Goal: Task Accomplishment & Management: Manage account settings

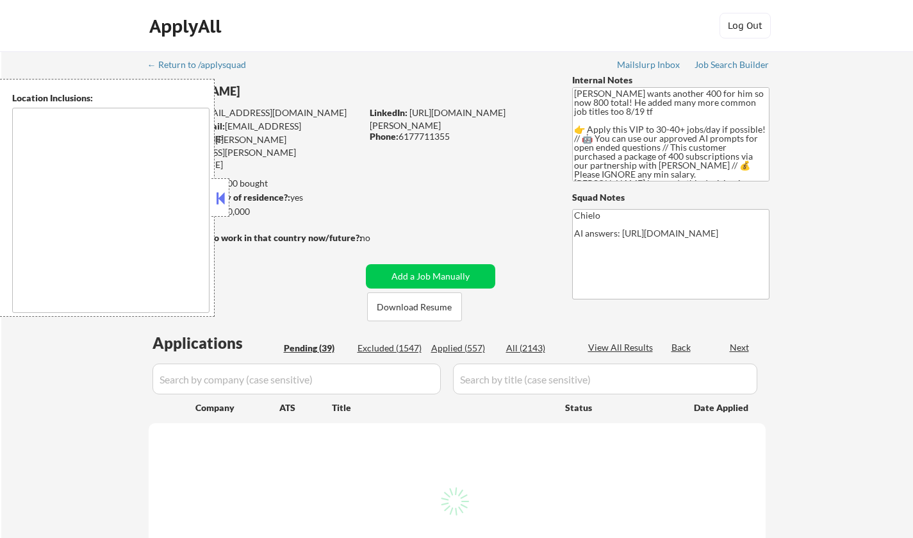
type textarea "Cambridge, MA Somerville, MA Brookline, MA Newton, MA Quincy, MA Medford, MA Ma…"
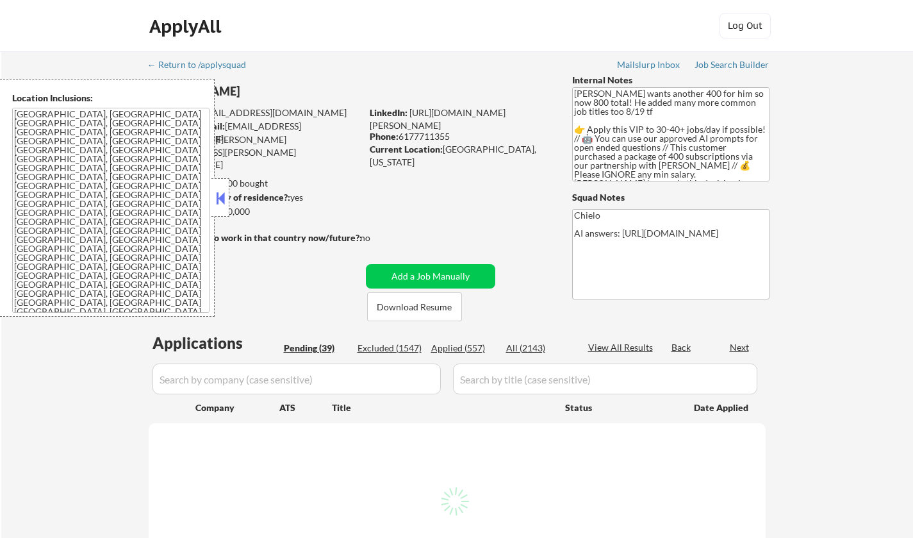
select select ""pending""
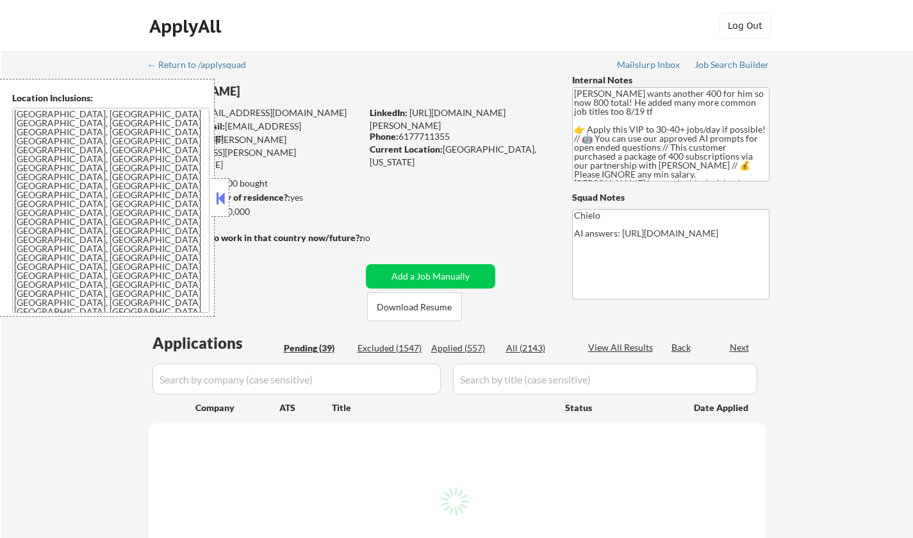
select select ""pending""
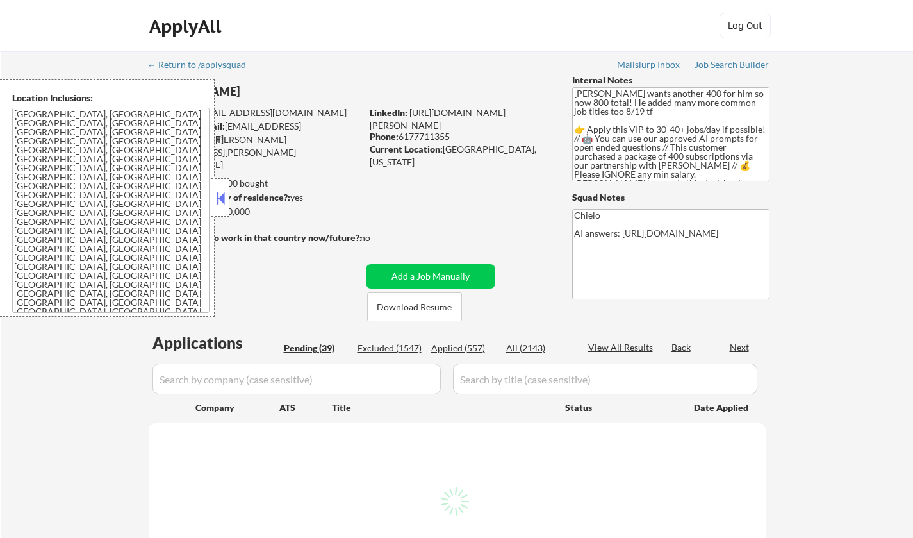
select select ""pending""
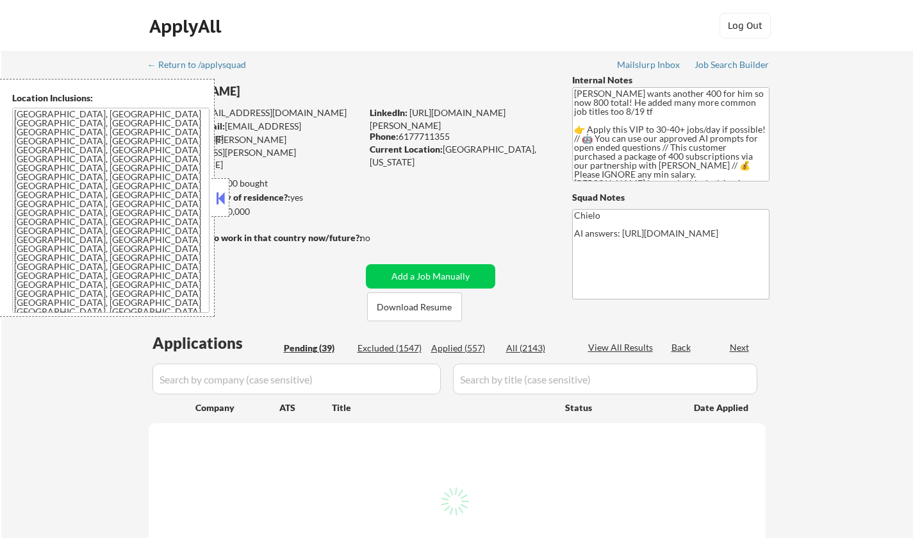
select select ""pending""
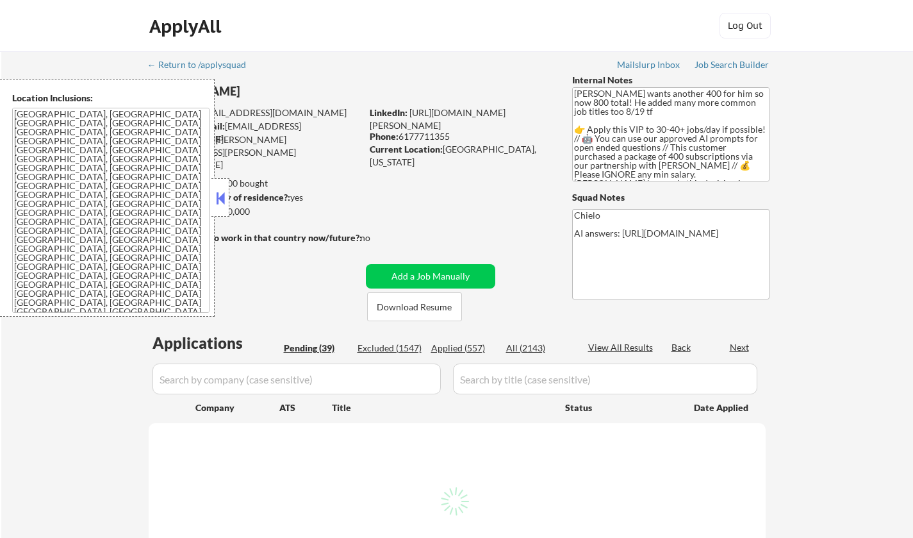
select select ""pending""
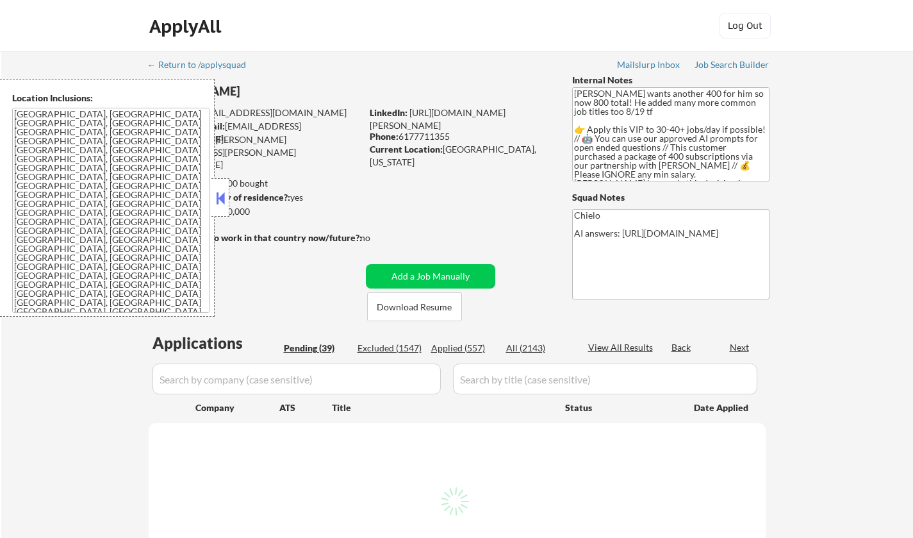
select select ""pending""
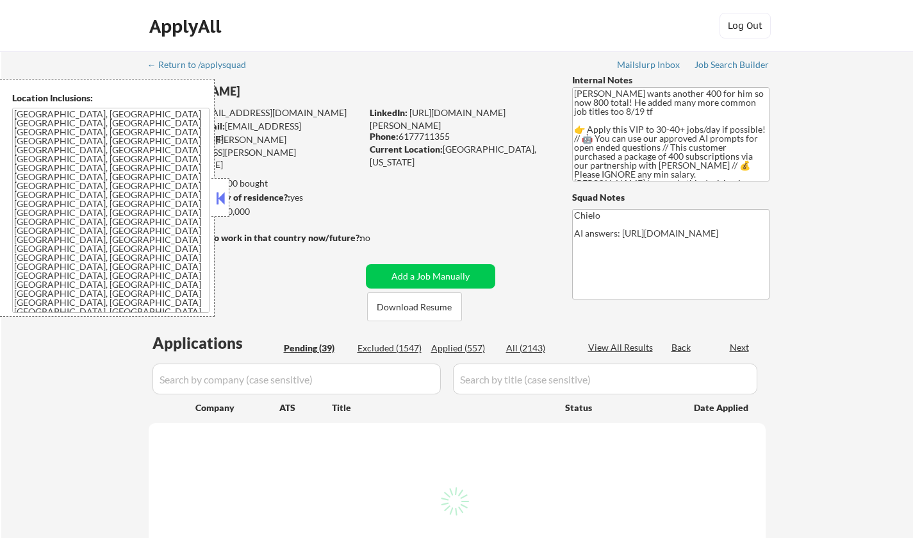
select select ""pending""
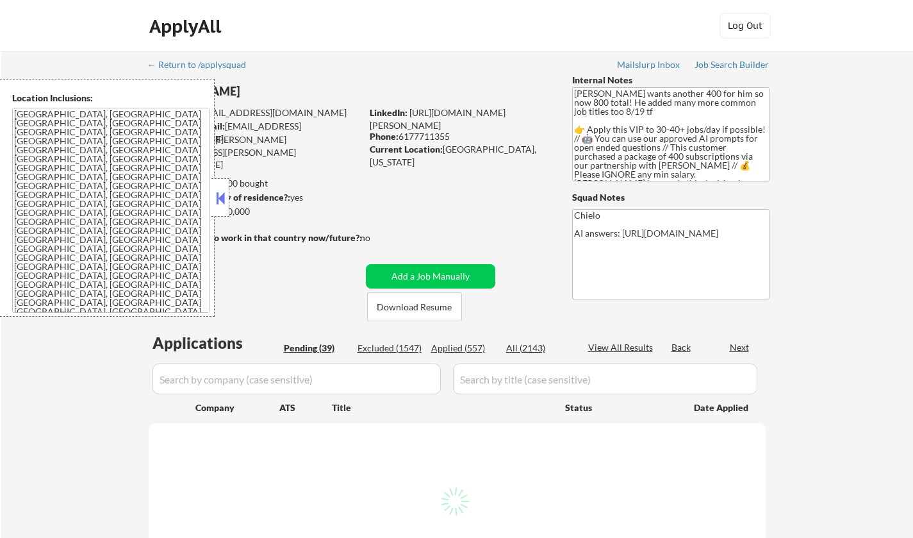
select select ""pending""
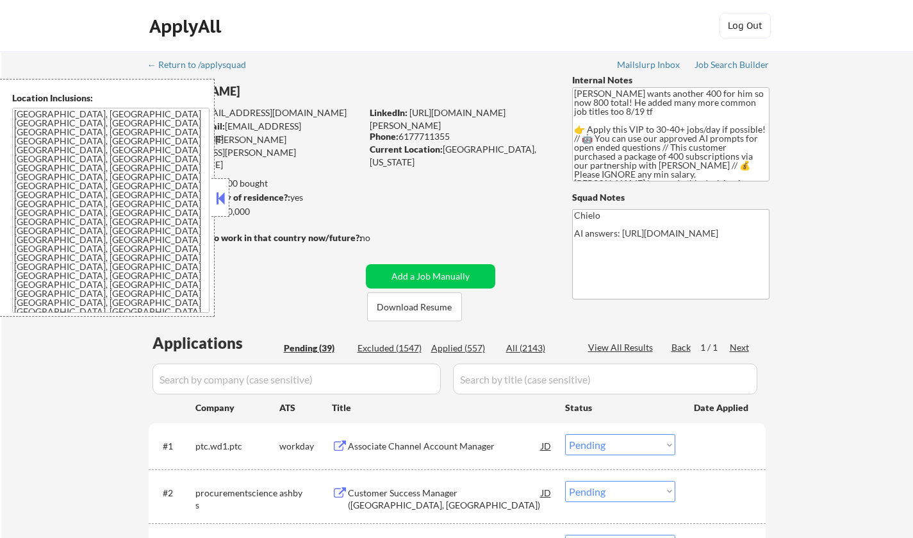
click at [222, 201] on button at bounding box center [220, 197] width 14 height 19
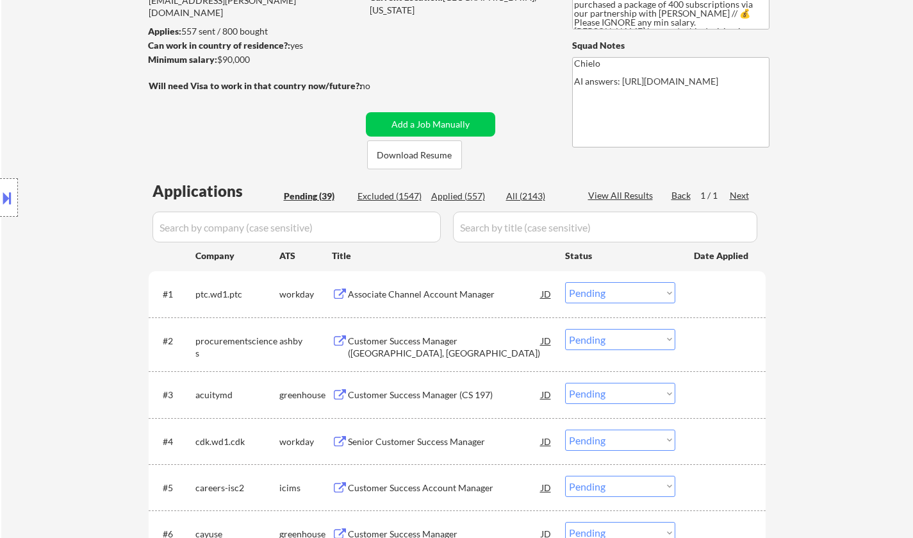
scroll to position [192, 0]
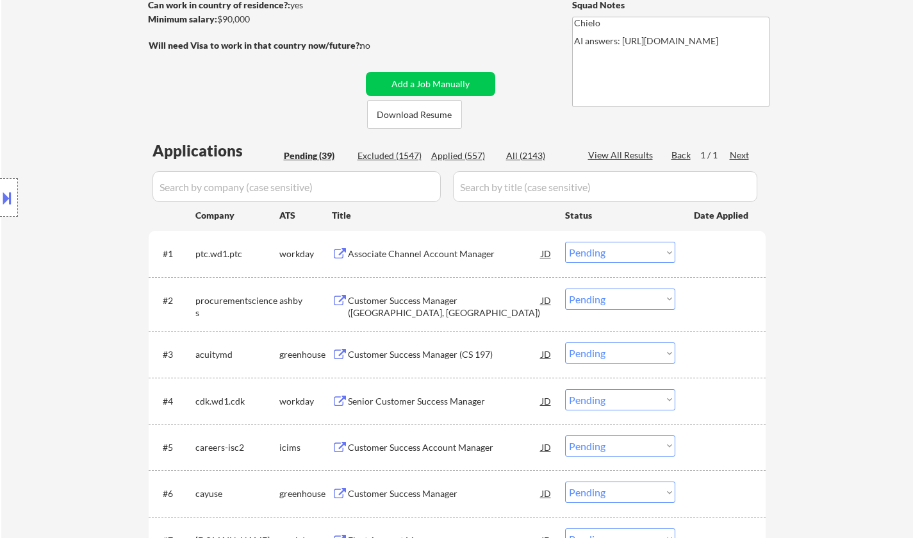
click at [413, 360] on div "Customer Success Manager (CS 197)" at bounding box center [445, 354] width 194 height 13
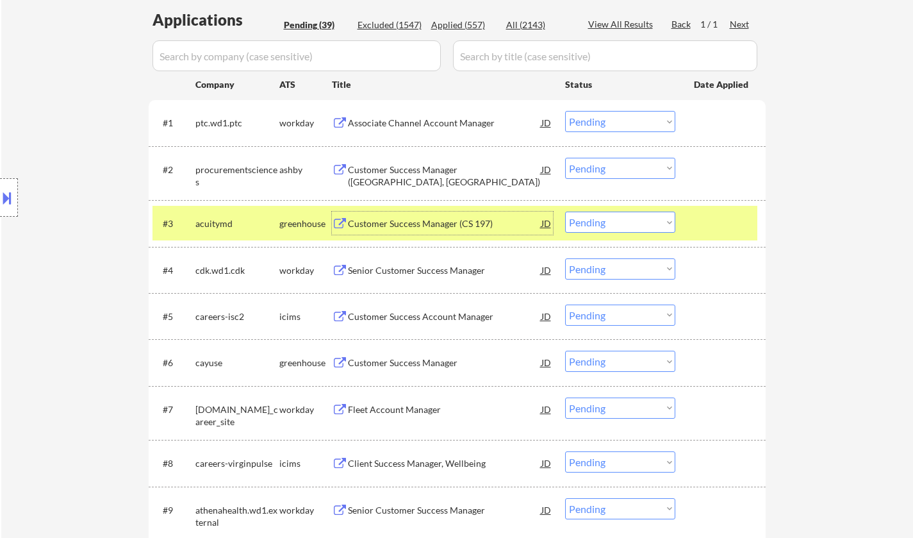
scroll to position [385, 0]
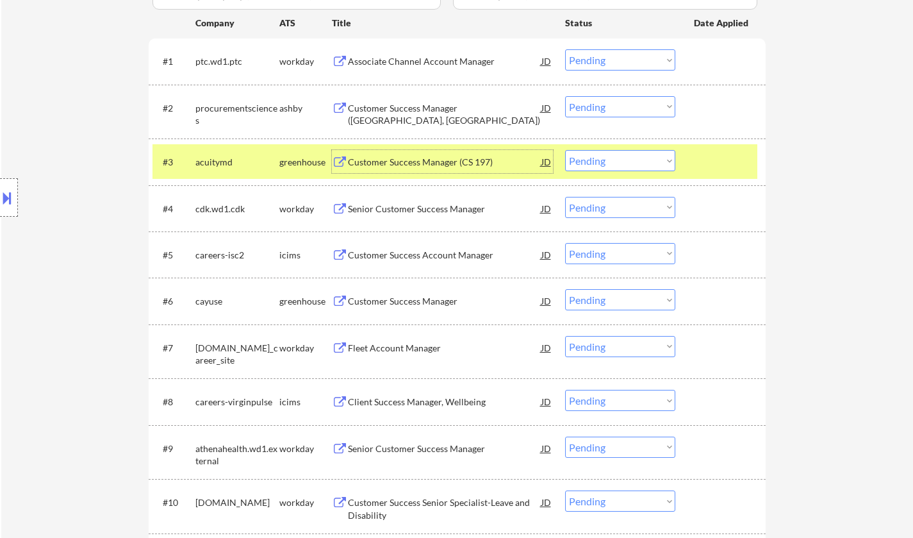
click at [634, 165] on select "Choose an option... Pending Applied Excluded (Questions) Excluded (Expired) Exc…" at bounding box center [620, 160] width 110 height 21
click at [565, 150] on select "Choose an option... Pending Applied Excluded (Questions) Excluded (Expired) Exc…" at bounding box center [620, 160] width 110 height 21
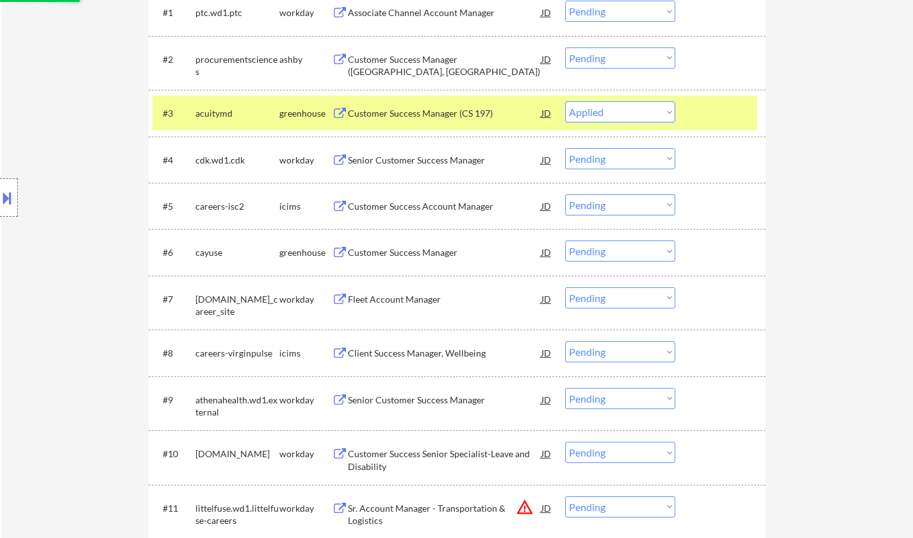
scroll to position [449, 0]
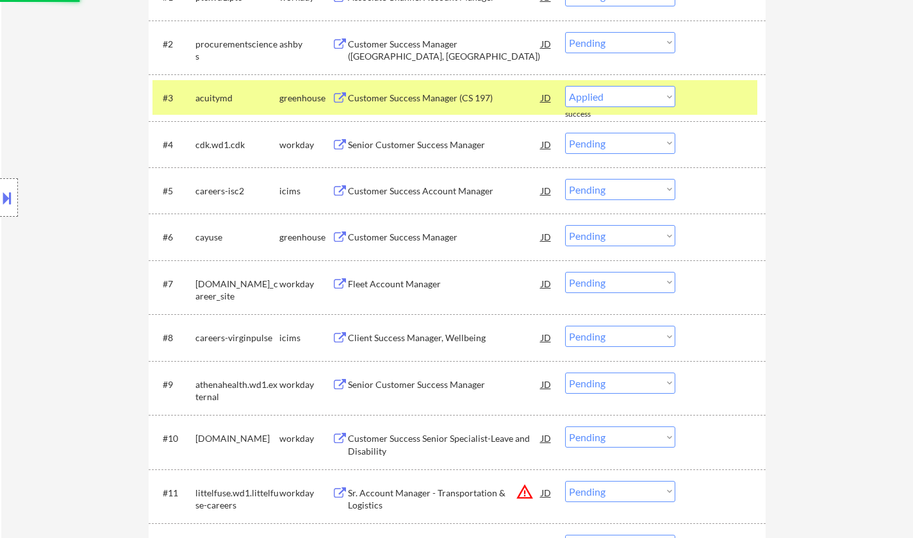
click at [386, 233] on div "Customer Success Manager" at bounding box center [445, 237] width 194 height 13
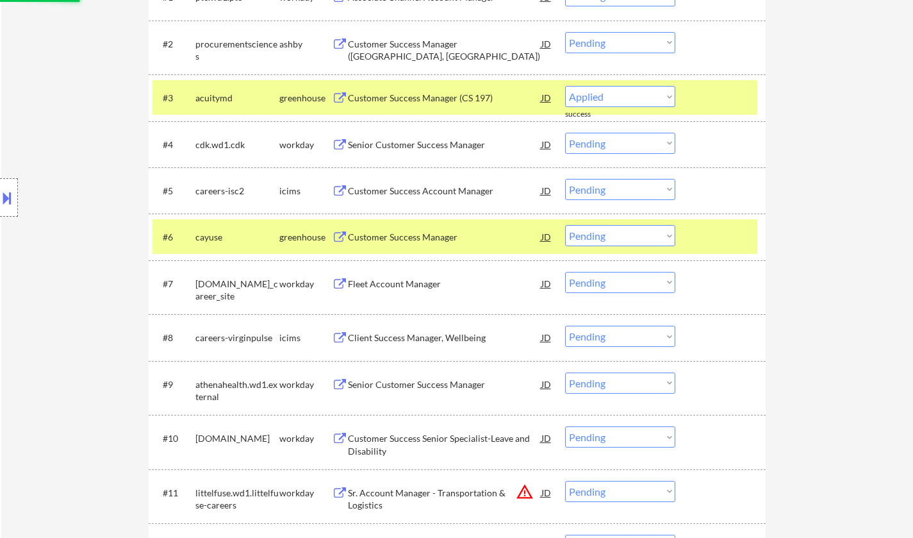
select select ""pending""
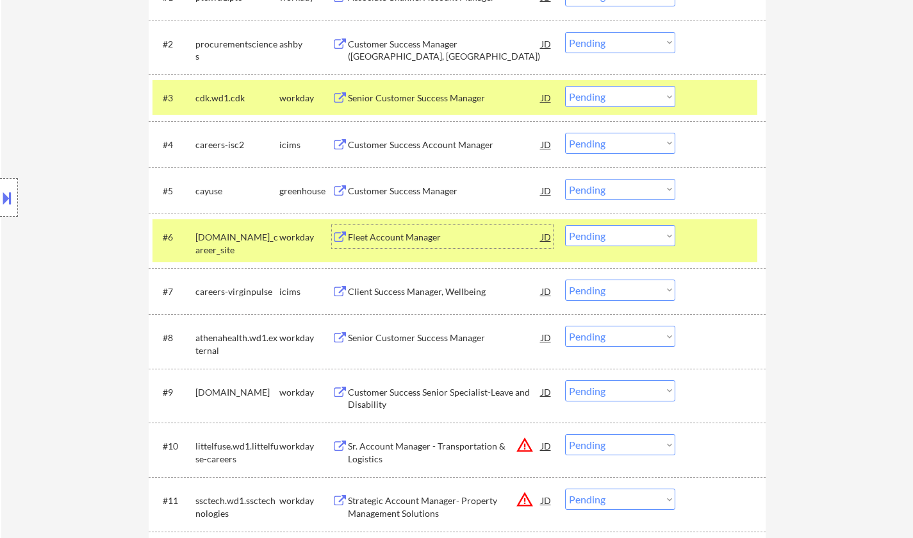
drag, startPoint x: 604, startPoint y: 183, endPoint x: 607, endPoint y: 192, distance: 9.3
click at [604, 183] on select "Choose an option... Pending Applied Excluded (Questions) Excluded (Expired) Exc…" at bounding box center [620, 189] width 110 height 21
click at [565, 179] on select "Choose an option... Pending Applied Excluded (Questions) Excluded (Expired) Exc…" at bounding box center [620, 189] width 110 height 21
select select ""pending""
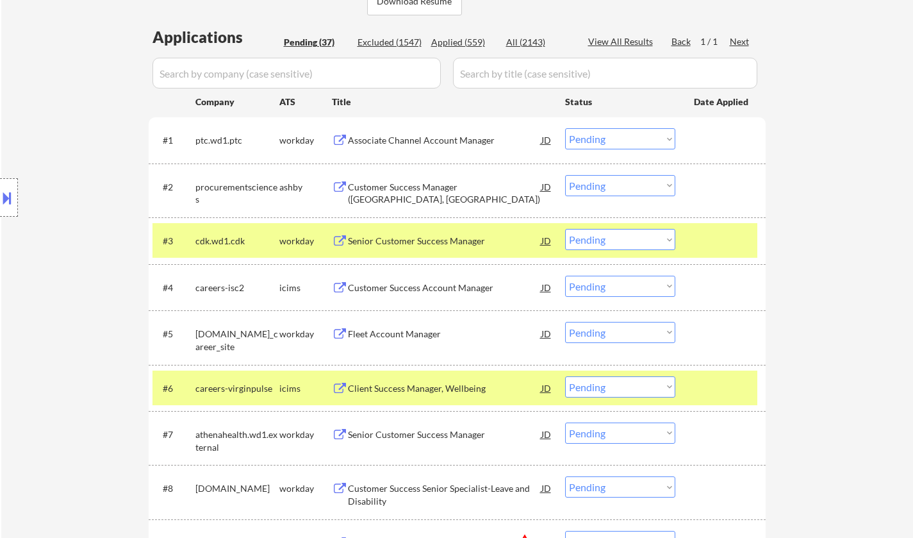
scroll to position [320, 0]
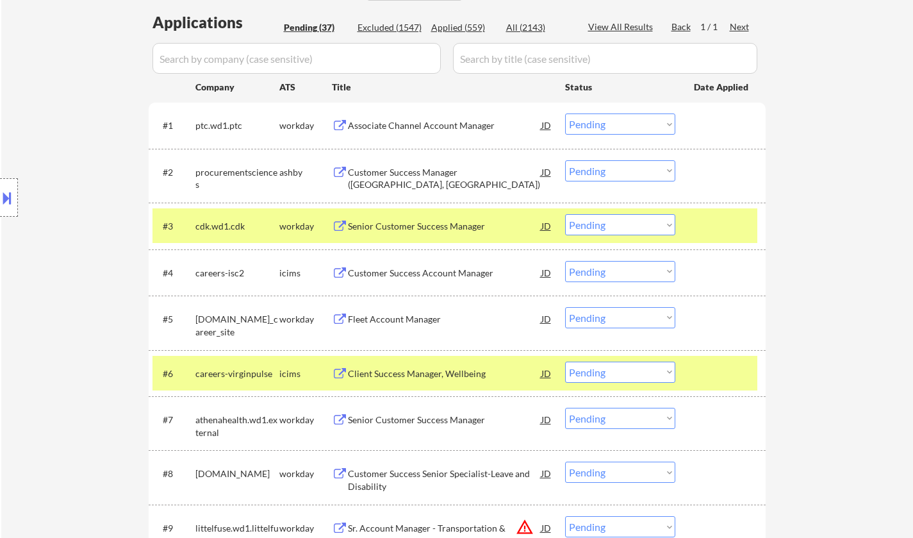
click at [394, 167] on div "Customer Success Manager (Salt Lake City, UT)" at bounding box center [445, 178] width 194 height 25
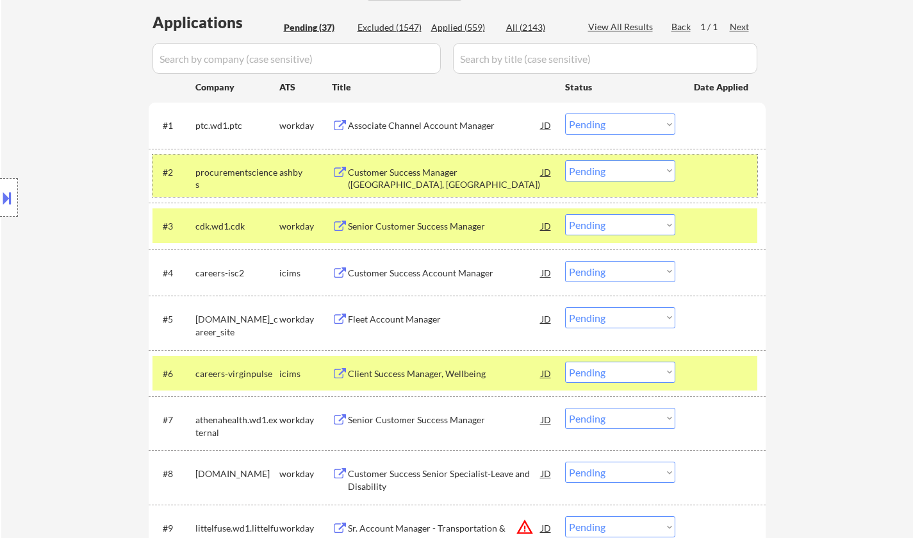
click at [643, 183] on div "#2 procurementsciences ashby Customer Success Manager (Salt Lake City, UT) JD C…" at bounding box center [455, 175] width 605 height 42
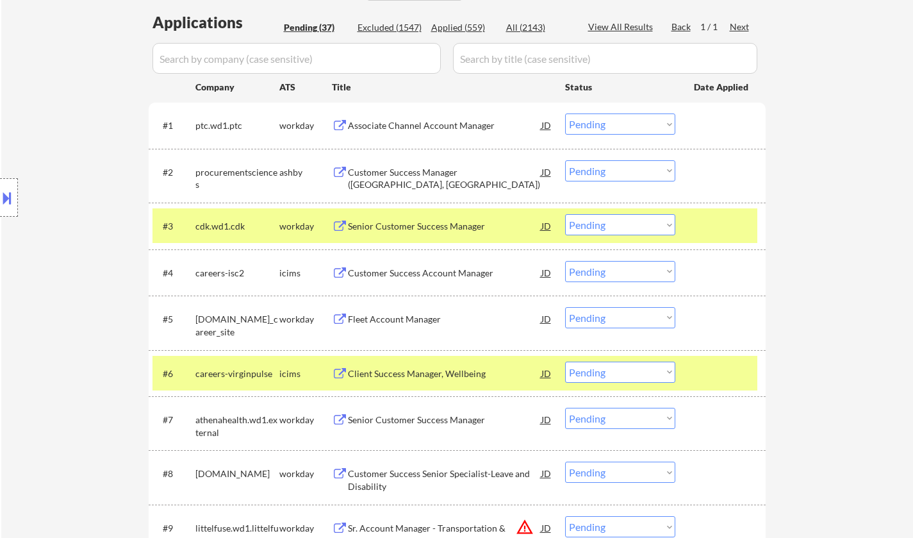
click at [633, 171] on select "Choose an option... Pending Applied Excluded (Questions) Excluded (Expired) Exc…" at bounding box center [620, 170] width 110 height 21
click at [565, 160] on select "Choose an option... Pending Applied Excluded (Questions) Excluded (Expired) Exc…" at bounding box center [620, 170] width 110 height 21
click at [0, 197] on button at bounding box center [7, 197] width 14 height 21
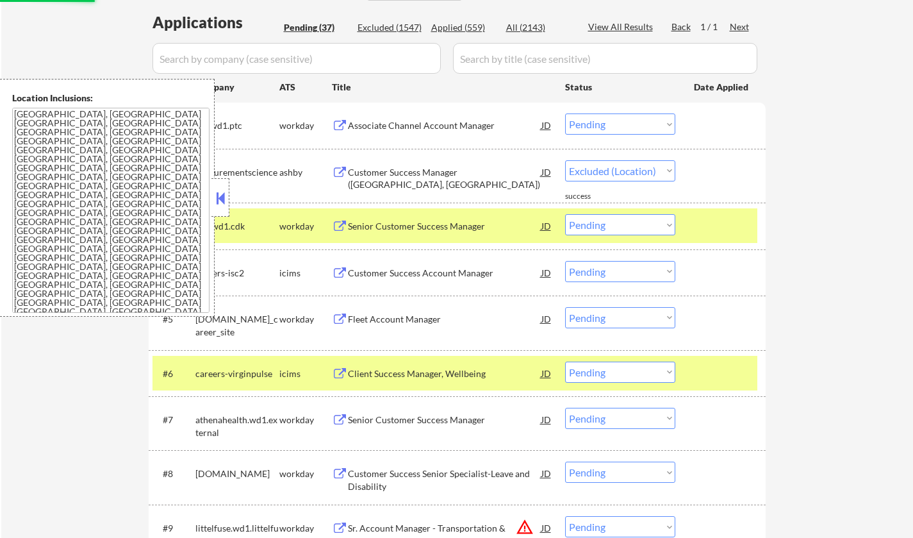
click at [219, 201] on button at bounding box center [220, 197] width 14 height 19
select select ""pending""
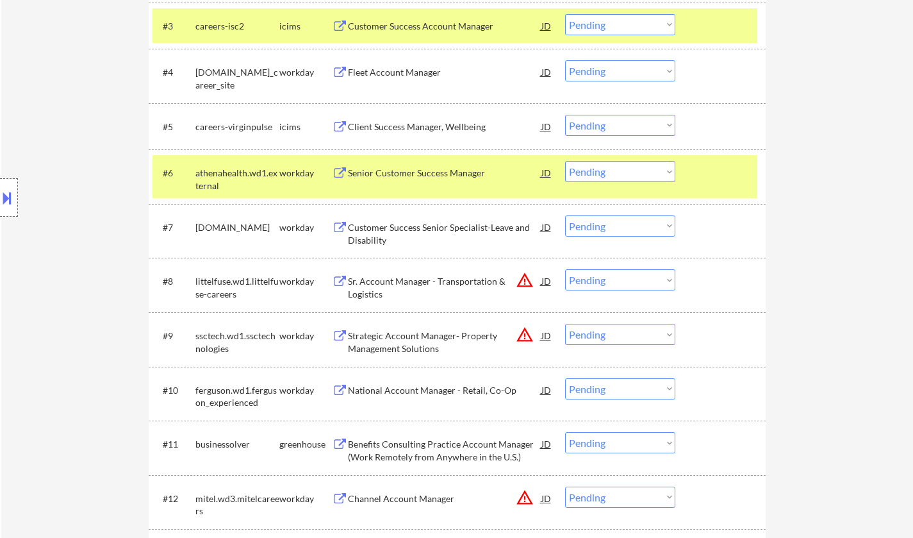
scroll to position [705, 0]
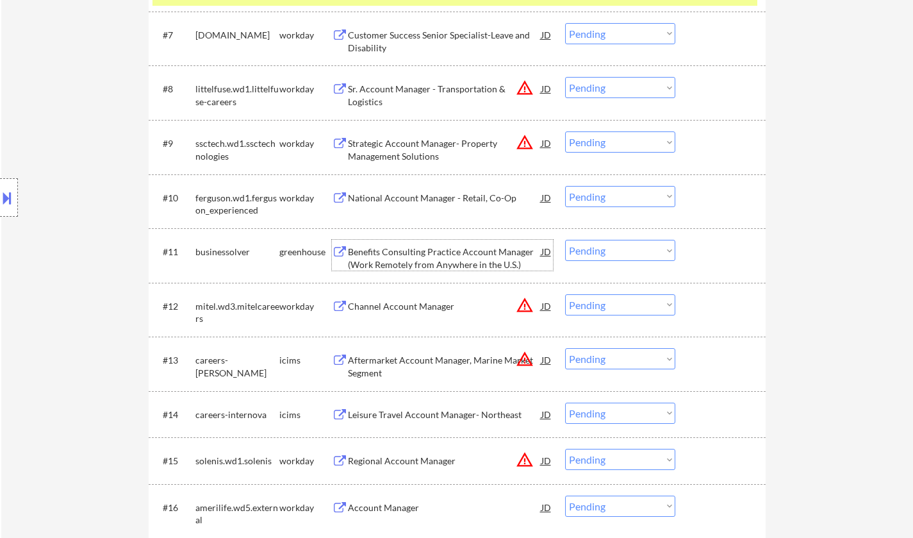
click at [417, 254] on div "Benefits Consulting Practice Account Manager (Work Remotely from Anywhere in th…" at bounding box center [445, 257] width 194 height 25
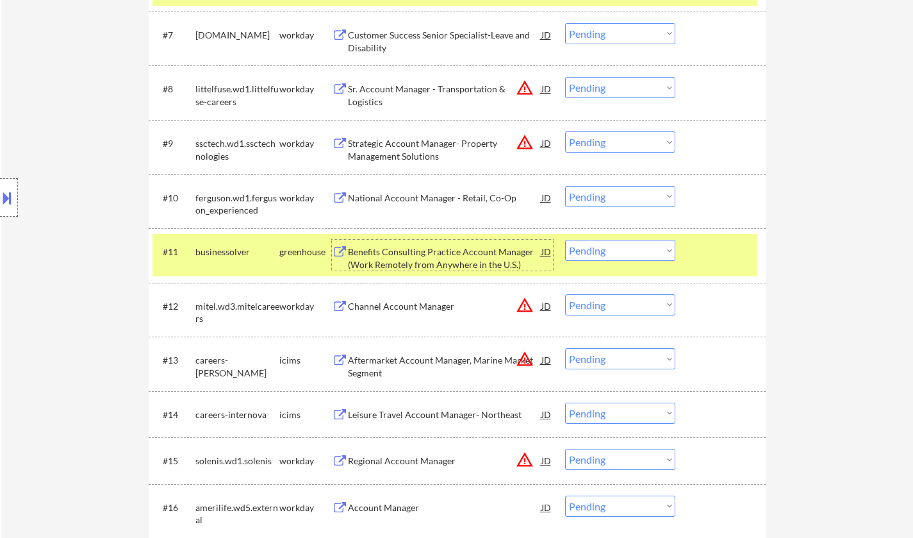
drag, startPoint x: 611, startPoint y: 245, endPoint x: 624, endPoint y: 258, distance: 17.7
click at [611, 245] on select "Choose an option... Pending Applied Excluded (Questions) Excluded (Expired) Exc…" at bounding box center [620, 250] width 110 height 21
click at [565, 240] on select "Choose an option... Pending Applied Excluded (Questions) Excluded (Expired) Exc…" at bounding box center [620, 250] width 110 height 21
select select ""pending""
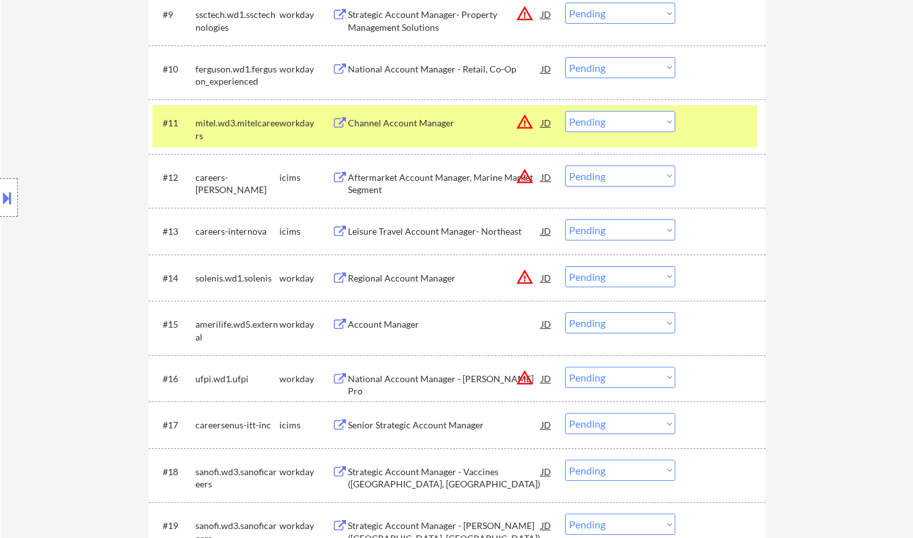
scroll to position [897, 0]
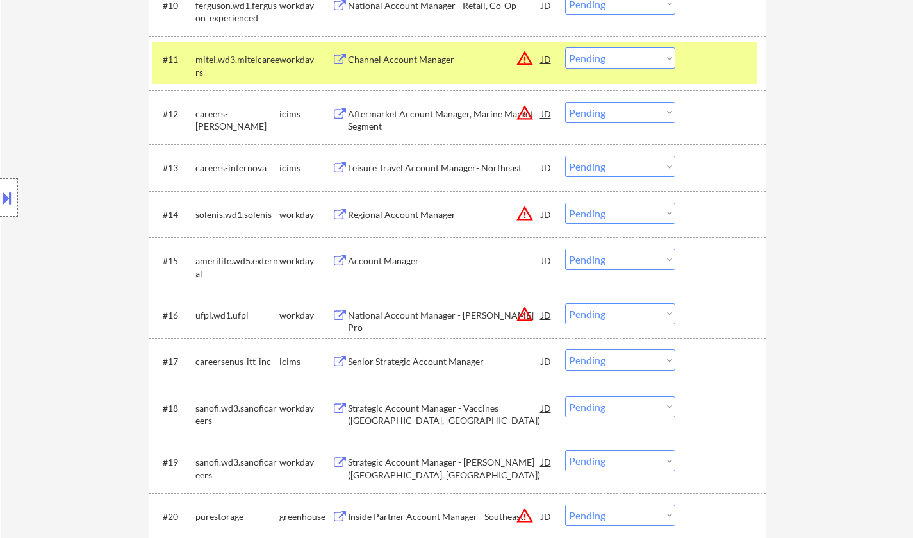
click at [539, 215] on div "Regional Account Manager" at bounding box center [445, 214] width 194 height 13
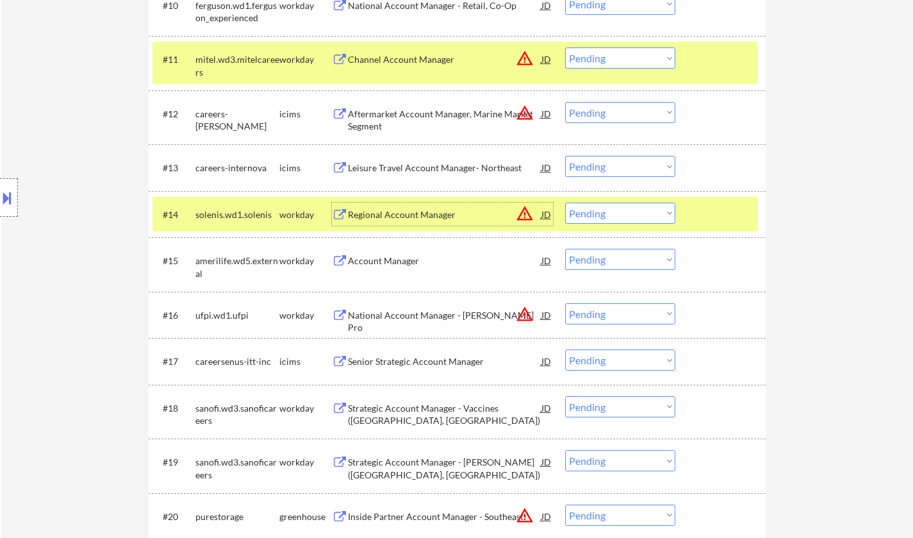
click at [623, 215] on select "Choose an option... Pending Applied Excluded (Questions) Excluded (Expired) Exc…" at bounding box center [620, 213] width 110 height 21
click at [565, 203] on select "Choose an option... Pending Applied Excluded (Questions) Excluded (Expired) Exc…" at bounding box center [620, 213] width 110 height 21
click at [547, 112] on div "JD" at bounding box center [546, 113] width 13 height 23
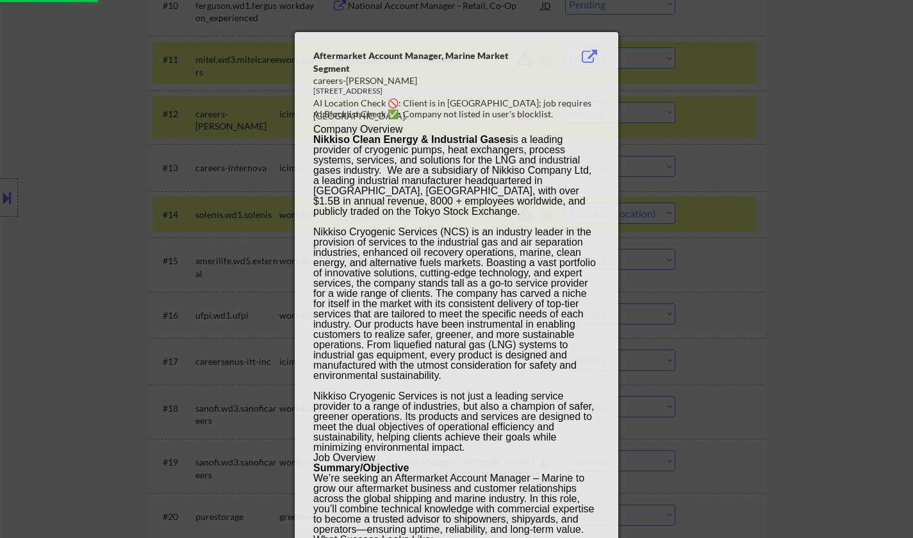
select select ""pending""
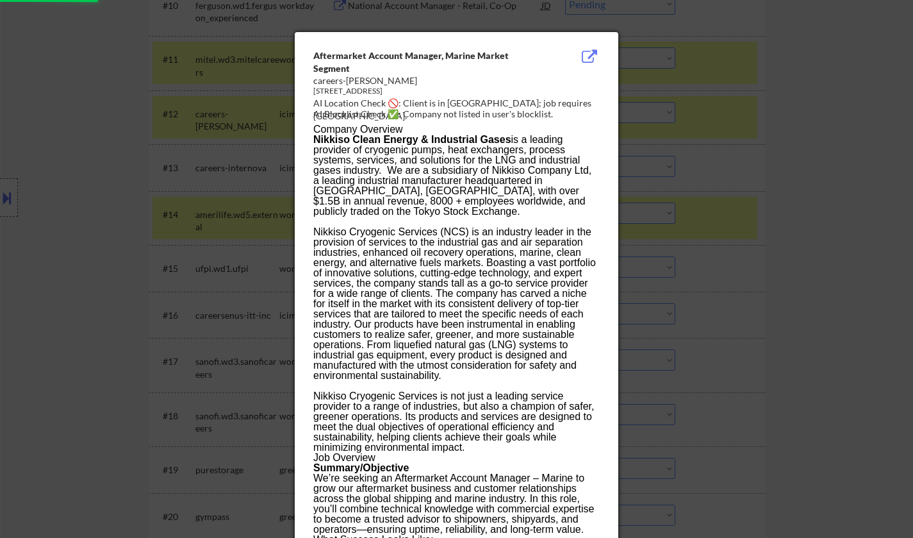
click at [835, 227] on div at bounding box center [456, 269] width 913 height 538
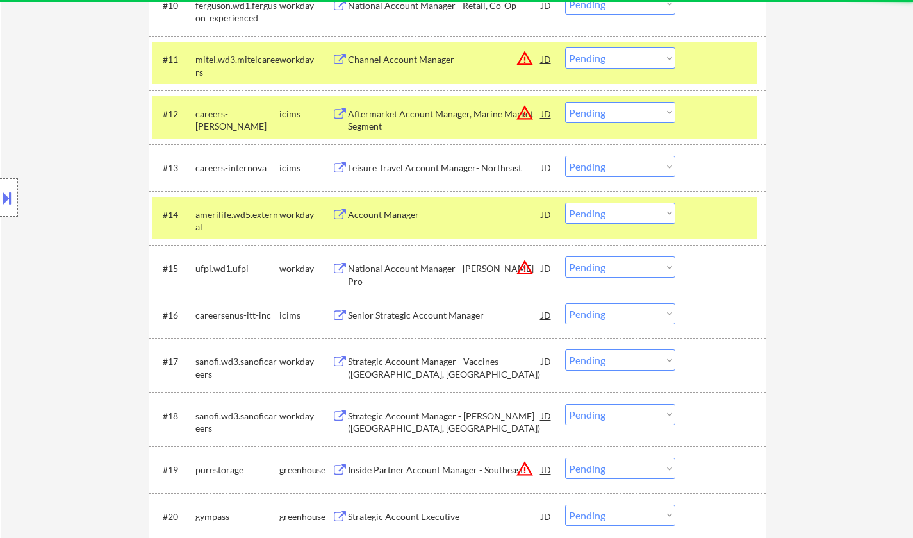
drag, startPoint x: 642, startPoint y: 115, endPoint x: 678, endPoint y: 181, distance: 75.7
click at [642, 115] on select "Choose an option... Pending Applied Excluded (Questions) Excluded (Expired) Exc…" at bounding box center [620, 112] width 110 height 21
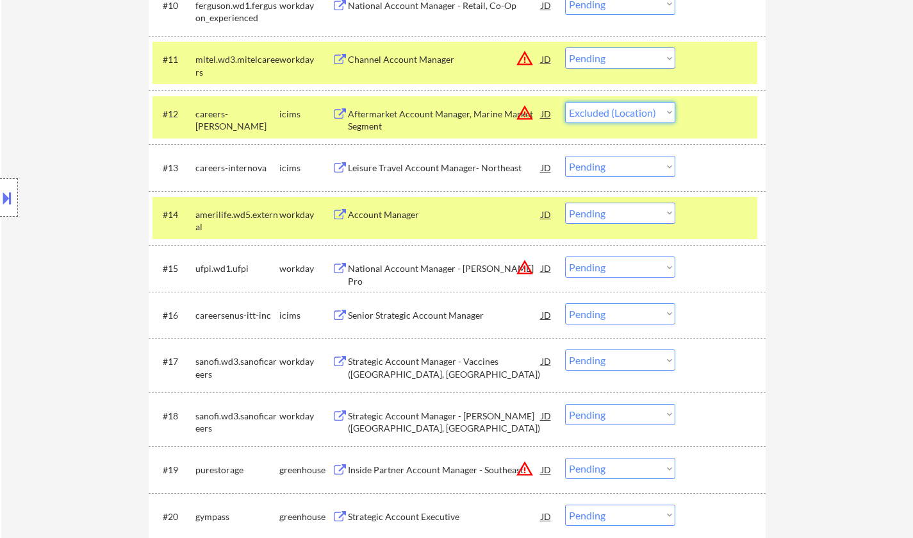
click at [565, 102] on select "Choose an option... Pending Applied Excluded (Questions) Excluded (Expired) Exc…" at bounding box center [620, 112] width 110 height 21
click at [544, 59] on div "JD" at bounding box center [546, 58] width 13 height 23
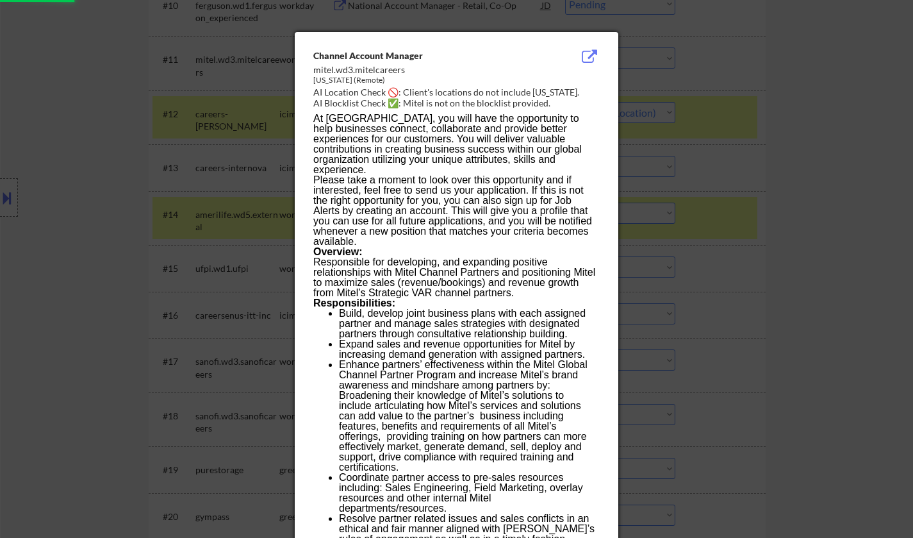
select select ""pending""
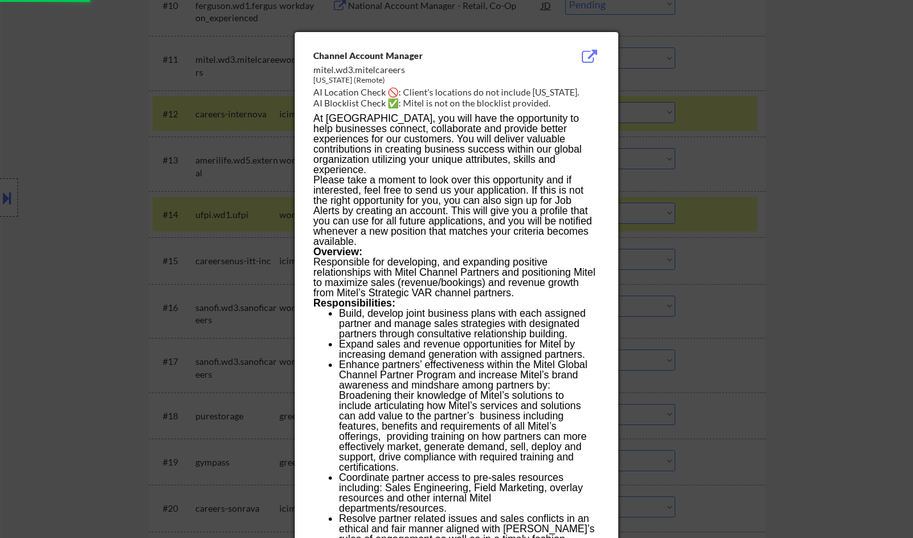
click at [748, 226] on div at bounding box center [456, 269] width 913 height 538
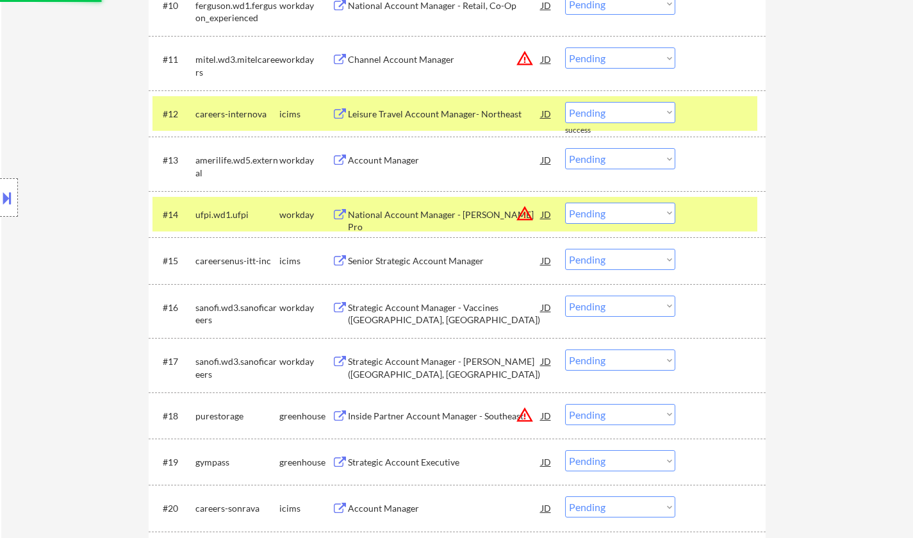
click at [607, 53] on select "Choose an option... Pending Applied Excluded (Questions) Excluded (Expired) Exc…" at bounding box center [620, 57] width 110 height 21
click at [565, 47] on select "Choose an option... Pending Applied Excluded (Questions) Excluded (Expired) Exc…" at bounding box center [620, 57] width 110 height 21
select select ""pending""
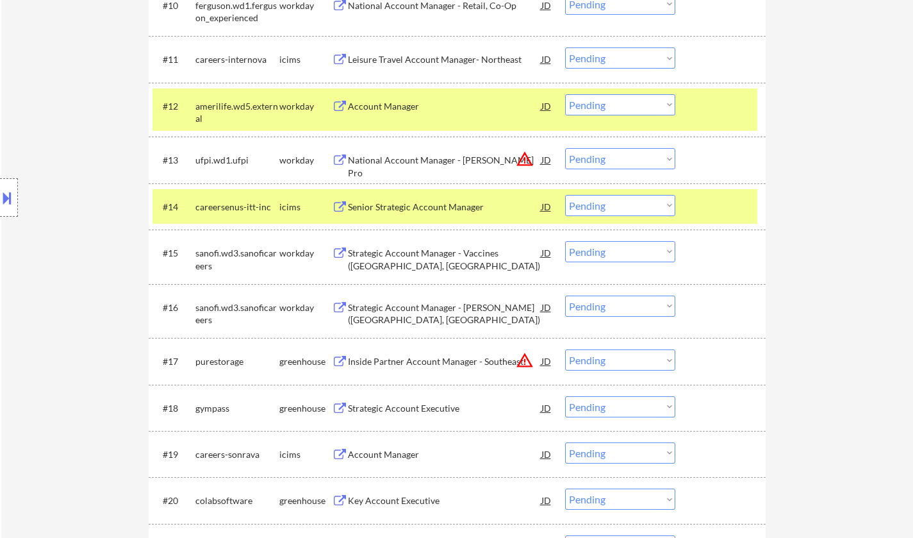
scroll to position [961, 0]
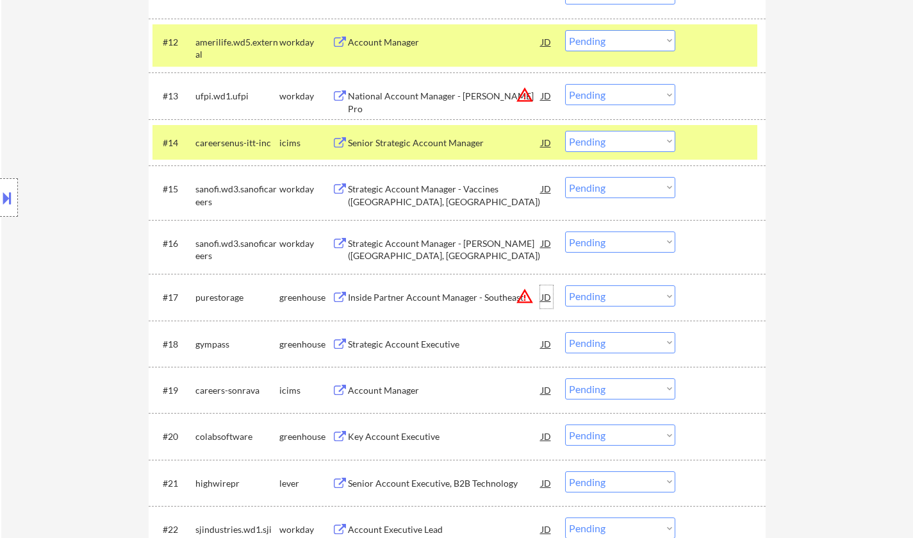
click at [538, 295] on div "Inside Partner Account Manager - Southeast JD warning_amber" at bounding box center [450, 296] width 205 height 23
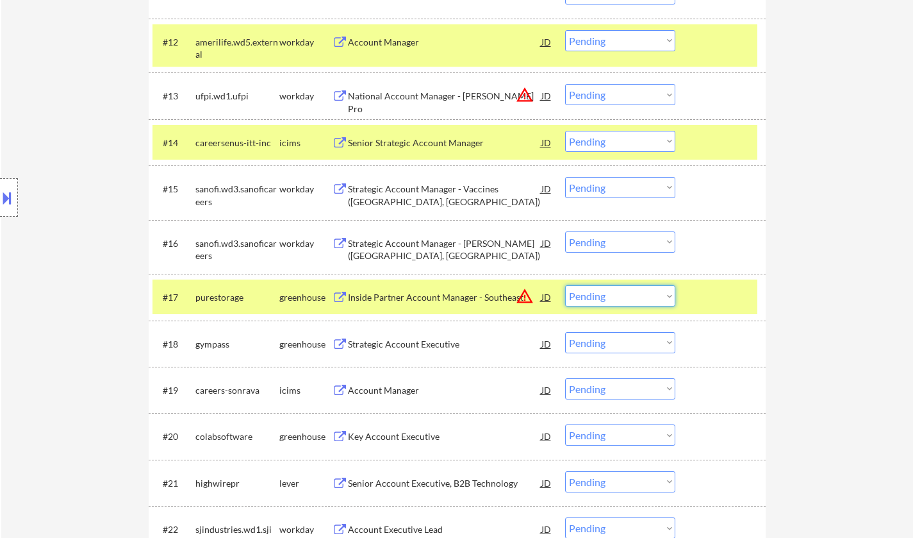
drag, startPoint x: 604, startPoint y: 292, endPoint x: 622, endPoint y: 305, distance: 21.5
click at [607, 294] on select "Choose an option... Pending Applied Excluded (Questions) Excluded (Expired) Exc…" at bounding box center [620, 295] width 110 height 21
click at [565, 285] on select "Choose an option... Pending Applied Excluded (Questions) Excluded (Expired) Exc…" at bounding box center [620, 295] width 110 height 21
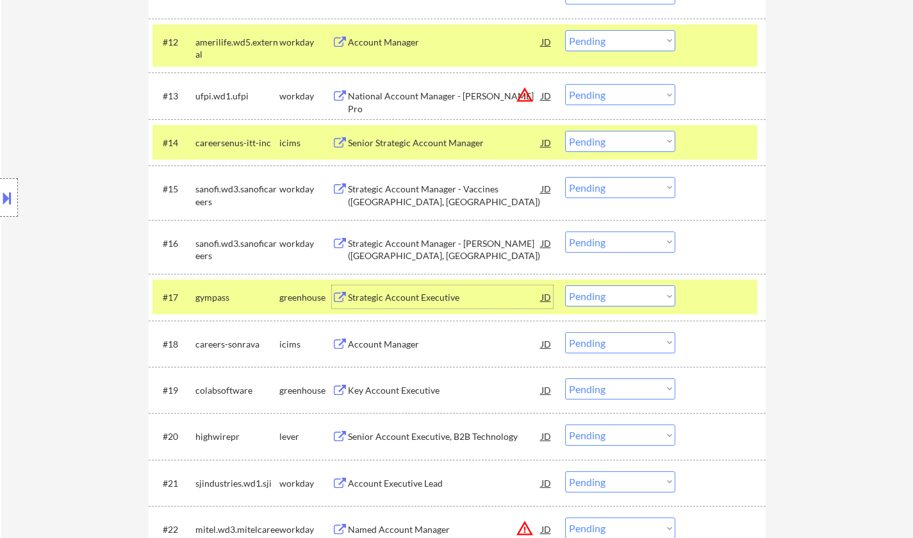
click at [407, 292] on div "Strategic Account Executive" at bounding box center [445, 297] width 194 height 13
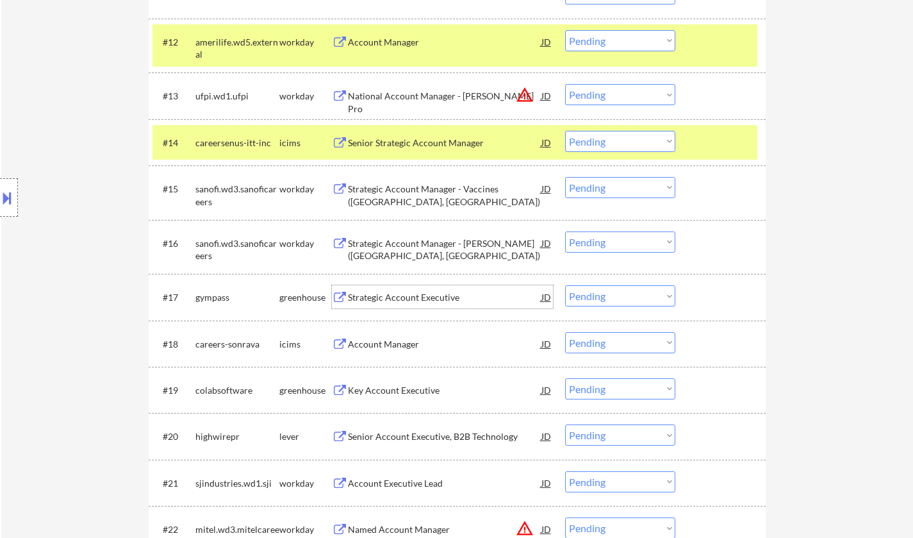
drag, startPoint x: 604, startPoint y: 294, endPoint x: 606, endPoint y: 304, distance: 10.4
click at [604, 294] on select "Choose an option... Pending Applied Excluded (Questions) Excluded (Expired) Exc…" at bounding box center [620, 295] width 110 height 21
click at [565, 285] on select "Choose an option... Pending Applied Excluded (Questions) Excluded (Expired) Exc…" at bounding box center [620, 295] width 110 height 21
select select ""pending""
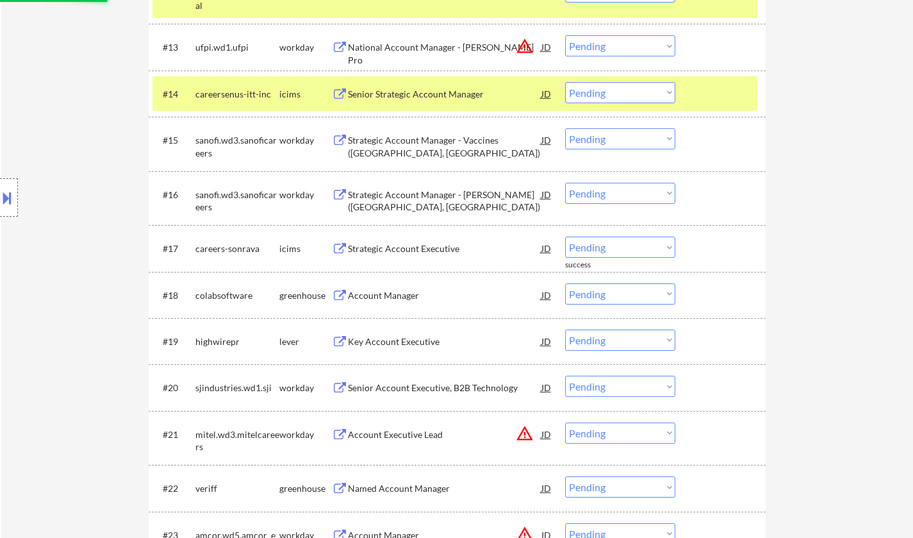
scroll to position [1026, 0]
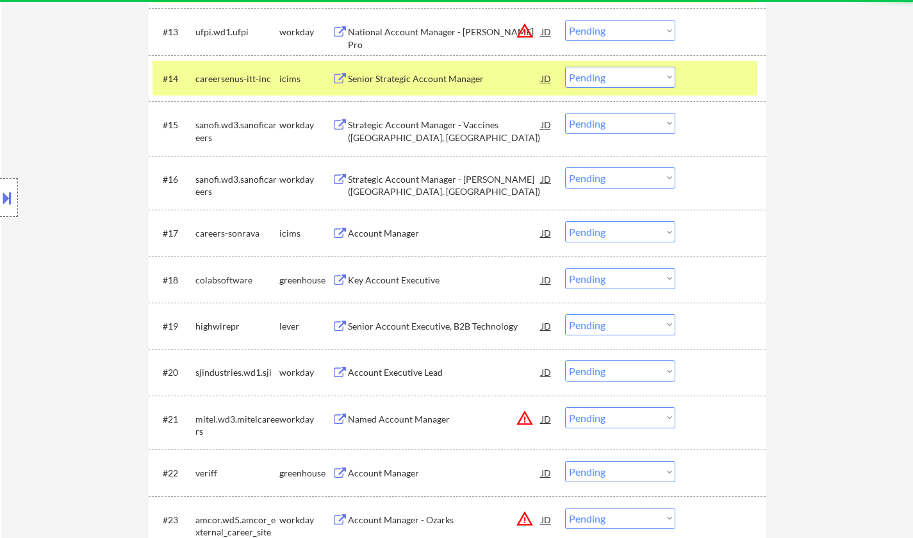
click at [387, 275] on div "Key Account Executive" at bounding box center [445, 280] width 194 height 13
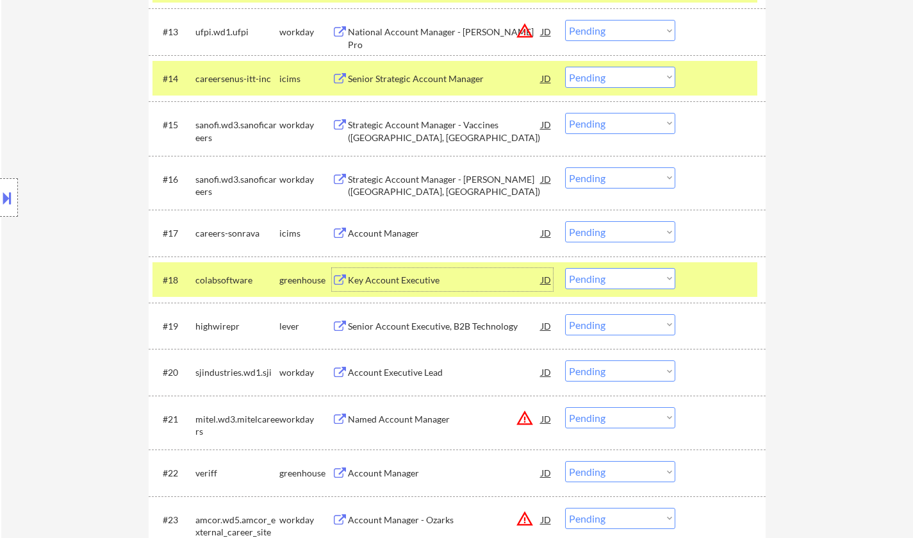
click at [660, 279] on select "Choose an option... Pending Applied Excluded (Questions) Excluded (Expired) Exc…" at bounding box center [620, 278] width 110 height 21
click at [565, 268] on select "Choose an option... Pending Applied Excluded (Questions) Excluded (Expired) Exc…" at bounding box center [620, 278] width 110 height 21
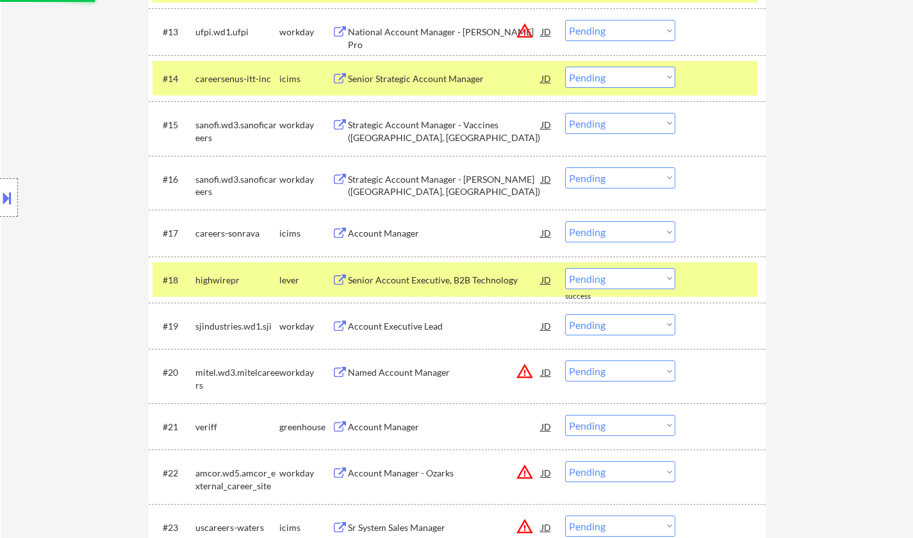
click at [426, 285] on div "Senior Account Executive, B2B Technology" at bounding box center [445, 280] width 194 height 13
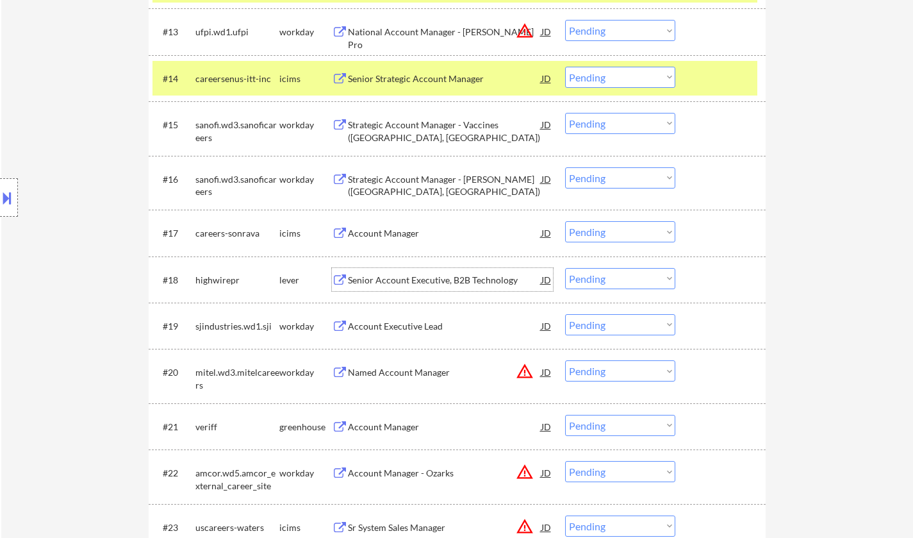
click at [633, 281] on select "Choose an option... Pending Applied Excluded (Questions) Excluded (Expired) Exc…" at bounding box center [620, 278] width 110 height 21
click at [565, 268] on select "Choose an option... Pending Applied Excluded (Questions) Excluded (Expired) Exc…" at bounding box center [620, 278] width 110 height 21
select select ""pending""
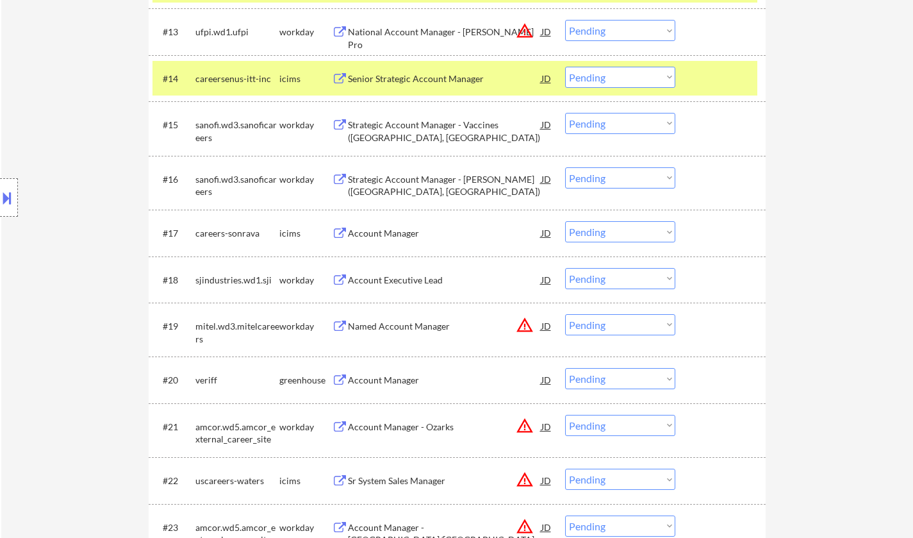
click at [550, 327] on div "JD" at bounding box center [546, 325] width 13 height 23
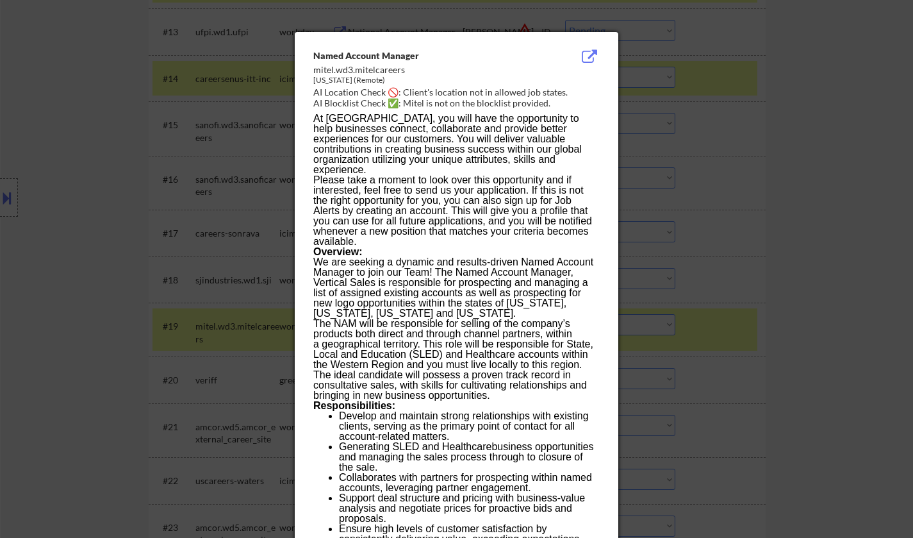
click at [770, 246] on div at bounding box center [456, 269] width 913 height 538
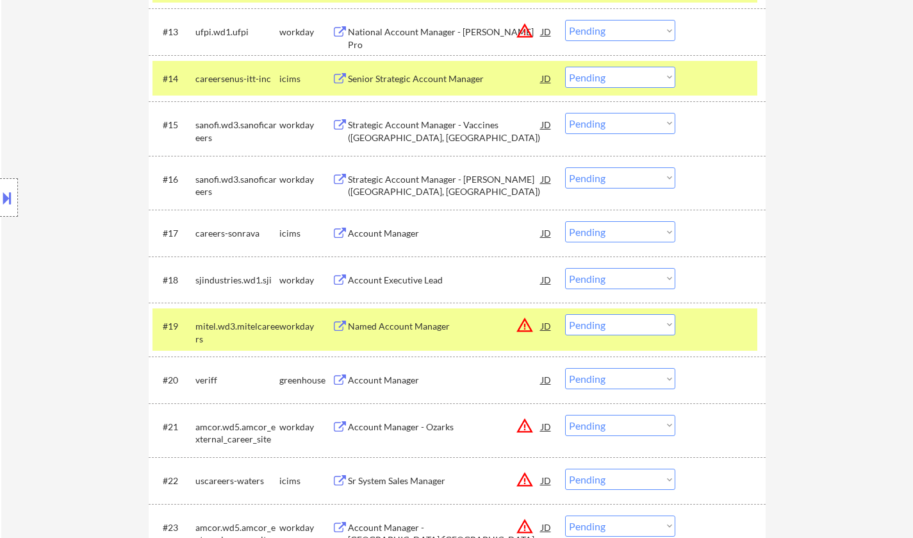
click at [606, 320] on select "Choose an option... Pending Applied Excluded (Questions) Excluded (Expired) Exc…" at bounding box center [620, 324] width 110 height 21
click at [565, 314] on select "Choose an option... Pending Applied Excluded (Questions) Excluded (Expired) Exc…" at bounding box center [620, 324] width 110 height 21
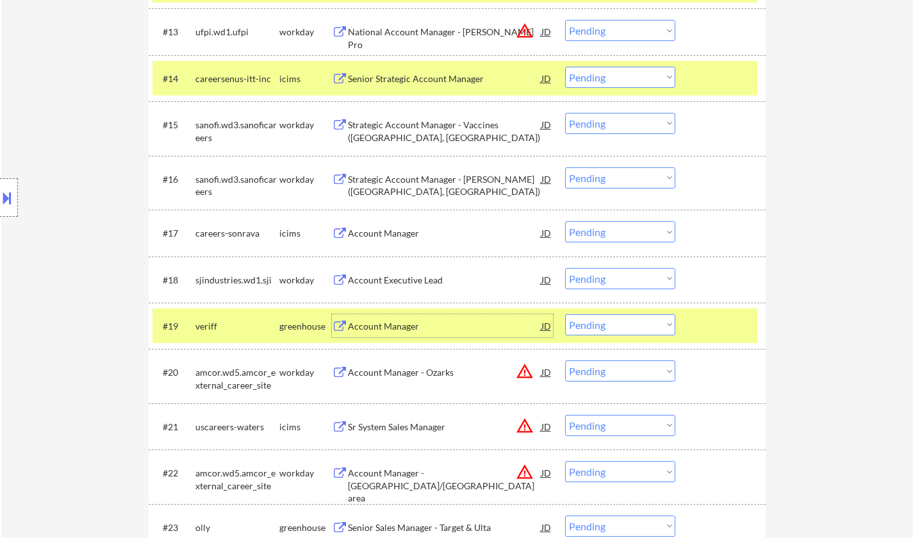
click at [392, 319] on div "Account Manager" at bounding box center [445, 325] width 194 height 23
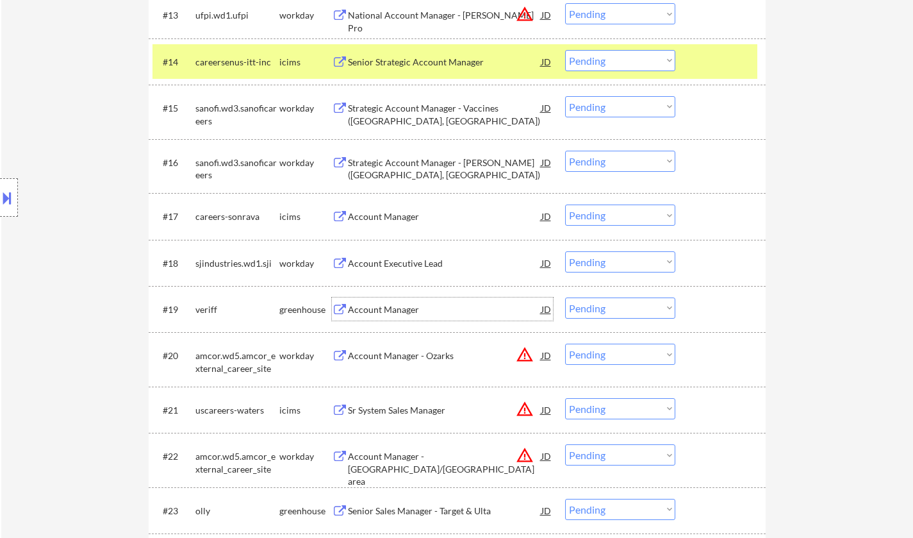
scroll to position [1090, 0]
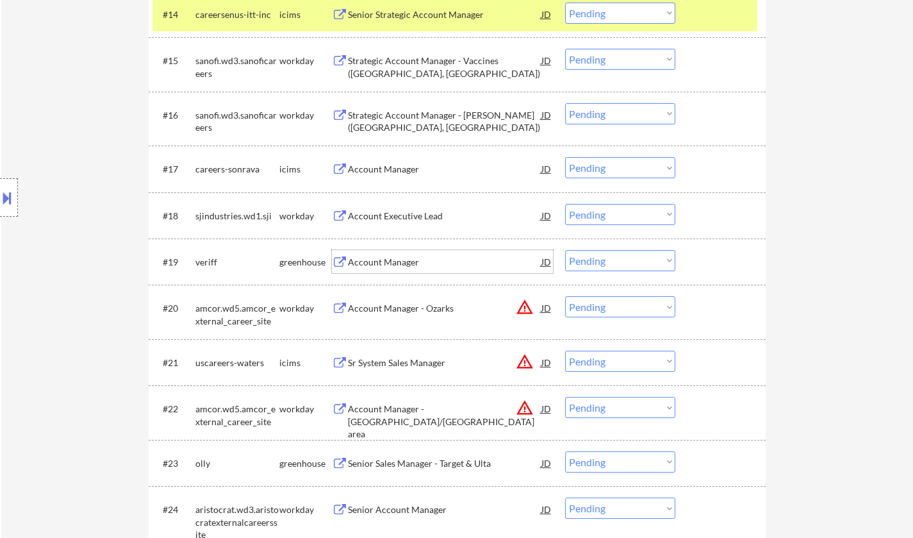
drag, startPoint x: 603, startPoint y: 256, endPoint x: 608, endPoint y: 262, distance: 7.3
click at [603, 256] on select "Choose an option... Pending Applied Excluded (Questions) Excluded (Expired) Exc…" at bounding box center [620, 260] width 110 height 21
click at [565, 250] on select "Choose an option... Pending Applied Excluded (Questions) Excluded (Expired) Exc…" at bounding box center [620, 260] width 110 height 21
select select ""pending""
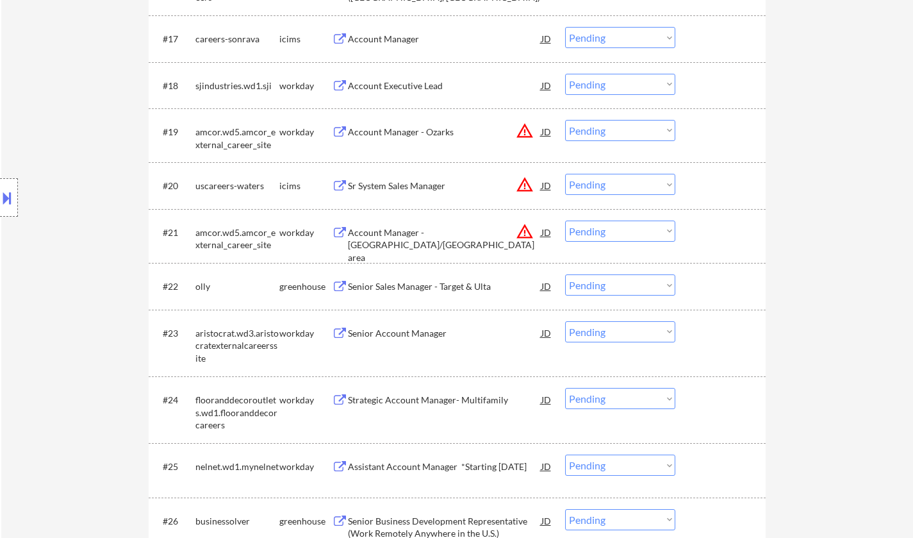
scroll to position [1346, 0]
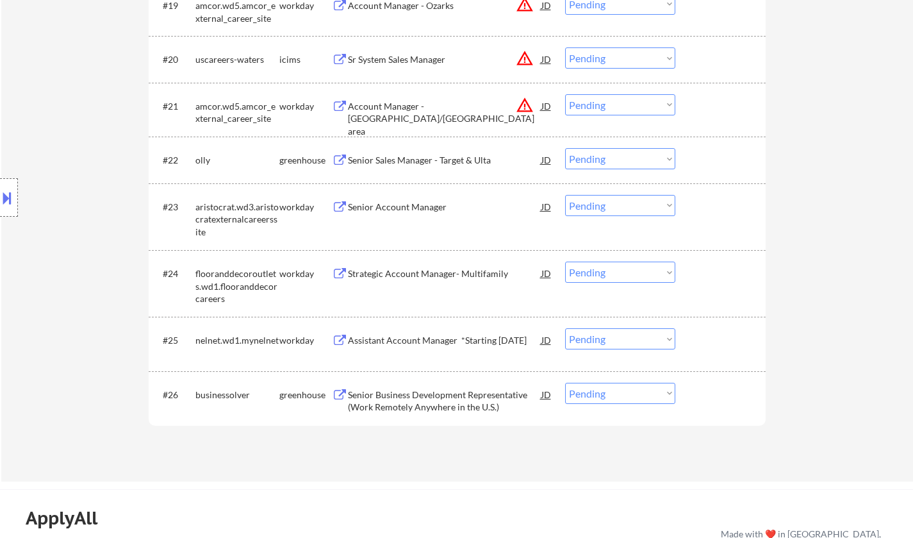
click at [408, 160] on div "Senior Sales Manager - Target & Ulta" at bounding box center [445, 160] width 194 height 13
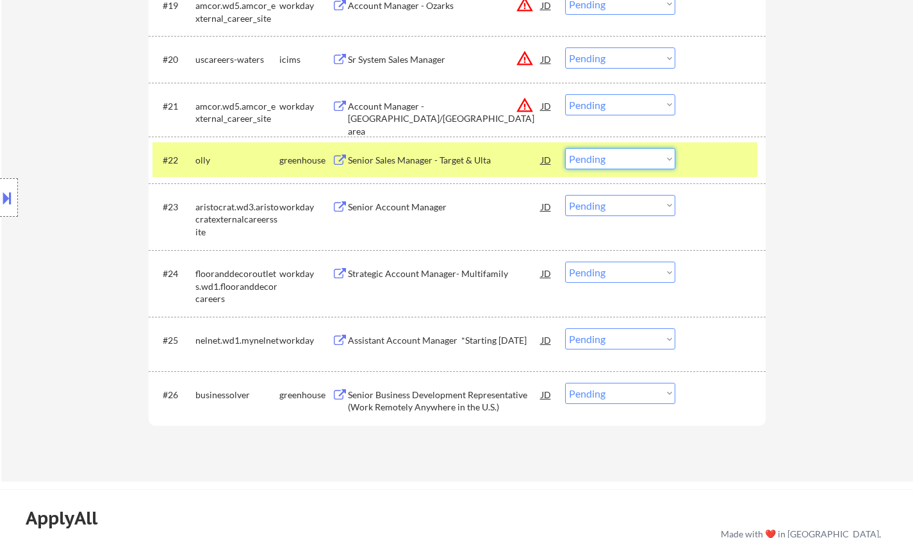
click at [633, 163] on select "Choose an option... Pending Applied Excluded (Questions) Excluded (Expired) Exc…" at bounding box center [620, 158] width 110 height 21
click at [565, 148] on select "Choose an option... Pending Applied Excluded (Questions) Excluded (Expired) Exc…" at bounding box center [620, 158] width 110 height 21
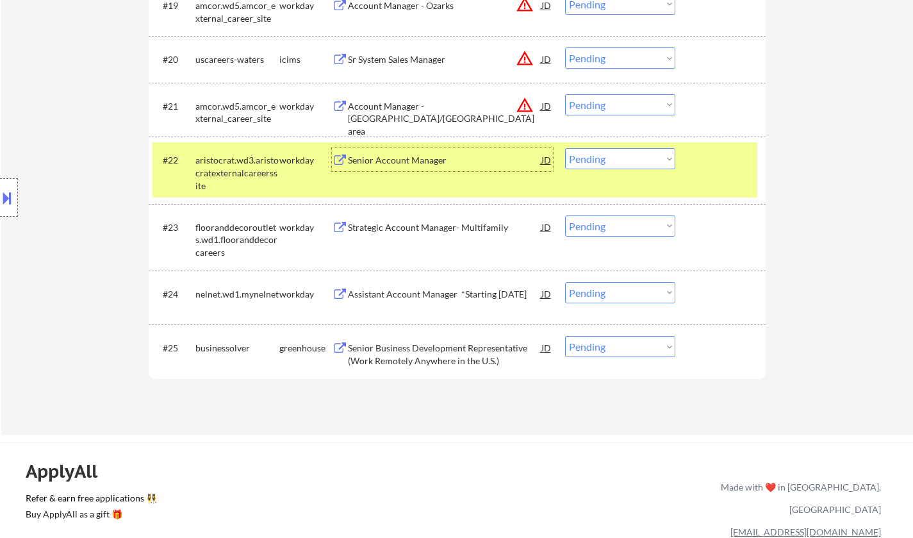
click at [389, 156] on div "Senior Account Manager" at bounding box center [445, 160] width 194 height 13
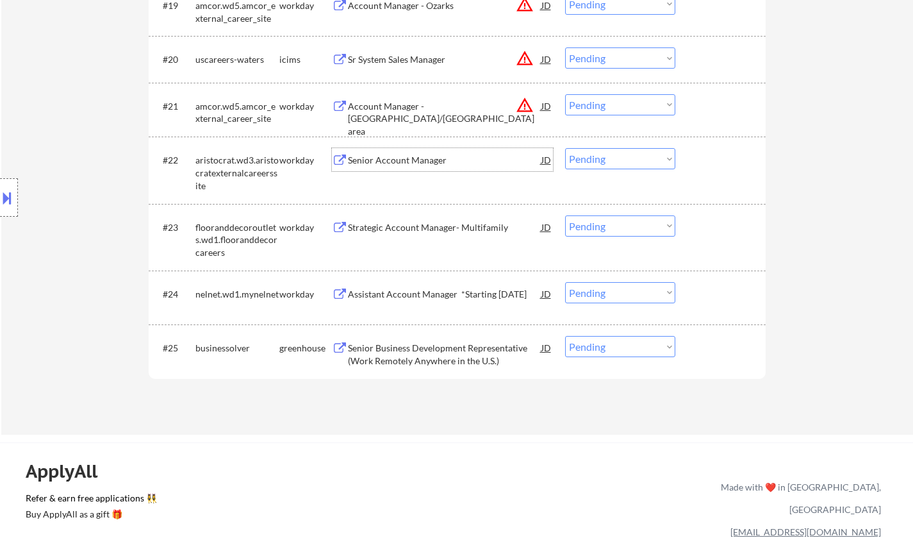
click at [610, 157] on select "Choose an option... Pending Applied Excluded (Questions) Excluded (Expired) Exc…" at bounding box center [620, 158] width 110 height 21
click at [565, 148] on select "Choose an option... Pending Applied Excluded (Questions) Excluded (Expired) Exc…" at bounding box center [620, 158] width 110 height 21
select select ""pending""
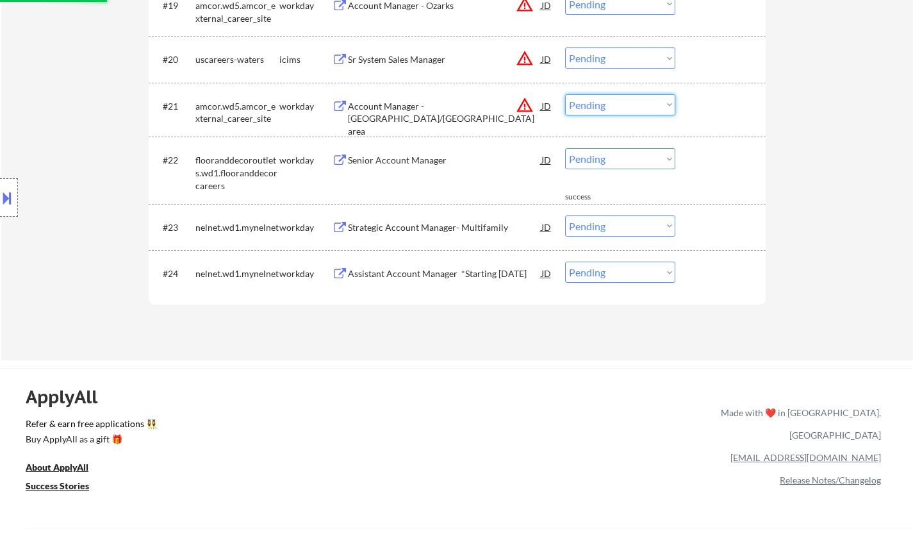
drag, startPoint x: 626, startPoint y: 103, endPoint x: 629, endPoint y: 112, distance: 9.8
click at [626, 103] on select "Choose an option... Pending Applied Excluded (Questions) Excluded (Expired) Exc…" at bounding box center [620, 104] width 110 height 21
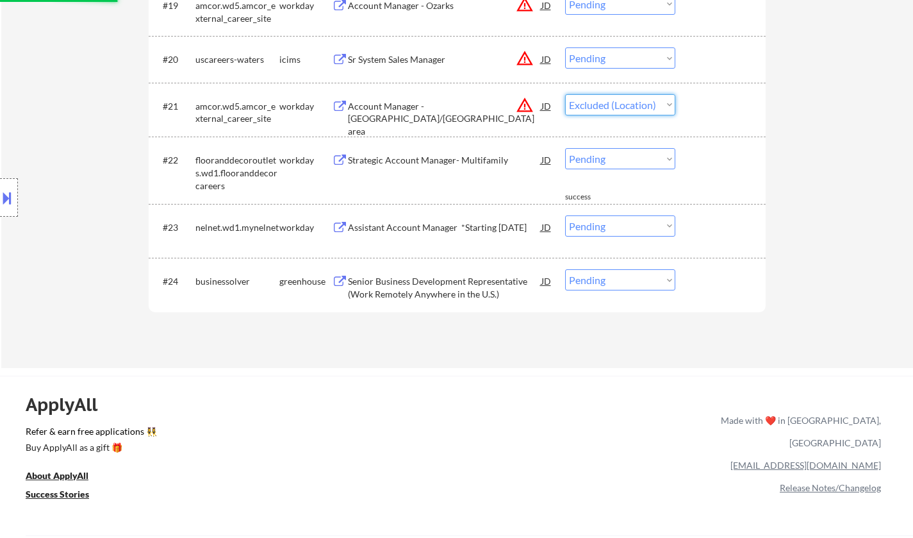
click at [565, 94] on select "Choose an option... Pending Applied Excluded (Questions) Excluded (Expired) Exc…" at bounding box center [620, 104] width 110 height 21
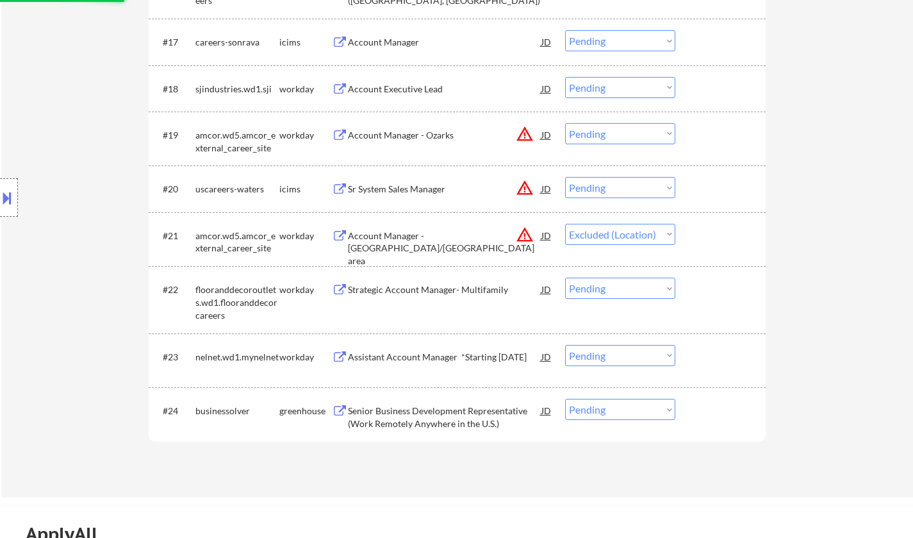
scroll to position [1154, 0]
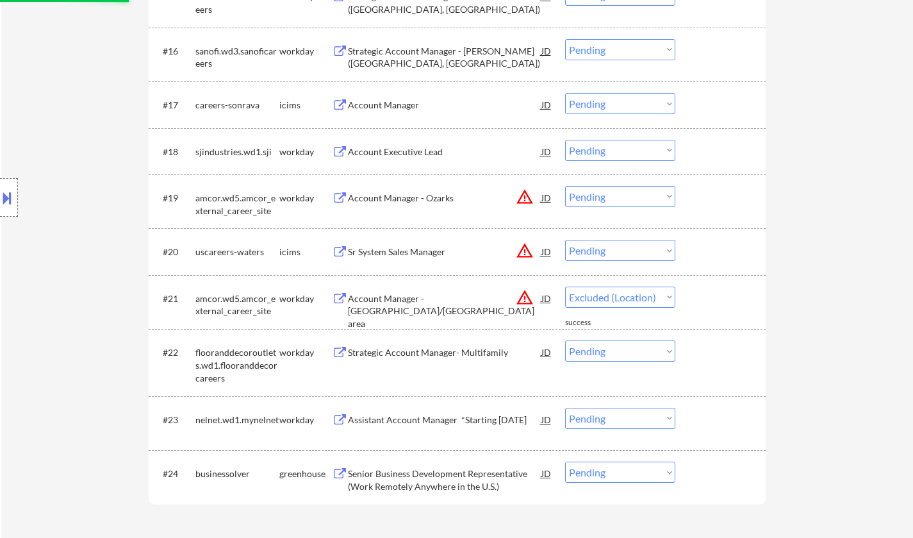
click at [615, 249] on select "Choose an option... Pending Applied Excluded (Questions) Excluded (Expired) Exc…" at bounding box center [620, 250] width 110 height 21
select select ""pending""
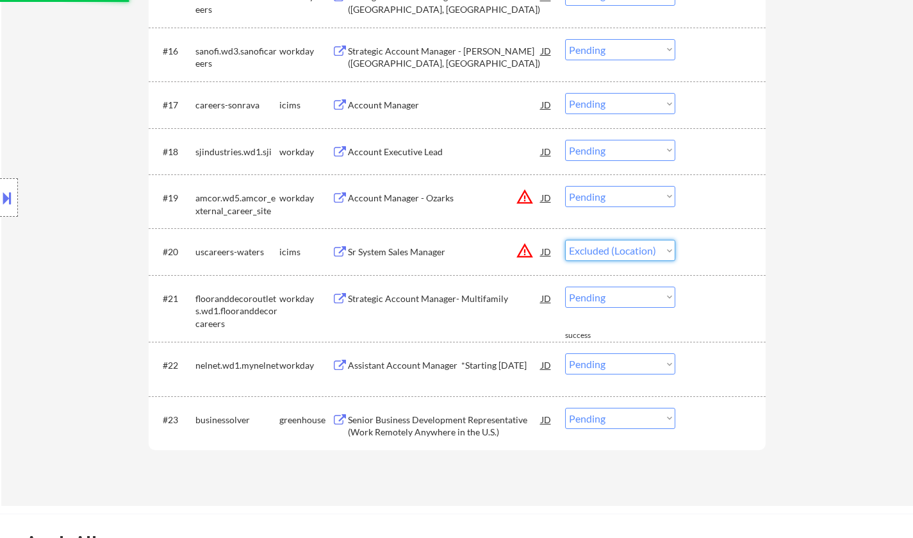
click at [565, 240] on select "Choose an option... Pending Applied Excluded (Questions) Excluded (Expired) Exc…" at bounding box center [620, 250] width 110 height 21
click at [616, 190] on select "Choose an option... Pending Applied Excluded (Questions) Excluded (Expired) Exc…" at bounding box center [620, 196] width 110 height 21
select select ""pending""
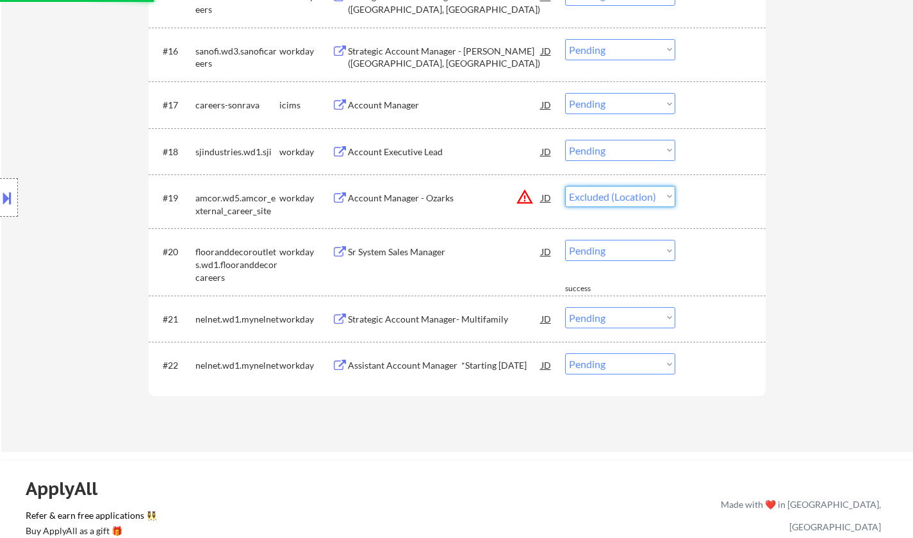
click at [565, 186] on select "Choose an option... Pending Applied Excluded (Questions) Excluded (Expired) Exc…" at bounding box center [620, 196] width 110 height 21
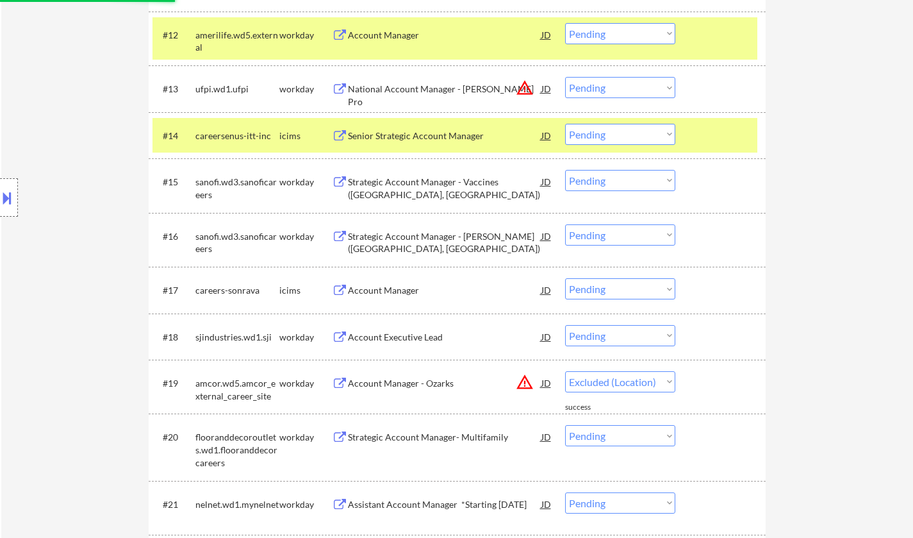
scroll to position [897, 0]
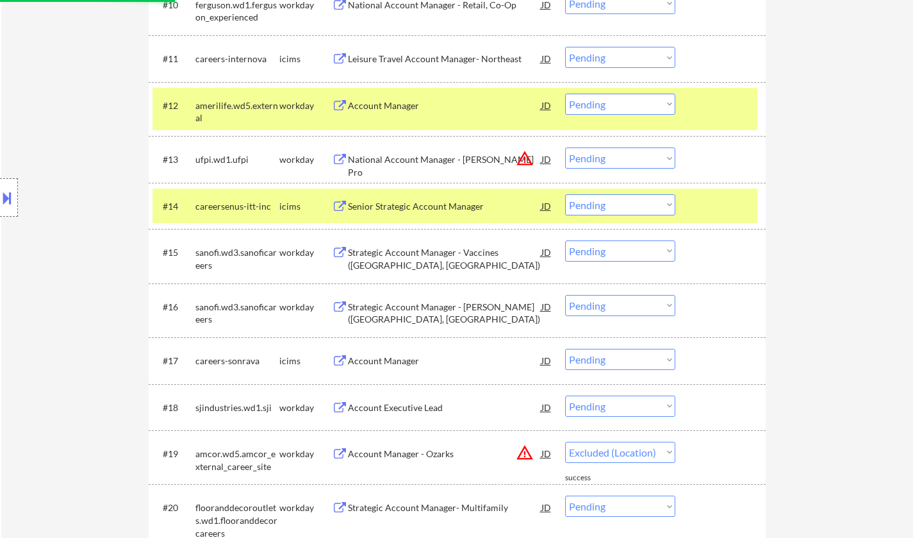
select select ""pending""
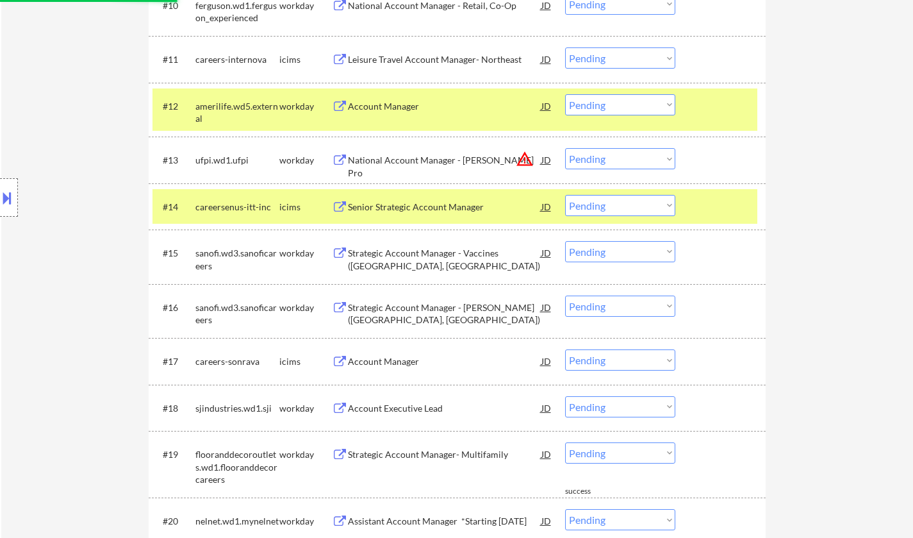
click at [602, 158] on select "Choose an option... Pending Applied Excluded (Questions) Excluded (Expired) Exc…" at bounding box center [620, 158] width 110 height 21
click at [565, 148] on select "Choose an option... Pending Applied Excluded (Questions) Excluded (Expired) Exc…" at bounding box center [620, 158] width 110 height 21
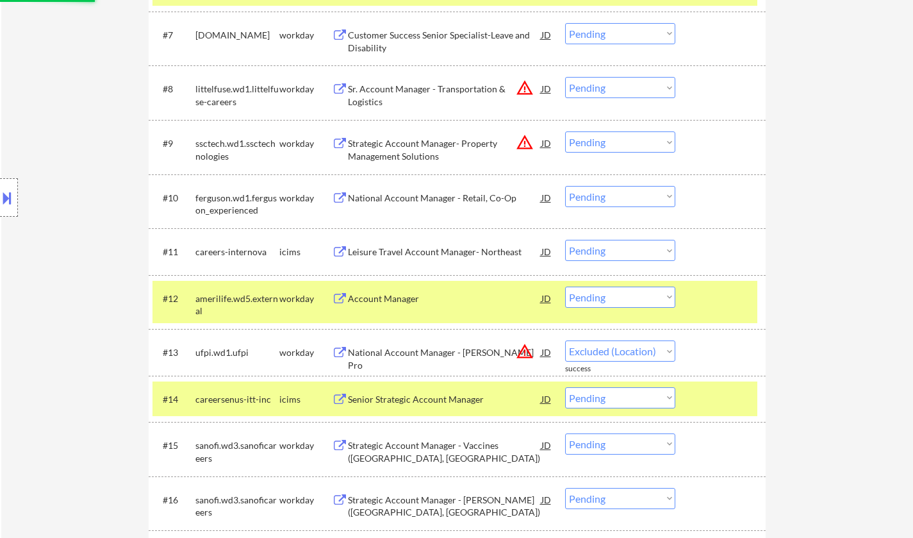
select select ""pending""
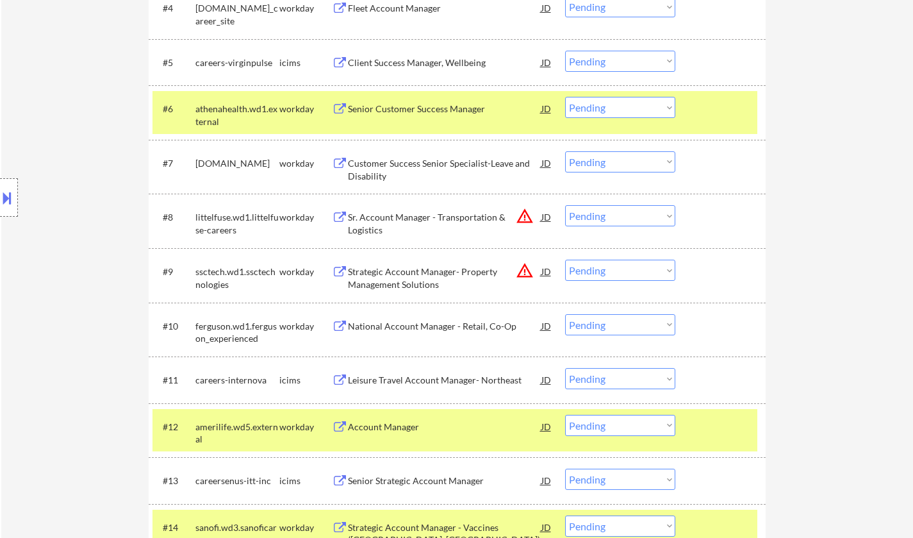
scroll to position [513, 0]
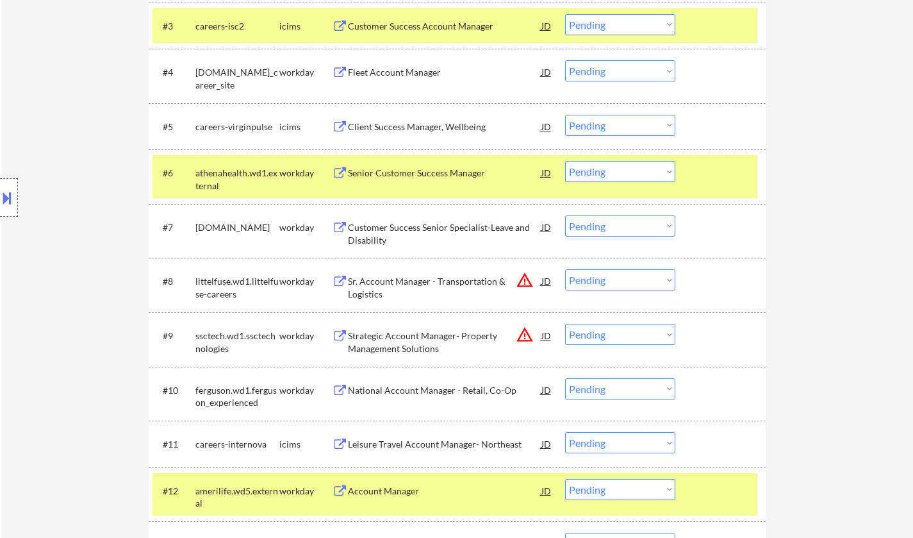
click at [440, 172] on div "Senior Customer Success Manager" at bounding box center [445, 173] width 194 height 13
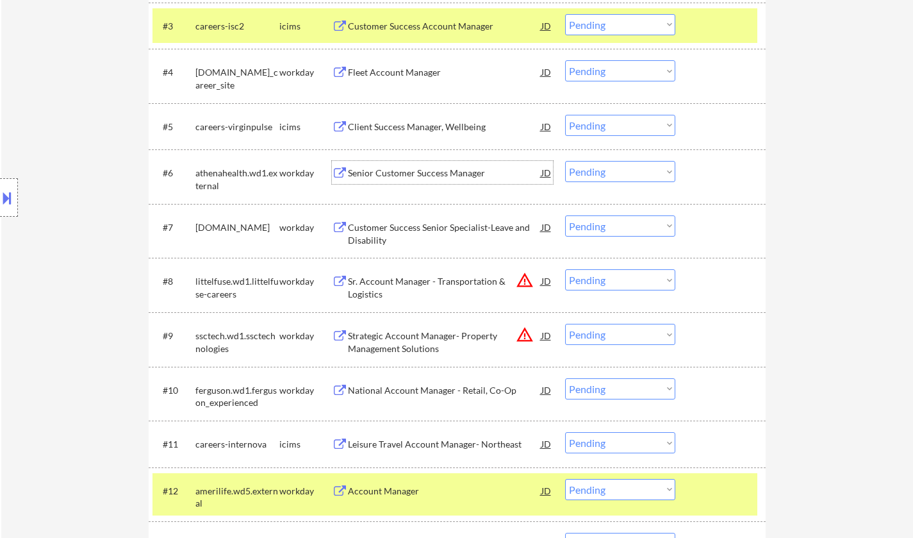
click at [656, 170] on select "Choose an option... Pending Applied Excluded (Questions) Excluded (Expired) Exc…" at bounding box center [620, 171] width 110 height 21
click at [565, 161] on select "Choose an option... Pending Applied Excluded (Questions) Excluded (Expired) Exc…" at bounding box center [620, 171] width 110 height 21
select select ""pending""
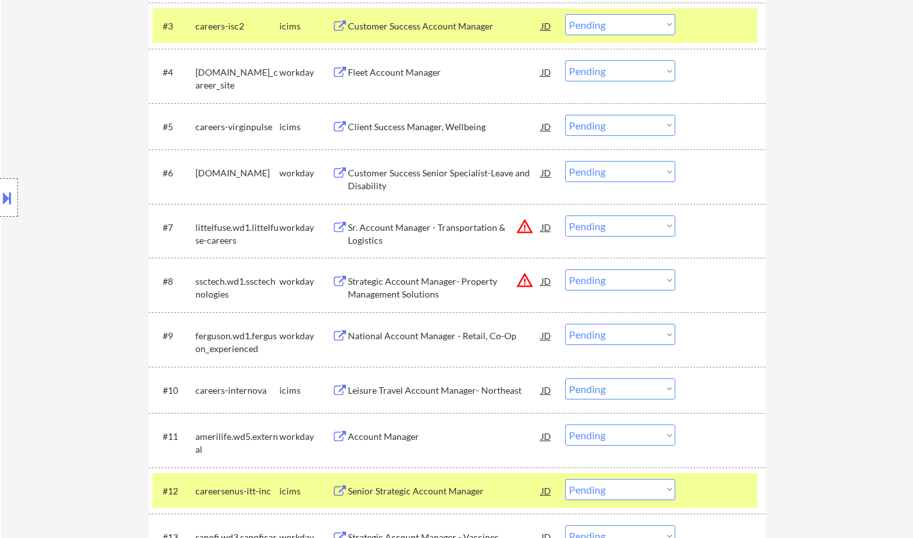
click at [547, 227] on div "JD" at bounding box center [546, 226] width 13 height 23
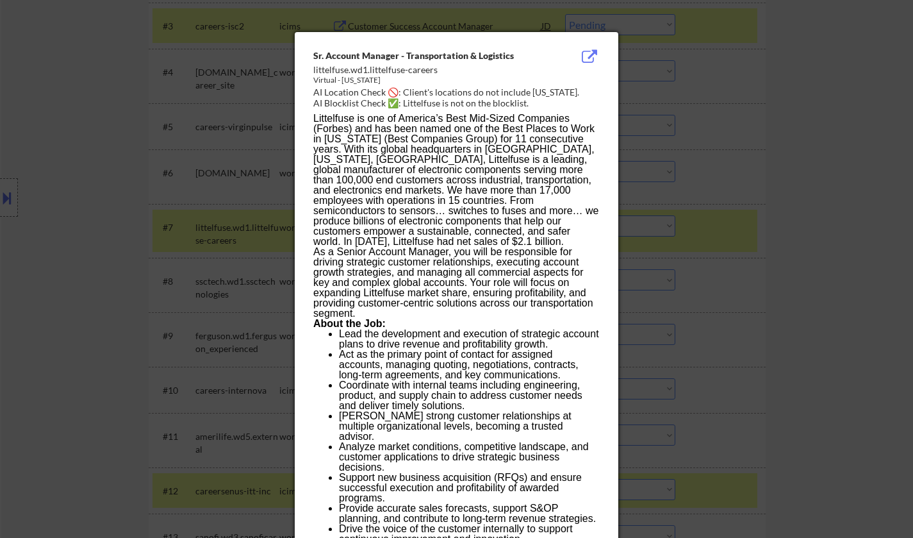
click at [767, 289] on div at bounding box center [456, 269] width 913 height 538
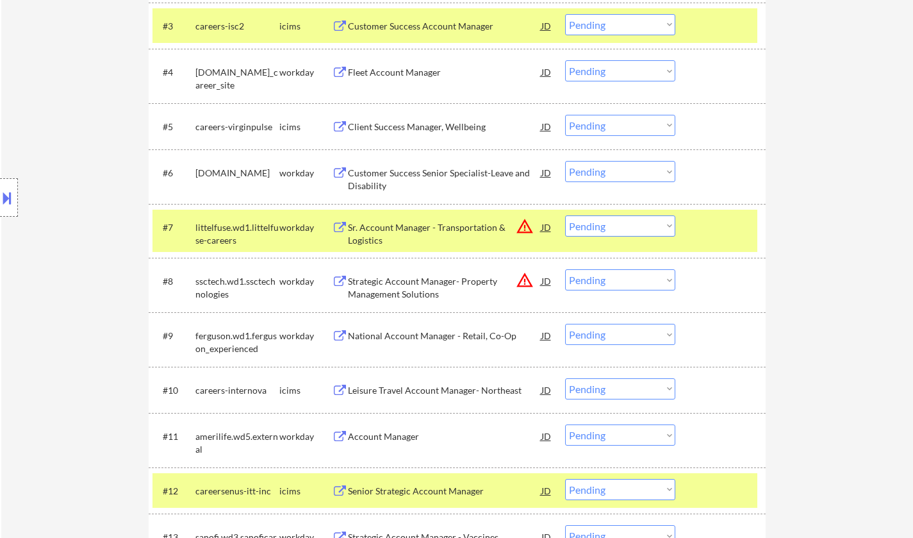
click at [634, 235] on select "Choose an option... Pending Applied Excluded (Questions) Excluded (Expired) Exc…" at bounding box center [620, 225] width 110 height 21
click at [565, 215] on select "Choose an option... Pending Applied Excluded (Questions) Excluded (Expired) Exc…" at bounding box center [620, 225] width 110 height 21
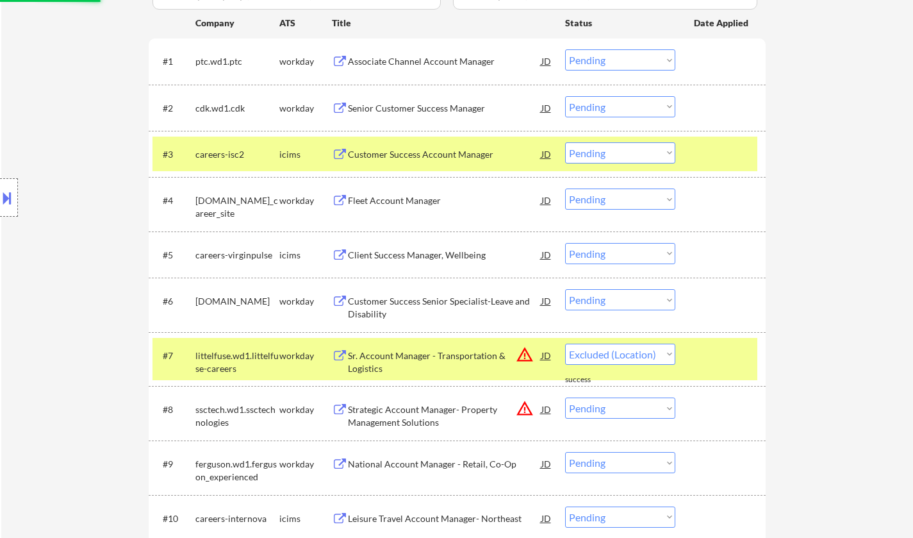
select select ""pending""
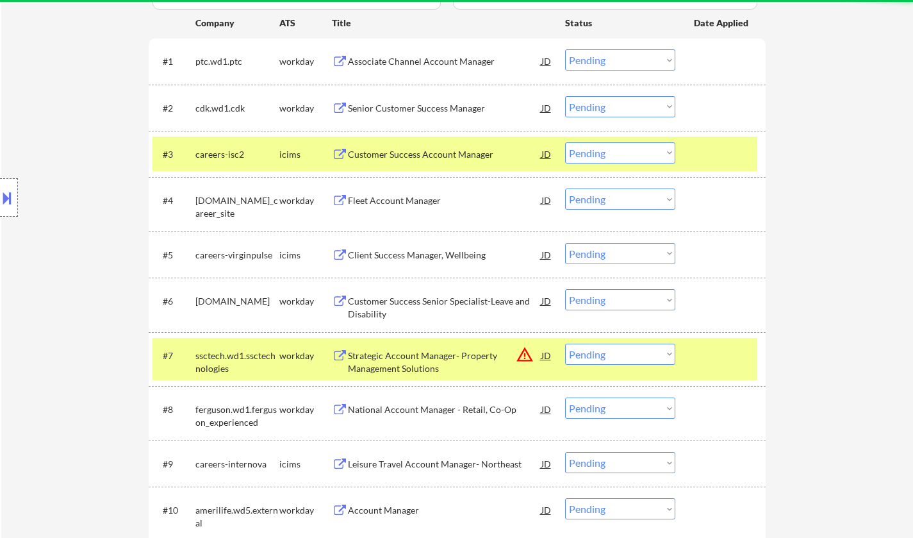
click at [403, 106] on div "Senior Customer Success Manager" at bounding box center [445, 108] width 194 height 13
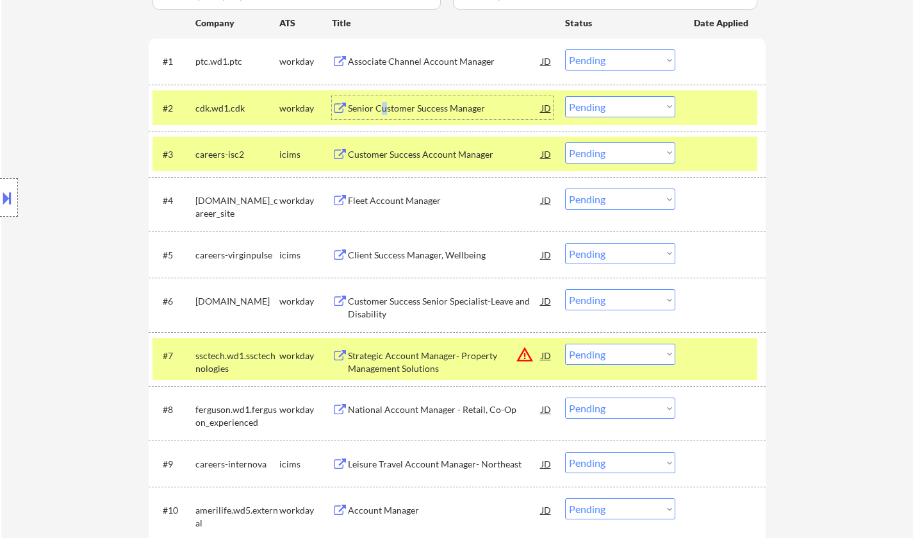
click at [381, 98] on div "Senior Customer Success Manager" at bounding box center [445, 107] width 194 height 23
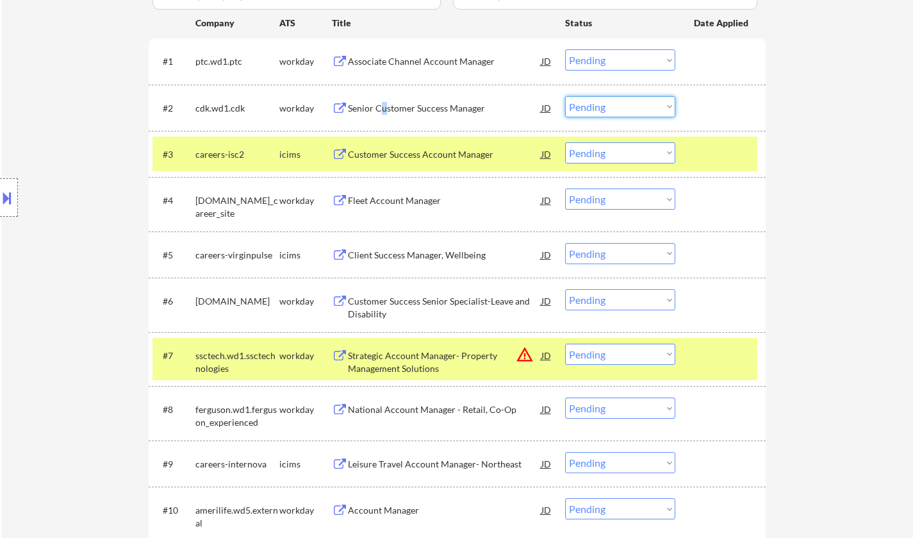
drag, startPoint x: 624, startPoint y: 101, endPoint x: 626, endPoint y: 114, distance: 13.6
click at [624, 101] on select "Choose an option... Pending Applied Excluded (Questions) Excluded (Expired) Exc…" at bounding box center [620, 106] width 110 height 21
click at [565, 96] on select "Choose an option... Pending Applied Excluded (Questions) Excluded (Expired) Exc…" at bounding box center [620, 106] width 110 height 21
select select ""pending""
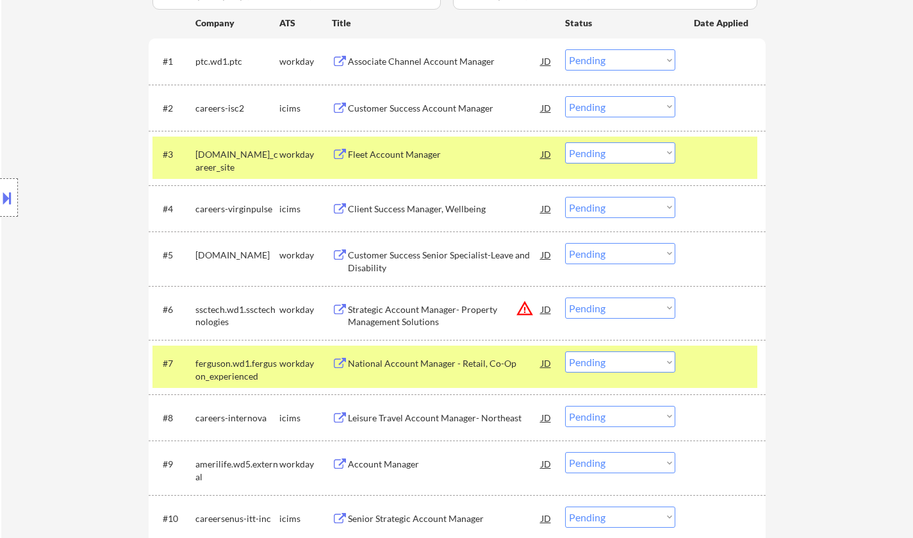
click at [617, 306] on select "Choose an option... Pending Applied Excluded (Questions) Excluded (Expired) Exc…" at bounding box center [620, 307] width 110 height 21
click at [565, 297] on select "Choose an option... Pending Applied Excluded (Questions) Excluded (Expired) Exc…" at bounding box center [620, 307] width 110 height 21
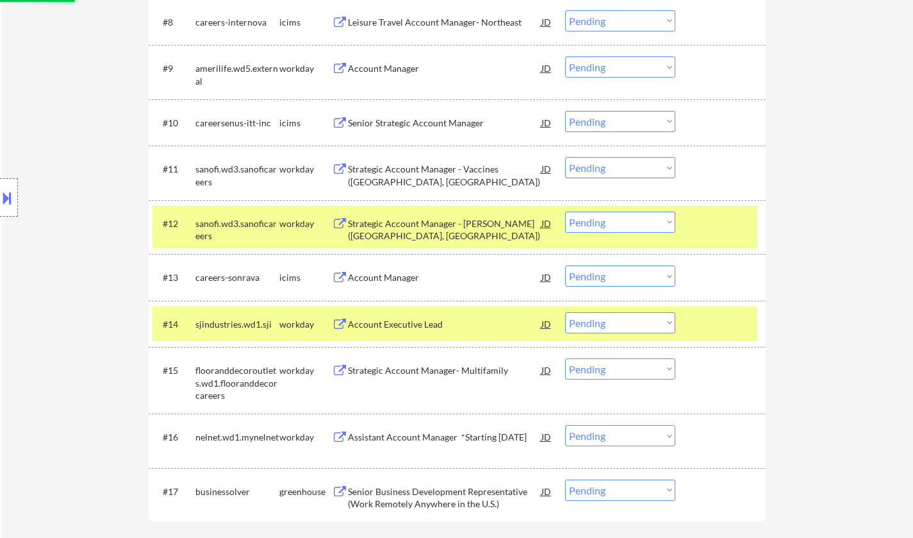
scroll to position [833, 0]
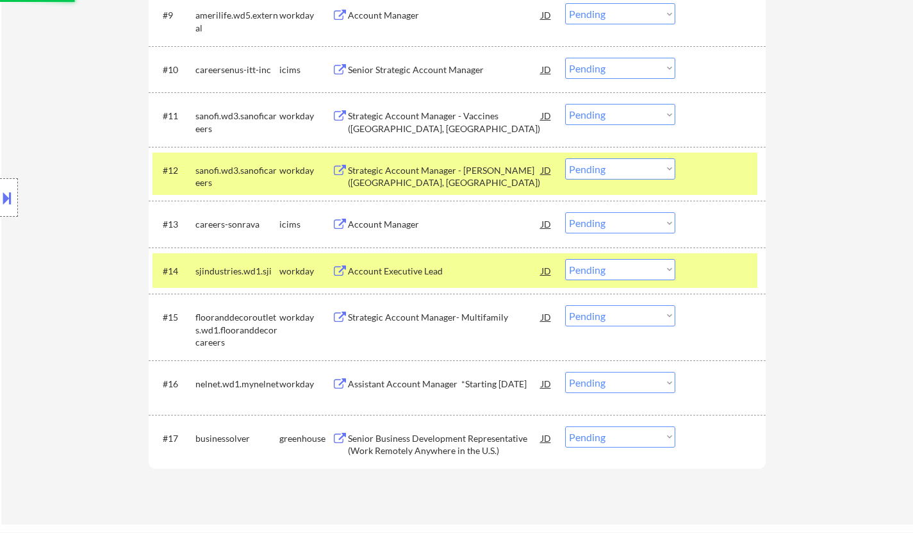
select select ""pending""
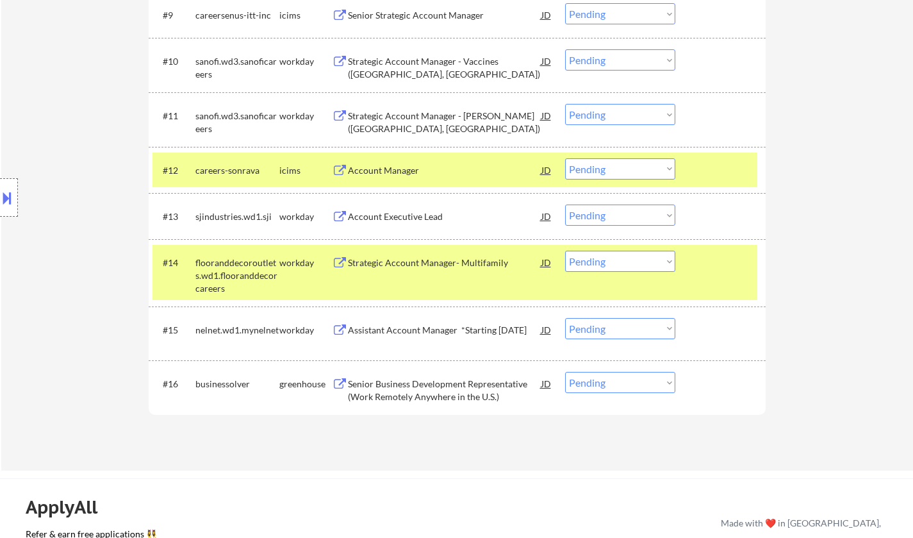
click at [430, 396] on div "Senior Business Development Representative (Work Remotely Anywhere in the U.S.)" at bounding box center [445, 390] width 194 height 25
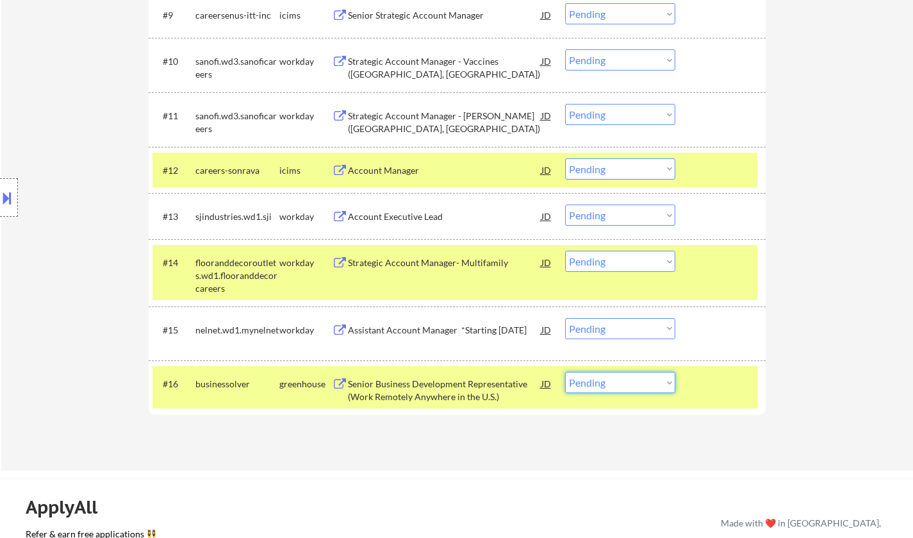
drag, startPoint x: 644, startPoint y: 382, endPoint x: 653, endPoint y: 394, distance: 14.6
click at [644, 382] on select "Choose an option... Pending Applied Excluded (Questions) Excluded (Expired) Exc…" at bounding box center [620, 382] width 110 height 21
select select ""excluded__bad_match_""
click at [565, 372] on select "Choose an option... Pending Applied Excluded (Questions) Excluded (Expired) Exc…" at bounding box center [620, 382] width 110 height 21
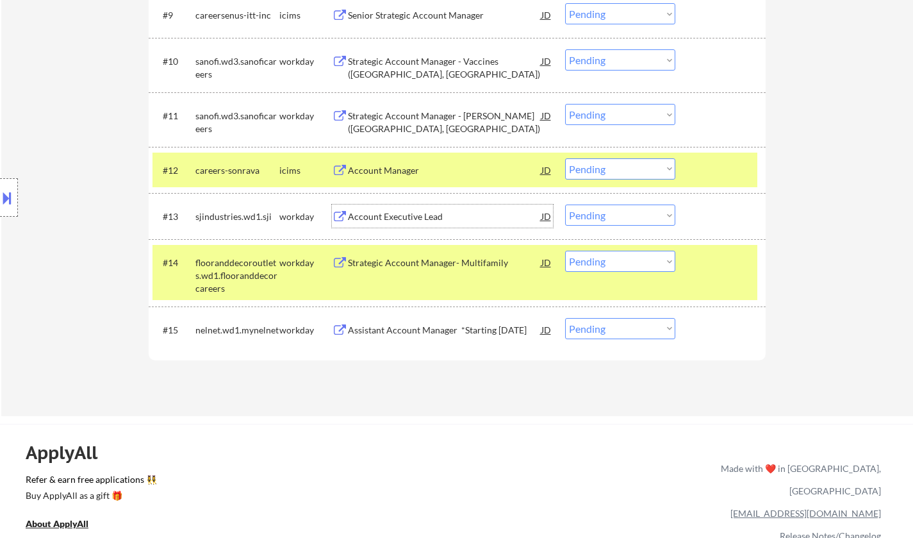
click at [389, 215] on div "Account Executive Lead" at bounding box center [445, 216] width 194 height 13
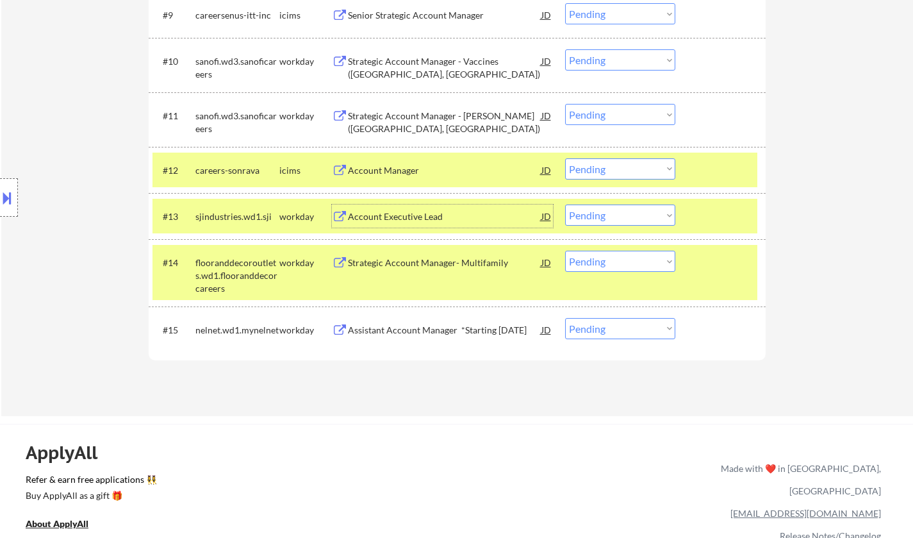
drag, startPoint x: 629, startPoint y: 213, endPoint x: 639, endPoint y: 224, distance: 15.0
click at [629, 213] on select "Choose an option... Pending Applied Excluded (Questions) Excluded (Expired) Exc…" at bounding box center [620, 214] width 110 height 21
click at [565, 204] on select "Choose an option... Pending Applied Excluded (Questions) Excluded (Expired) Exc…" at bounding box center [620, 214] width 110 height 21
select select ""pending""
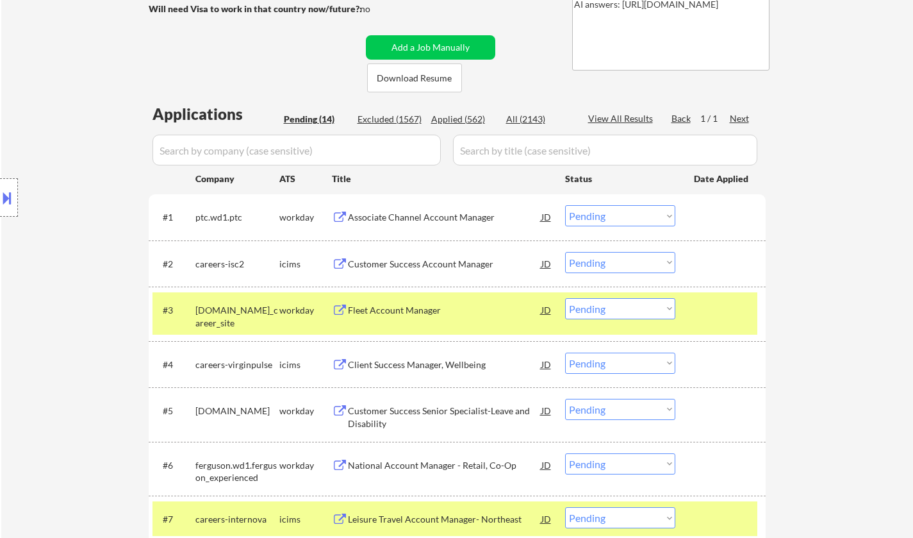
scroll to position [320, 0]
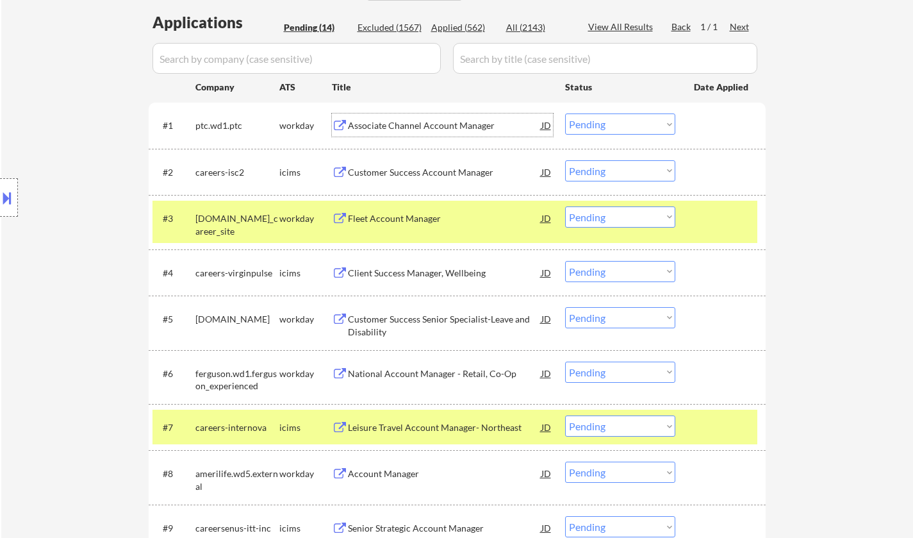
click at [420, 119] on div "Associate Channel Account Manager" at bounding box center [445, 124] width 194 height 23
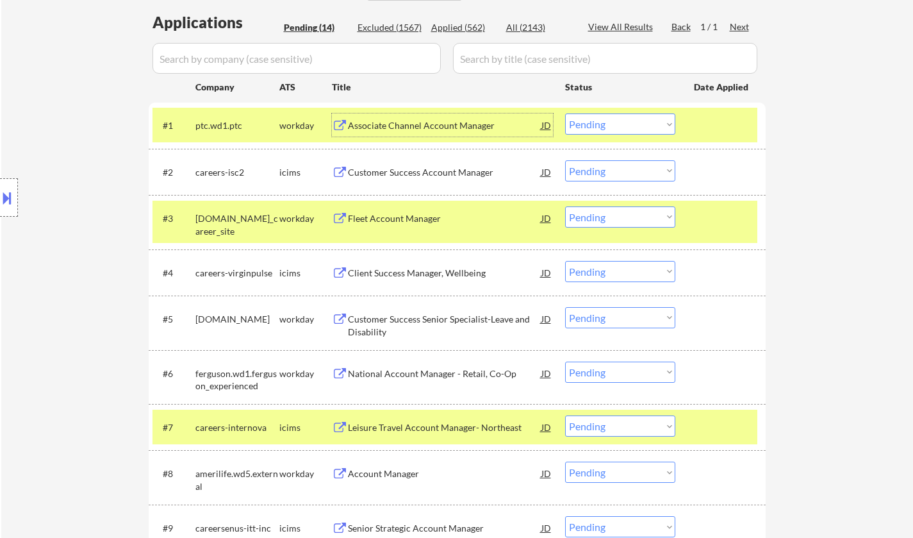
click at [628, 126] on select "Choose an option... Pending Applied Excluded (Questions) Excluded (Expired) Exc…" at bounding box center [620, 123] width 110 height 21
click at [565, 113] on select "Choose an option... Pending Applied Excluded (Questions) Excluded (Expired) Exc…" at bounding box center [620, 123] width 110 height 21
select select ""pending""
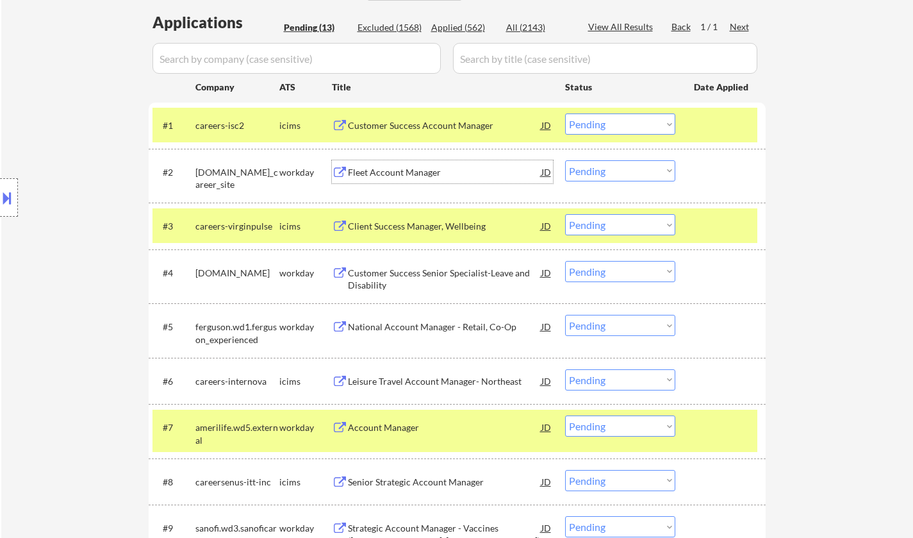
click at [399, 167] on div "Fleet Account Manager" at bounding box center [445, 172] width 194 height 13
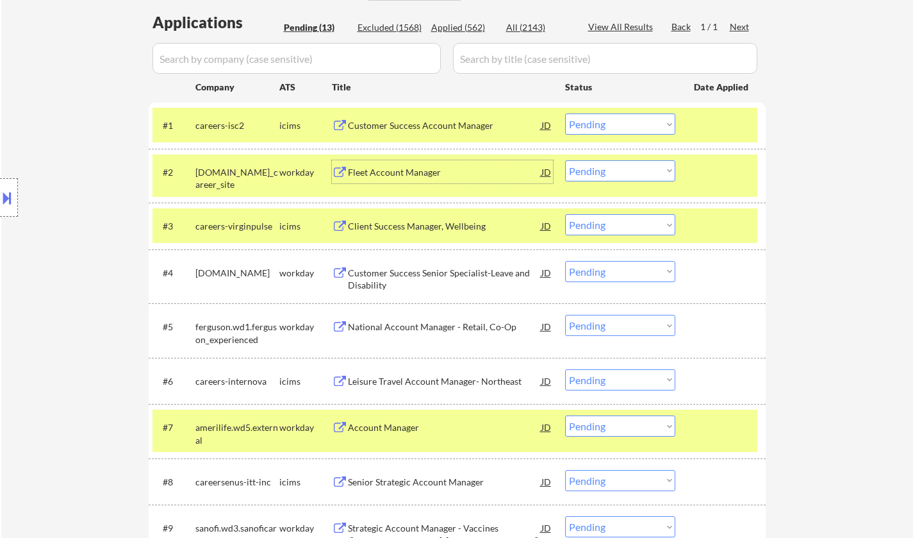
click at [645, 172] on select "Choose an option... Pending Applied Excluded (Questions) Excluded (Expired) Exc…" at bounding box center [620, 170] width 110 height 21
click at [565, 160] on select "Choose an option... Pending Applied Excluded (Questions) Excluded (Expired) Exc…" at bounding box center [620, 170] width 110 height 21
click at [409, 230] on div "Client Success Manager, Wellbeing" at bounding box center [445, 226] width 194 height 13
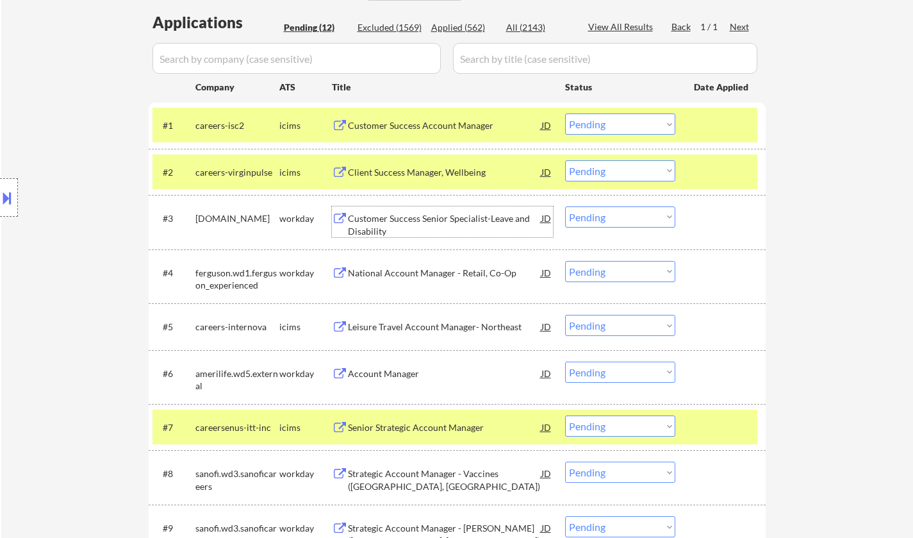
click at [425, 272] on div "National Account Manager - Retail, Co-Op" at bounding box center [445, 273] width 194 height 13
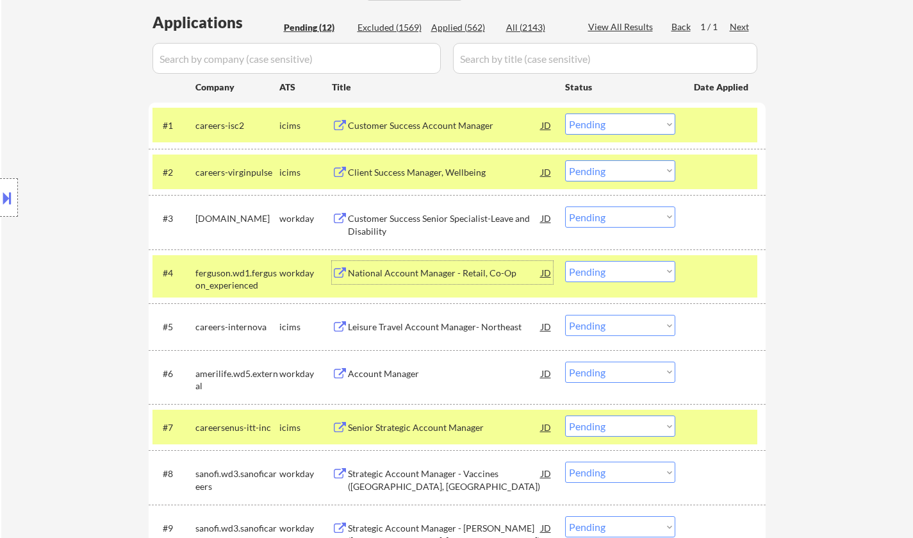
click at [435, 171] on div "Client Success Manager, Wellbeing" at bounding box center [445, 172] width 194 height 13
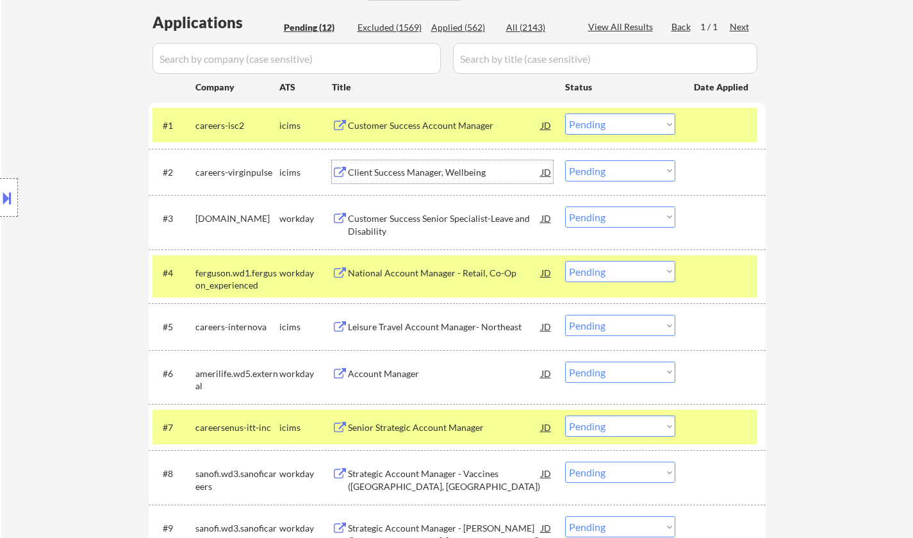
click at [636, 167] on select "Choose an option... Pending Applied Excluded (Questions) Excluded (Expired) Exc…" at bounding box center [620, 170] width 110 height 21
click at [565, 160] on select "Choose an option... Pending Applied Excluded (Questions) Excluded (Expired) Exc…" at bounding box center [620, 170] width 110 height 21
select select ""pending""
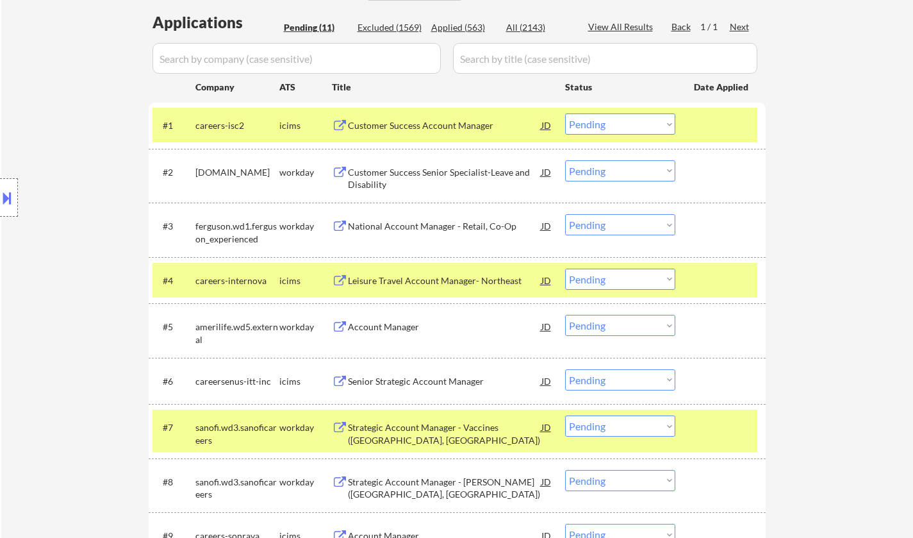
click at [625, 227] on select "Choose an option... Pending Applied Excluded (Questions) Excluded (Expired) Exc…" at bounding box center [620, 224] width 110 height 21
click at [565, 214] on select "Choose an option... Pending Applied Excluded (Questions) Excluded (Expired) Exc…" at bounding box center [620, 224] width 110 height 21
select select ""pending""
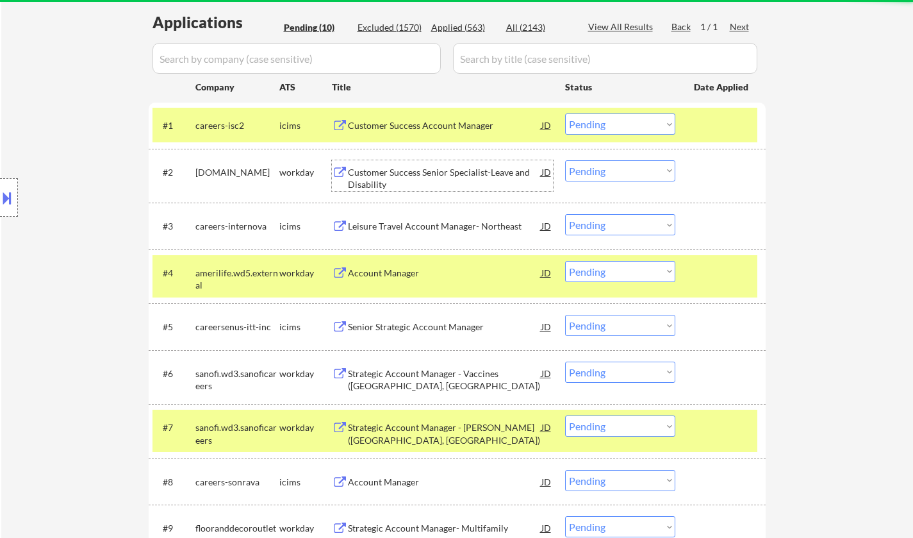
click at [454, 169] on div "Customer Success Senior Specialist-Leave and Disability" at bounding box center [445, 178] width 194 height 25
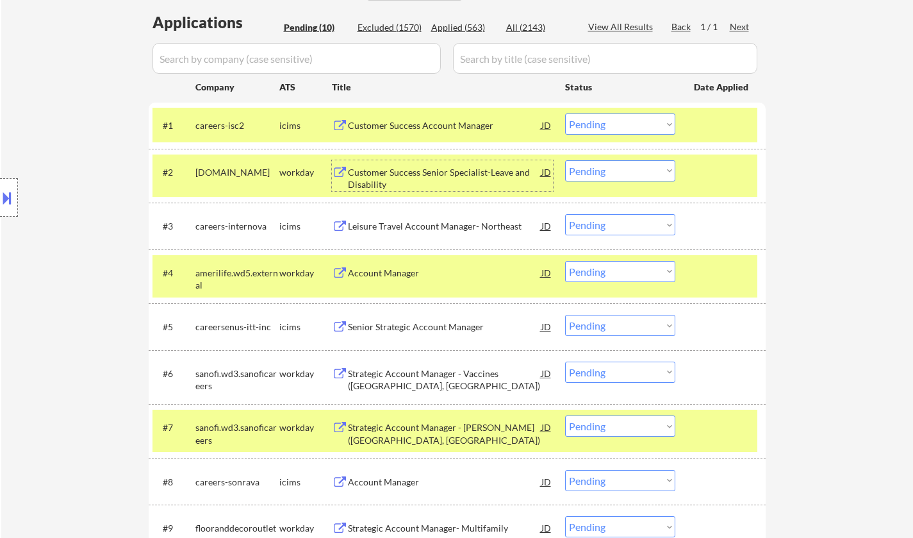
click at [602, 171] on select "Choose an option... Pending Applied Excluded (Questions) Excluded (Expired) Exc…" at bounding box center [620, 170] width 110 height 21
click at [565, 160] on select "Choose an option... Pending Applied Excluded (Questions) Excluded (Expired) Exc…" at bounding box center [620, 170] width 110 height 21
select select ""pending""
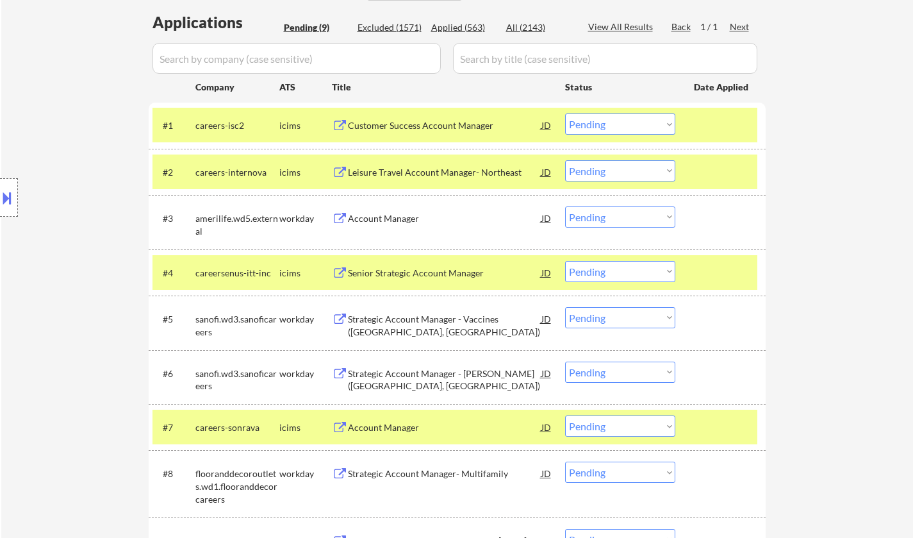
click at [375, 213] on div "Account Manager" at bounding box center [445, 218] width 194 height 13
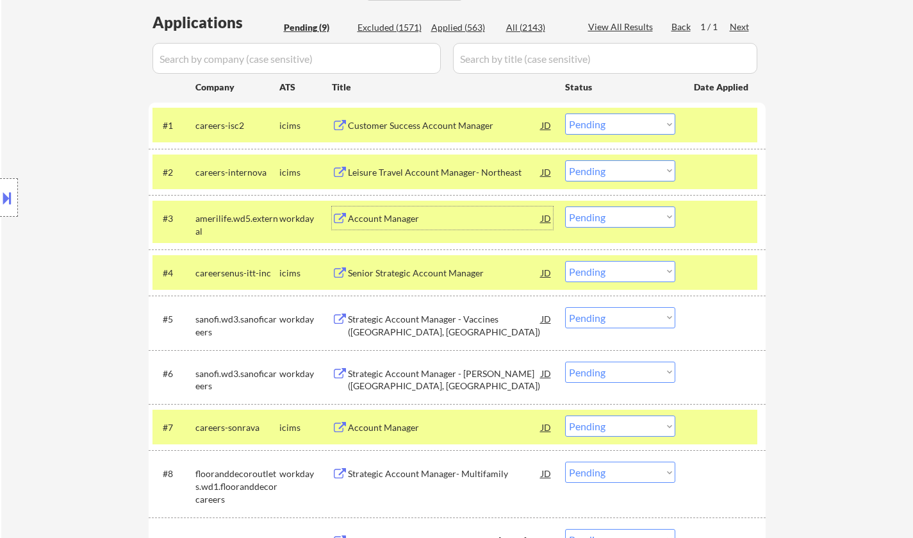
drag, startPoint x: 613, startPoint y: 213, endPoint x: 621, endPoint y: 220, distance: 10.5
click at [613, 213] on select "Choose an option... Pending Applied Excluded (Questions) Excluded (Expired) Exc…" at bounding box center [620, 216] width 110 height 21
click at [565, 206] on select "Choose an option... Pending Applied Excluded (Questions) Excluded (Expired) Exc…" at bounding box center [620, 216] width 110 height 21
select select ""pending""
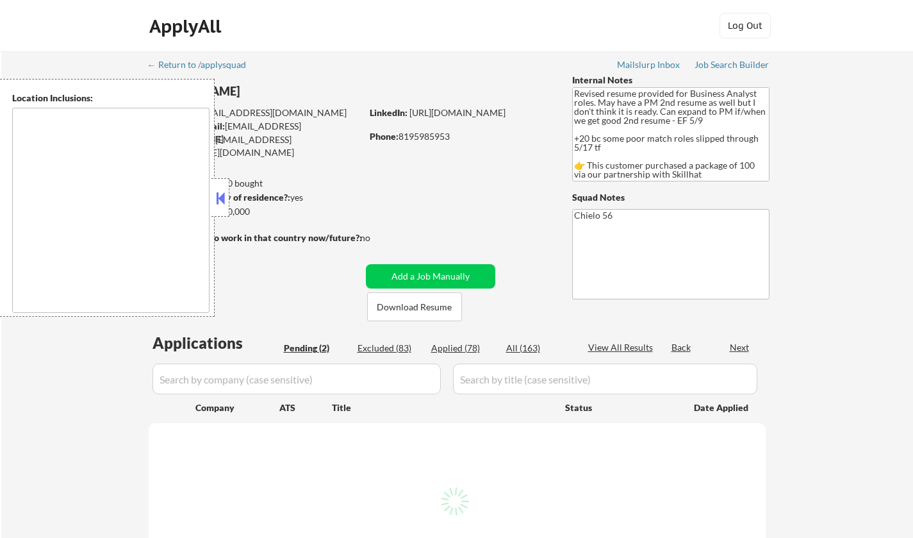
select select ""pending""
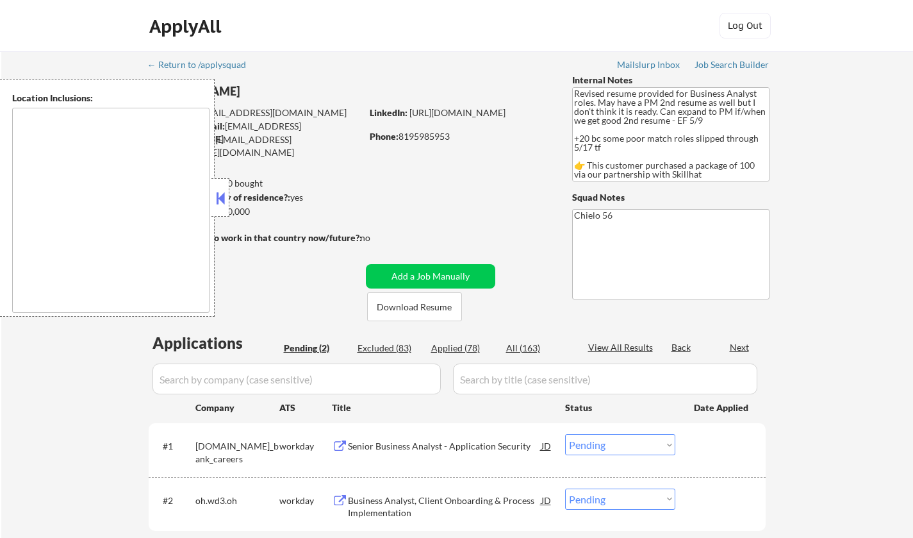
type textarea "[GEOGRAPHIC_DATA], ON [GEOGRAPHIC_DATA], [GEOGRAPHIC_DATA] [GEOGRAPHIC_DATA], O…"
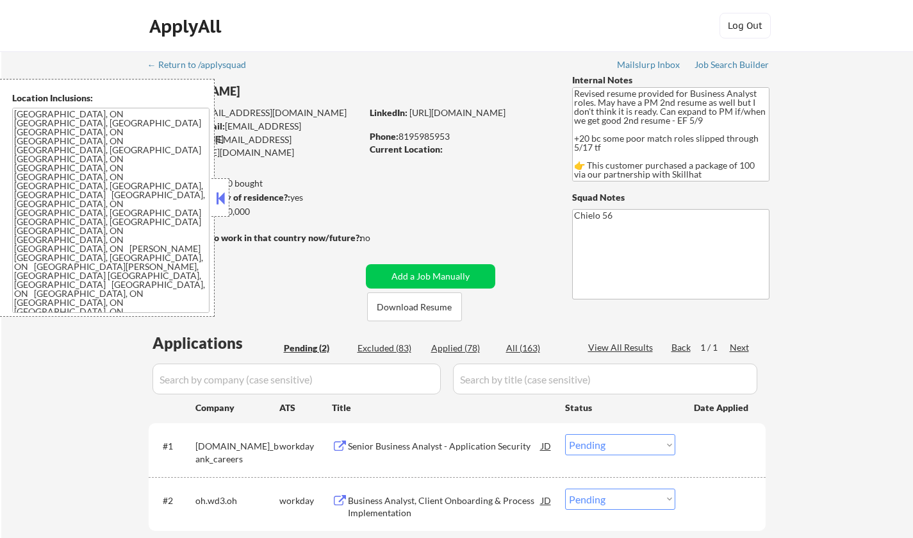
click at [219, 202] on button at bounding box center [220, 197] width 14 height 19
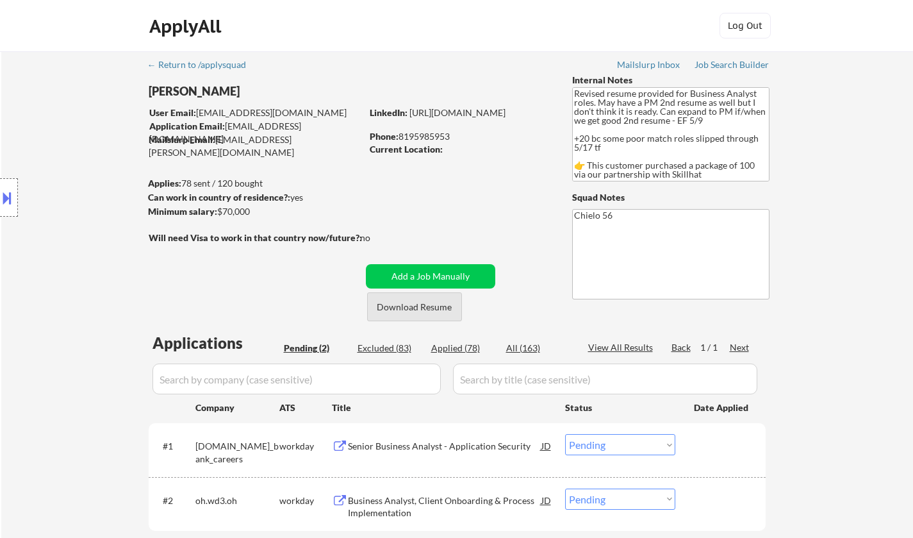
click at [408, 311] on button "Download Resume" at bounding box center [414, 306] width 95 height 29
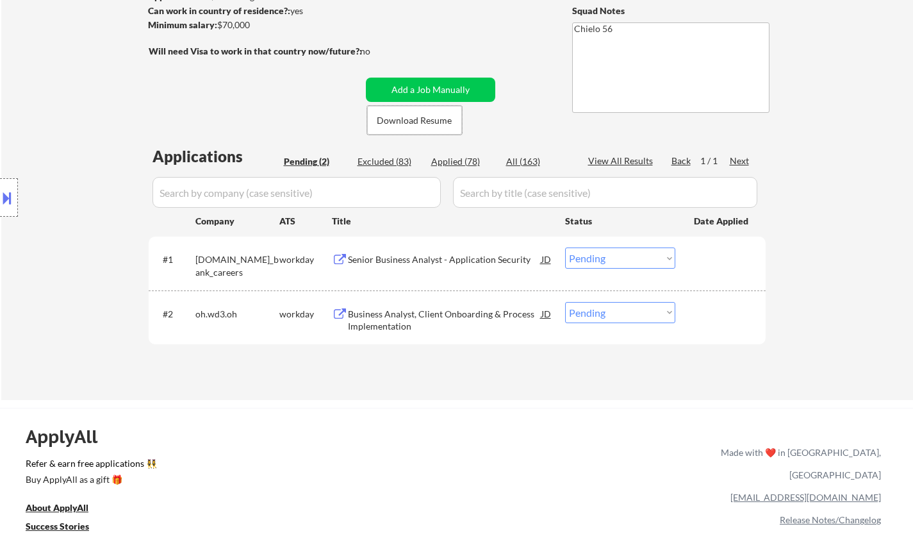
scroll to position [192, 0]
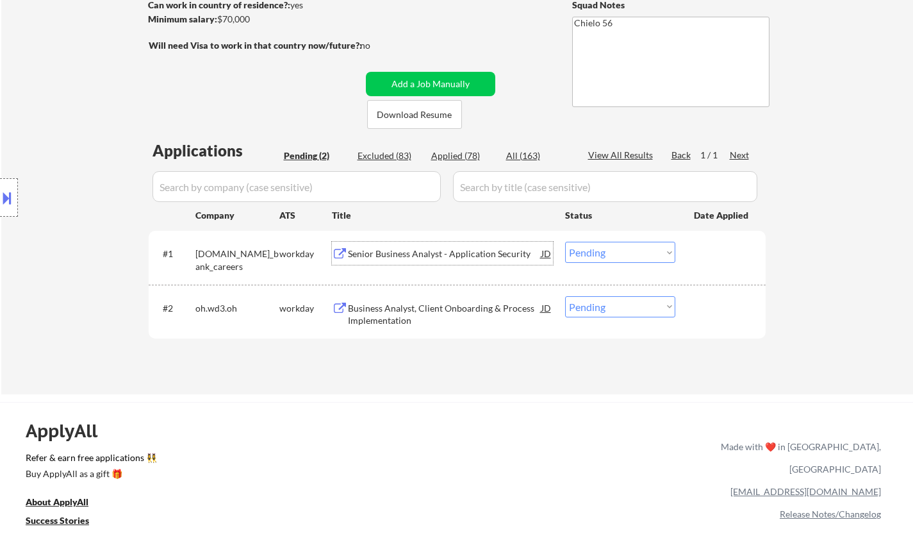
click at [420, 259] on div "Senior Business Analyst - Application Security" at bounding box center [445, 253] width 194 height 13
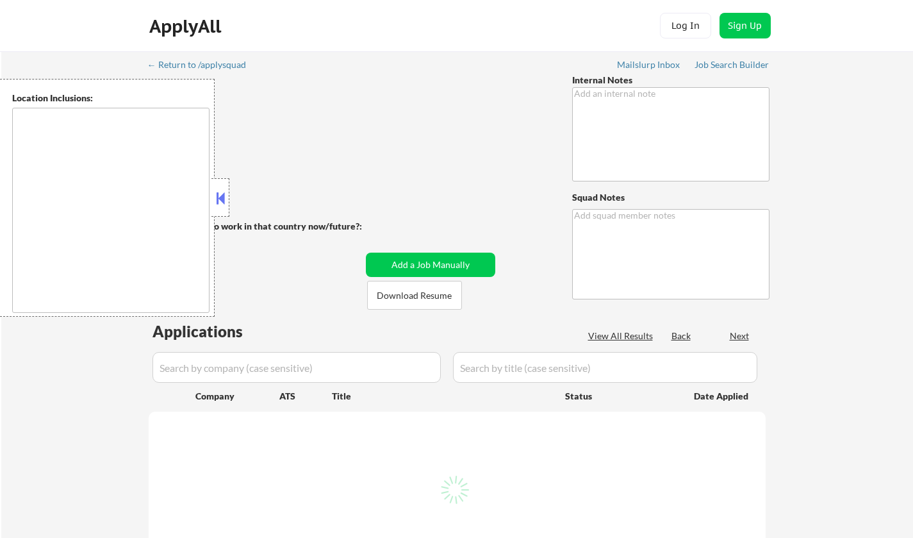
type textarea "Revised resume provided for Business Analyst roles. May have a PM 2nd resume as…"
type textarea "Chielo 56"
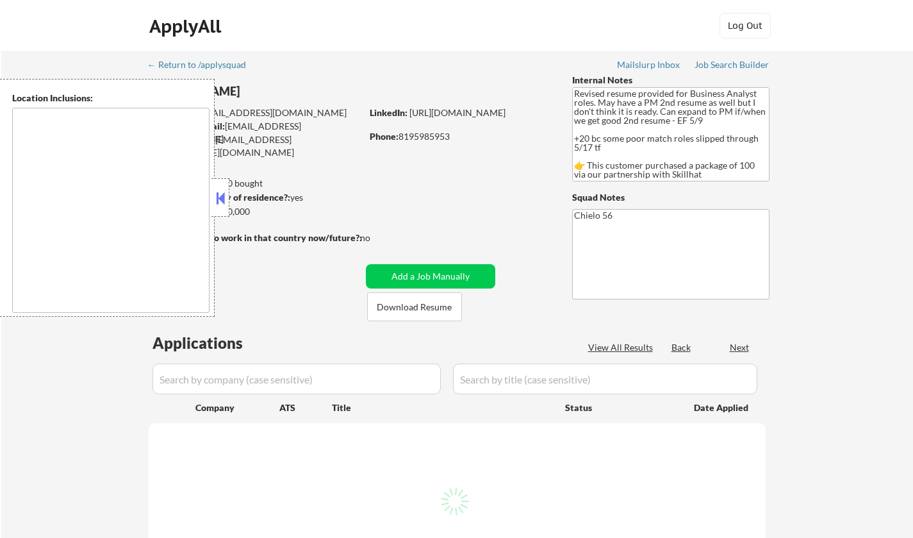
select select ""pending""
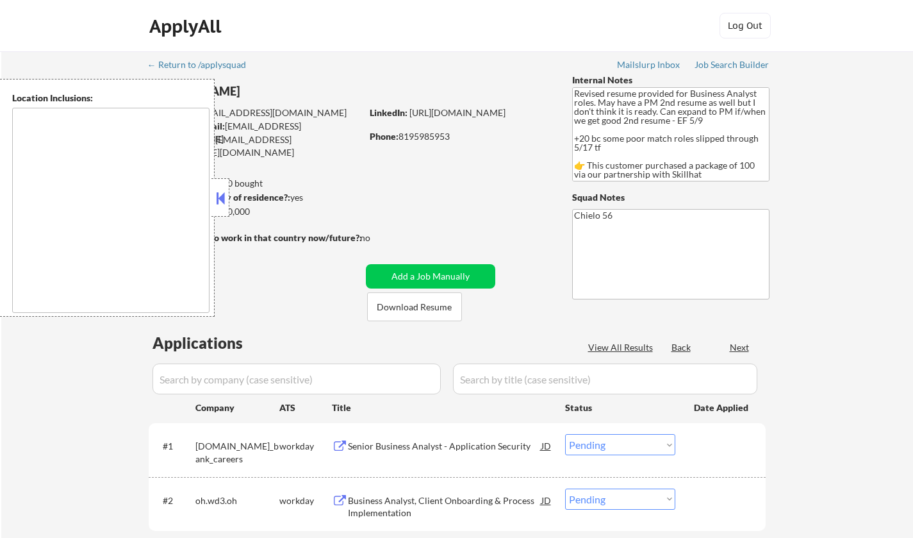
click at [222, 190] on button at bounding box center [220, 197] width 14 height 19
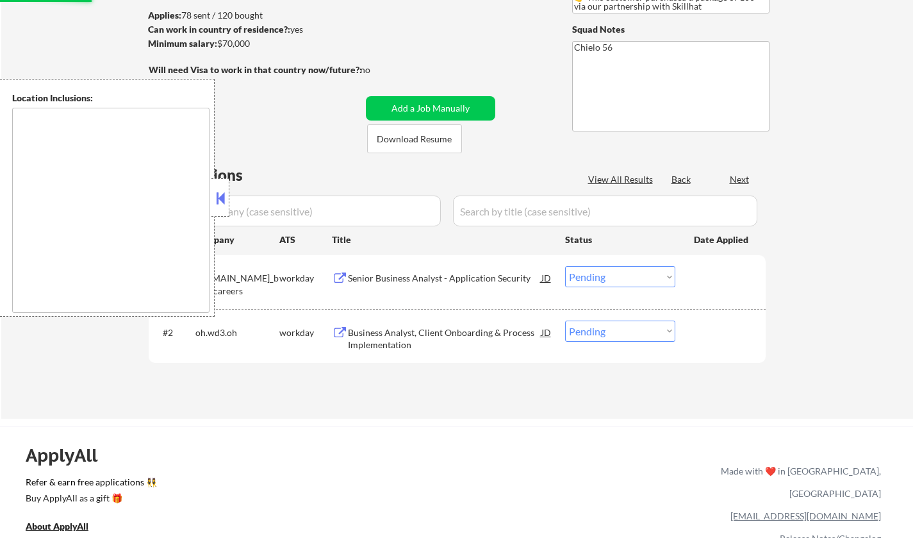
scroll to position [192, 0]
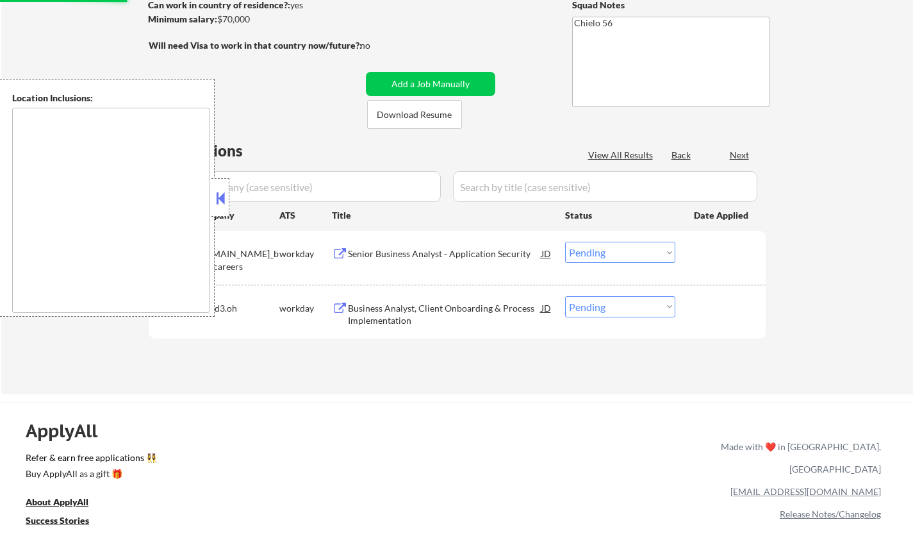
click at [217, 194] on button at bounding box center [220, 197] width 14 height 19
click at [222, 194] on button at bounding box center [220, 197] width 14 height 19
click at [216, 195] on button at bounding box center [220, 197] width 14 height 19
click at [217, 204] on button at bounding box center [220, 197] width 14 height 19
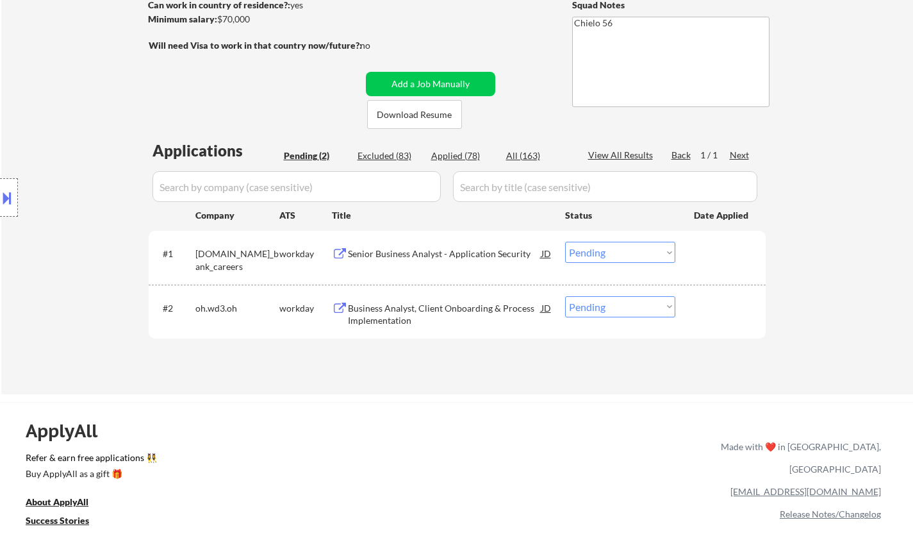
click at [388, 259] on div "Senior Business Analyst - Application Security" at bounding box center [445, 253] width 194 height 13
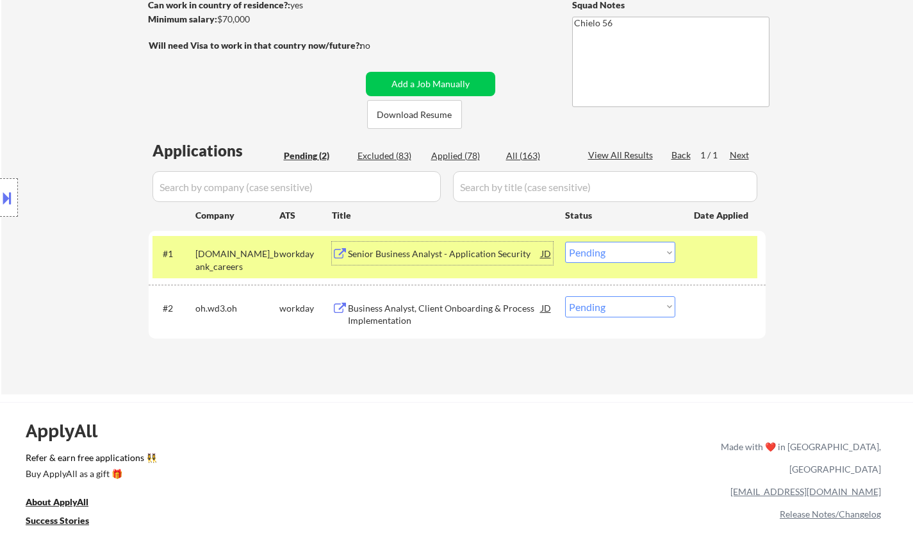
click at [2, 213] on div at bounding box center [9, 197] width 18 height 38
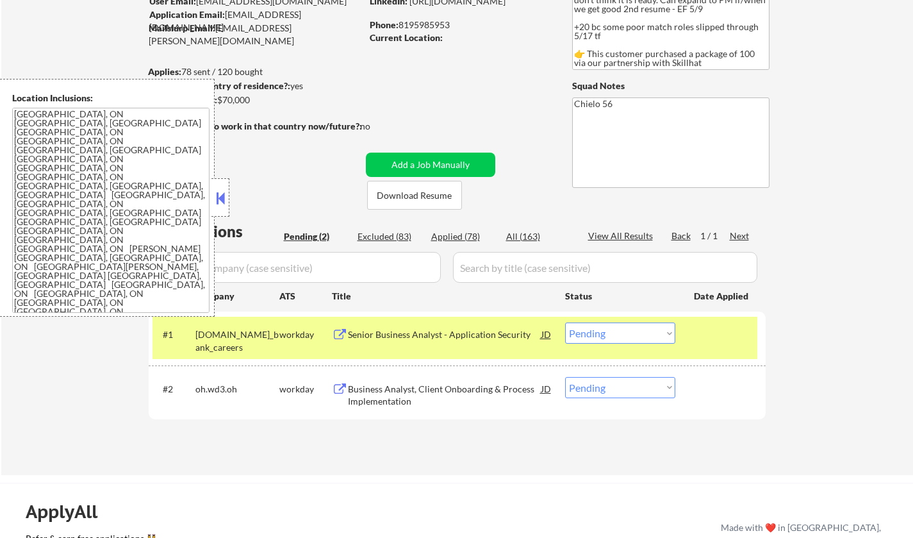
scroll to position [0, 0]
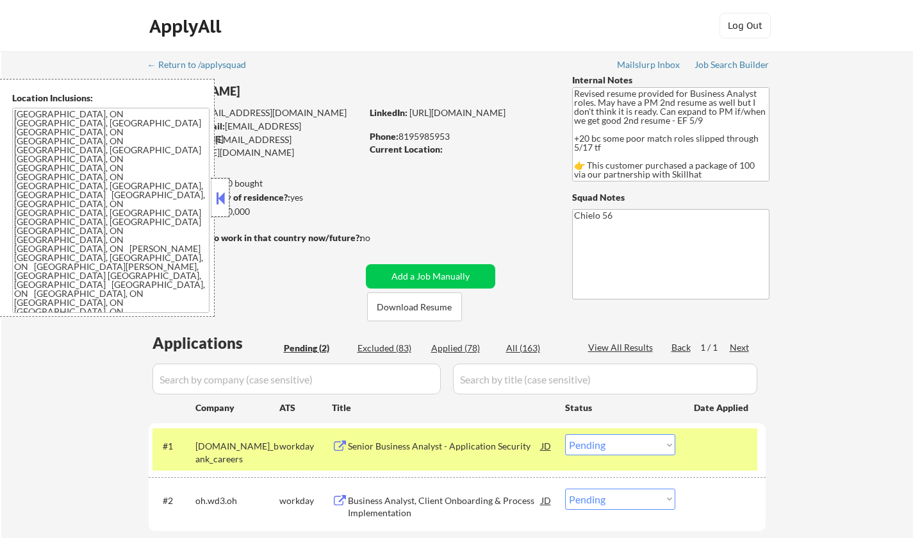
drag, startPoint x: 220, startPoint y: 208, endPoint x: 254, endPoint y: 40, distance: 171.8
click at [222, 206] on div at bounding box center [221, 197] width 18 height 38
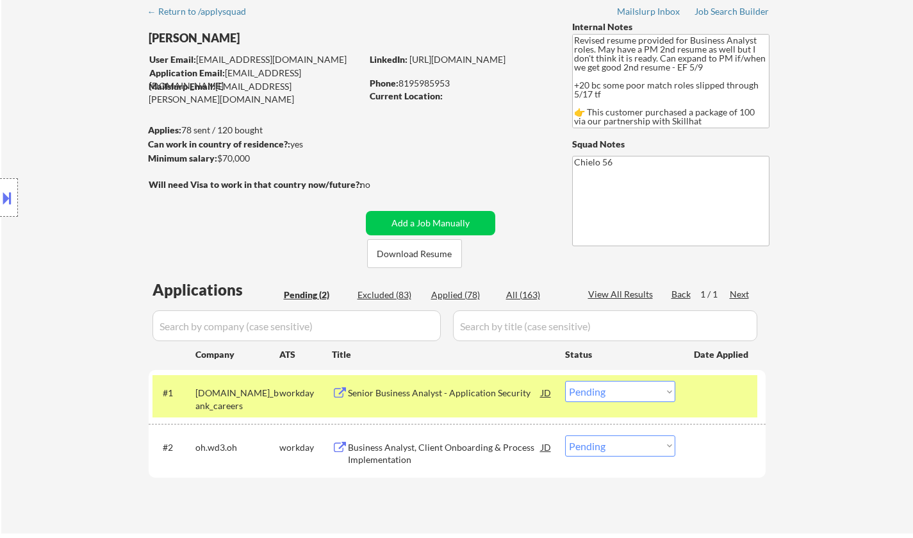
scroll to position [192, 0]
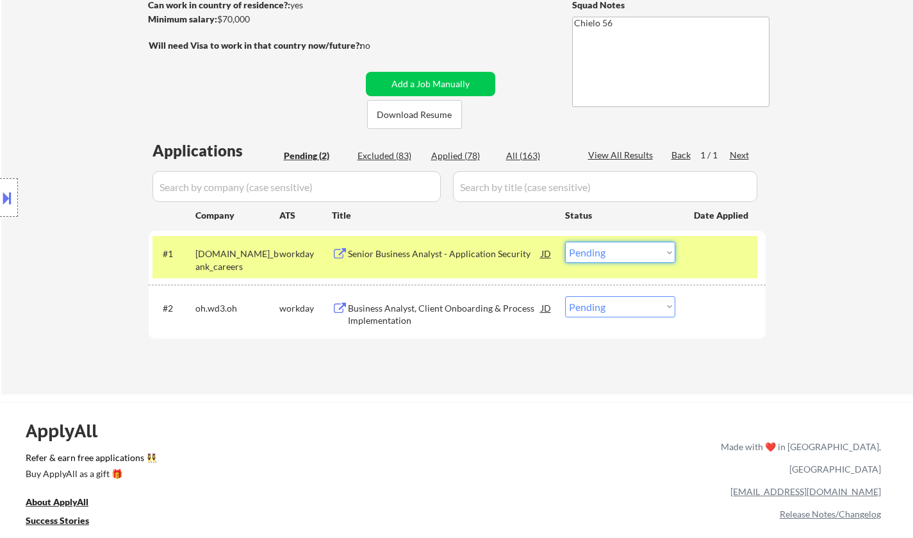
drag, startPoint x: 597, startPoint y: 251, endPoint x: 602, endPoint y: 262, distance: 12.3
click at [597, 251] on select "Choose an option... Pending Applied Excluded (Questions) Excluded (Expired) Exc…" at bounding box center [620, 252] width 110 height 21
click at [565, 242] on select "Choose an option... Pending Applied Excluded (Questions) Excluded (Expired) Exc…" at bounding box center [620, 252] width 110 height 21
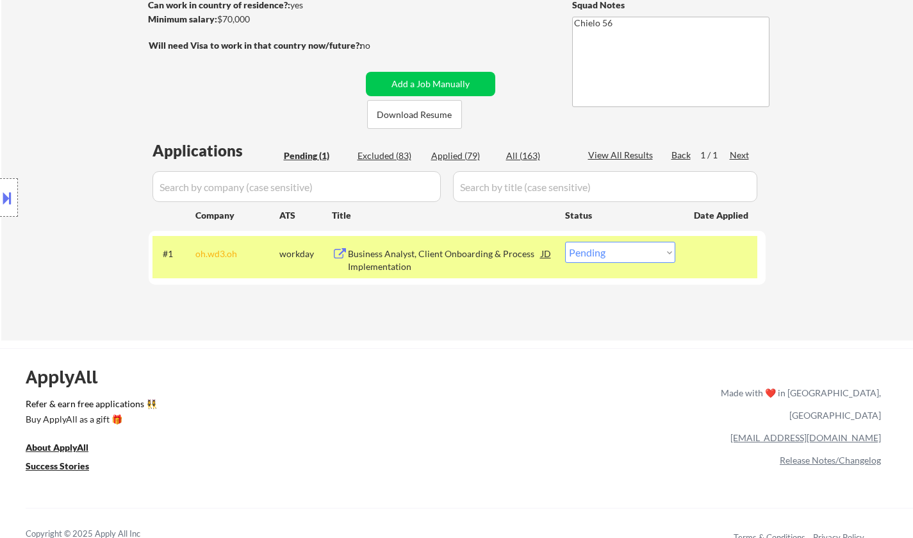
click at [360, 349] on div "ApplyAll Refer & earn free applications 👯‍♀️ Buy ApplyAll as a gift 🎁 About App…" at bounding box center [456, 447] width 913 height 199
click at [285, 397] on div "ApplyAll Refer & earn free applications 👯‍♀️ Buy ApplyAll as a gift 🎁 About App…" at bounding box center [456, 458] width 913 height 203
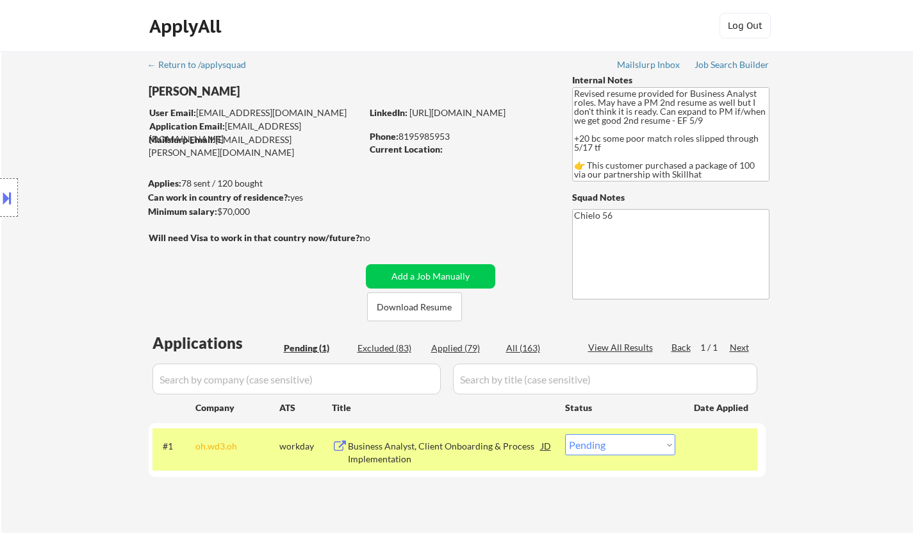
scroll to position [128, 0]
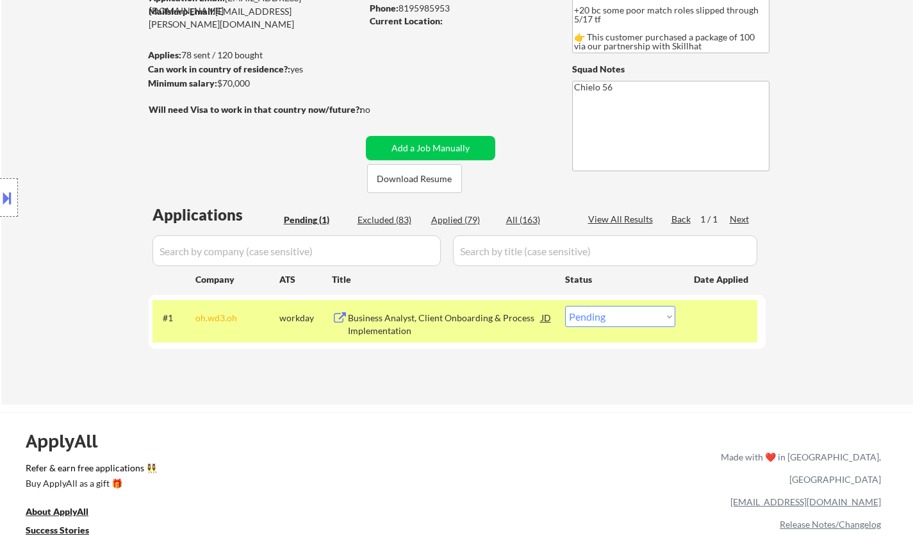
click at [583, 307] on select "Choose an option... Pending Applied Excluded (Questions) Excluded (Expired) Exc…" at bounding box center [620, 316] width 110 height 21
select select ""excluded__other_""
click at [565, 306] on select "Choose an option... Pending Applied Excluded (Questions) Excluded (Expired) Exc…" at bounding box center [620, 316] width 110 height 21
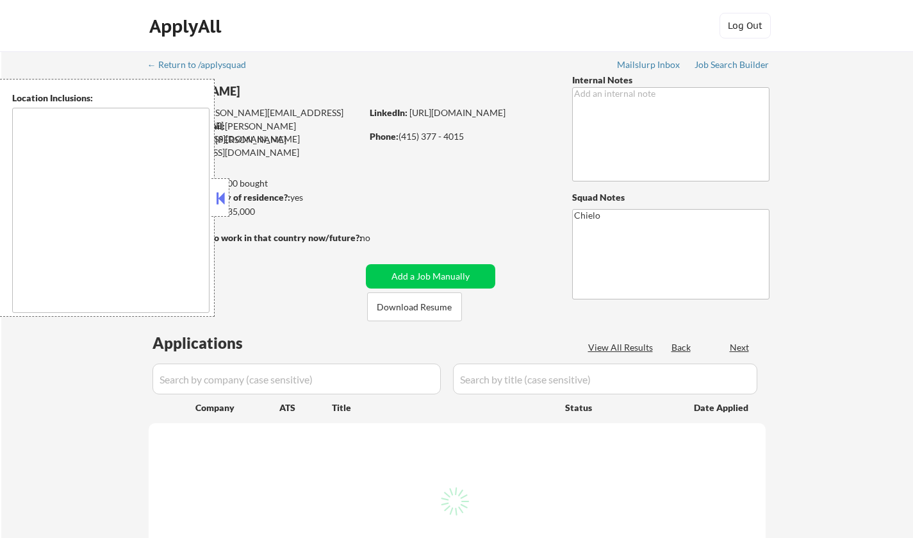
select select ""pending""
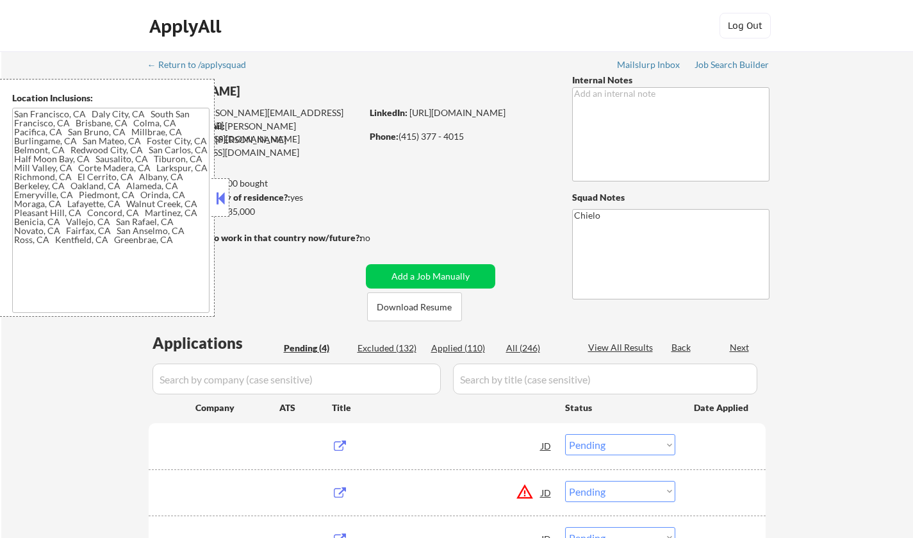
type textarea "[GEOGRAPHIC_DATA], [GEOGRAPHIC_DATA] [GEOGRAPHIC_DATA], [GEOGRAPHIC_DATA] [GEOG…"
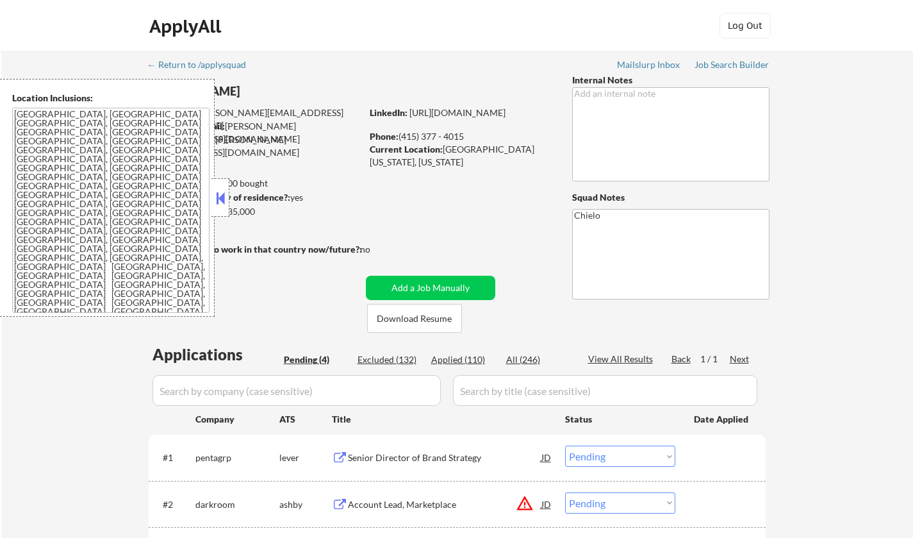
click at [222, 199] on button at bounding box center [220, 197] width 14 height 19
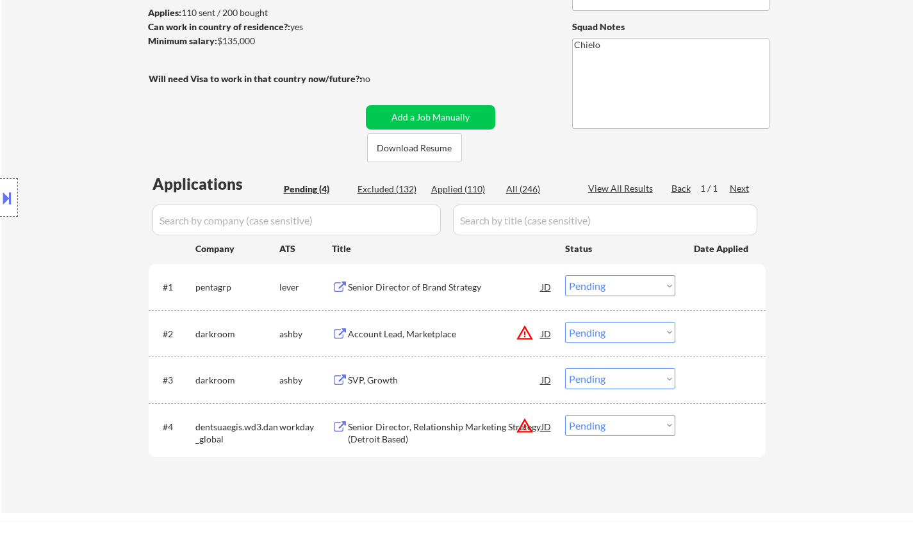
scroll to position [128, 0]
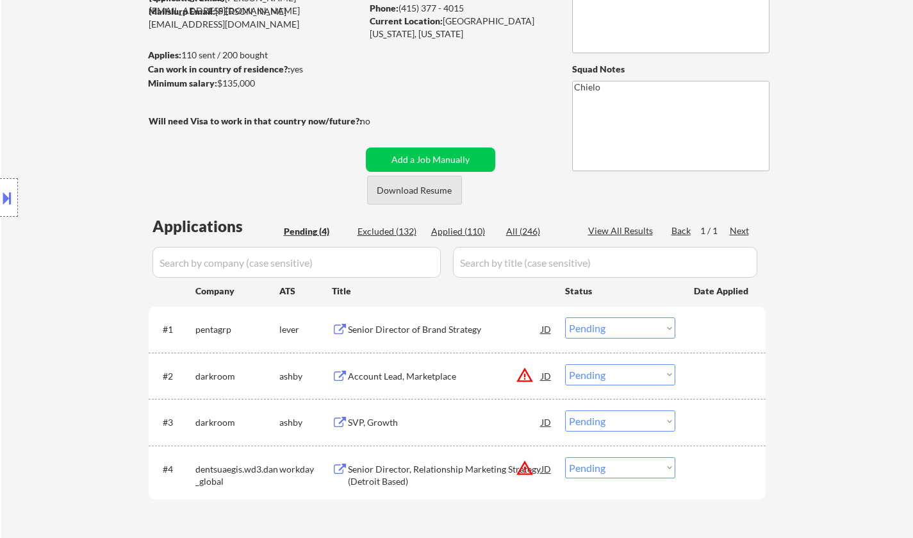
click at [401, 201] on button "Download Resume" at bounding box center [414, 190] width 95 height 29
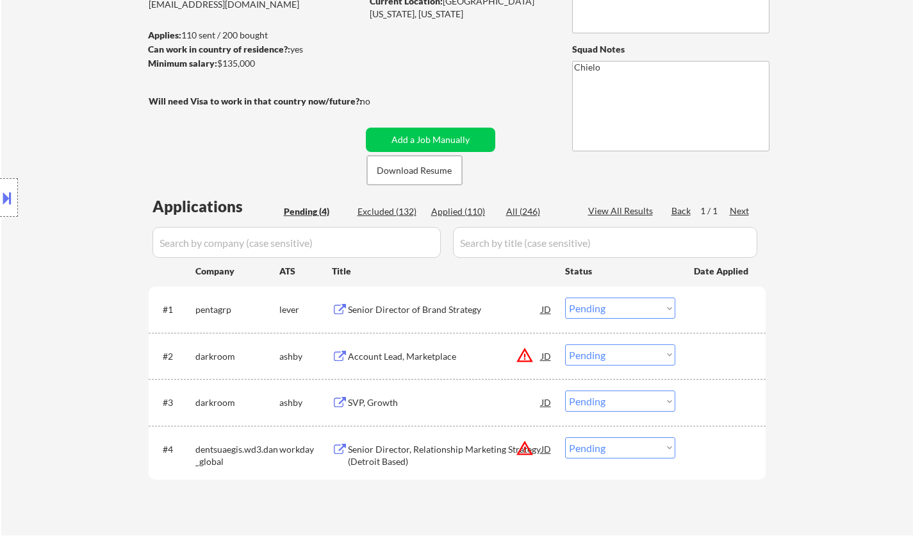
scroll to position [192, 0]
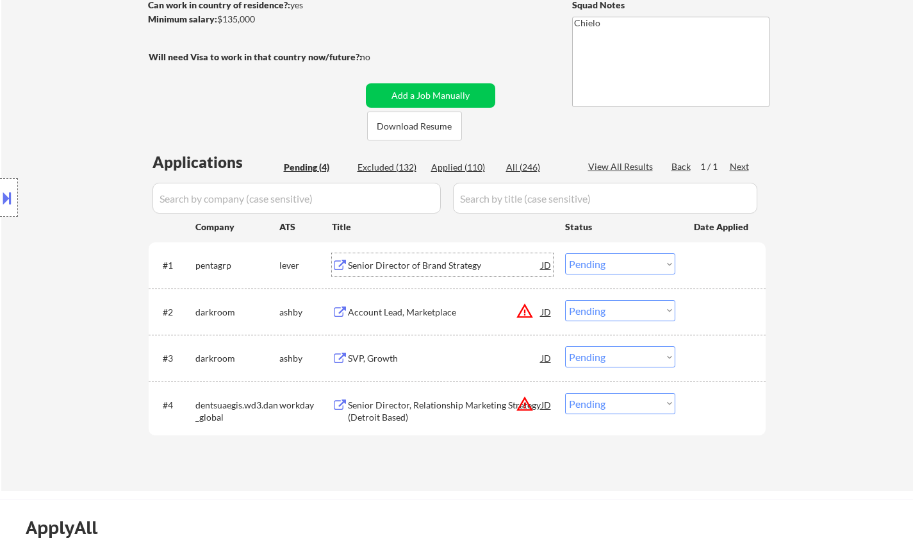
click at [401, 271] on div "Senior Director of Brand Strategy" at bounding box center [445, 265] width 194 height 13
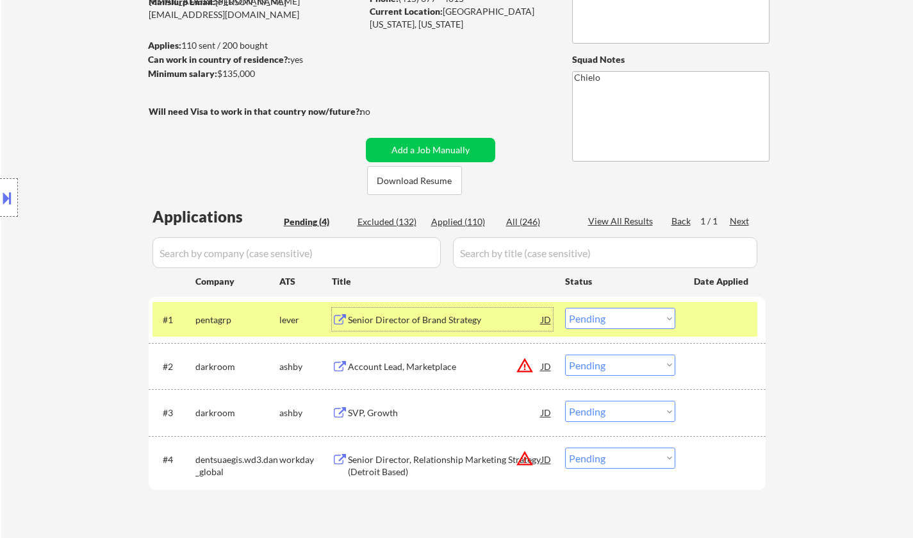
scroll to position [256, 0]
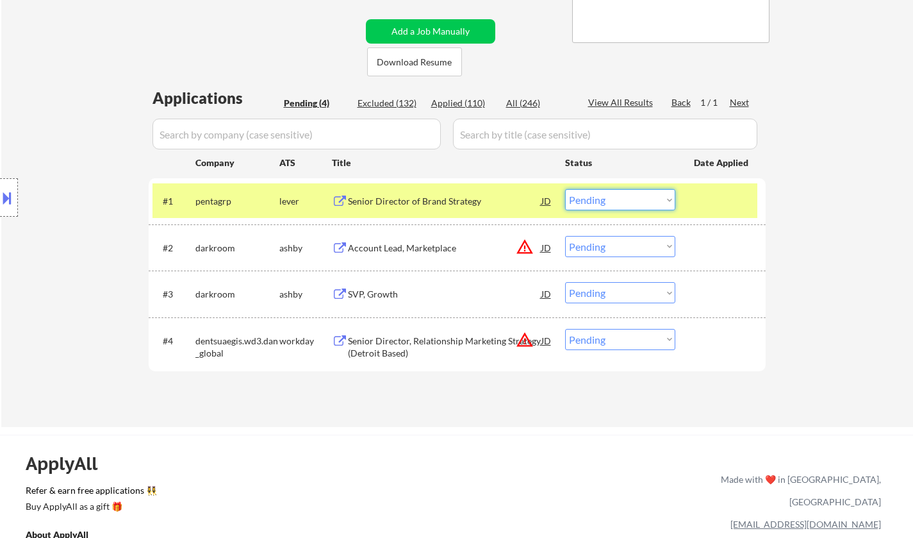
click at [643, 195] on select "Choose an option... Pending Applied Excluded (Questions) Excluded (Expired) Exc…" at bounding box center [620, 199] width 110 height 21
click at [565, 189] on select "Choose an option... Pending Applied Excluded (Questions) Excluded (Expired) Exc…" at bounding box center [620, 199] width 110 height 21
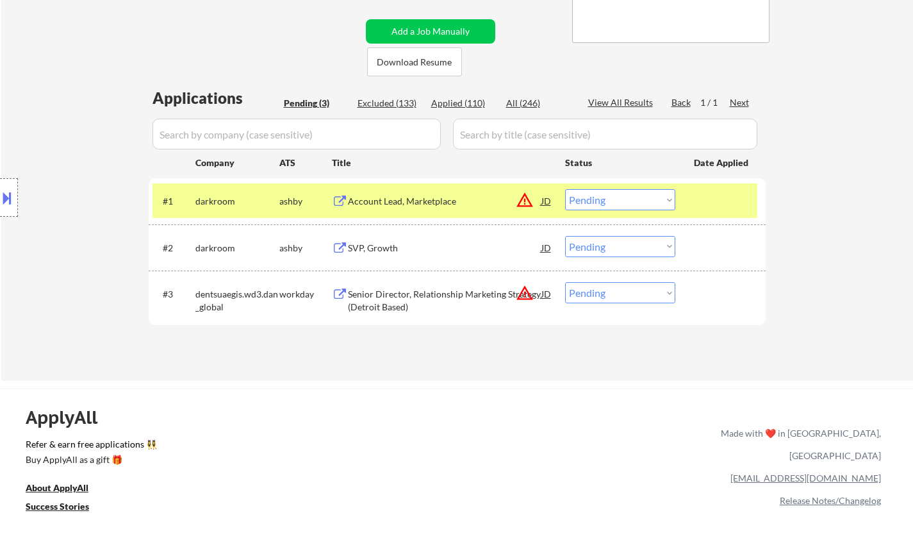
click at [542, 198] on div "JD" at bounding box center [546, 200] width 13 height 23
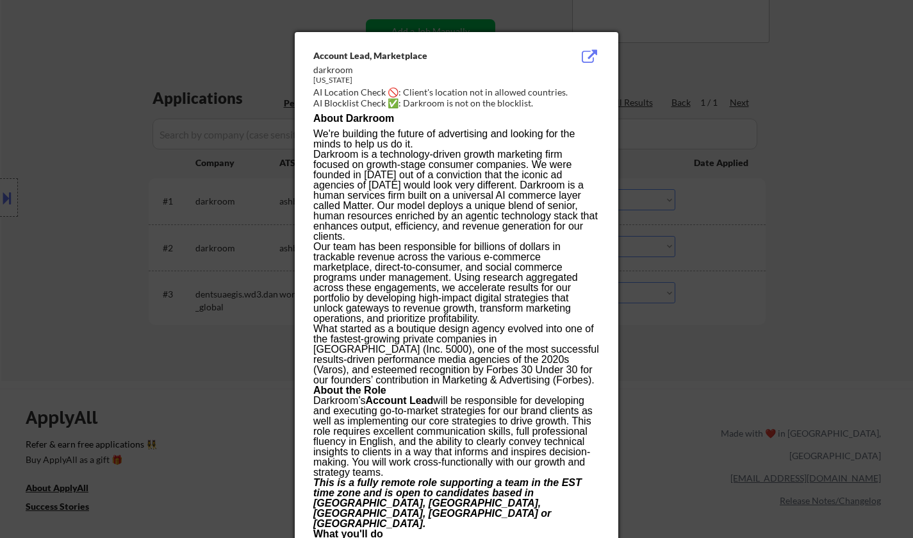
drag, startPoint x: 145, startPoint y: 246, endPoint x: 71, endPoint y: 246, distance: 74.4
click at [143, 246] on div at bounding box center [456, 269] width 913 height 538
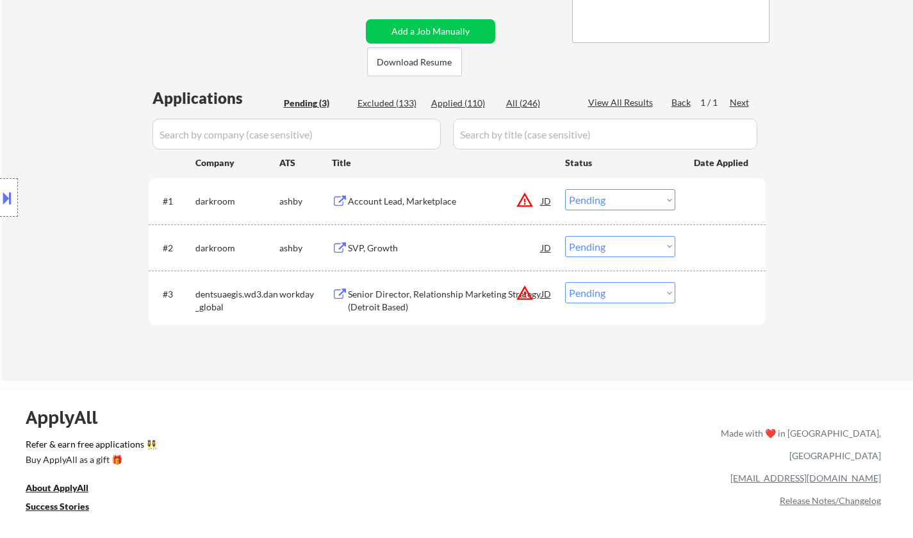
click at [10, 196] on button at bounding box center [7, 197] width 14 height 21
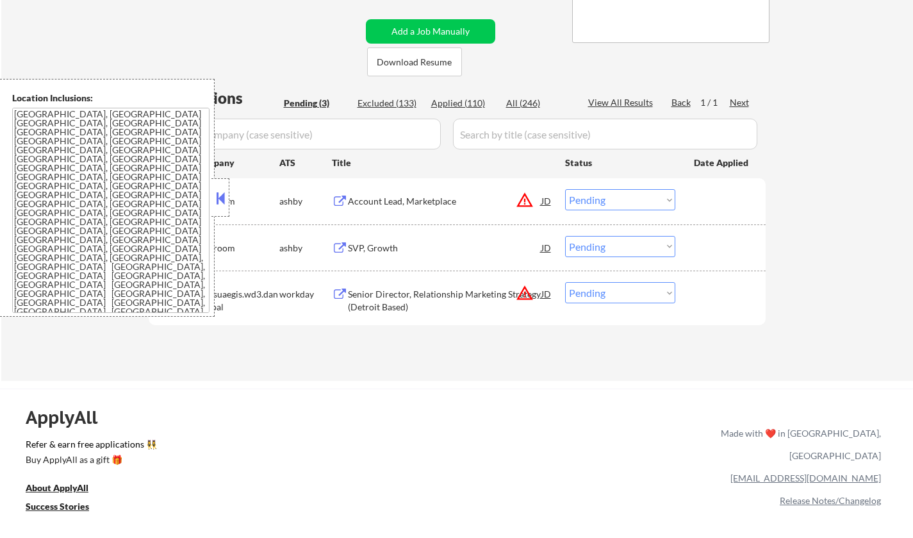
drag, startPoint x: 621, startPoint y: 200, endPoint x: 622, endPoint y: 208, distance: 8.4
click at [621, 200] on select "Choose an option... Pending Applied Excluded (Questions) Excluded (Expired) Exc…" at bounding box center [620, 199] width 110 height 21
select select ""excluded__location_""
click at [565, 189] on select "Choose an option... Pending Applied Excluded (Questions) Excluded (Expired) Exc…" at bounding box center [620, 199] width 110 height 21
click at [223, 191] on button at bounding box center [220, 197] width 14 height 19
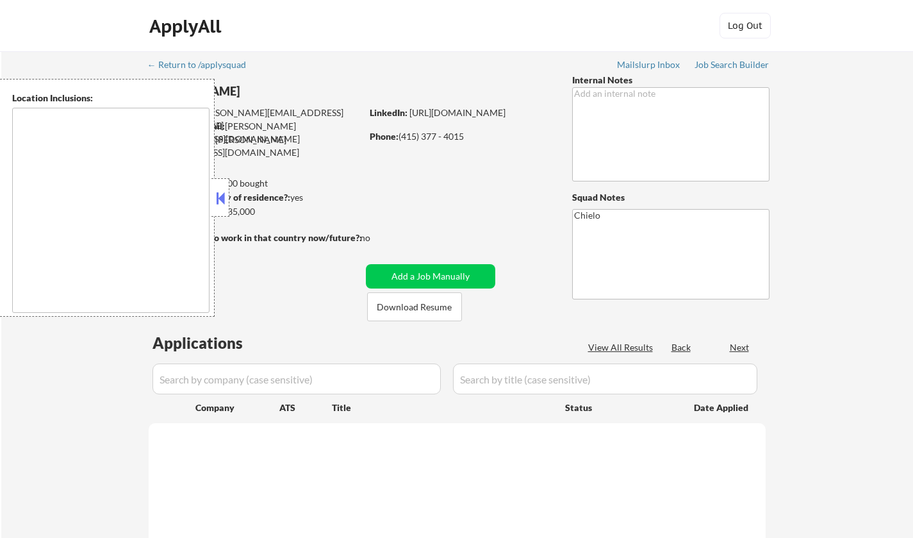
scroll to position [256, 0]
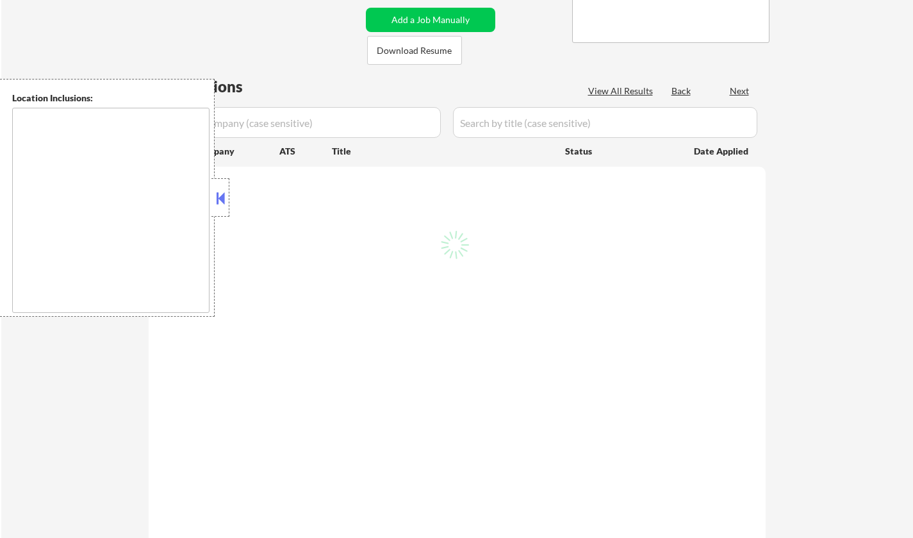
type textarea "[GEOGRAPHIC_DATA], [GEOGRAPHIC_DATA] [GEOGRAPHIC_DATA], [GEOGRAPHIC_DATA] [GEOG…"
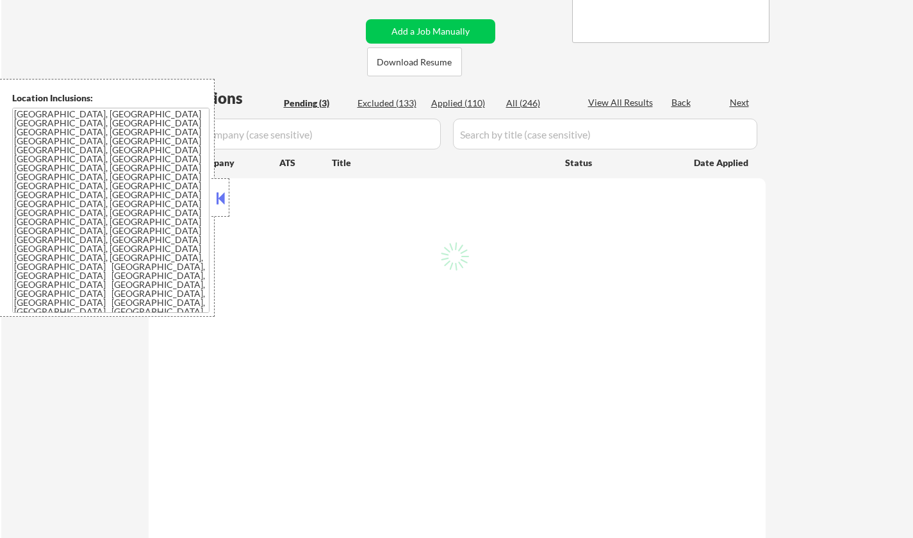
select select ""pending""
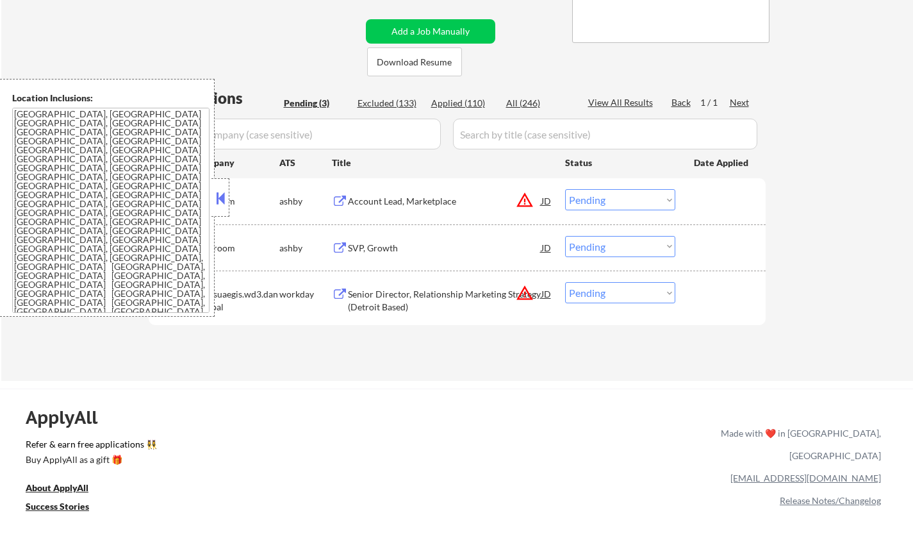
click at [224, 201] on button at bounding box center [220, 197] width 14 height 19
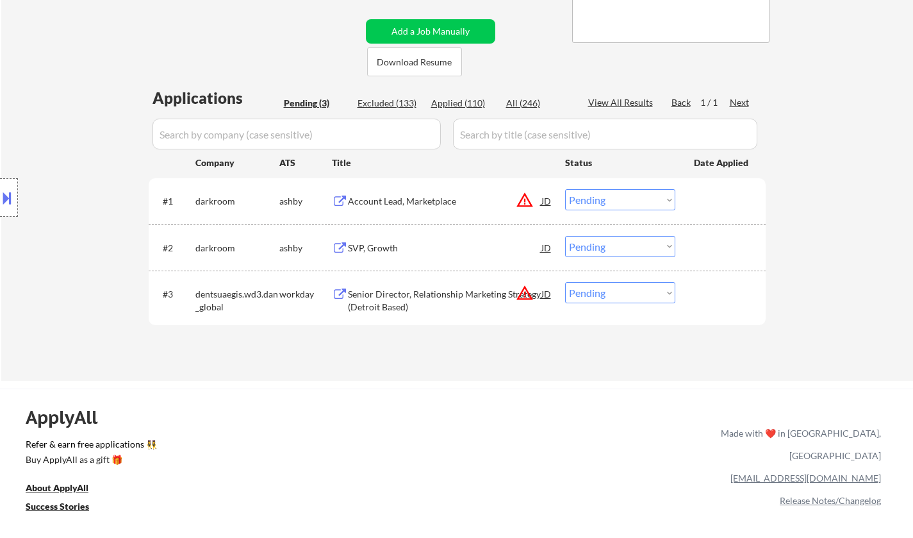
click at [667, 195] on select "Choose an option... Pending Applied Excluded (Questions) Excluded (Expired) Exc…" at bounding box center [620, 199] width 110 height 21
select select ""excluded__location_""
click at [565, 189] on select "Choose an option... Pending Applied Excluded (Questions) Excluded (Expired) Exc…" at bounding box center [620, 199] width 110 height 21
click at [645, 300] on select "Choose an option... Pending Applied Excluded (Questions) Excluded (Expired) Exc…" at bounding box center [620, 292] width 110 height 21
select select ""excluded__location_""
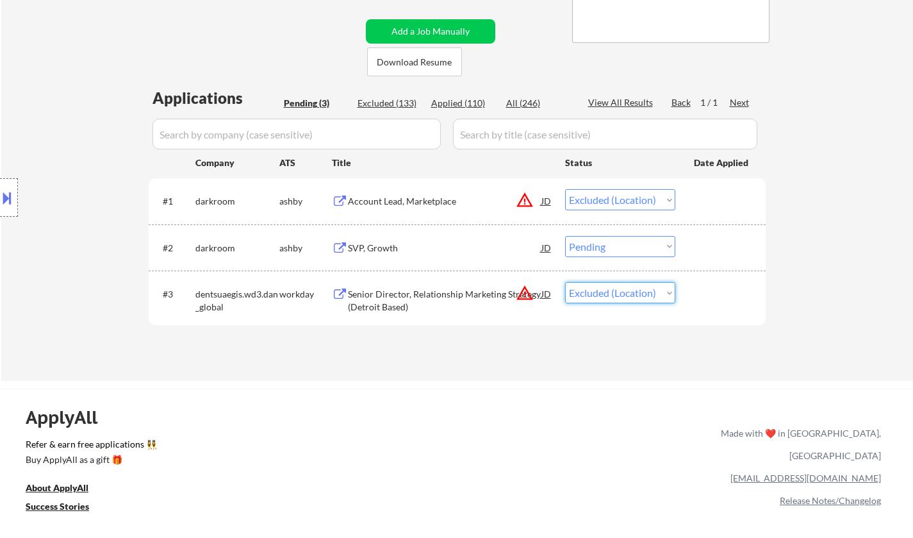
click at [565, 282] on select "Choose an option... Pending Applied Excluded (Questions) Excluded (Expired) Exc…" at bounding box center [620, 292] width 110 height 21
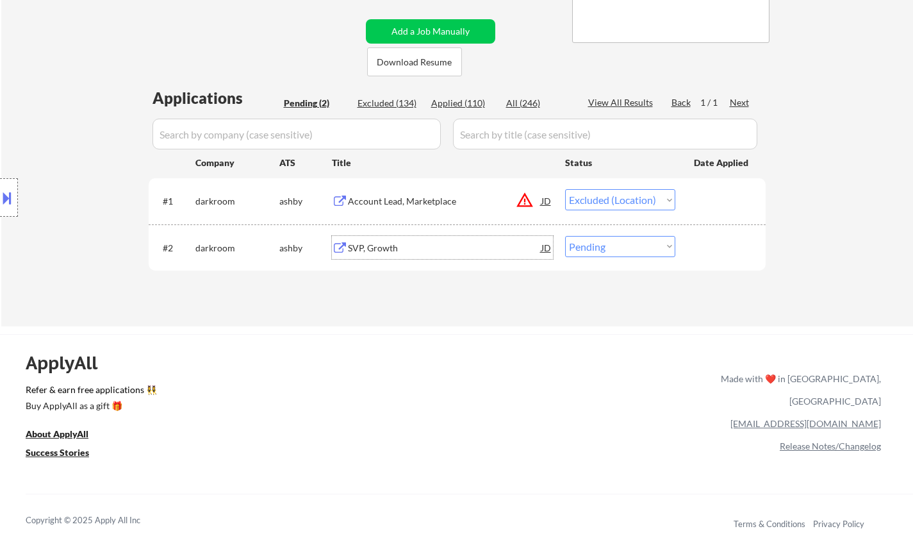
click at [370, 245] on div "SVP, Growth" at bounding box center [445, 248] width 194 height 13
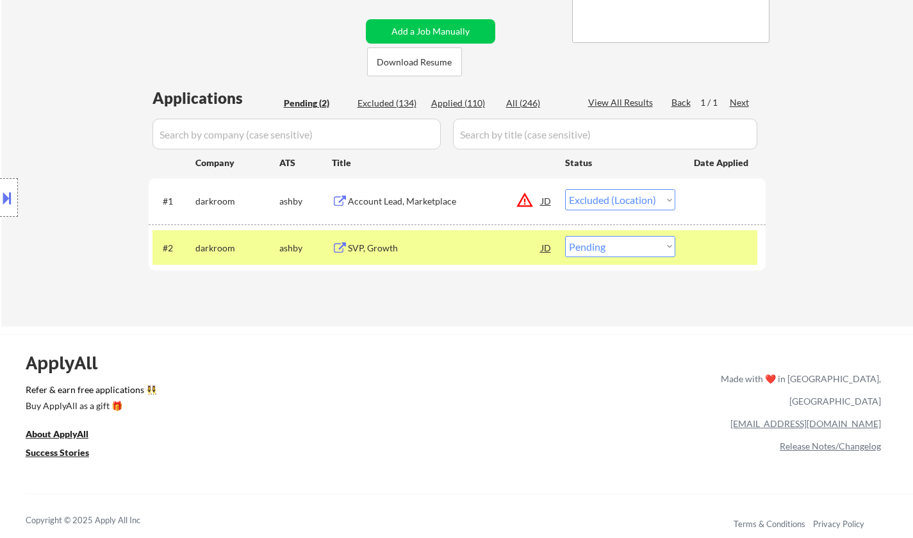
click at [0, 222] on div "Location Inclusions: San Francisco, CA Daly City, CA South San Francisco, CA Br…" at bounding box center [114, 198] width 229 height 238
click at [0, 191] on button at bounding box center [7, 197] width 14 height 21
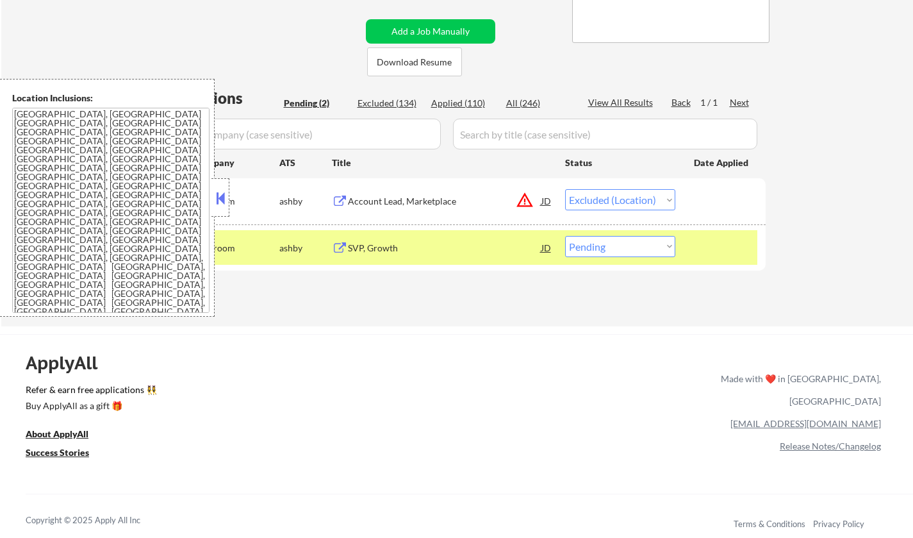
click at [224, 195] on button at bounding box center [220, 197] width 14 height 19
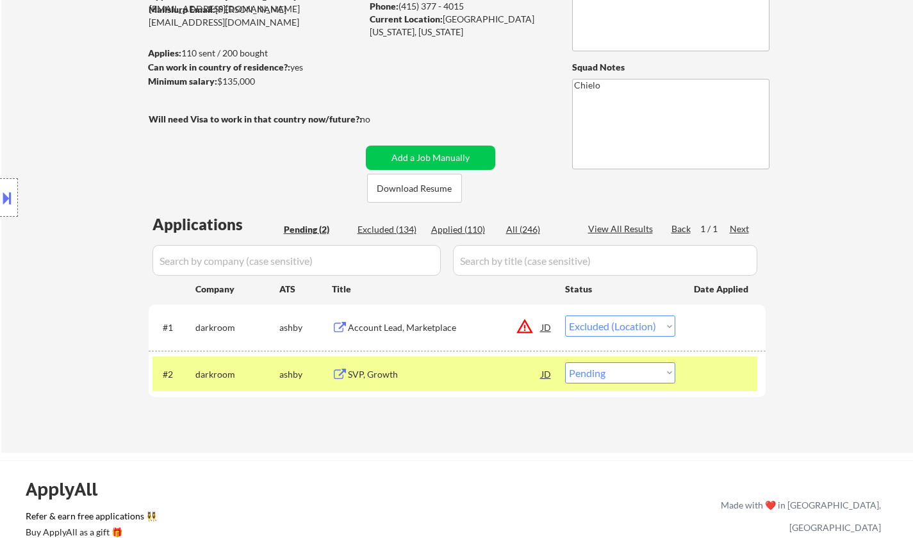
scroll to position [192, 0]
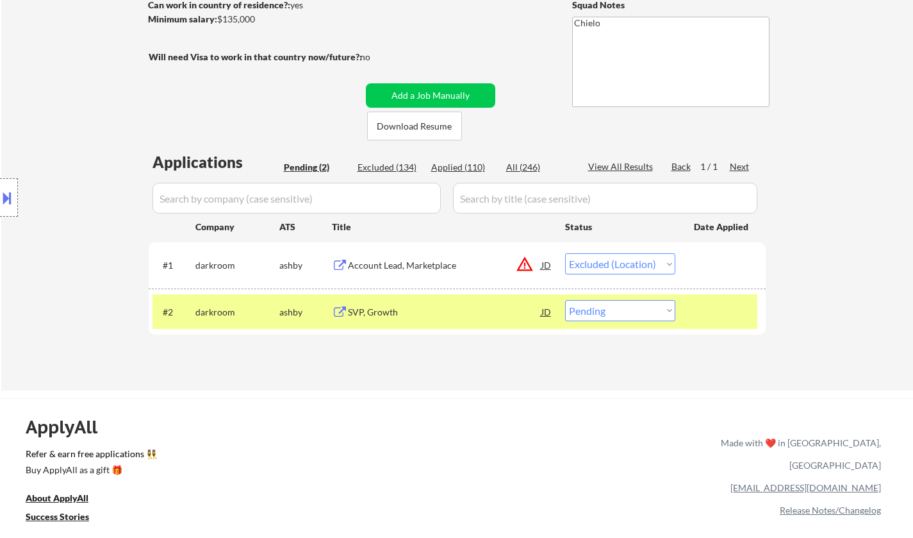
click at [636, 309] on select "Choose an option... Pending Applied Excluded (Questions) Excluded (Expired) Exc…" at bounding box center [620, 310] width 110 height 21
select select ""excluded""
click at [565, 300] on select "Choose an option... Pending Applied Excluded (Questions) Excluded (Expired) Exc…" at bounding box center [620, 310] width 110 height 21
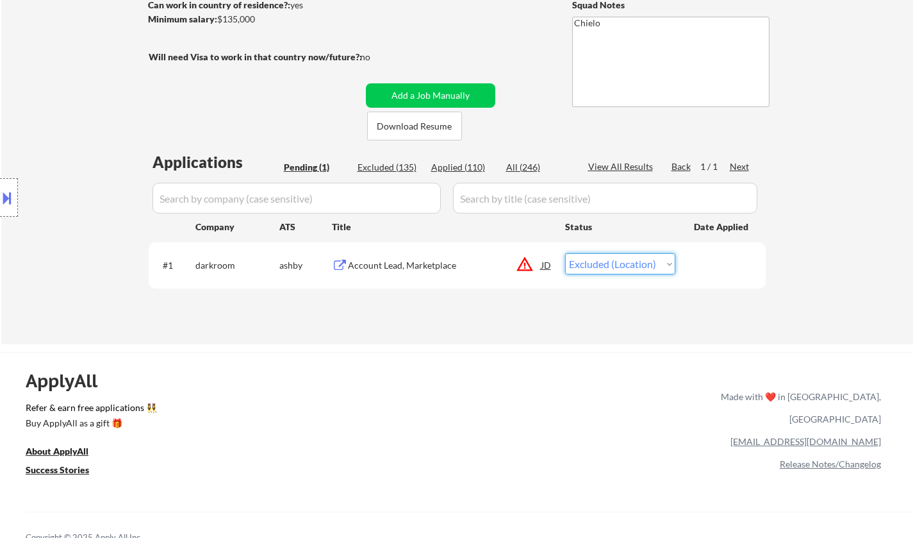
click at [636, 260] on select "Choose an option... Pending Applied Excluded (Questions) Excluded (Expired) Exc…" at bounding box center [620, 263] width 110 height 21
click at [565, 253] on select "Choose an option... Pending Applied Excluded (Questions) Excluded (Expired) Exc…" at bounding box center [620, 263] width 110 height 21
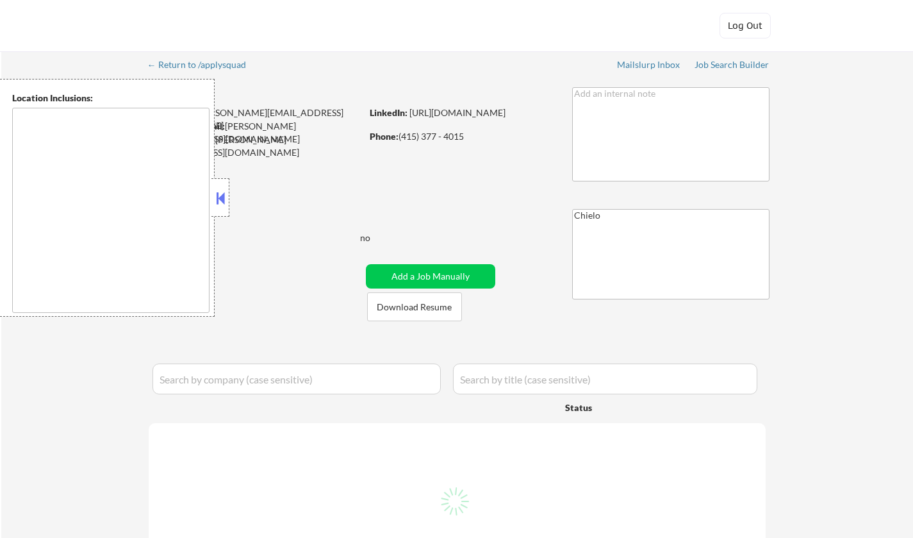
type textarea "[GEOGRAPHIC_DATA], [GEOGRAPHIC_DATA] [GEOGRAPHIC_DATA], [GEOGRAPHIC_DATA] [GEOG…"
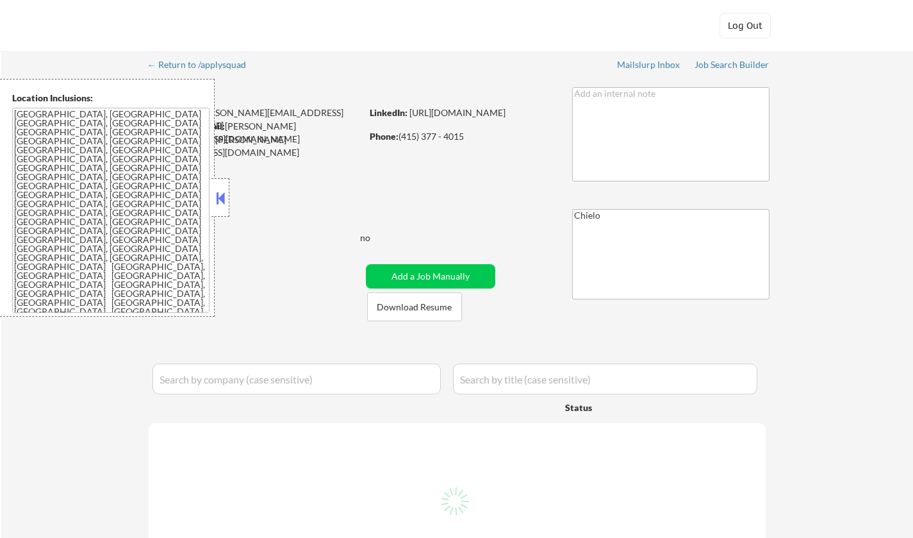
select select ""pending""
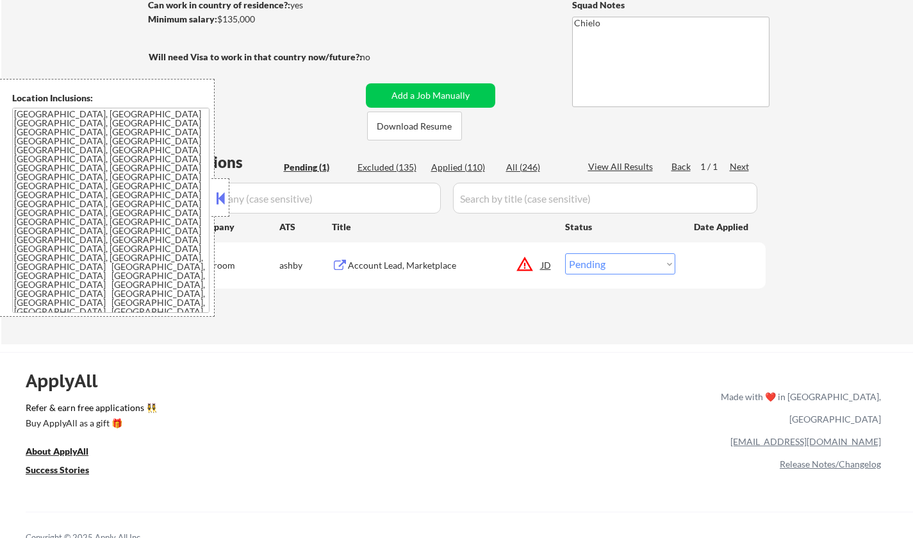
scroll to position [192, 0]
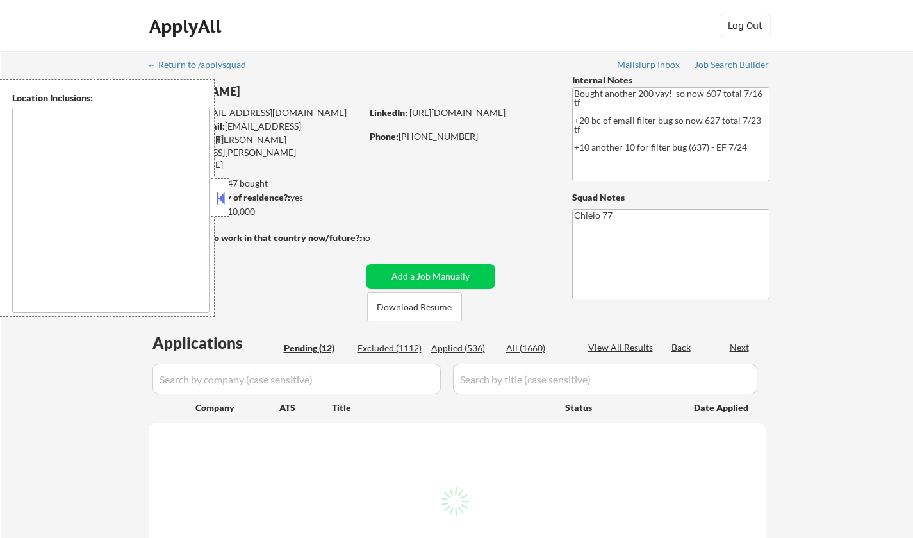
drag, startPoint x: 219, startPoint y: 199, endPoint x: 268, endPoint y: 247, distance: 68.9
click at [219, 200] on button at bounding box center [220, 197] width 14 height 19
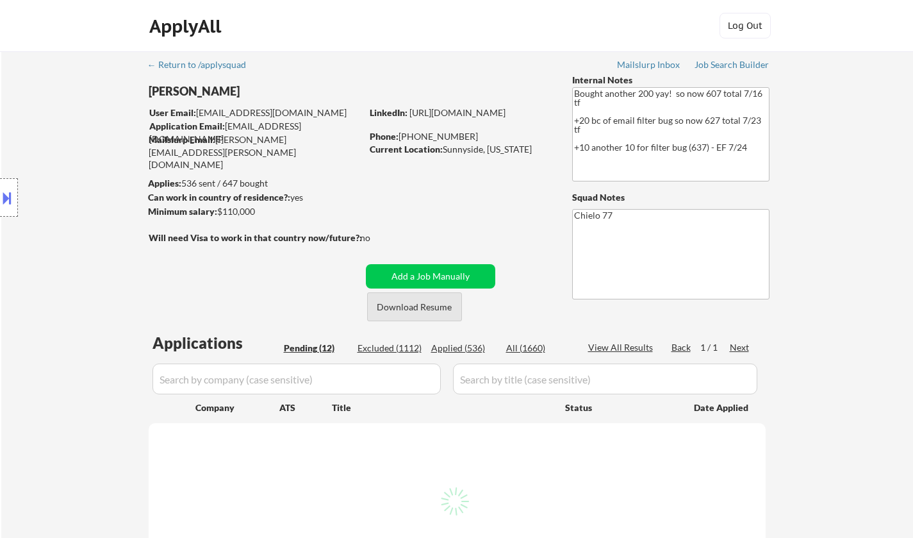
click at [406, 306] on button "Download Resume" at bounding box center [414, 306] width 95 height 29
select select ""pending""
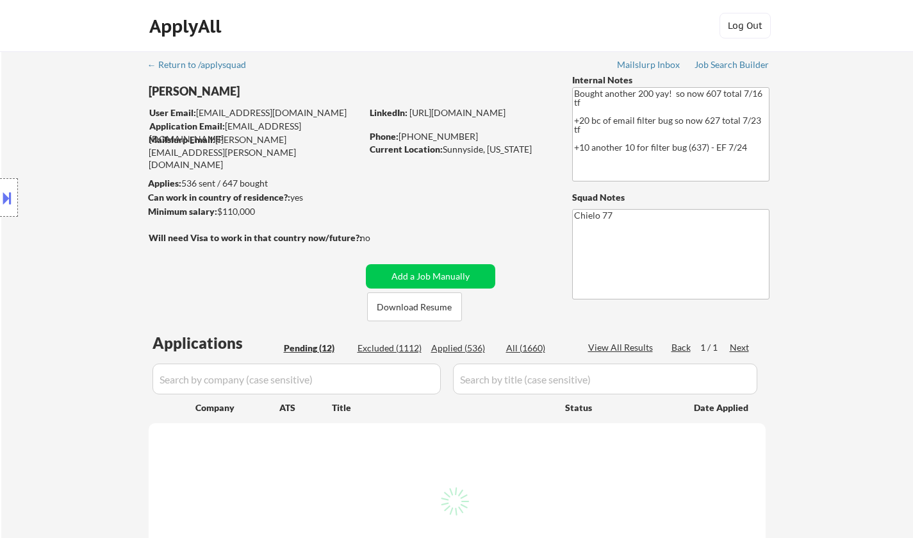
select select ""pending""
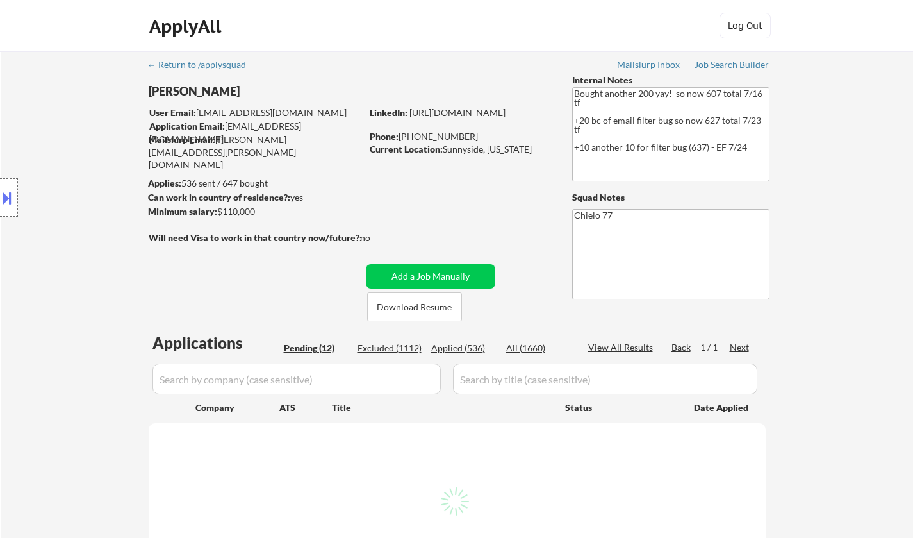
select select ""pending""
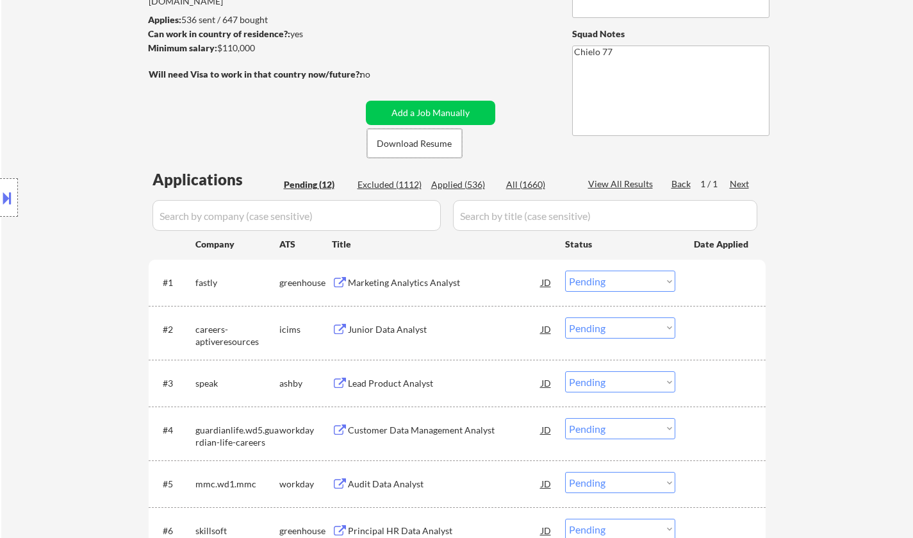
scroll to position [192, 0]
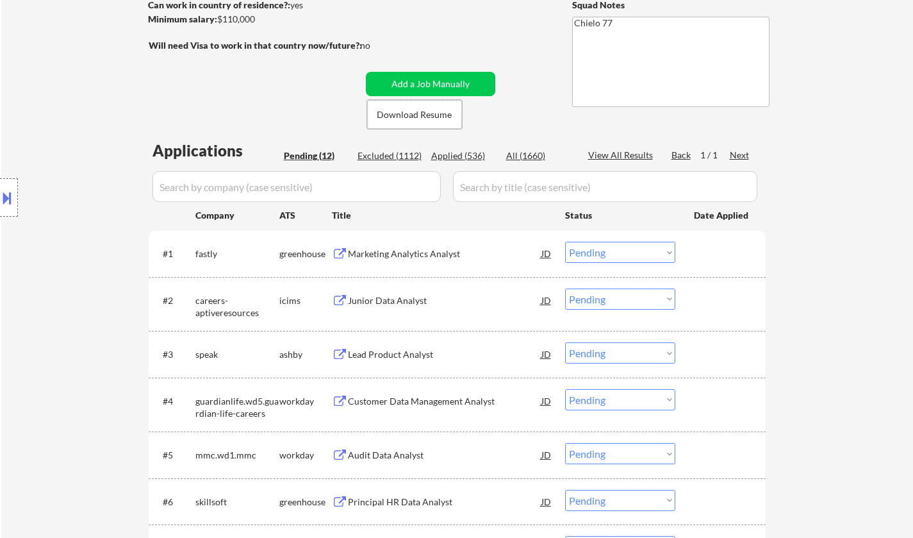
click at [389, 249] on div "Marketing Analytics Analyst" at bounding box center [445, 253] width 194 height 13
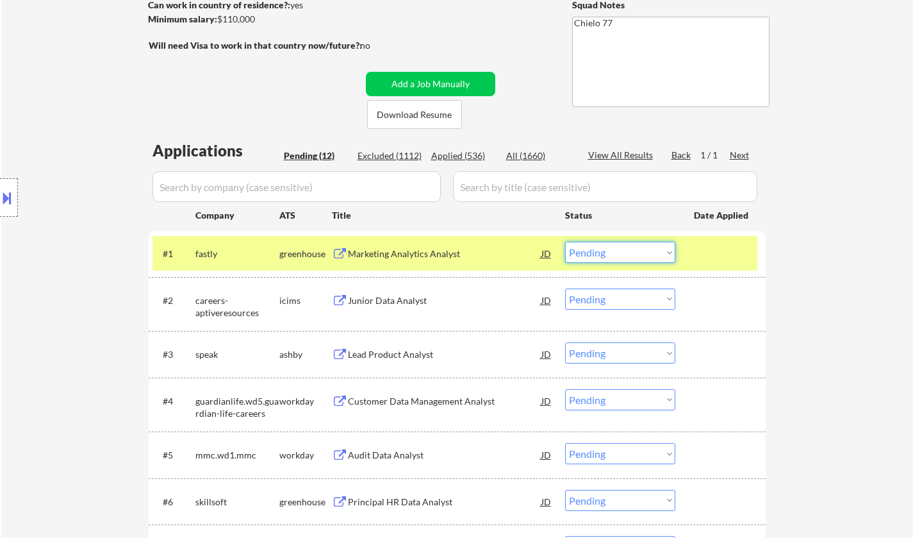
click at [620, 250] on select "Choose an option... Pending Applied Excluded (Questions) Excluded (Expired) Exc…" at bounding box center [620, 252] width 110 height 21
click at [565, 242] on select "Choose an option... Pending Applied Excluded (Questions) Excluded (Expired) Exc…" at bounding box center [620, 252] width 110 height 21
select select ""pending""
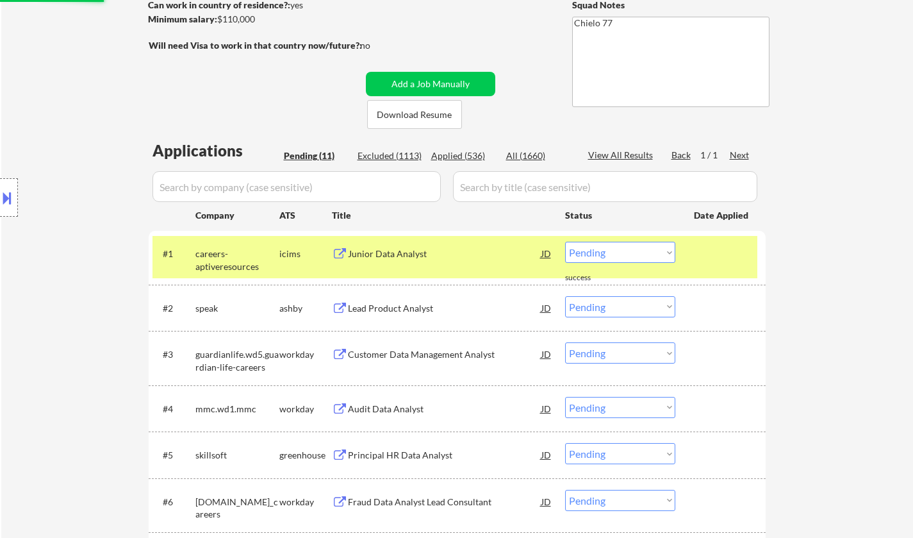
click at [404, 311] on div "Lead Product Analyst" at bounding box center [445, 308] width 194 height 13
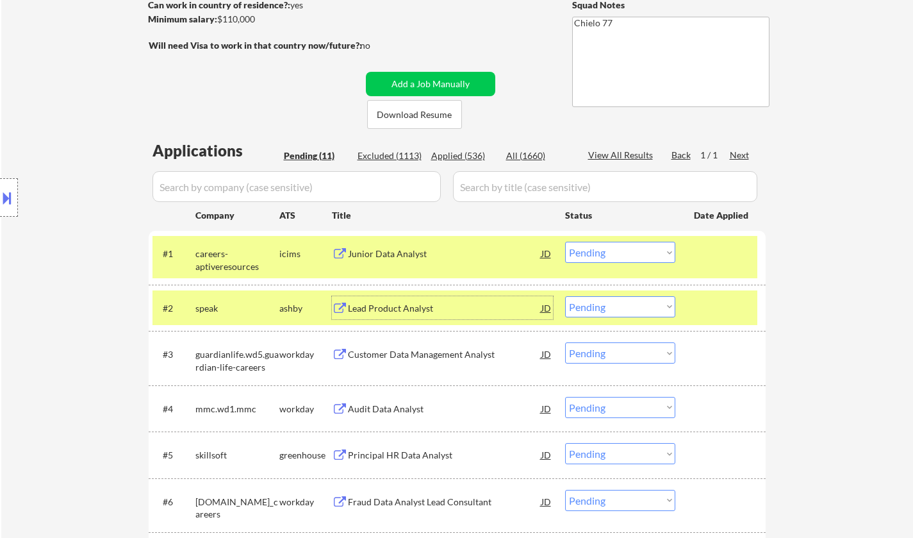
click at [0, 192] on button at bounding box center [7, 197] width 14 height 21
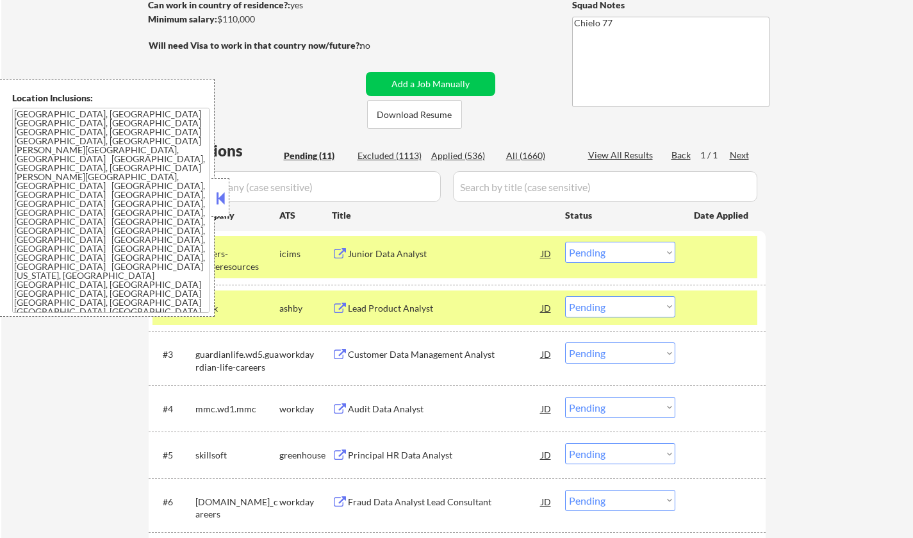
click at [220, 200] on button at bounding box center [220, 197] width 14 height 19
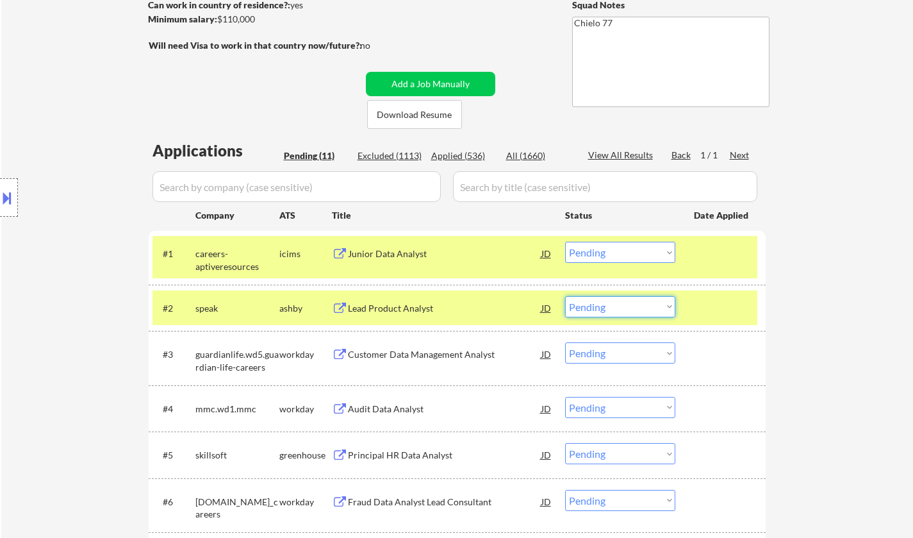
click at [592, 312] on select "Choose an option... Pending Applied Excluded (Questions) Excluded (Expired) Exc…" at bounding box center [620, 306] width 110 height 21
click at [565, 296] on select "Choose an option... Pending Applied Excluded (Questions) Excluded (Expired) Exc…" at bounding box center [620, 306] width 110 height 21
select select ""pending""
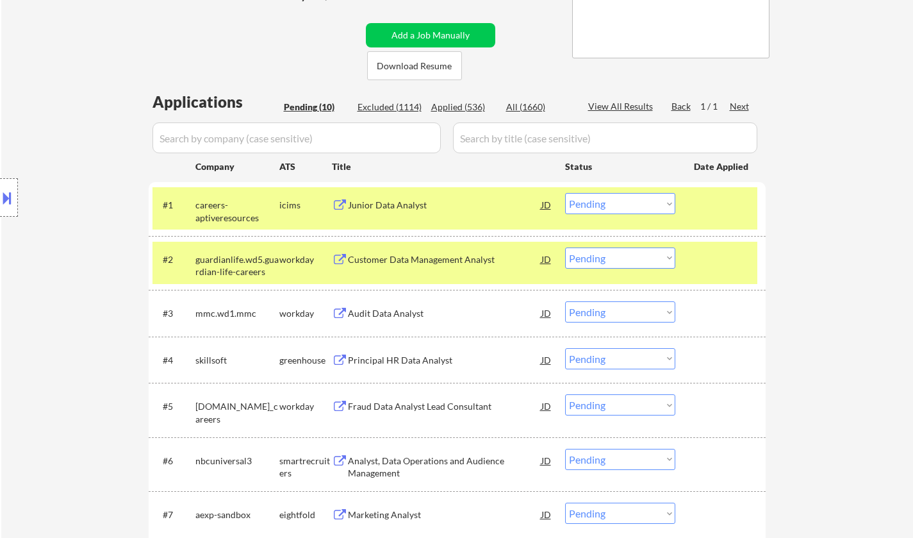
scroll to position [256, 0]
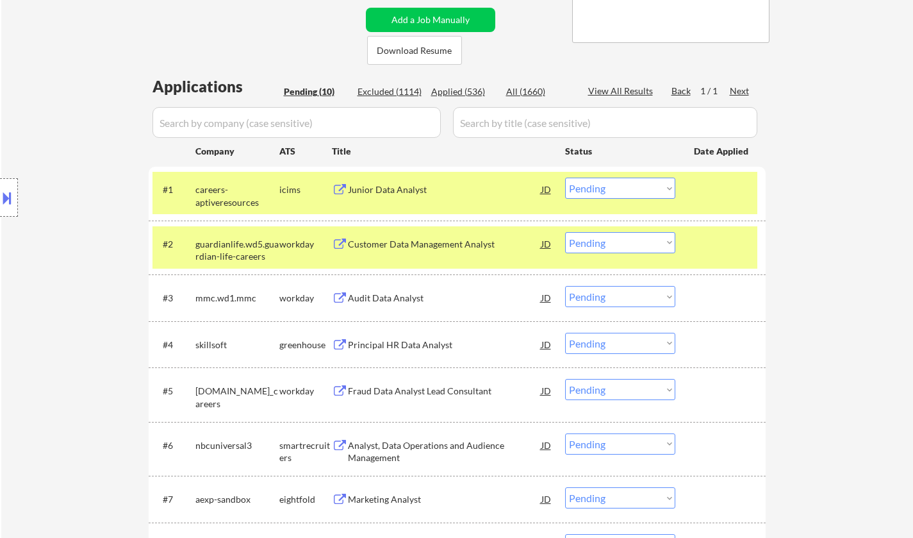
click at [421, 345] on div "Principal HR Data Analyst" at bounding box center [445, 344] width 194 height 13
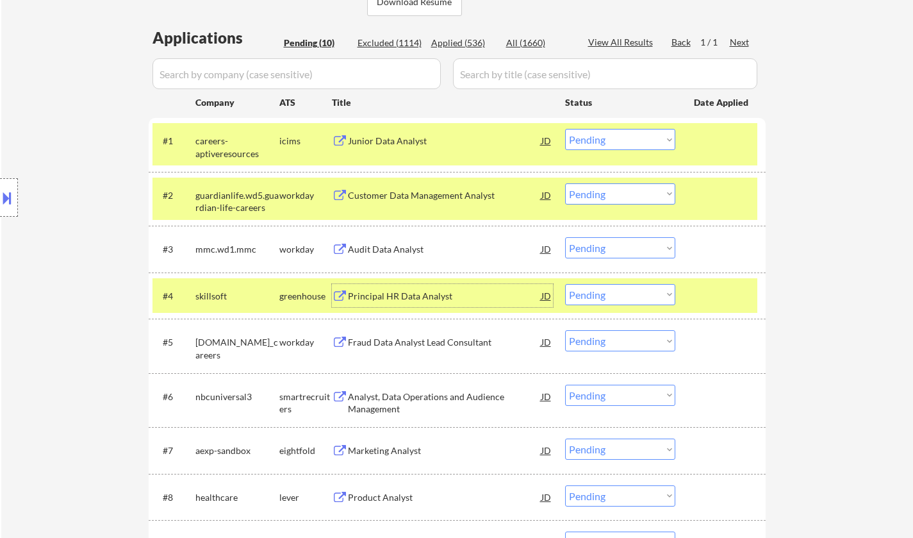
scroll to position [320, 0]
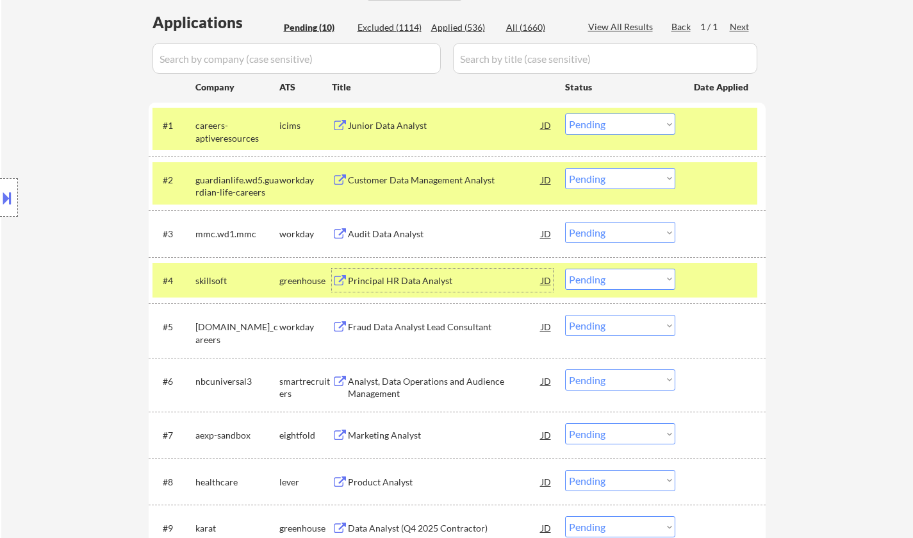
click at [617, 288] on select "Choose an option... Pending Applied Excluded (Questions) Excluded (Expired) Exc…" at bounding box center [620, 279] width 110 height 21
click at [565, 269] on select "Choose an option... Pending Applied Excluded (Questions) Excluded (Expired) Exc…" at bounding box center [620, 279] width 110 height 21
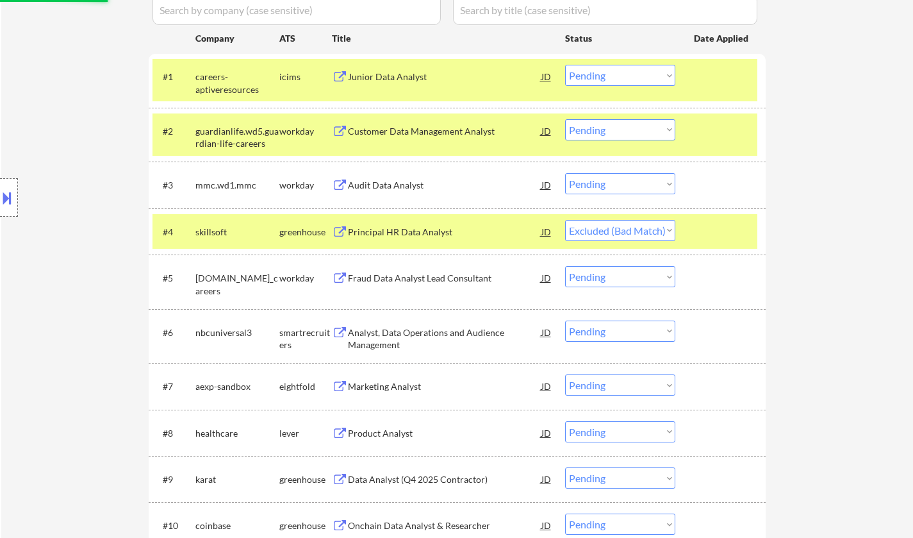
scroll to position [385, 0]
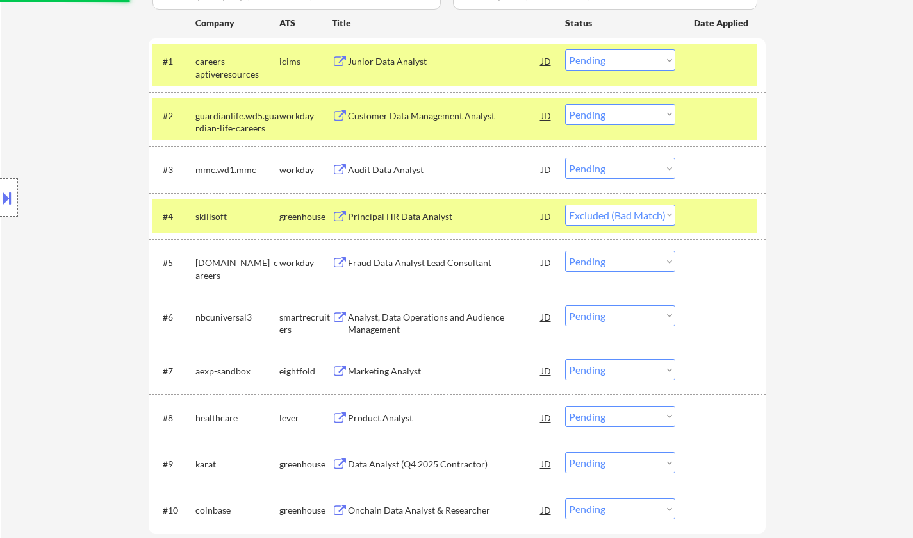
click at [403, 317] on div "Analyst, Data Operations and Audience Management" at bounding box center [445, 323] width 194 height 25
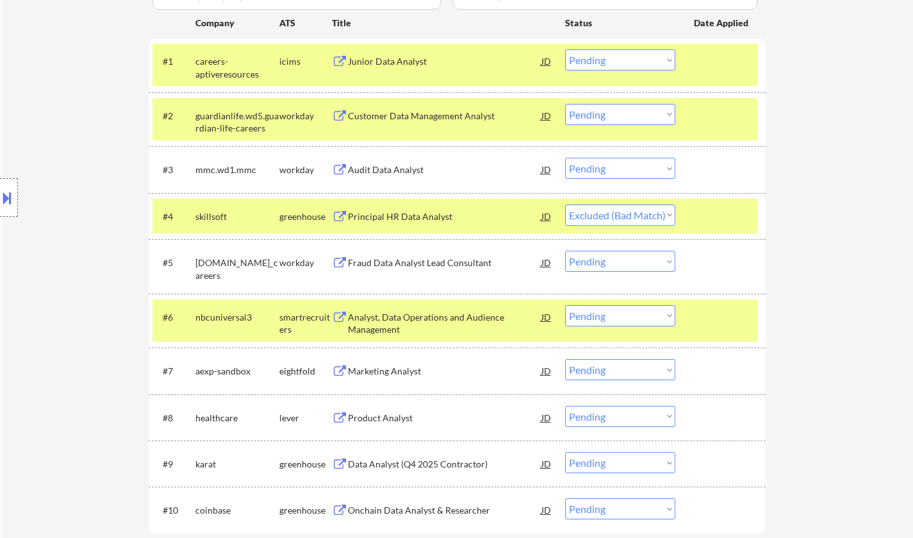
select select ""pending""
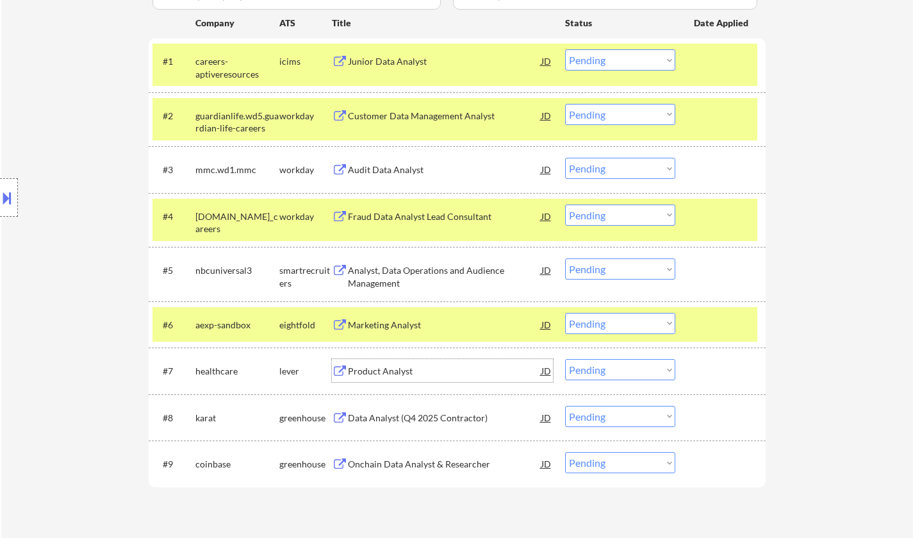
click at [388, 374] on div "Product Analyst" at bounding box center [445, 371] width 194 height 13
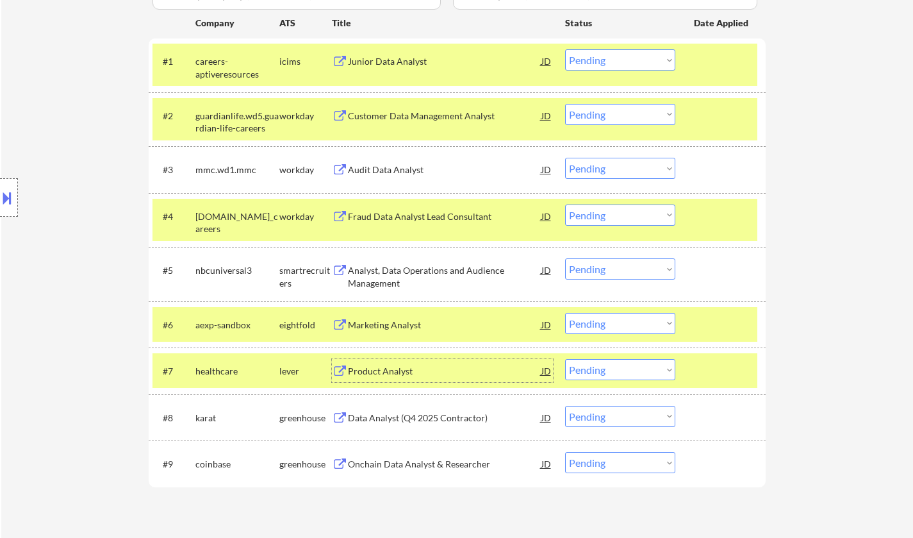
click at [641, 379] on select "Choose an option... Pending Applied Excluded (Questions) Excluded (Expired) Exc…" at bounding box center [620, 369] width 110 height 21
click at [565, 359] on select "Choose an option... Pending Applied Excluded (Questions) Excluded (Expired) Exc…" at bounding box center [620, 369] width 110 height 21
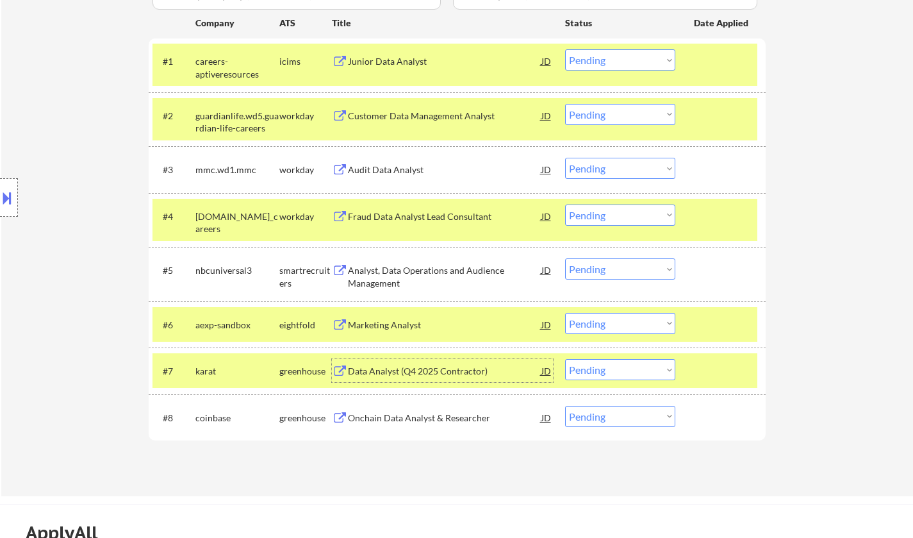
click at [444, 370] on div "Data Analyst (Q4 2025 Contractor)" at bounding box center [445, 371] width 194 height 13
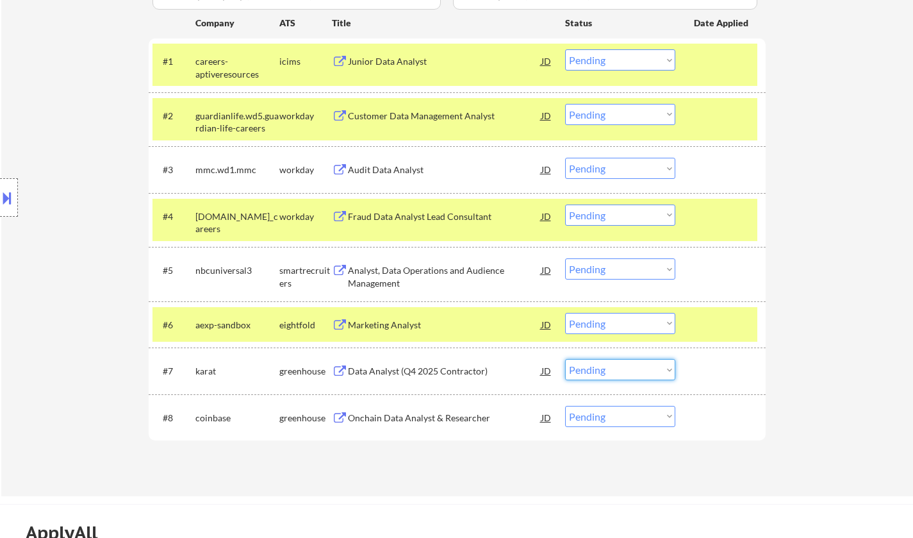
click at [662, 370] on select "Choose an option... Pending Applied Excluded (Questions) Excluded (Expired) Exc…" at bounding box center [620, 369] width 110 height 21
click at [565, 359] on select "Choose an option... Pending Applied Excluded (Questions) Excluded (Expired) Exc…" at bounding box center [620, 369] width 110 height 21
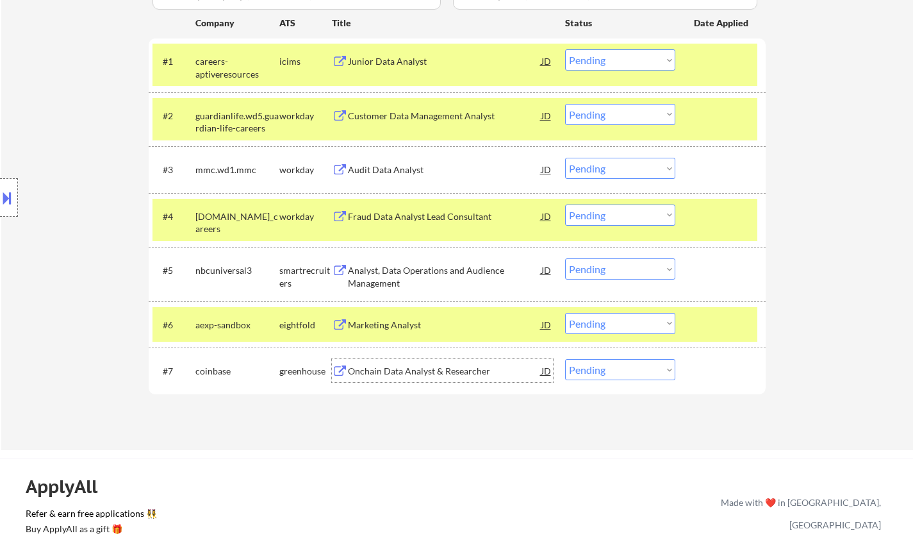
click at [422, 365] on div "Onchain Data Analyst & Researcher" at bounding box center [445, 371] width 194 height 13
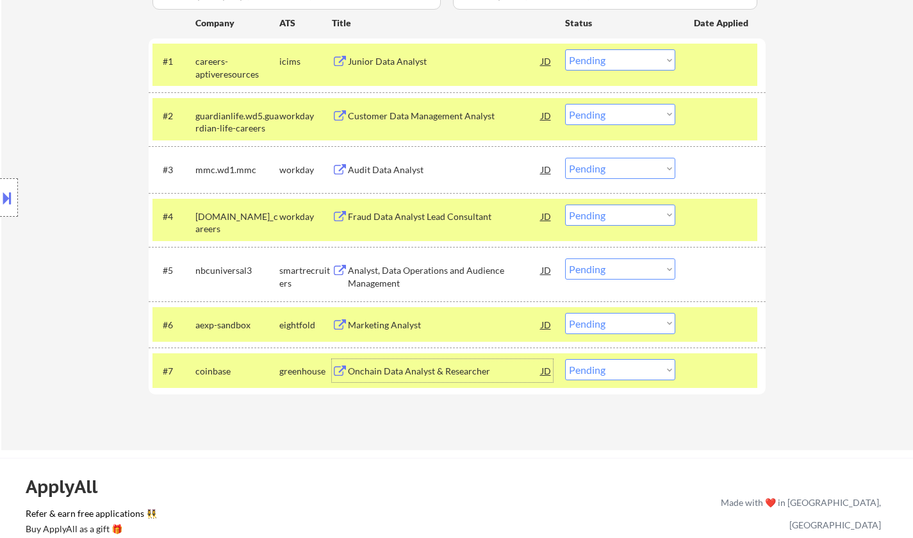
click at [643, 374] on select "Choose an option... Pending Applied Excluded (Questions) Excluded (Expired) Exc…" at bounding box center [620, 369] width 110 height 21
select select ""excluded__bad_match_""
click at [565, 359] on select "Choose an option... Pending Applied Excluded (Questions) Excluded (Expired) Exc…" at bounding box center [620, 369] width 110 height 21
click at [386, 172] on div "Audit Data Analyst" at bounding box center [445, 169] width 194 height 13
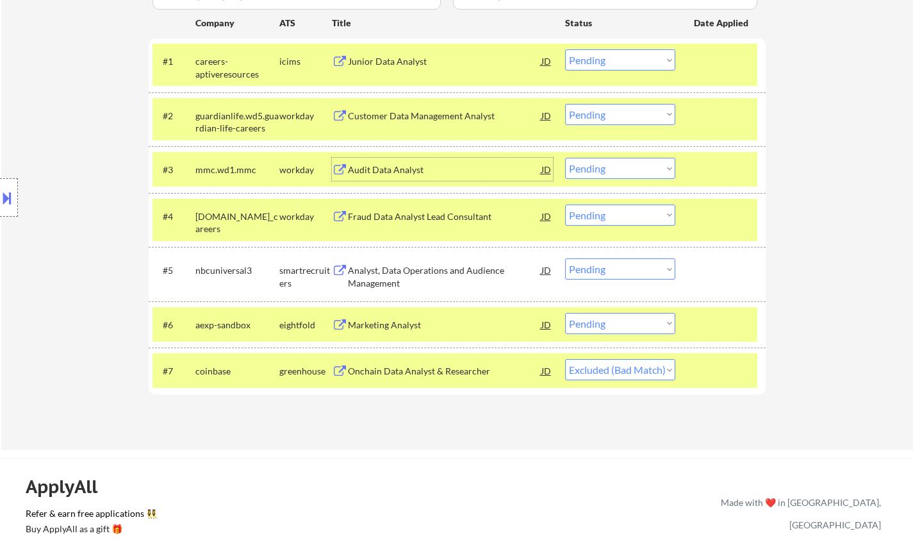
drag, startPoint x: 618, startPoint y: 167, endPoint x: 621, endPoint y: 174, distance: 7.7
click at [618, 167] on select "Choose an option... Pending Applied Excluded (Questions) Excluded (Expired) Exc…" at bounding box center [620, 168] width 110 height 21
click at [565, 158] on select "Choose an option... Pending Applied Excluded (Questions) Excluded (Expired) Exc…" at bounding box center [620, 168] width 110 height 21
click at [428, 219] on div "Fraud Data Analyst Lead Consultant" at bounding box center [445, 216] width 194 height 13
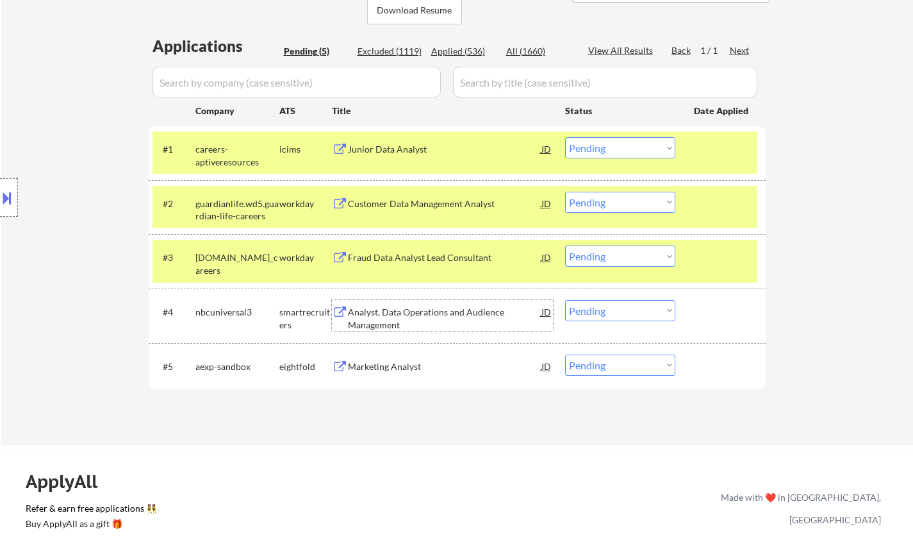
scroll to position [320, 0]
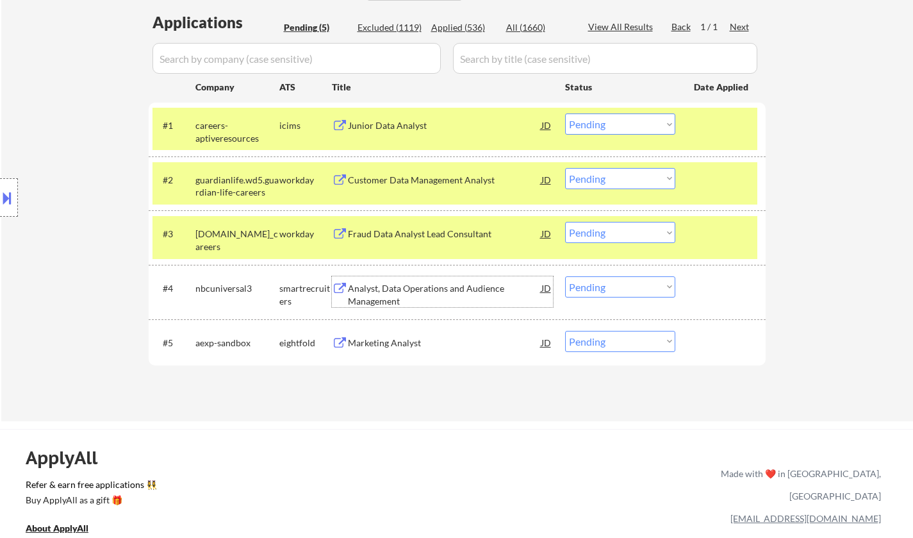
click at [635, 233] on select "Choose an option... Pending Applied Excluded (Questions) Excluded (Expired) Exc…" at bounding box center [620, 232] width 110 height 21
select select ""applied""
click at [565, 222] on select "Choose an option... Pending Applied Excluded (Questions) Excluded (Expired) Exc…" at bounding box center [620, 232] width 110 height 21
click at [439, 178] on div "Customer Data Management Analyst" at bounding box center [445, 180] width 194 height 13
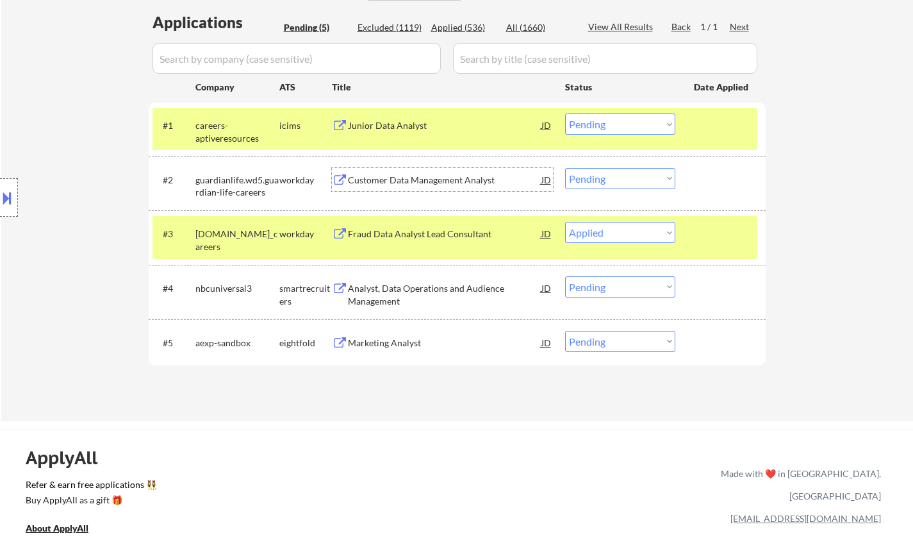
click at [0, 201] on button at bounding box center [7, 197] width 14 height 21
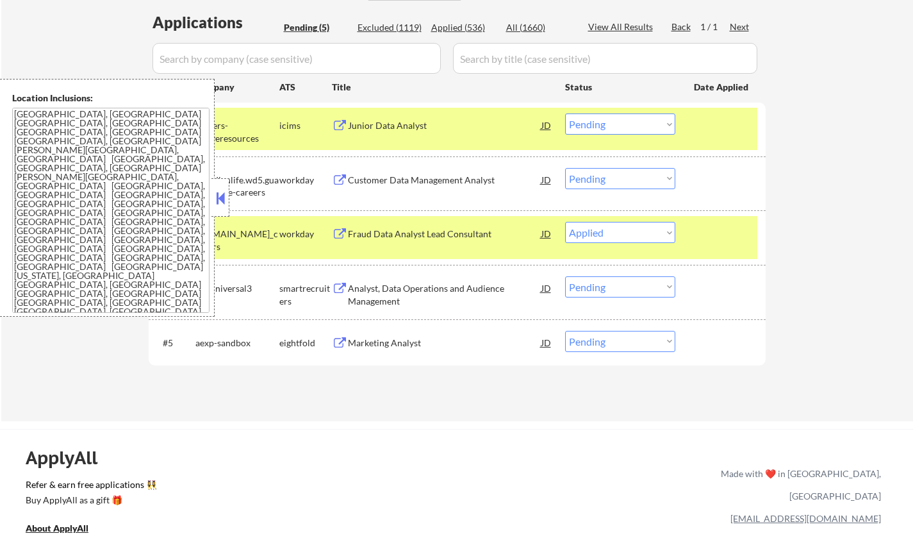
click at [227, 197] on button at bounding box center [220, 197] width 14 height 19
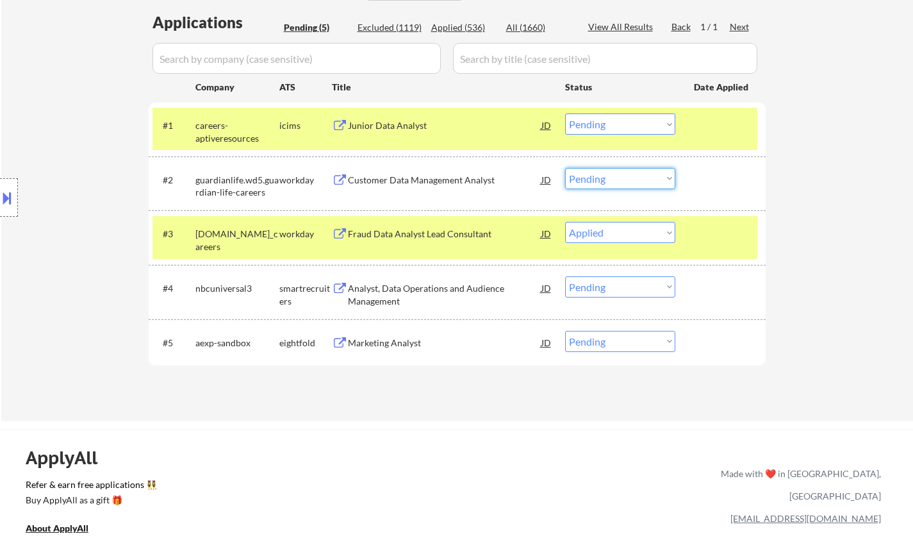
click at [625, 183] on select "Choose an option... Pending Applied Excluded (Questions) Excluded (Expired) Exc…" at bounding box center [620, 178] width 110 height 21
click at [565, 168] on select "Choose an option... Pending Applied Excluded (Questions) Excluded (Expired) Exc…" at bounding box center [620, 178] width 110 height 21
select select ""pending""
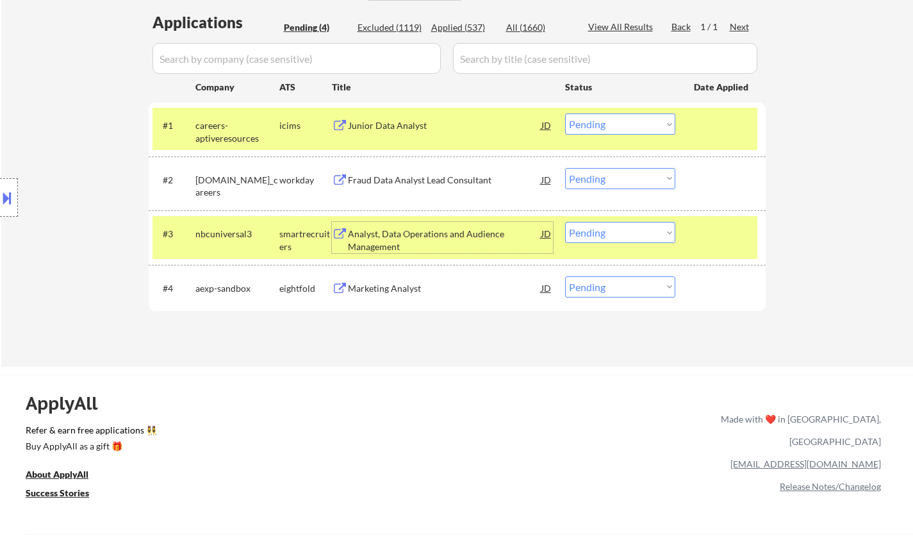
click at [405, 239] on div "Analyst, Data Operations and Audience Management" at bounding box center [445, 240] width 194 height 25
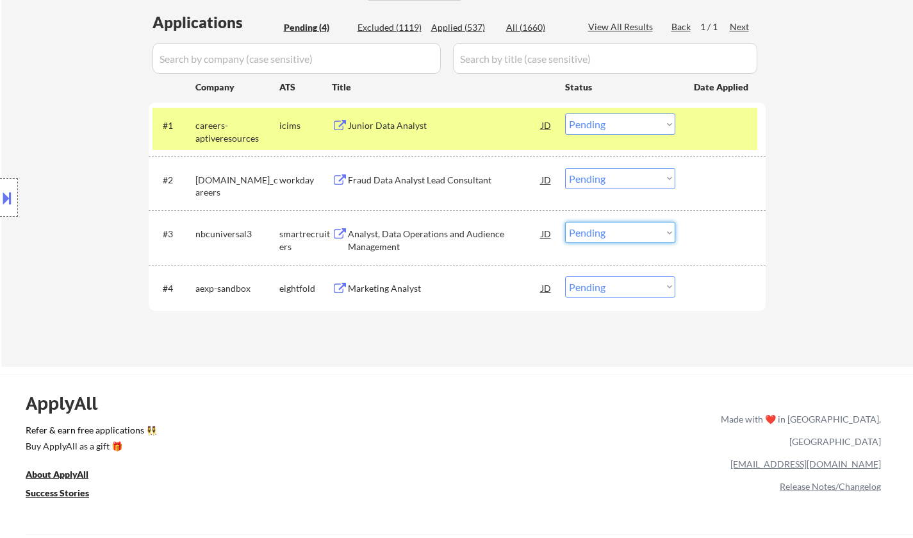
drag, startPoint x: 598, startPoint y: 223, endPoint x: 613, endPoint y: 238, distance: 21.3
click at [599, 223] on select "Choose an option... Pending Applied Excluded (Questions) Excluded (Expired) Exc…" at bounding box center [620, 232] width 110 height 21
click at [565, 222] on select "Choose an option... Pending Applied Excluded (Questions) Excluded (Expired) Exc…" at bounding box center [620, 232] width 110 height 21
select select ""pending""
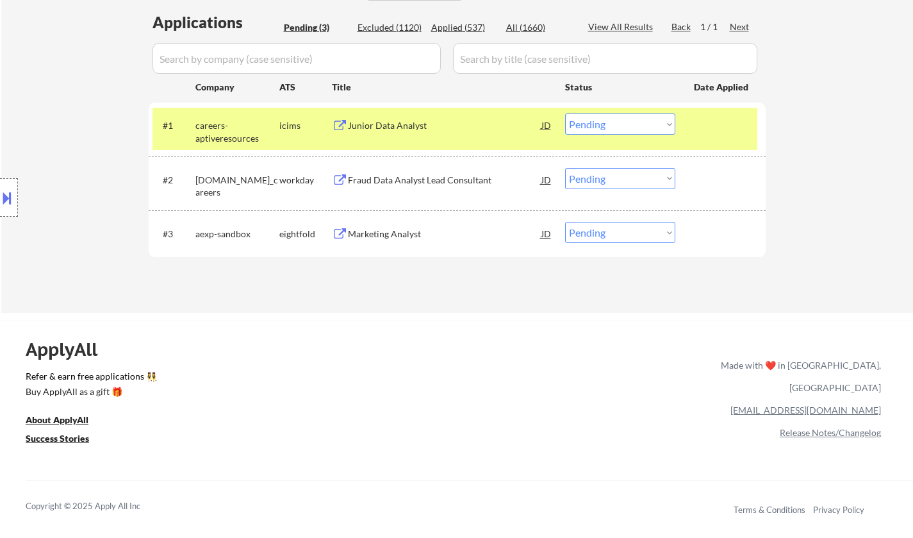
click at [390, 172] on div "Fraud Data Analyst Lead Consultant" at bounding box center [445, 179] width 194 height 23
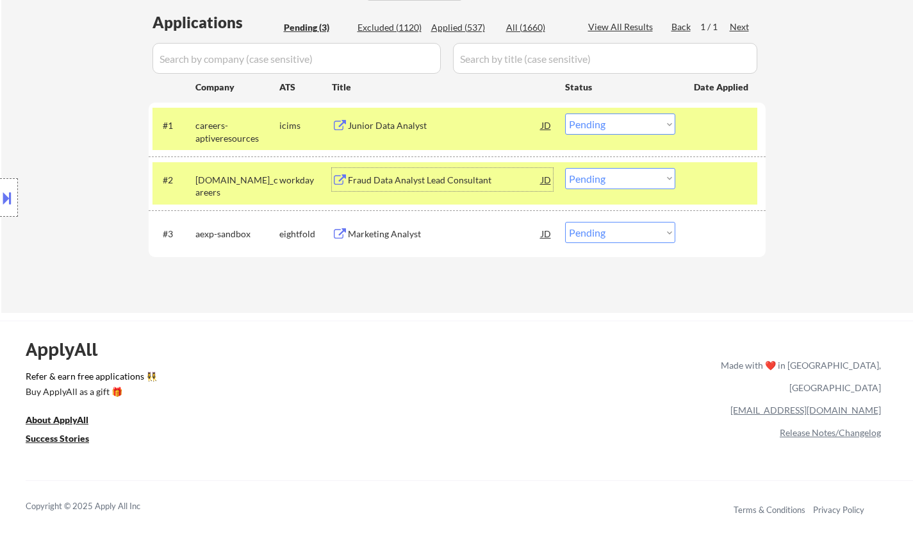
click at [458, 24] on div "Applied (537)" at bounding box center [463, 27] width 64 height 13
select select ""applied""
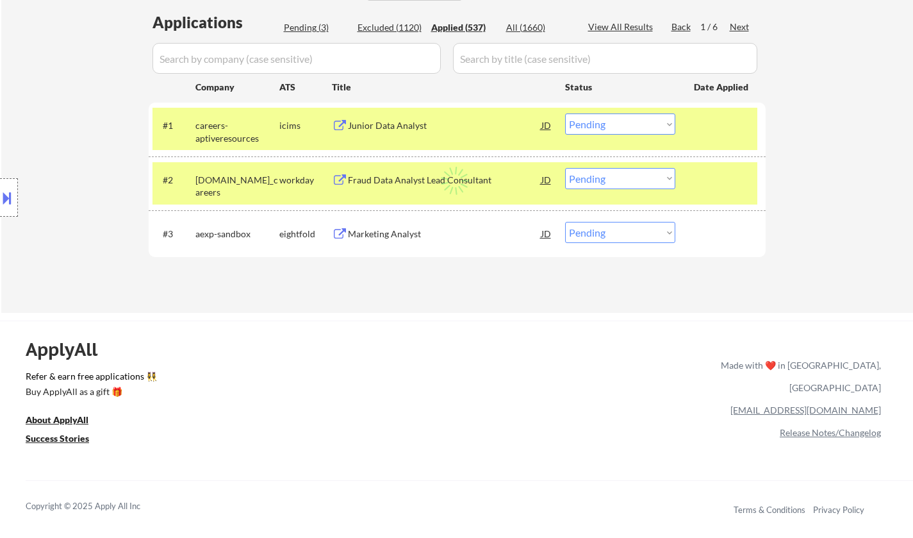
select select ""applied""
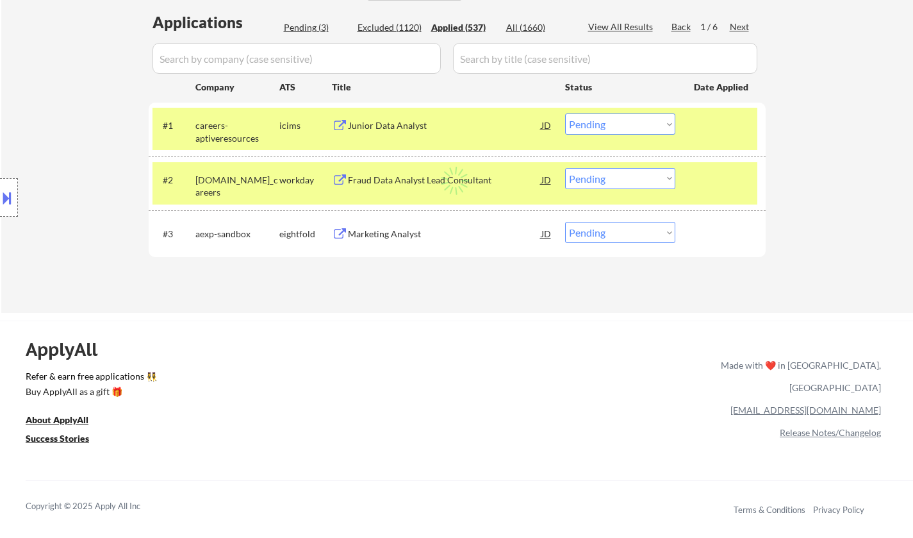
select select ""applied""
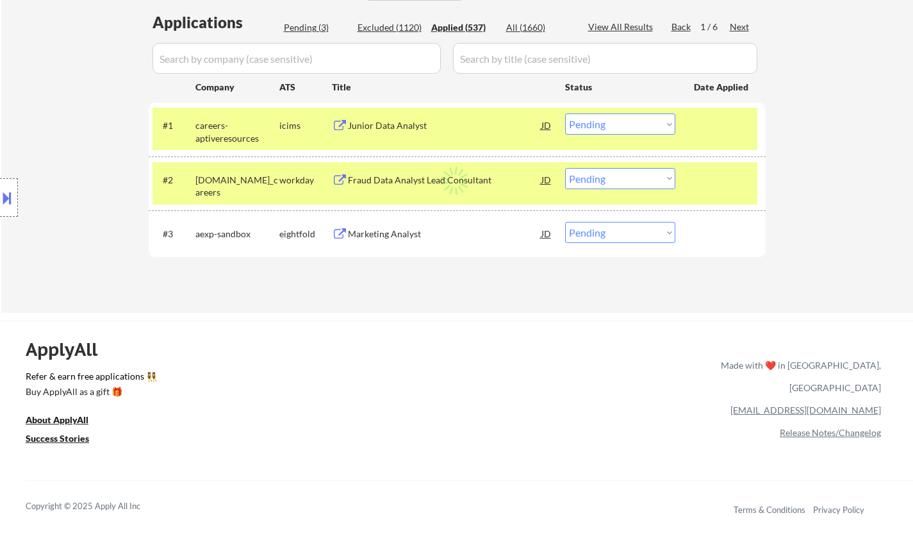
select select ""applied""
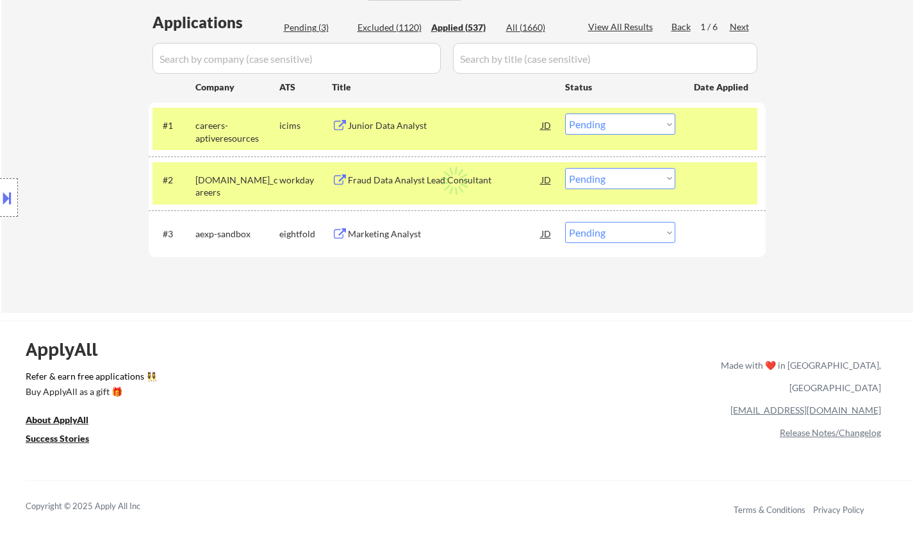
select select ""applied""
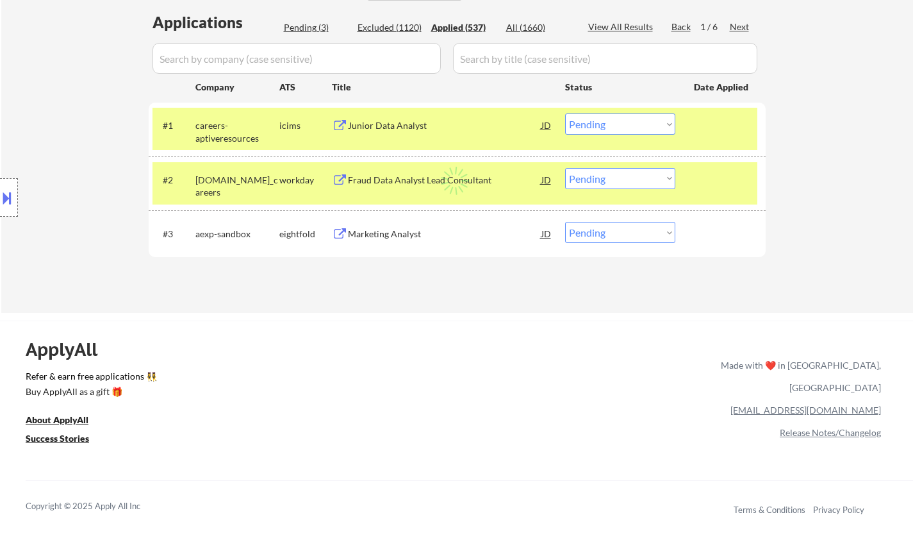
select select ""applied""
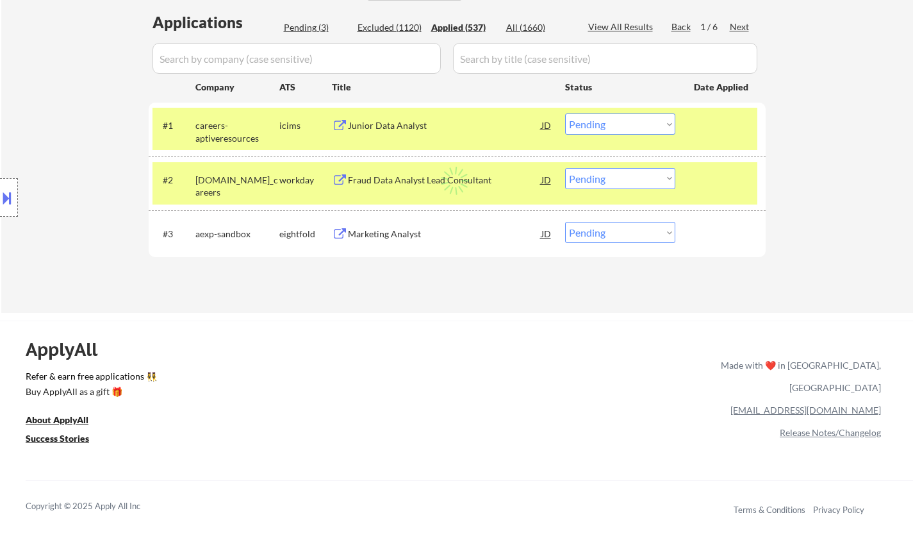
select select ""applied""
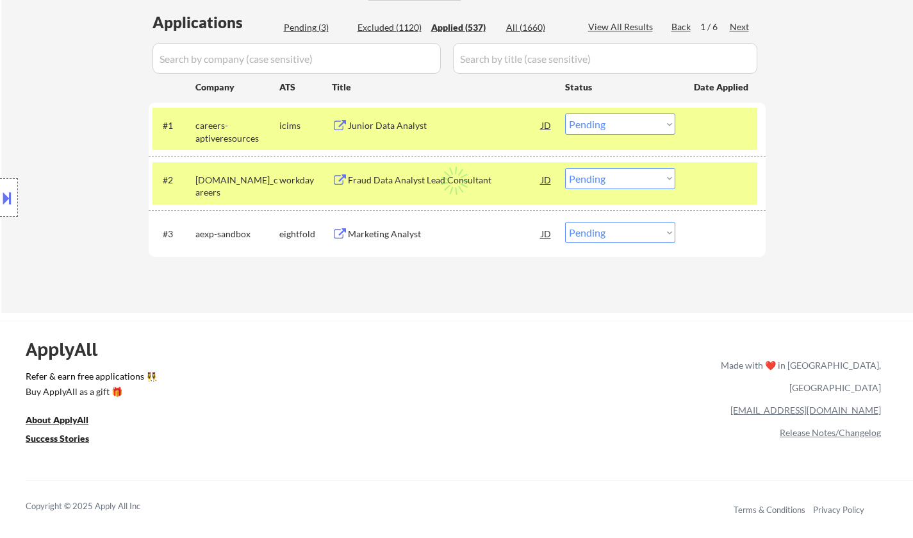
select select ""applied""
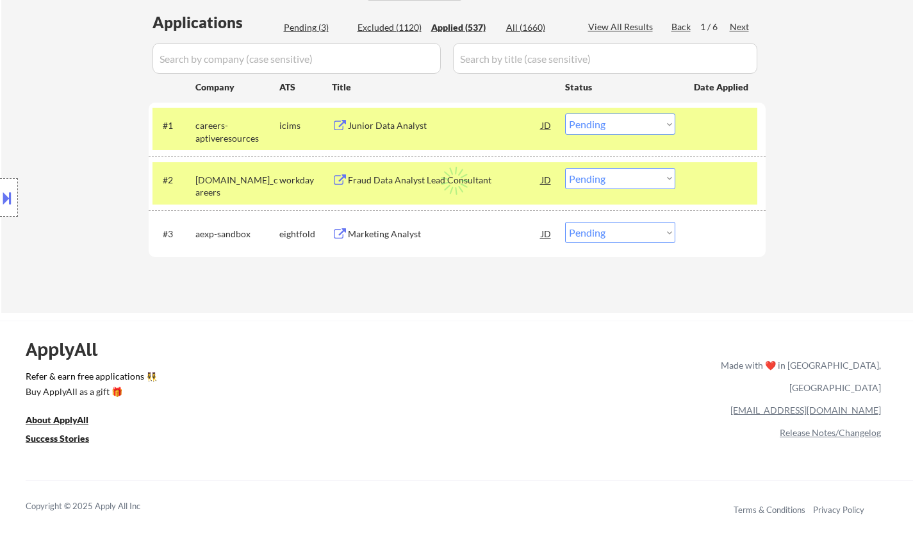
select select ""applied""
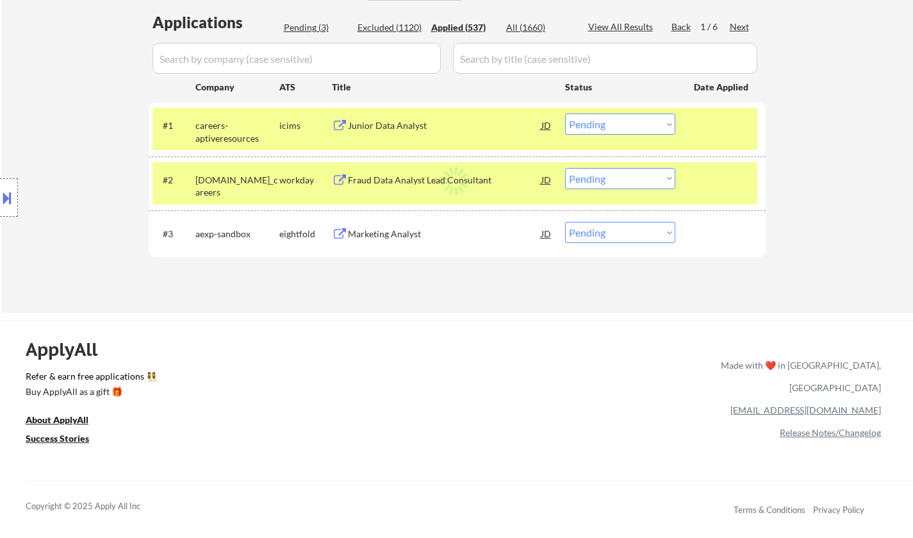
select select ""applied""
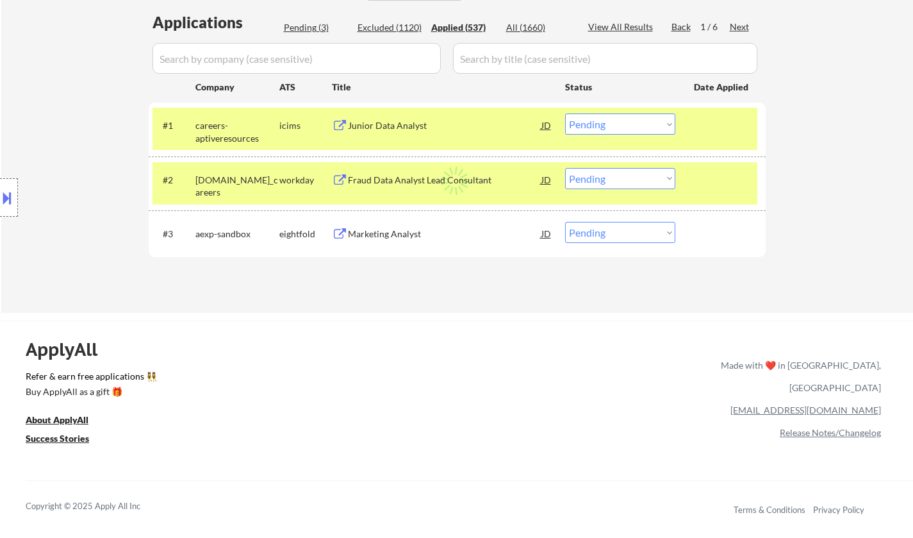
select select ""applied""
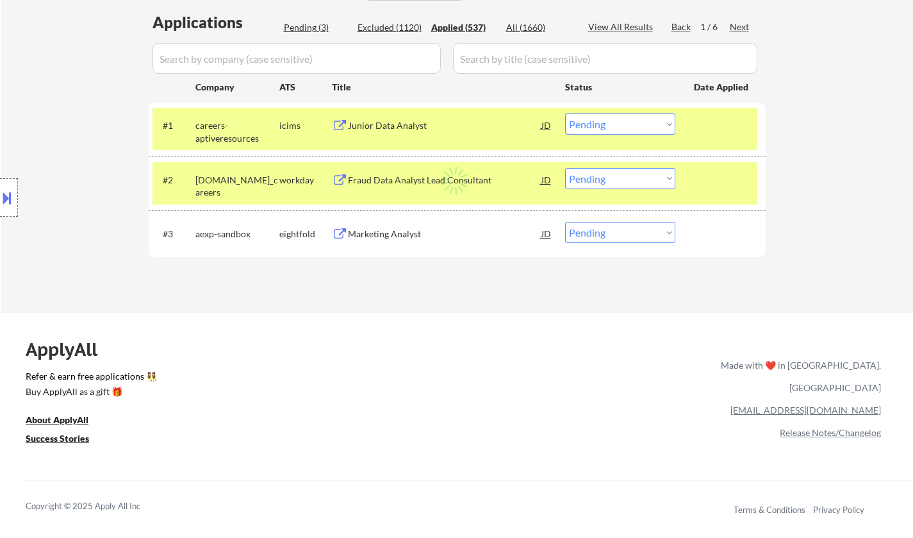
select select ""applied""
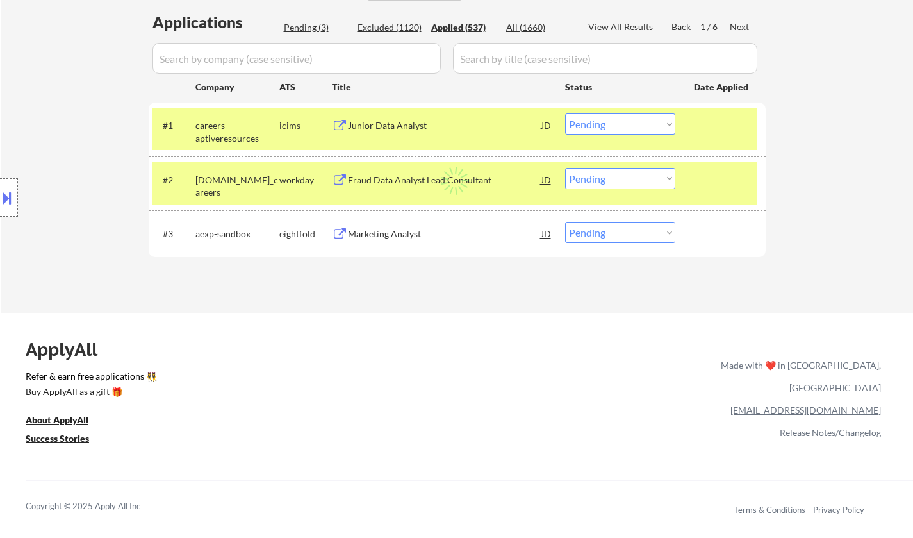
select select ""applied""
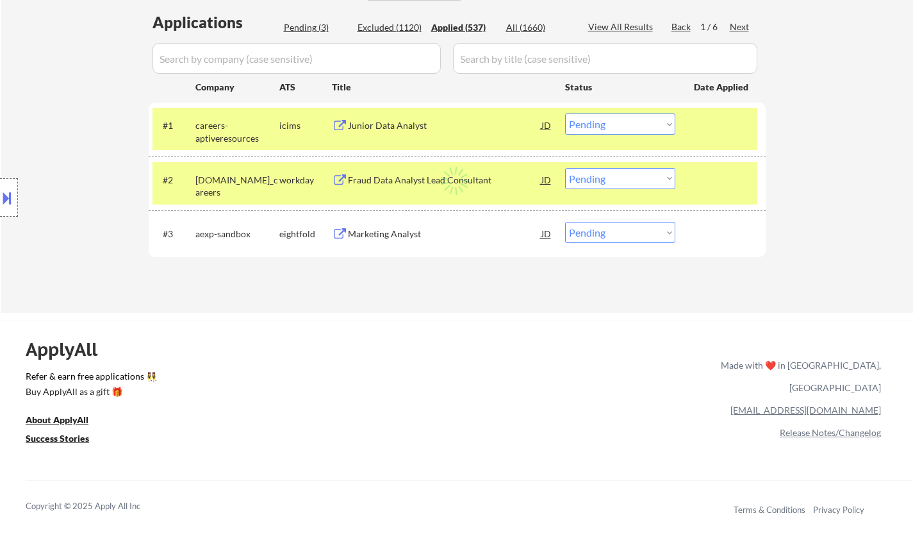
select select ""applied""
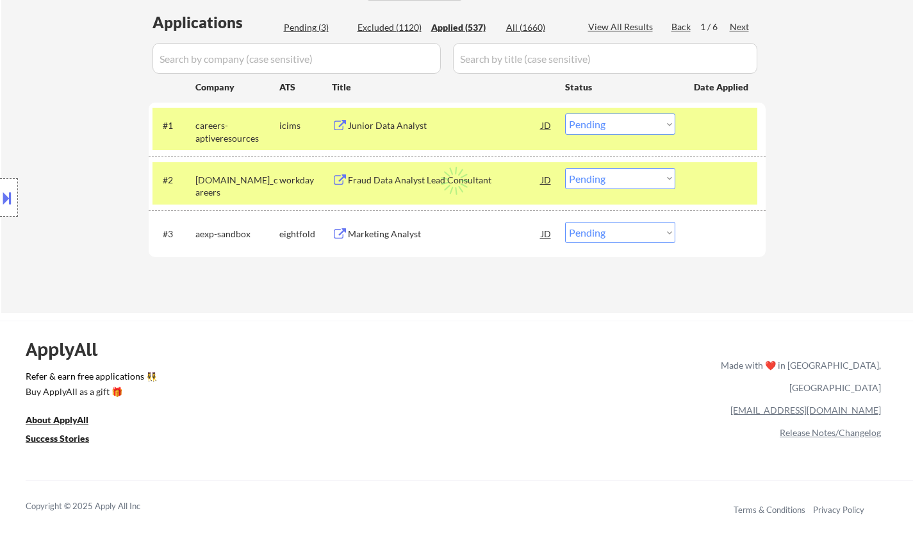
select select ""applied""
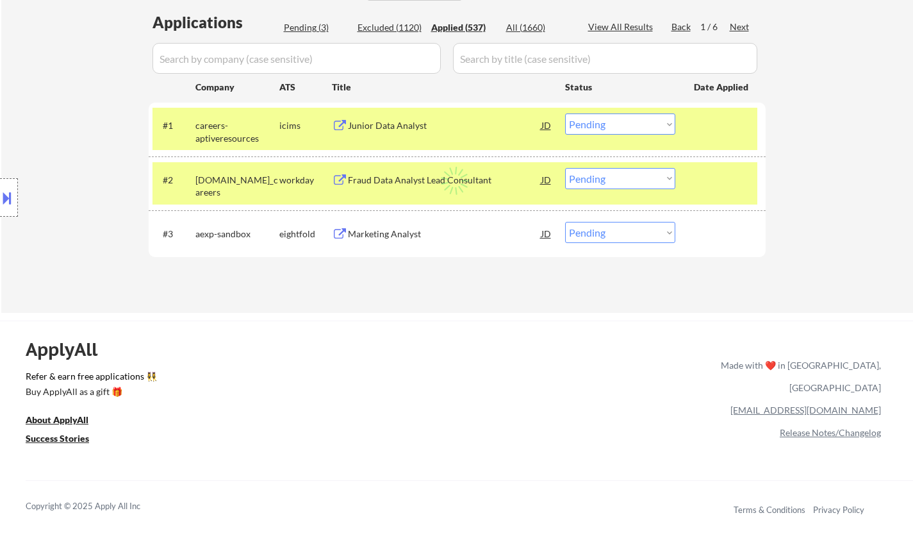
select select ""applied""
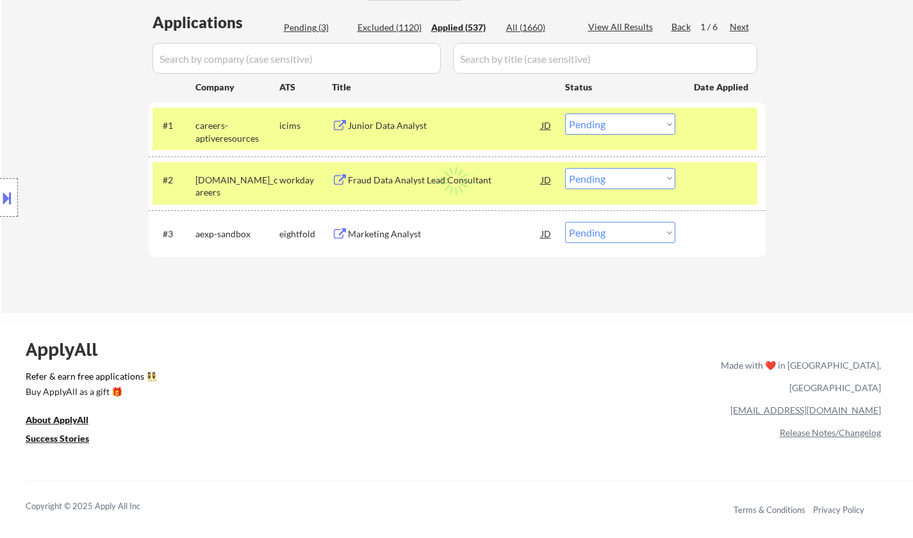
select select ""applied""
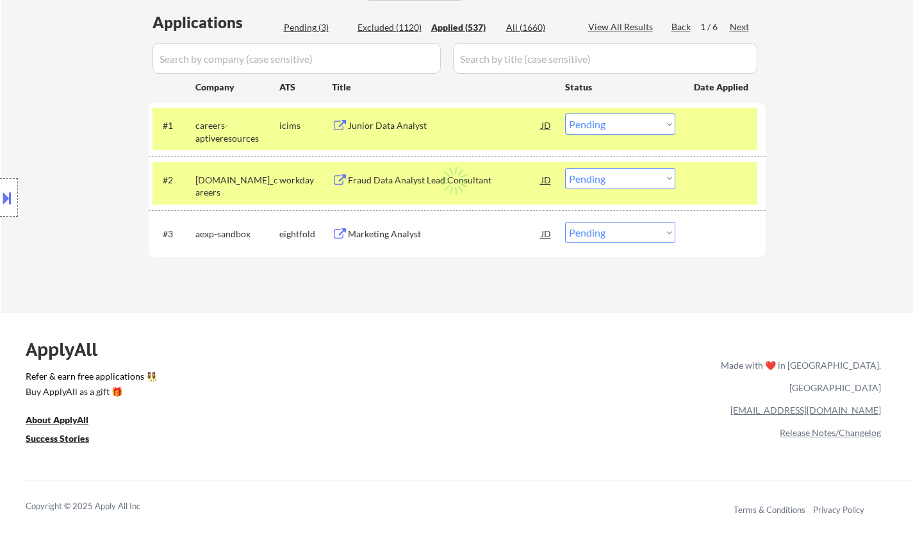
select select ""applied""
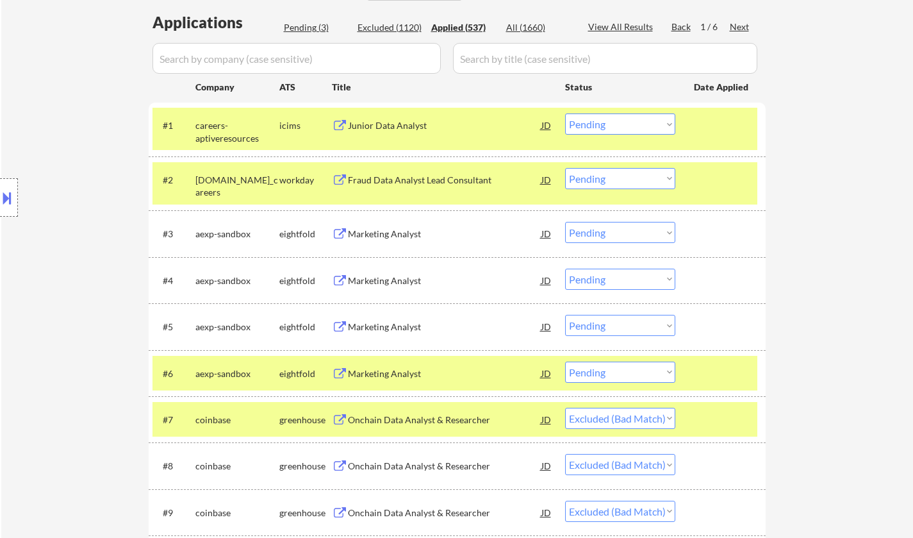
select select ""applied""
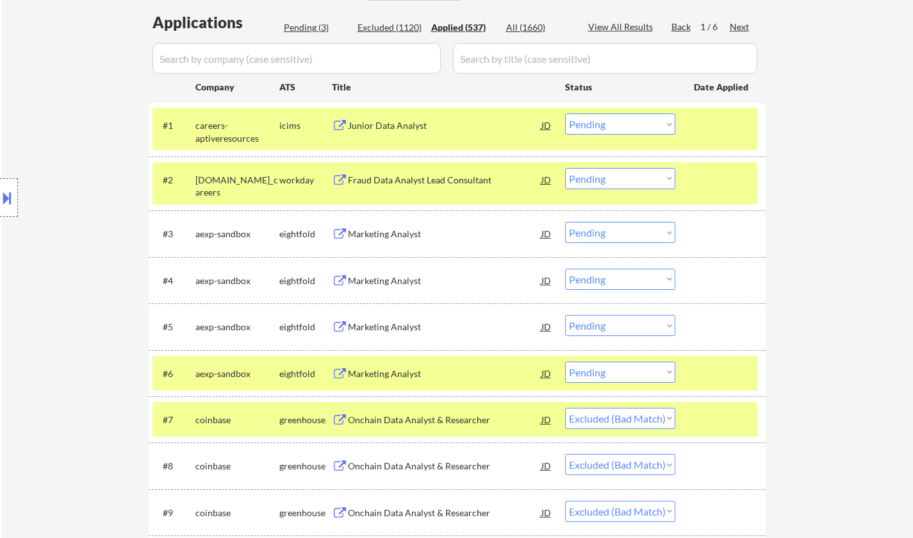
select select ""applied""
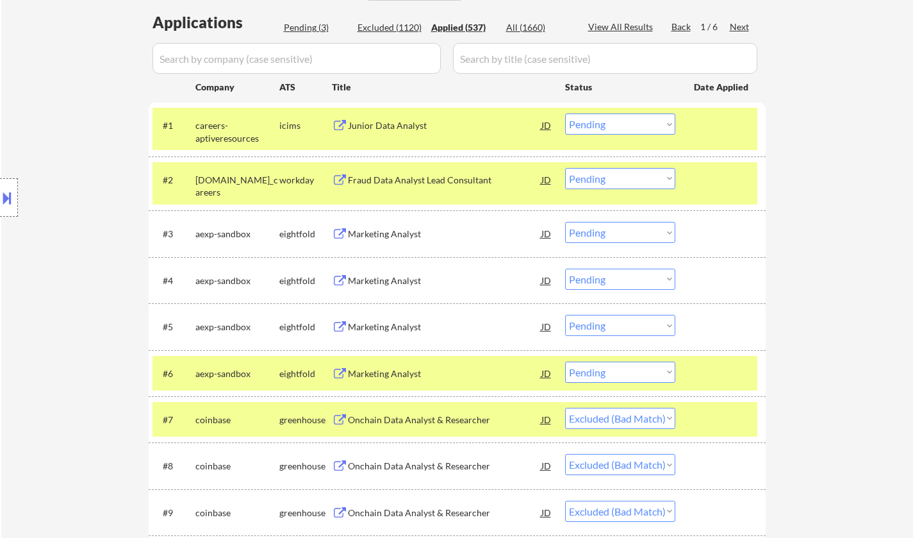
select select ""applied""
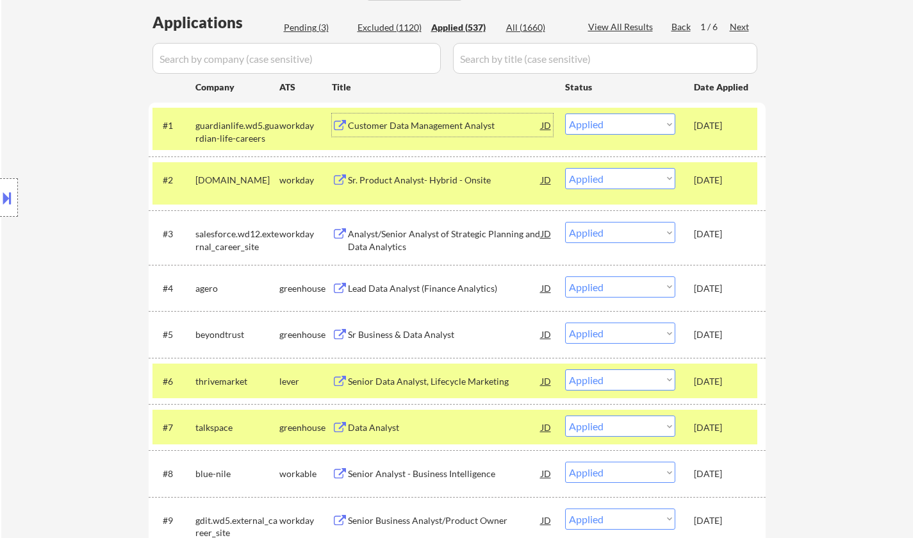
click at [433, 121] on div "Customer Data Management Analyst" at bounding box center [445, 125] width 194 height 13
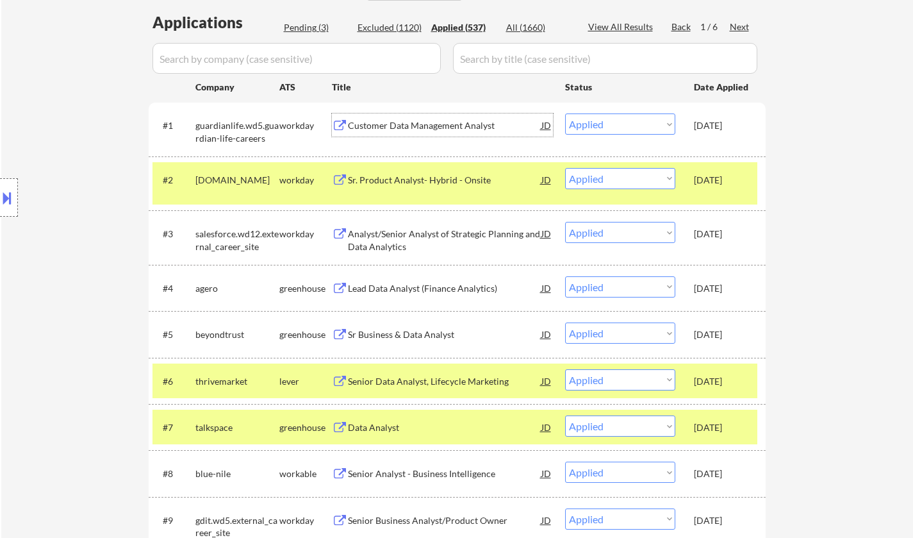
click at [307, 25] on div "Pending (3)" at bounding box center [316, 27] width 64 height 13
select select ""pending""
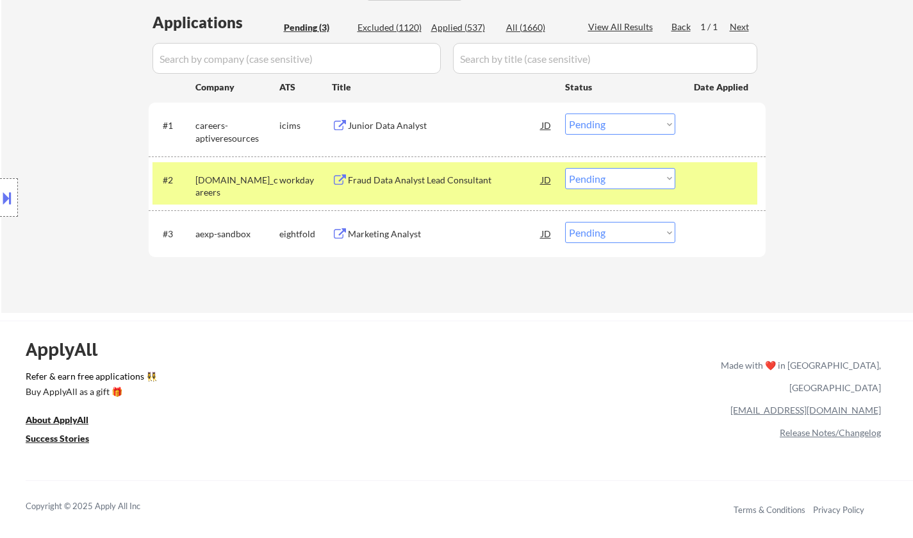
click at [618, 183] on select "Choose an option... Pending Applied Excluded (Questions) Excluded (Expired) Exc…" at bounding box center [620, 178] width 110 height 21
click at [565, 168] on select "Choose an option... Pending Applied Excluded (Questions) Excluded (Expired) Exc…" at bounding box center [620, 178] width 110 height 21
select select ""pending""
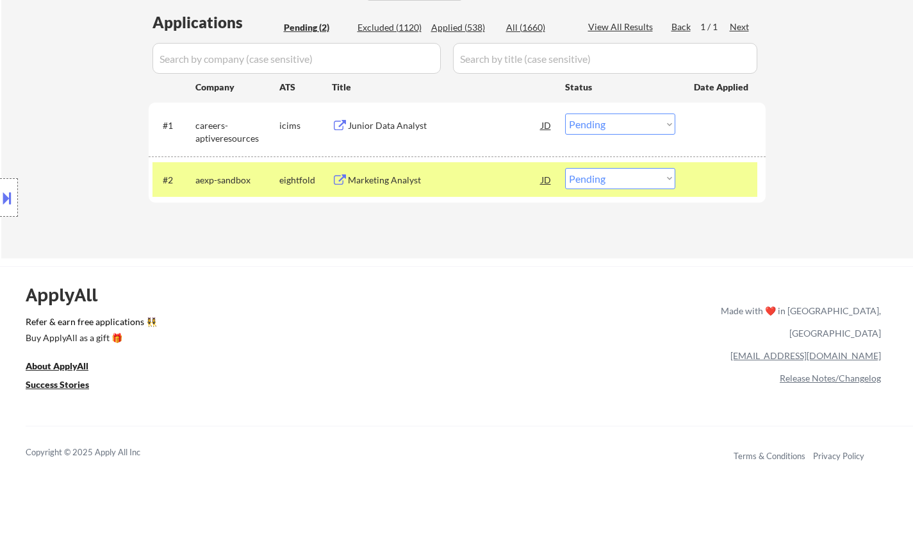
click at [392, 125] on div "Junior Data Analyst" at bounding box center [445, 125] width 194 height 13
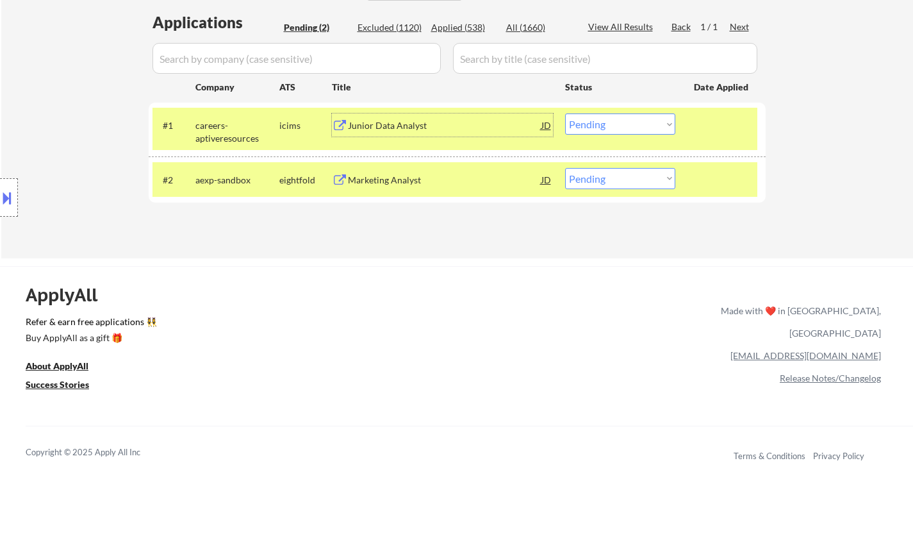
click at [596, 122] on select "Choose an option... Pending Applied Excluded (Questions) Excluded (Expired) Exc…" at bounding box center [620, 123] width 110 height 21
click at [565, 113] on select "Choose an option... Pending Applied Excluded (Questions) Excluded (Expired) Exc…" at bounding box center [620, 123] width 110 height 21
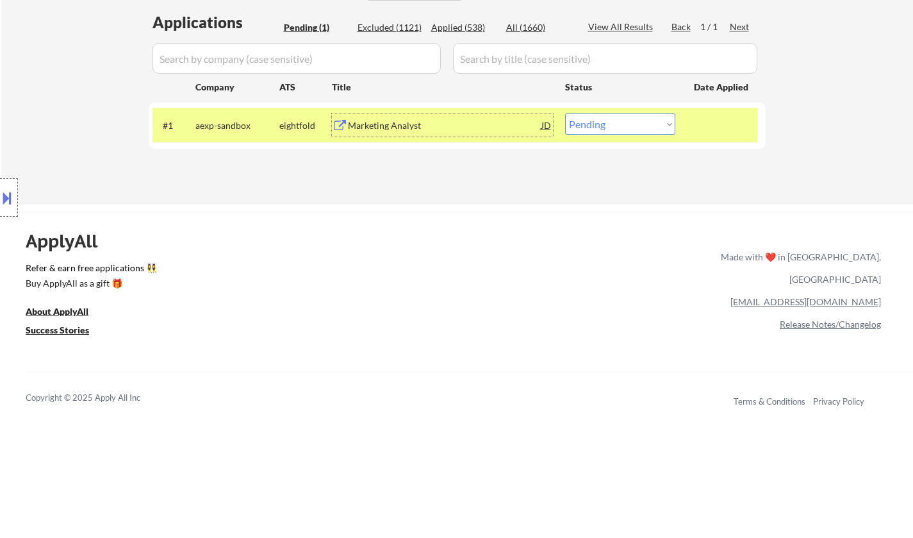
click at [370, 118] on div "Marketing Analyst" at bounding box center [445, 124] width 194 height 23
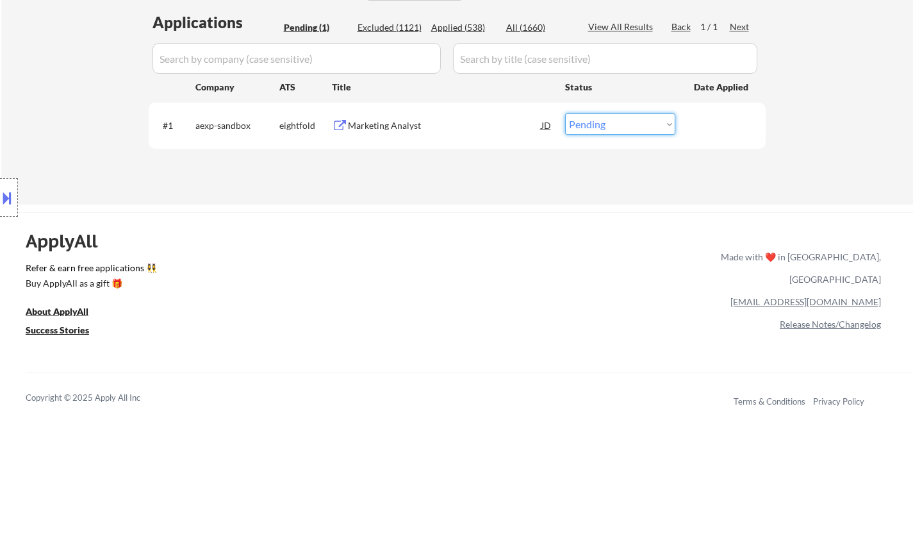
click at [634, 128] on select "Choose an option... Pending Applied Excluded (Questions) Excluded (Expired) Exc…" at bounding box center [620, 123] width 110 height 21
select select ""excluded__salary_""
click at [565, 113] on select "Choose an option... Pending Applied Excluded (Questions) Excluded (Expired) Exc…" at bounding box center [620, 123] width 110 height 21
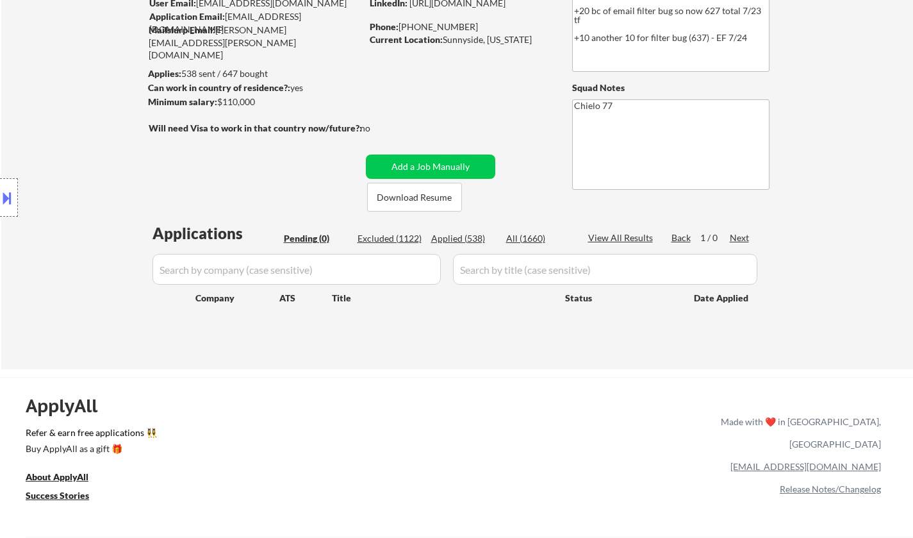
scroll to position [64, 0]
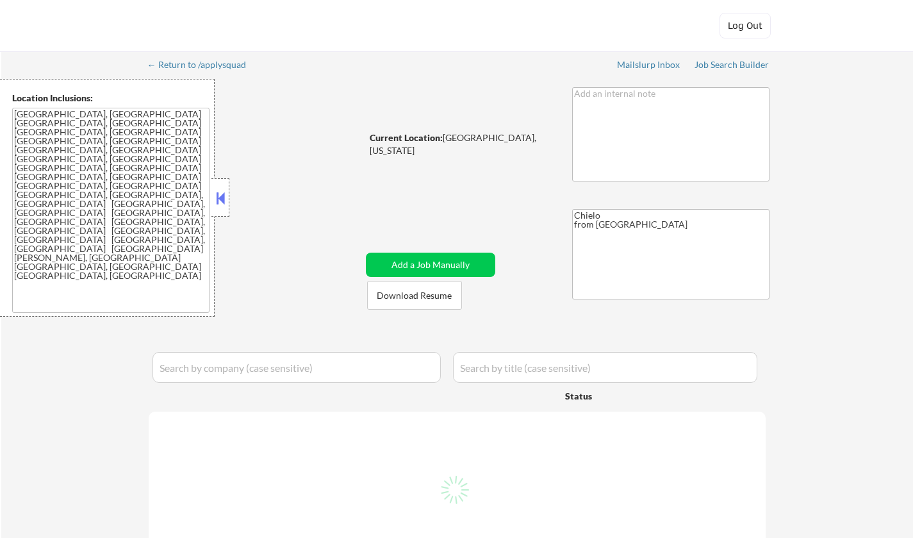
select select ""pending""
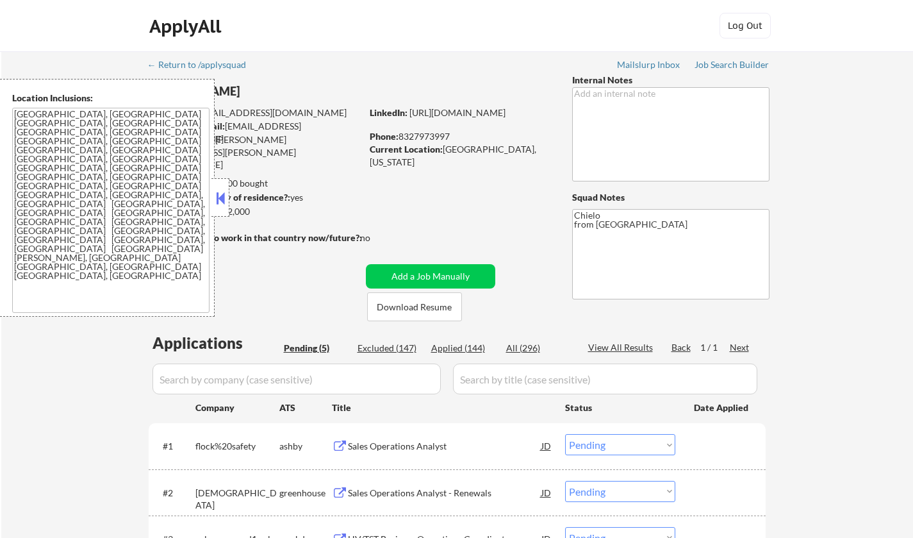
click at [217, 203] on button at bounding box center [220, 197] width 14 height 19
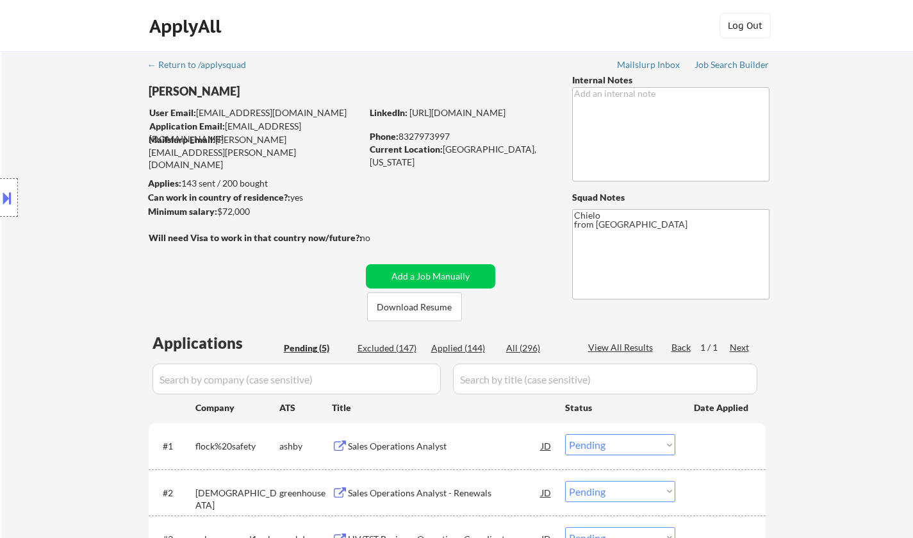
scroll to position [192, 0]
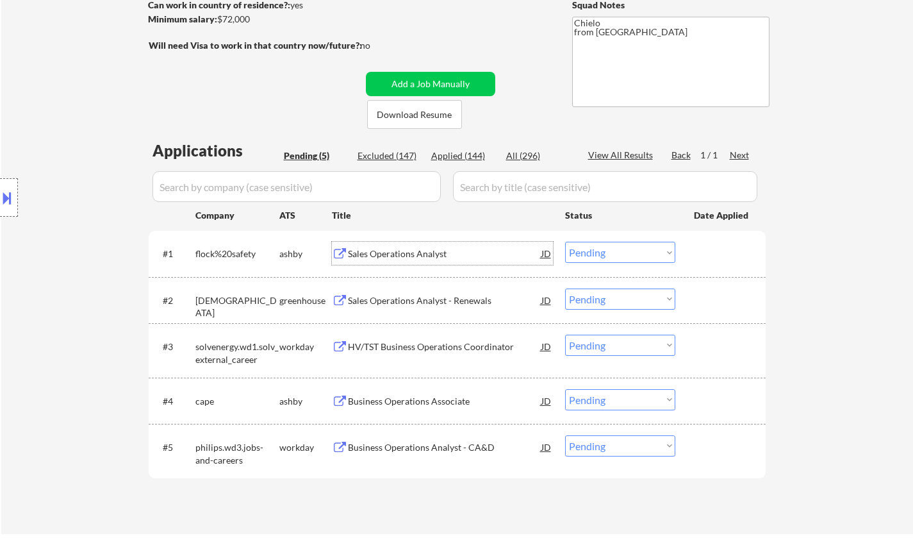
click at [422, 248] on div "Sales Operations Analyst" at bounding box center [445, 253] width 194 height 13
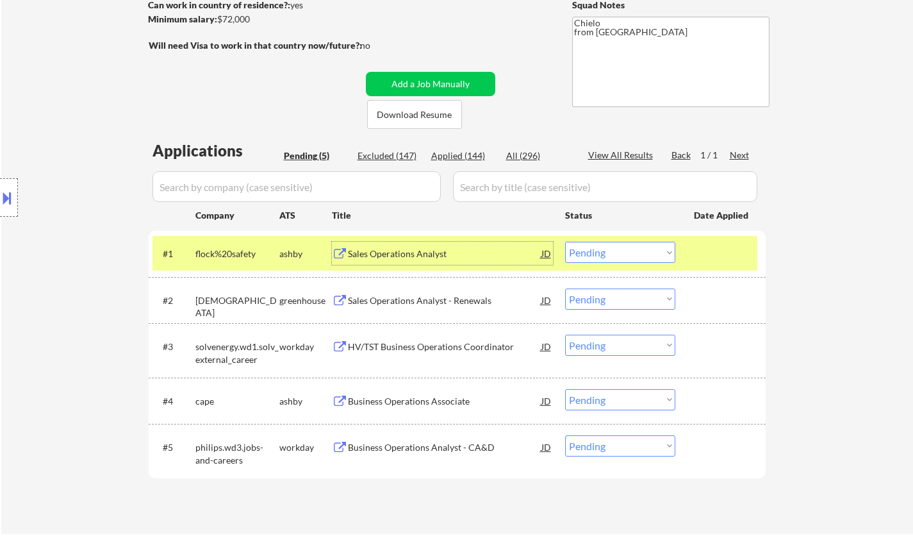
click at [626, 251] on select "Choose an option... Pending Applied Excluded (Questions) Excluded (Expired) Exc…" at bounding box center [620, 252] width 110 height 21
select select ""applied""
click at [565, 242] on select "Choose an option... Pending Applied Excluded (Questions) Excluded (Expired) Exc…" at bounding box center [620, 252] width 110 height 21
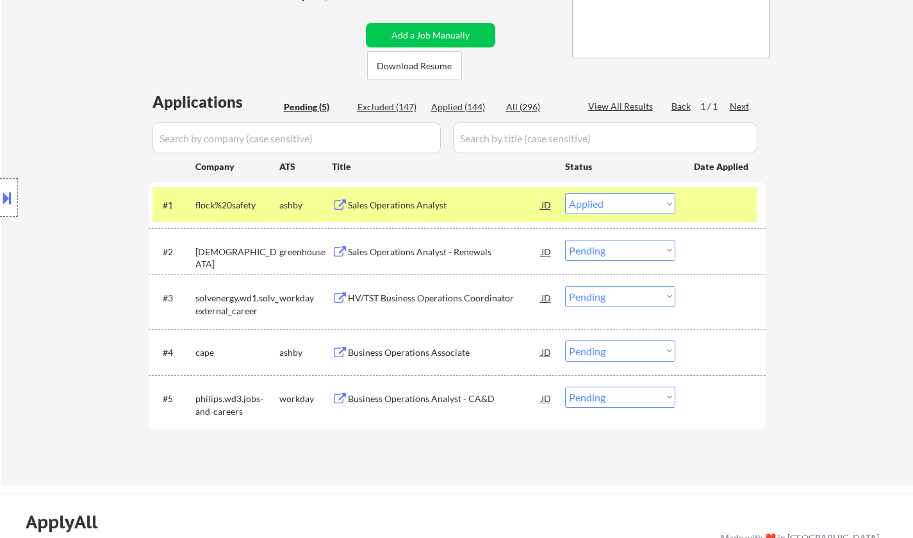
scroll to position [256, 0]
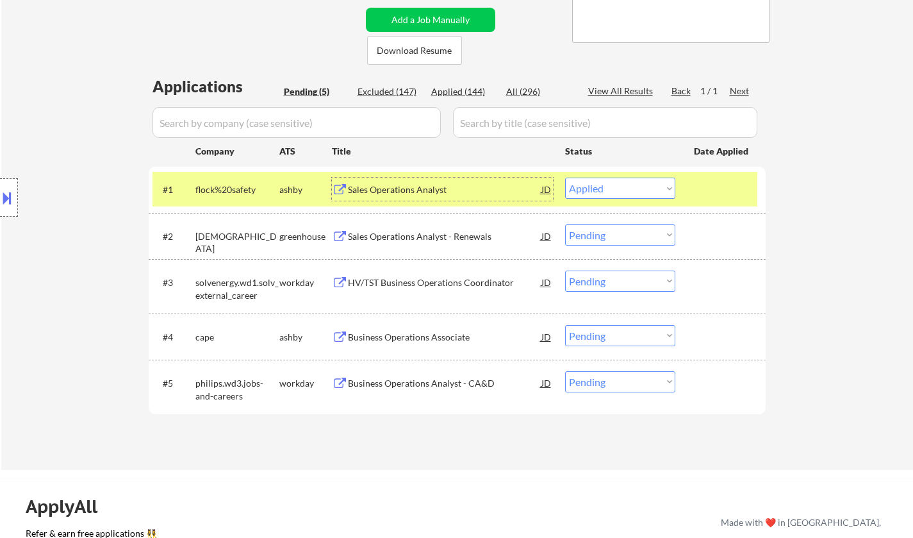
click at [391, 193] on div "Sales Operations Analyst" at bounding box center [445, 189] width 194 height 13
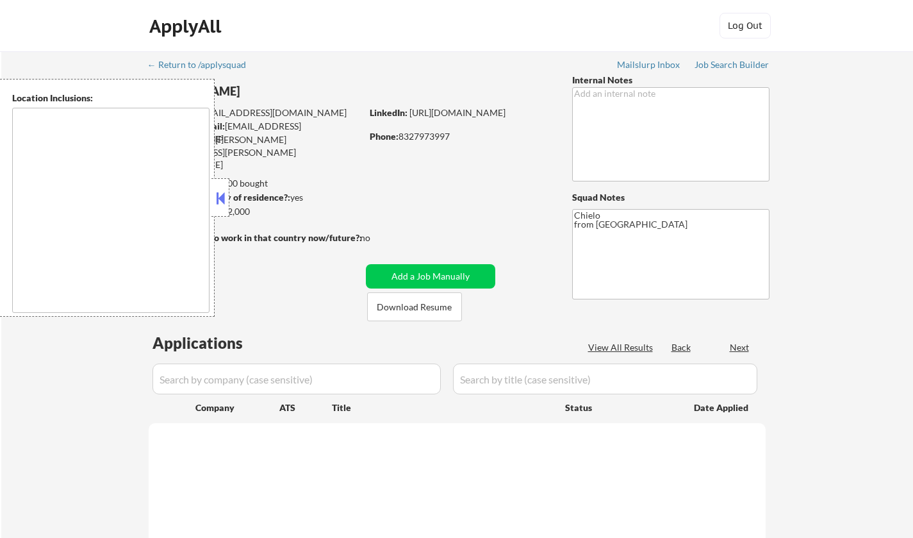
scroll to position [308, 0]
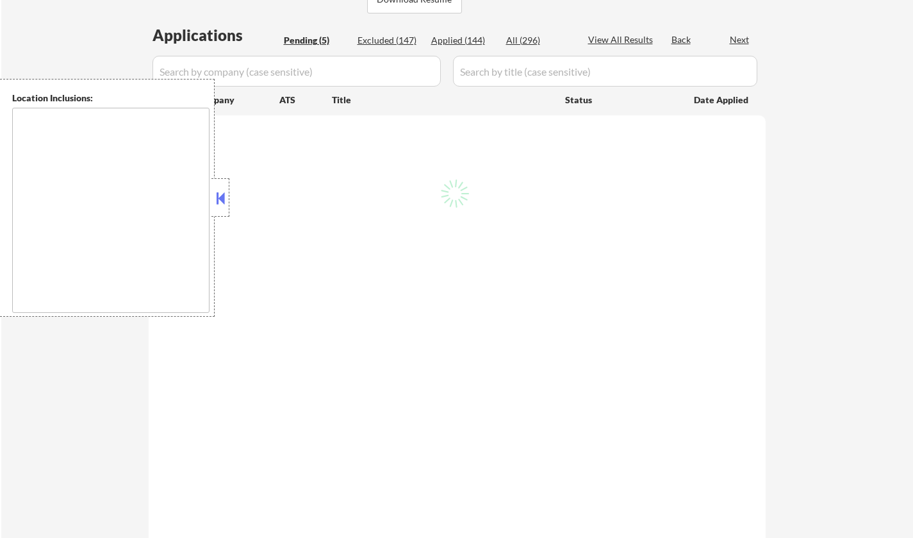
type textarea "[GEOGRAPHIC_DATA], [GEOGRAPHIC_DATA] [GEOGRAPHIC_DATA], [GEOGRAPHIC_DATA] [GEOG…"
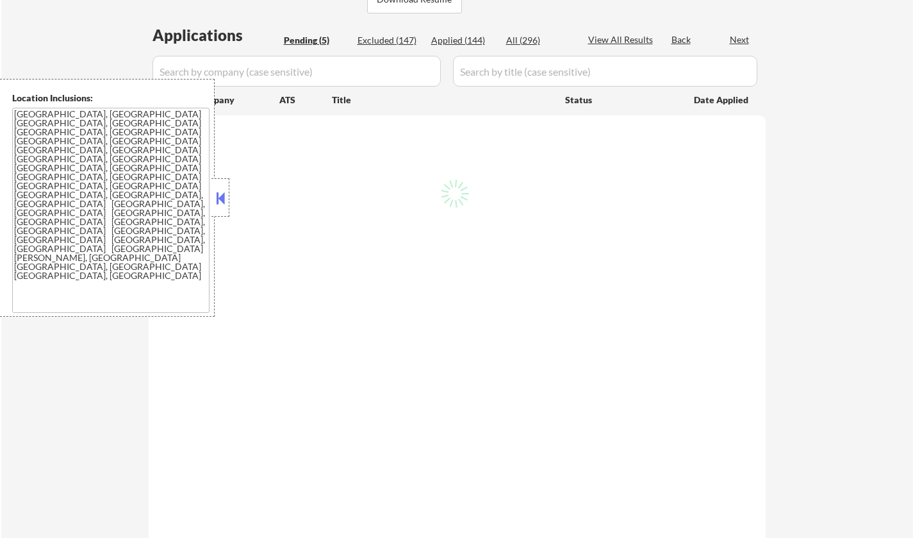
scroll to position [256, 0]
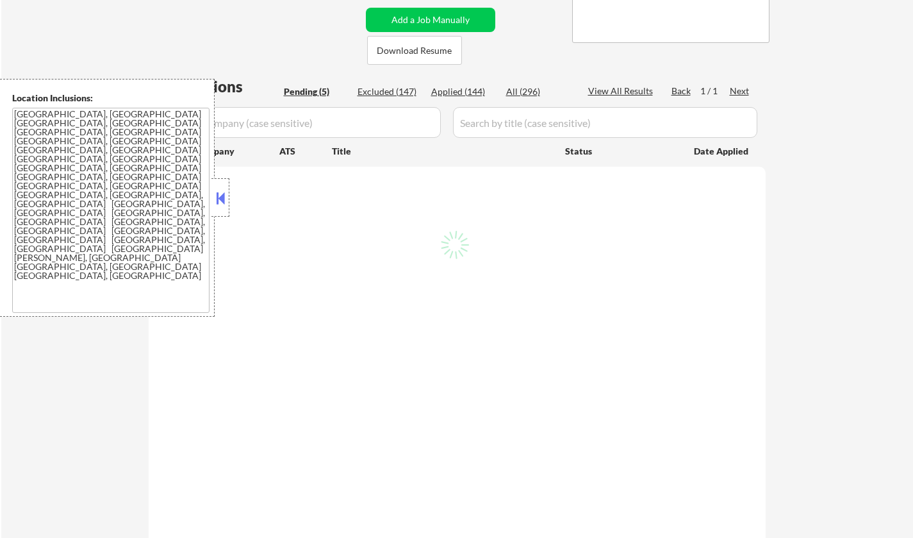
select select ""pending""
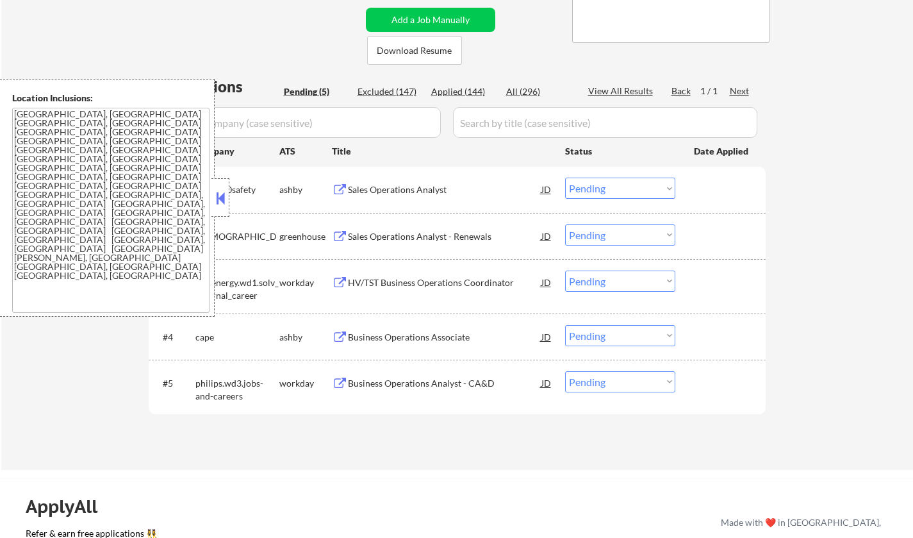
click at [222, 198] on button at bounding box center [220, 197] width 14 height 19
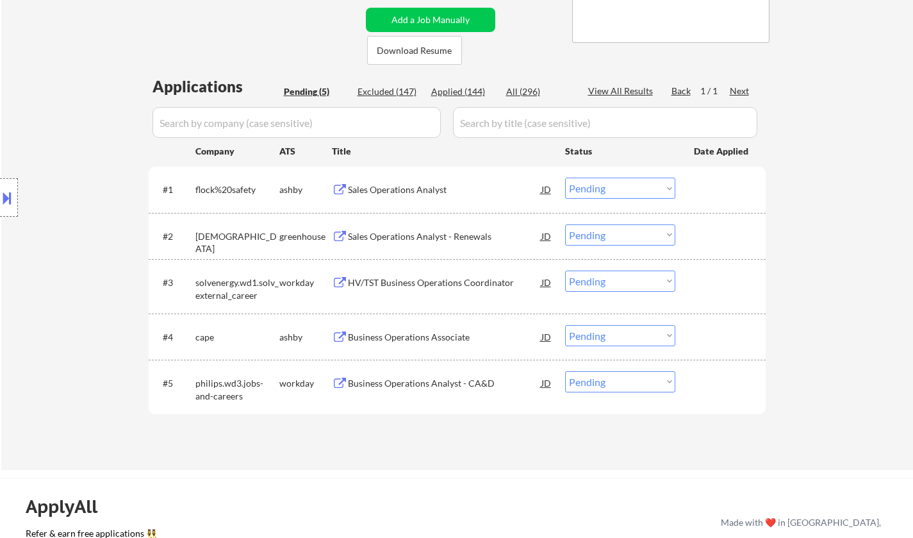
click at [626, 188] on select "Choose an option... Pending Applied Excluded (Questions) Excluded (Expired) Exc…" at bounding box center [620, 188] width 110 height 21
click at [565, 178] on select "Choose an option... Pending Applied Excluded (Questions) Excluded (Expired) Exc…" at bounding box center [620, 188] width 110 height 21
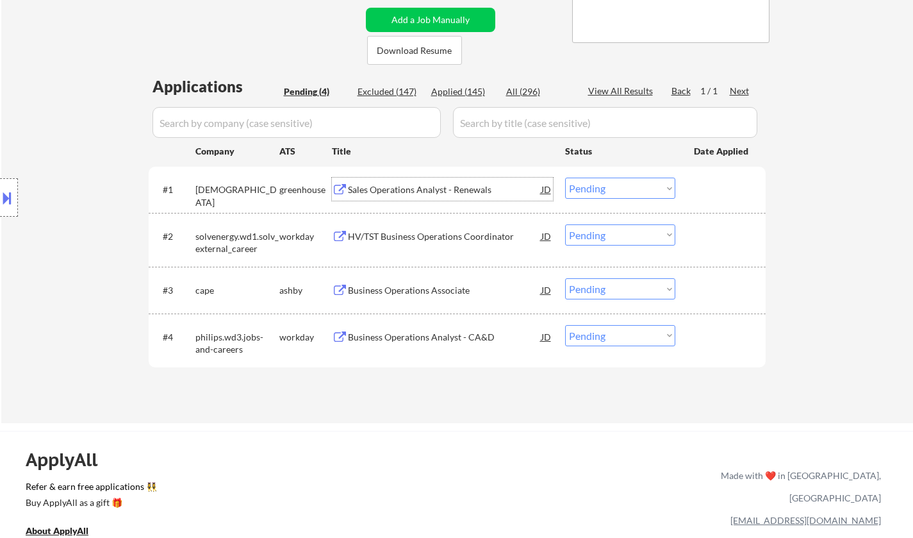
click at [397, 194] on div "Sales Operations Analyst - Renewals" at bounding box center [445, 189] width 194 height 13
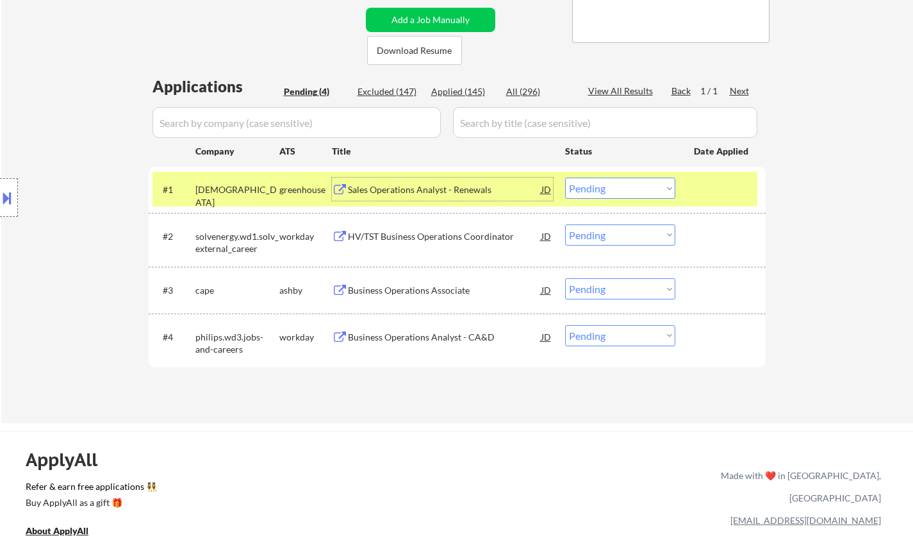
click at [0, 214] on div at bounding box center [9, 197] width 18 height 38
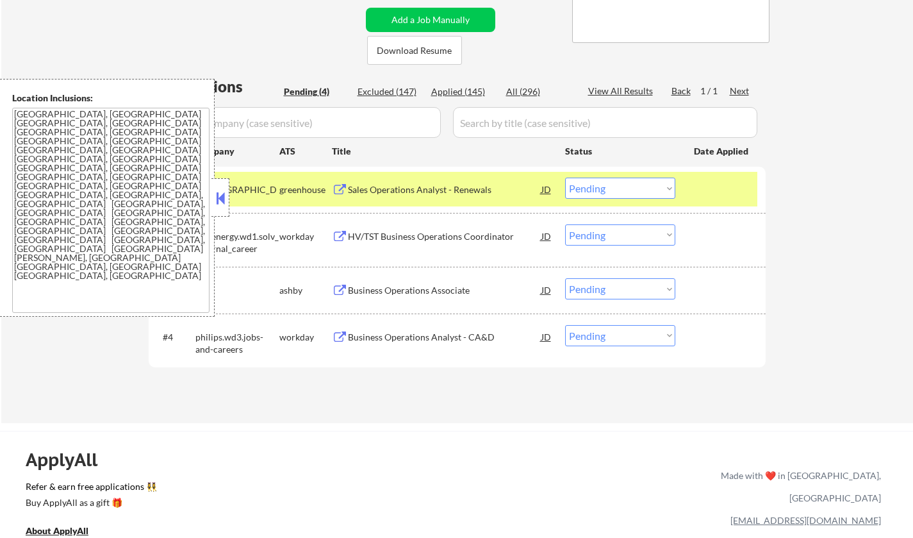
click at [228, 199] on div at bounding box center [221, 197] width 18 height 38
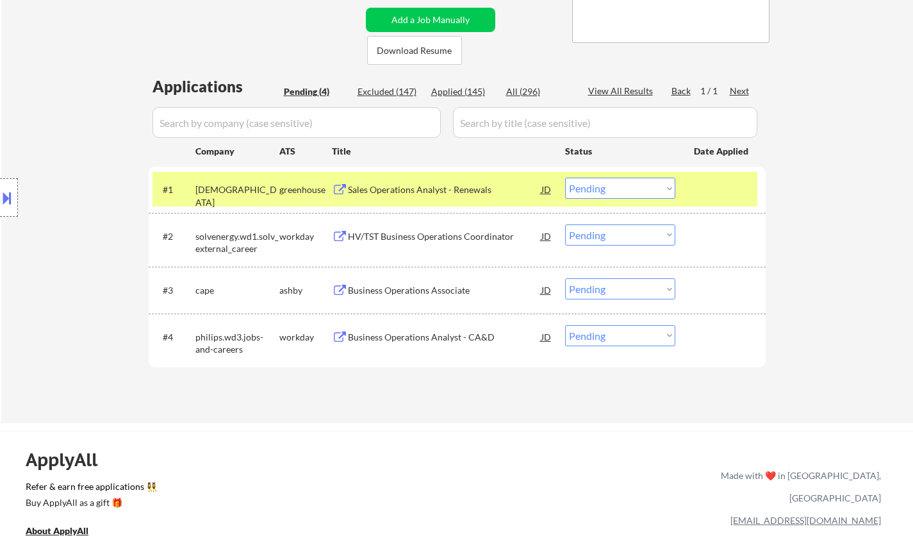
drag, startPoint x: 464, startPoint y: 92, endPoint x: 379, endPoint y: 212, distance: 147.1
click at [464, 92] on div "Applied (145)" at bounding box center [463, 91] width 64 height 13
select select ""applied""
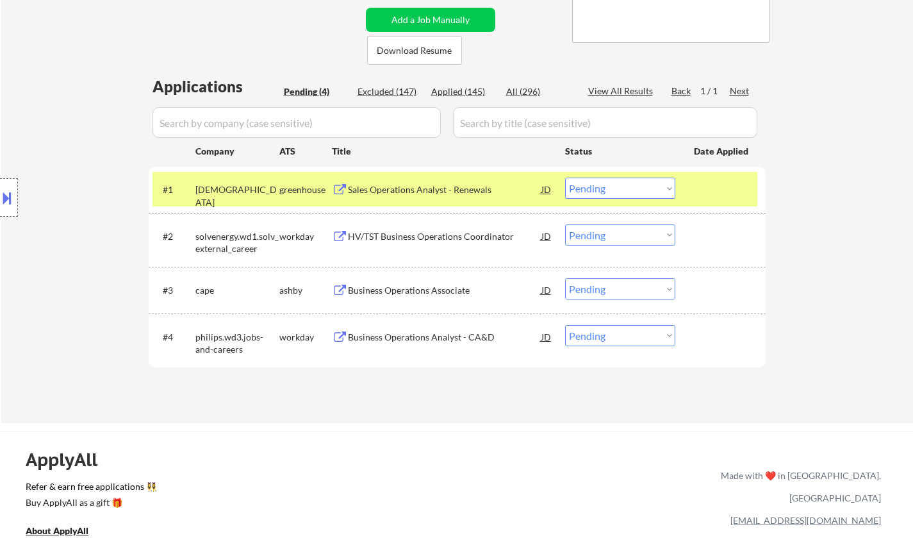
select select ""applied""
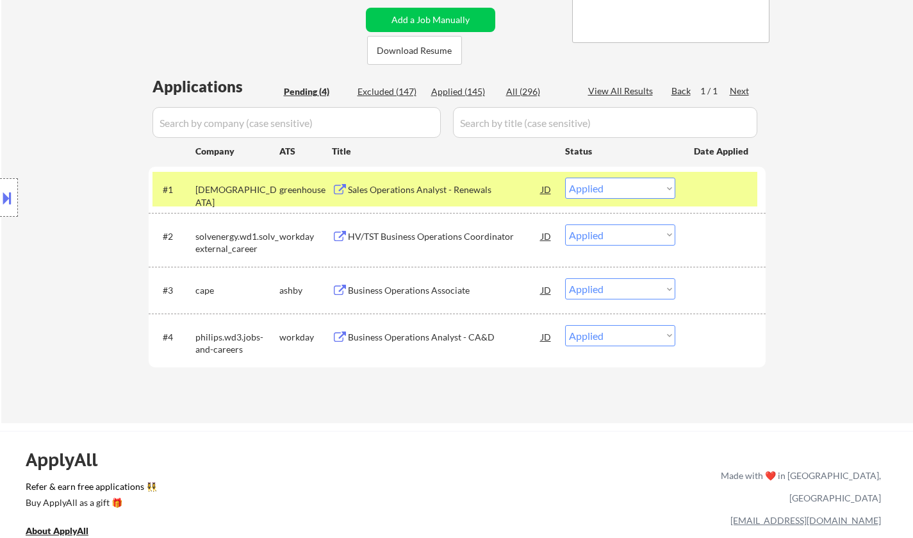
select select ""applied""
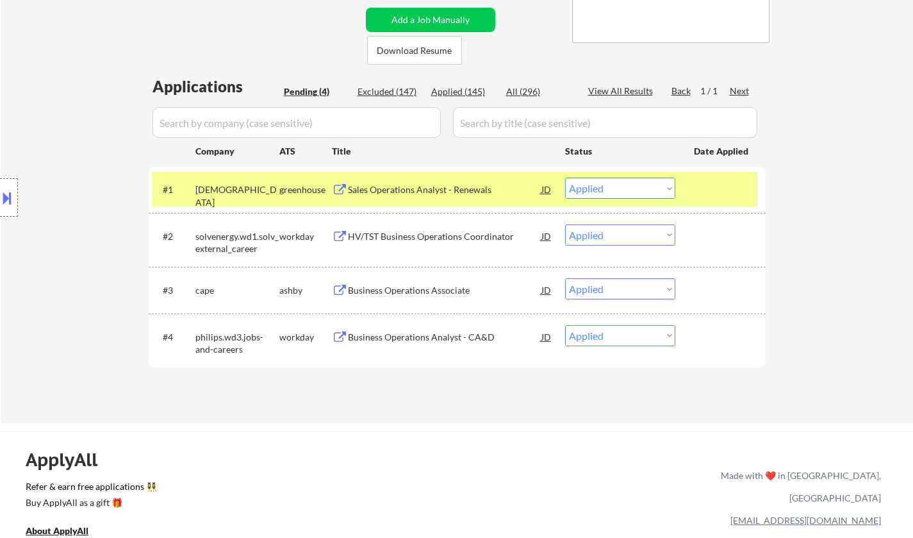
select select ""applied""
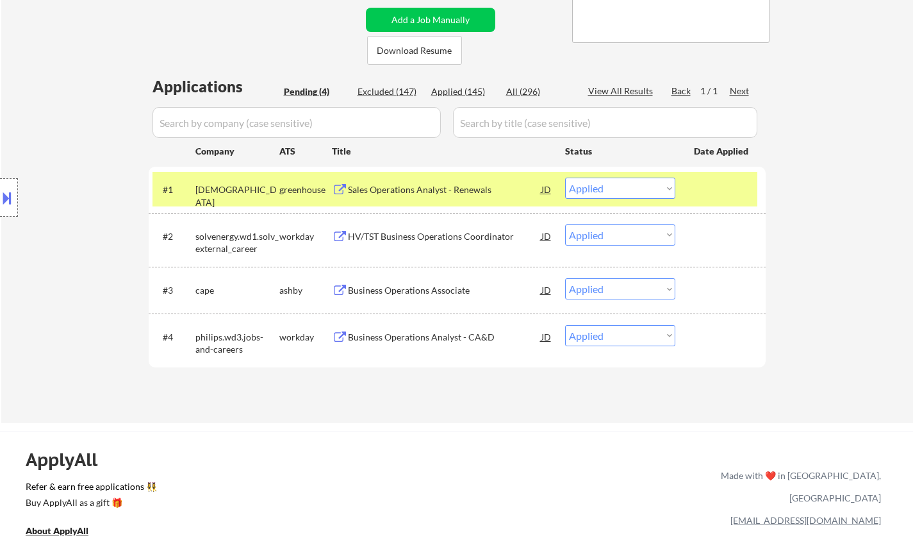
select select ""applied""
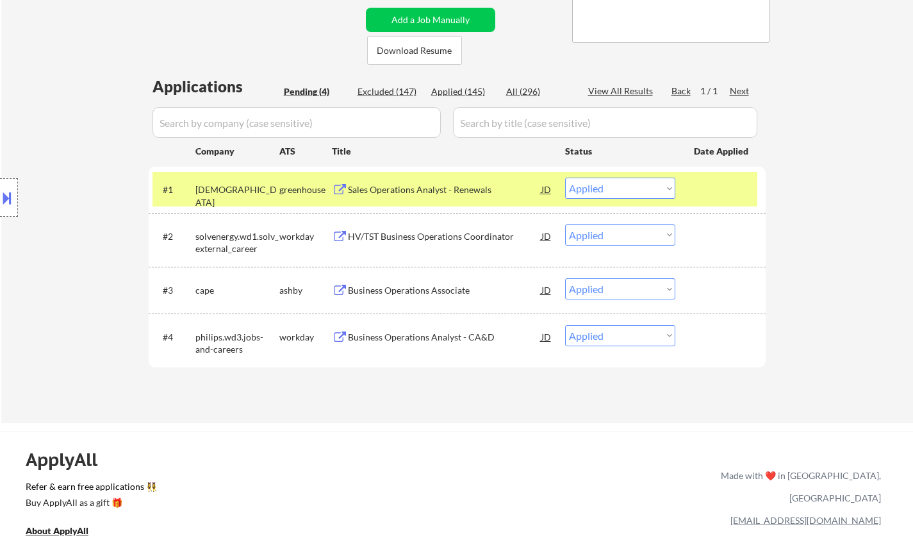
select select ""applied""
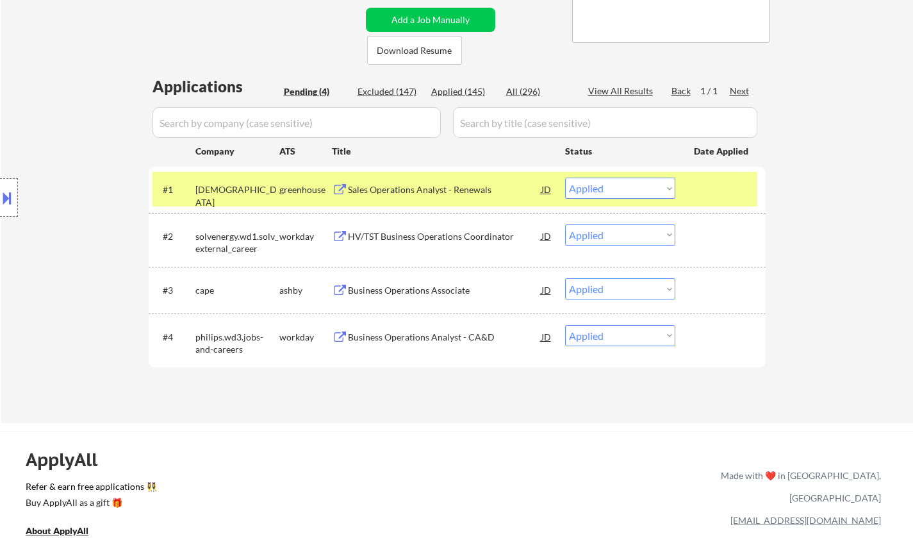
select select ""applied""
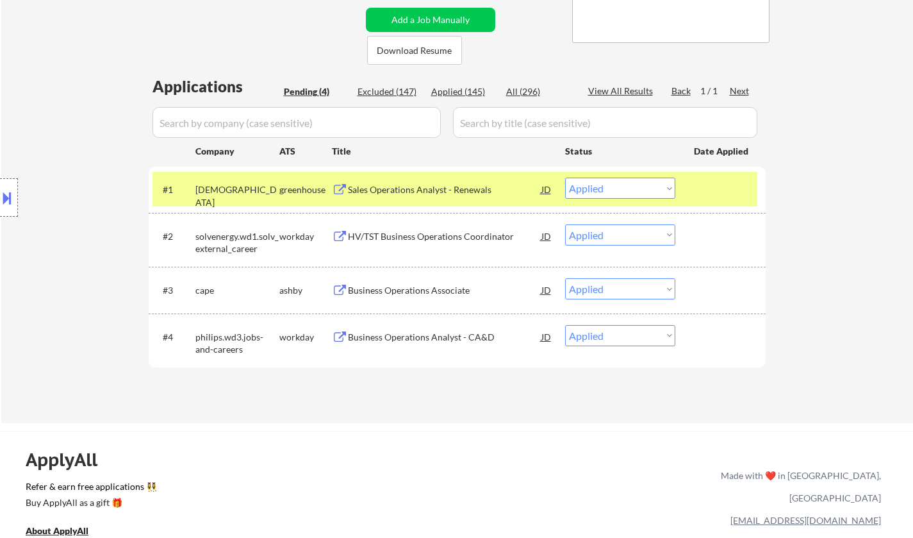
select select ""applied""
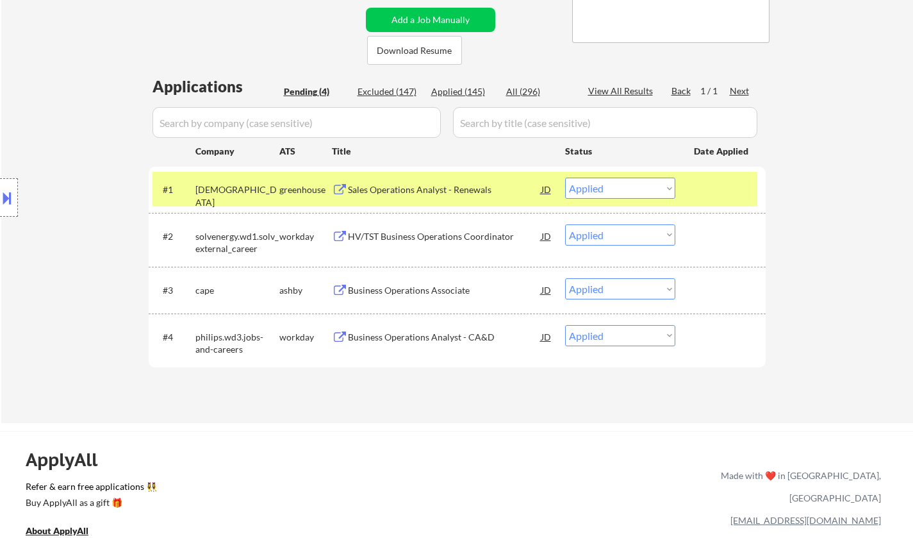
select select ""applied""
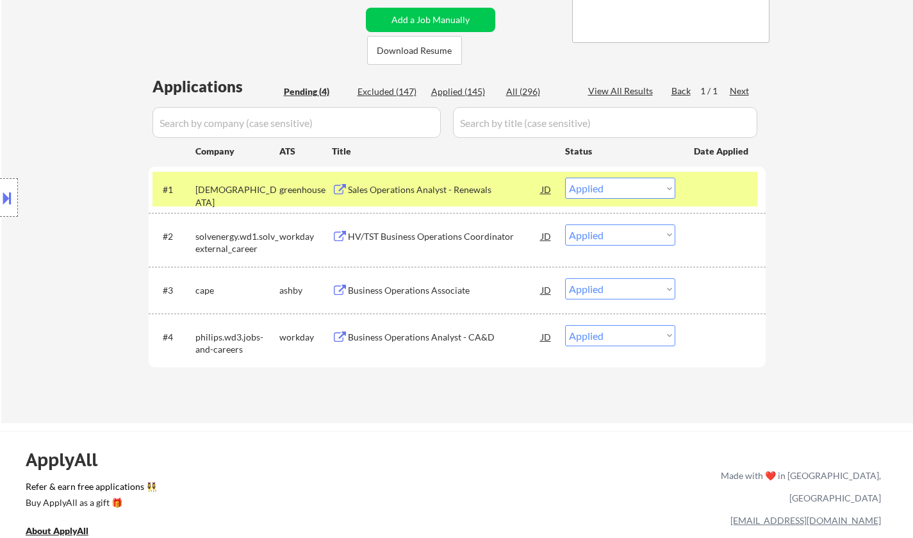
select select ""applied""
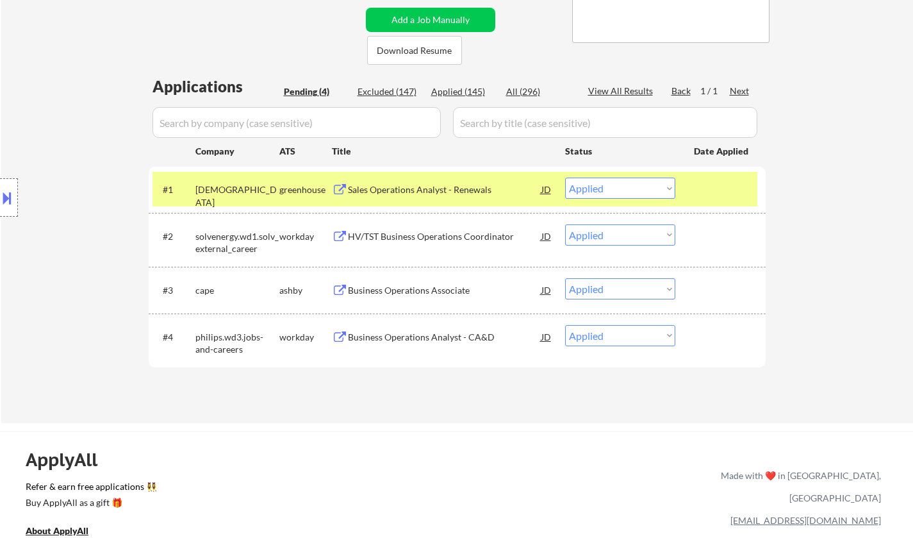
select select ""applied""
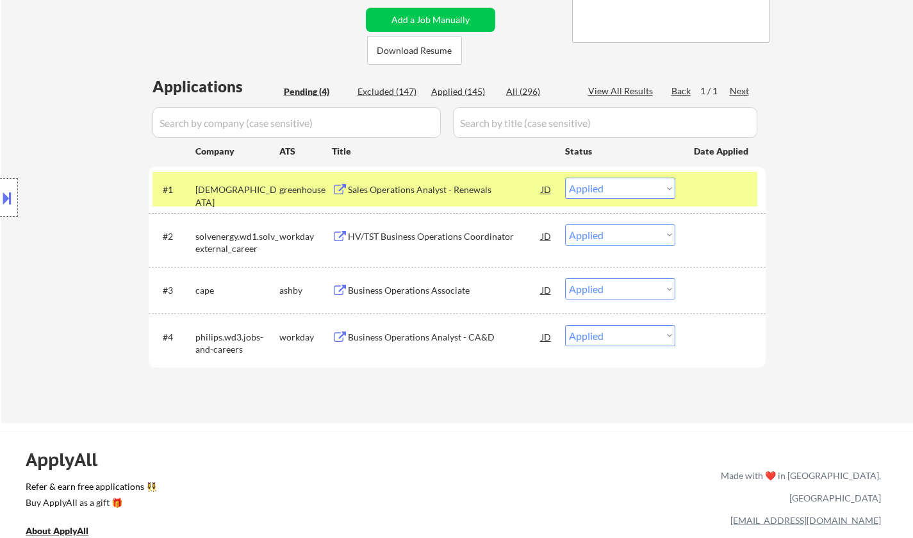
select select ""applied""
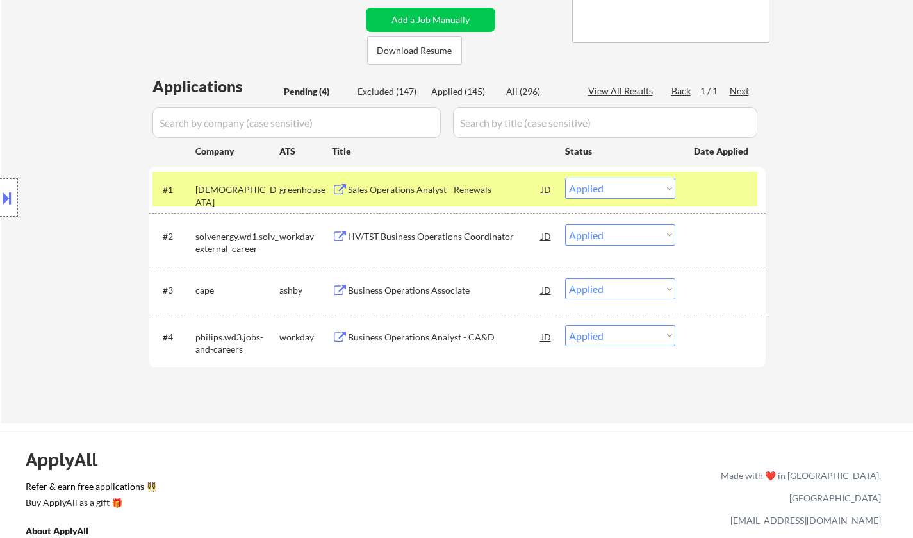
select select ""applied""
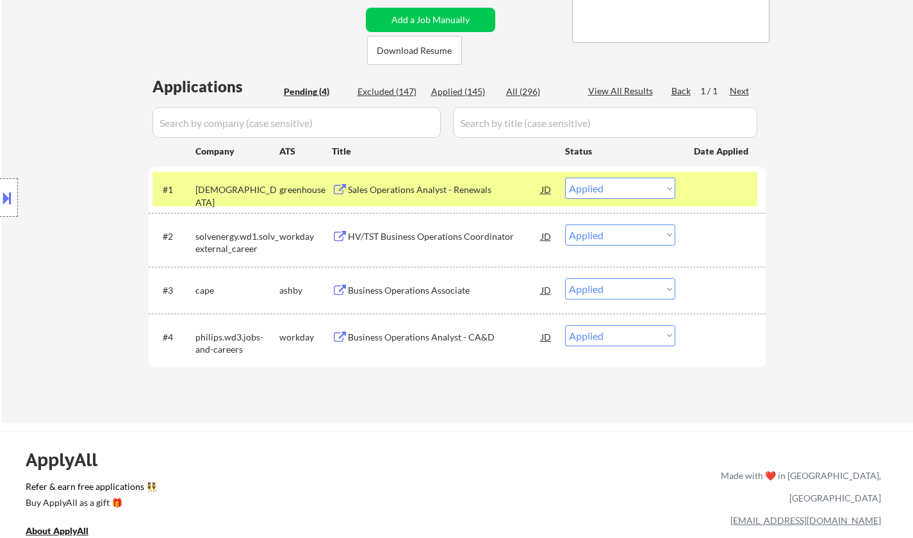
select select ""applied""
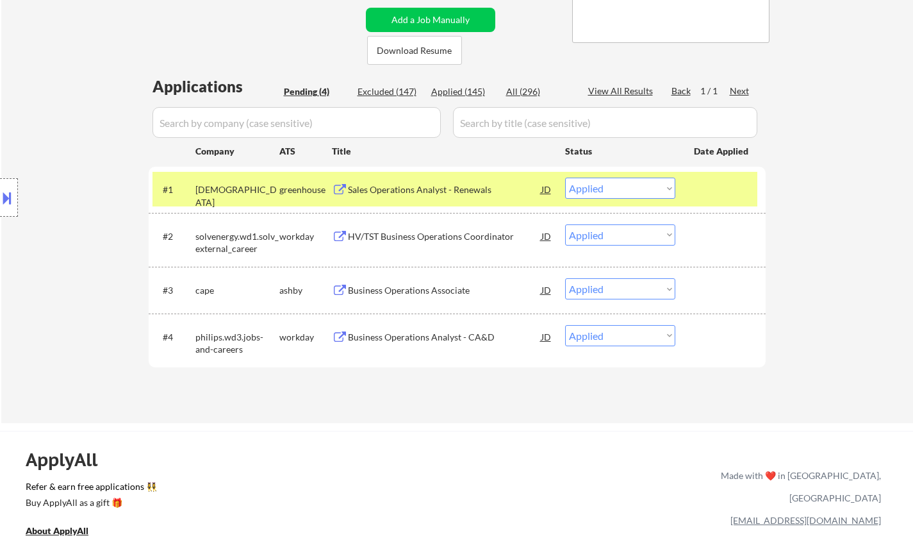
select select ""applied""
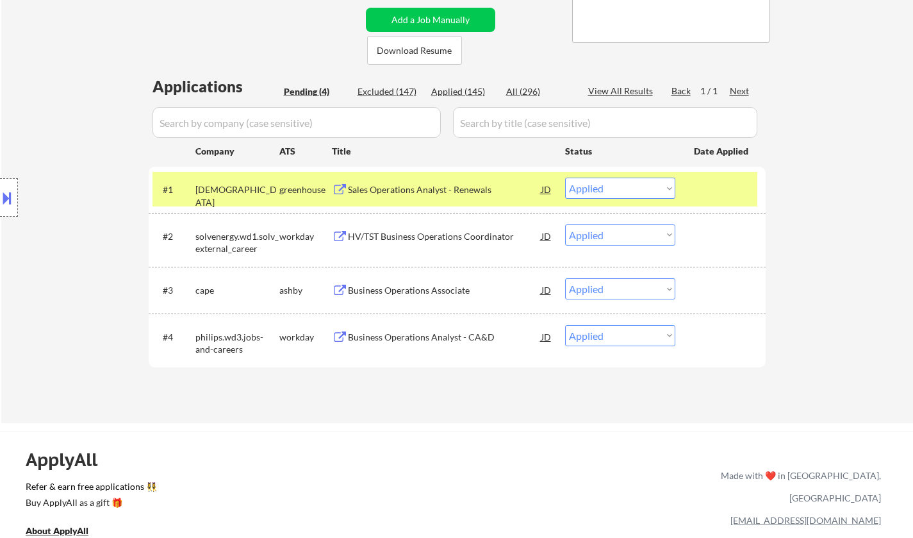
select select ""applied""
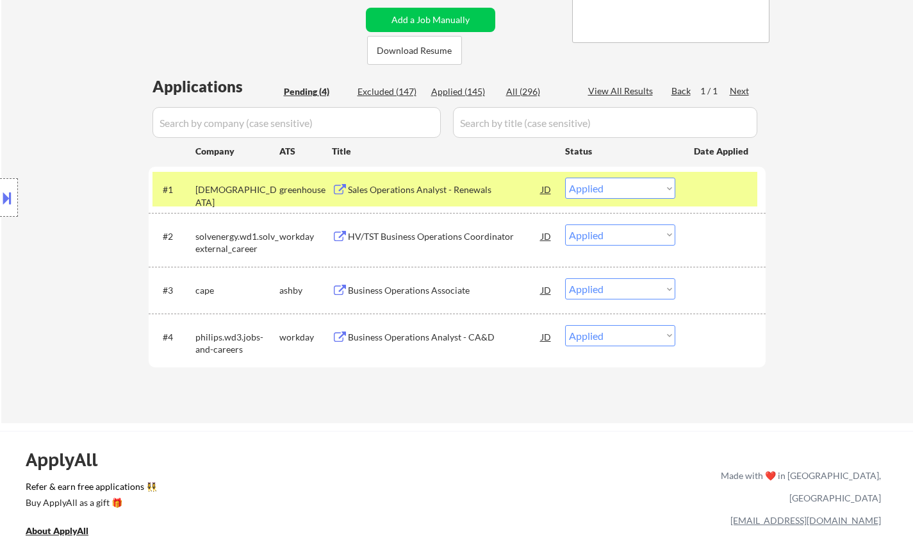
select select ""applied""
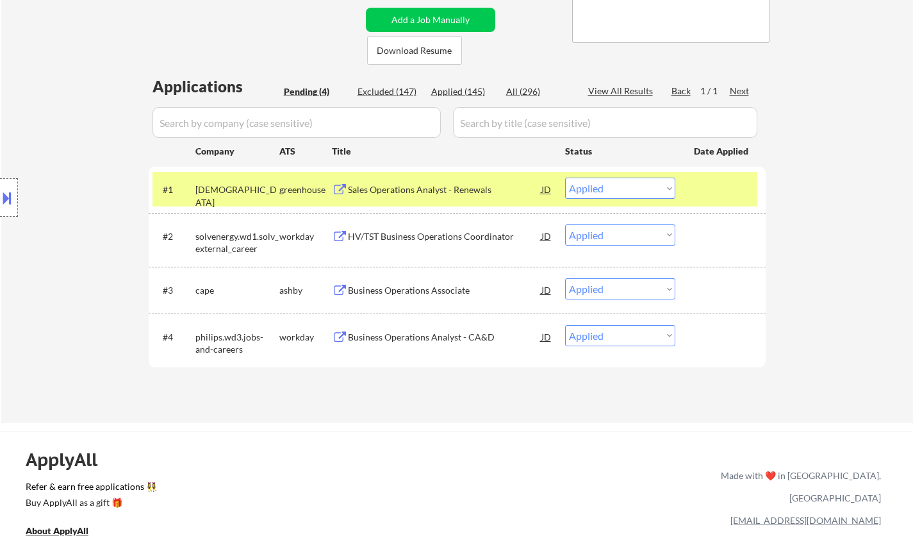
select select ""applied""
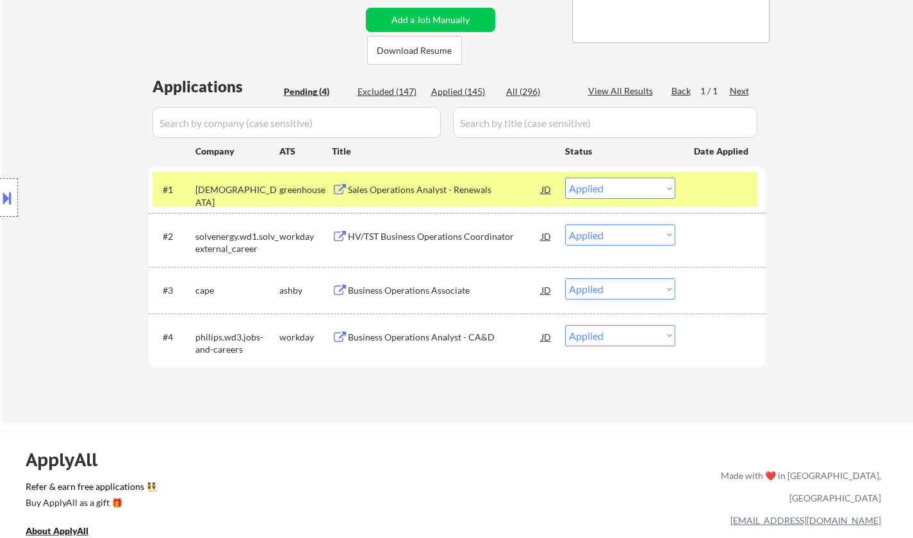
select select ""applied""
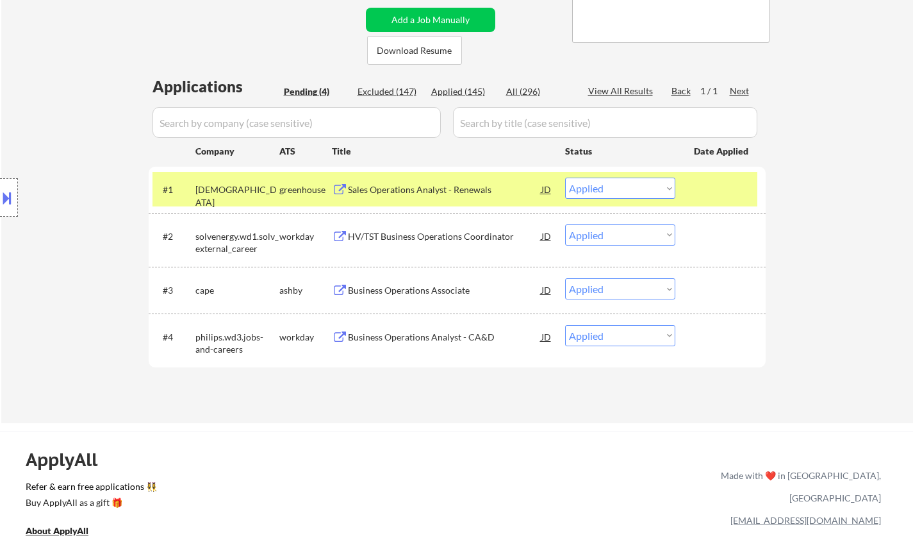
select select ""applied""
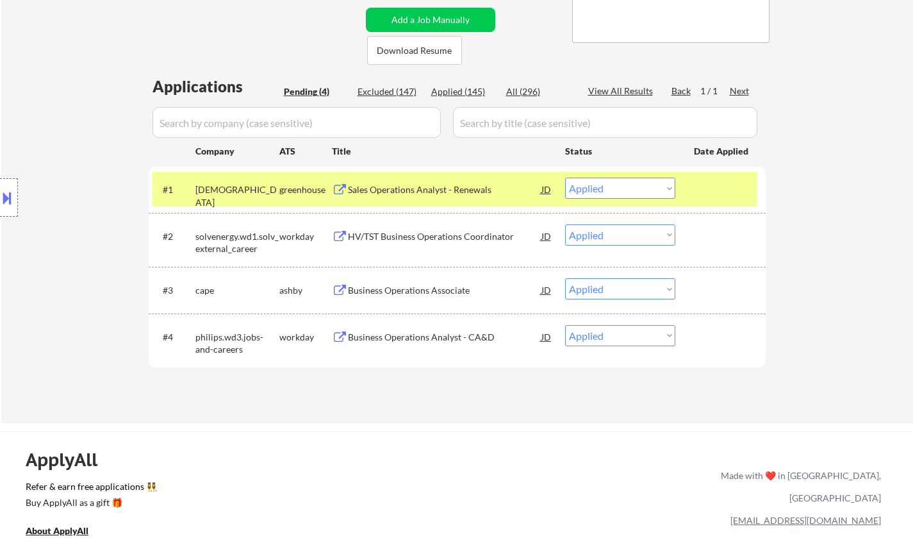
select select ""applied""
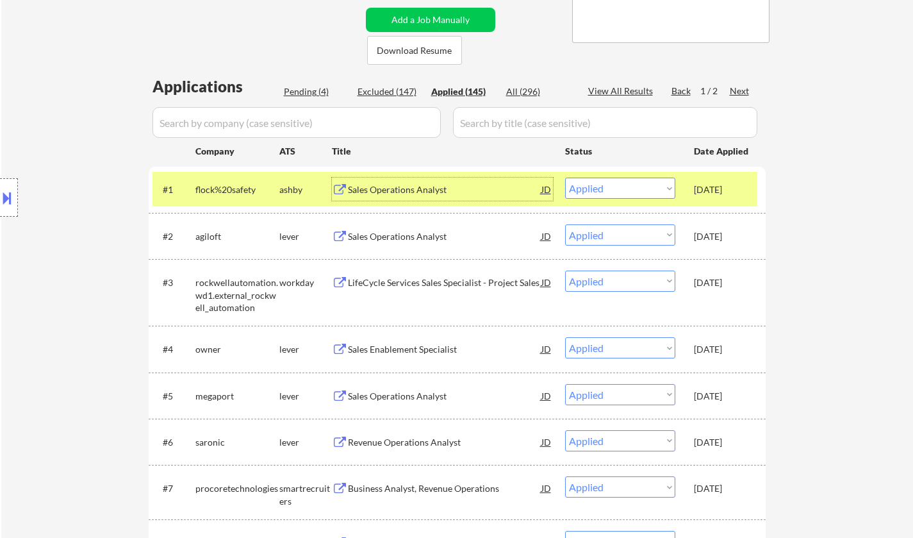
click at [398, 194] on div "Sales Operations Analyst" at bounding box center [445, 189] width 194 height 13
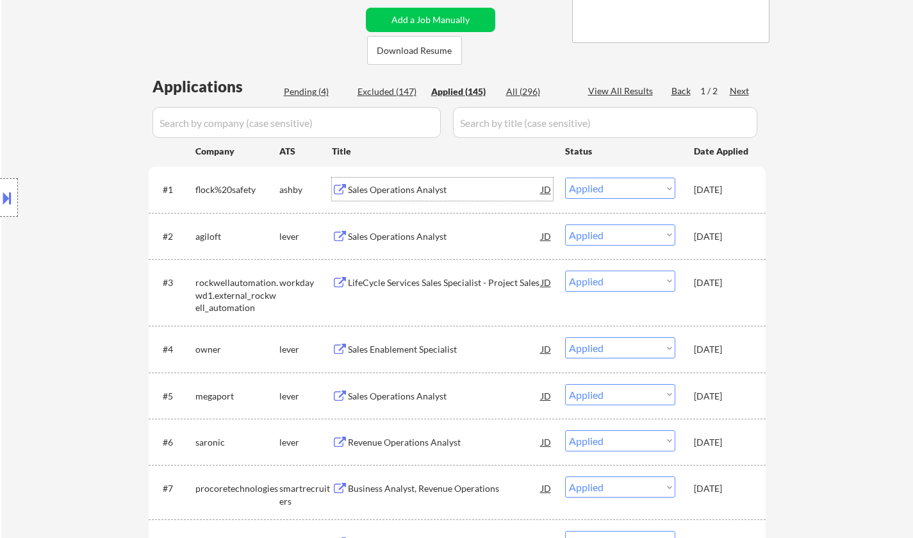
click at [308, 92] on div "Pending (4)" at bounding box center [316, 91] width 64 height 13
select select ""pending""
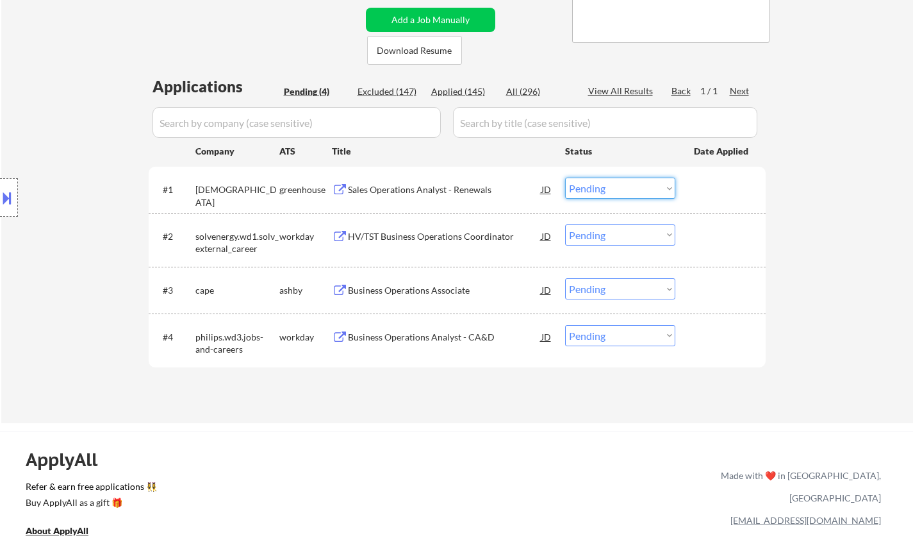
click at [601, 190] on select "Choose an option... Pending Applied Excluded (Questions) Excluded (Expired) Exc…" at bounding box center [620, 188] width 110 height 21
click at [565, 178] on select "Choose an option... Pending Applied Excluded (Questions) Excluded (Expired) Exc…" at bounding box center [620, 188] width 110 height 21
select select ""pending""
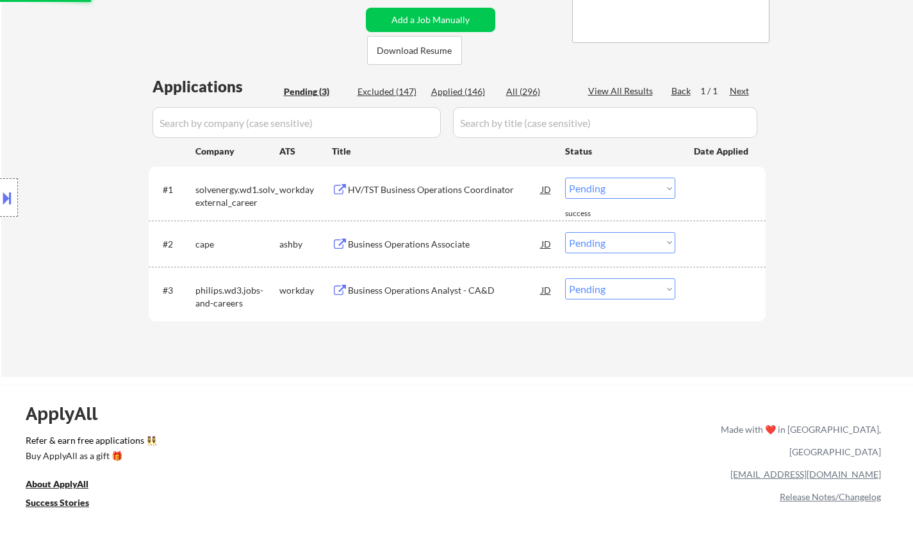
click at [415, 240] on div "Business Operations Associate" at bounding box center [445, 244] width 194 height 13
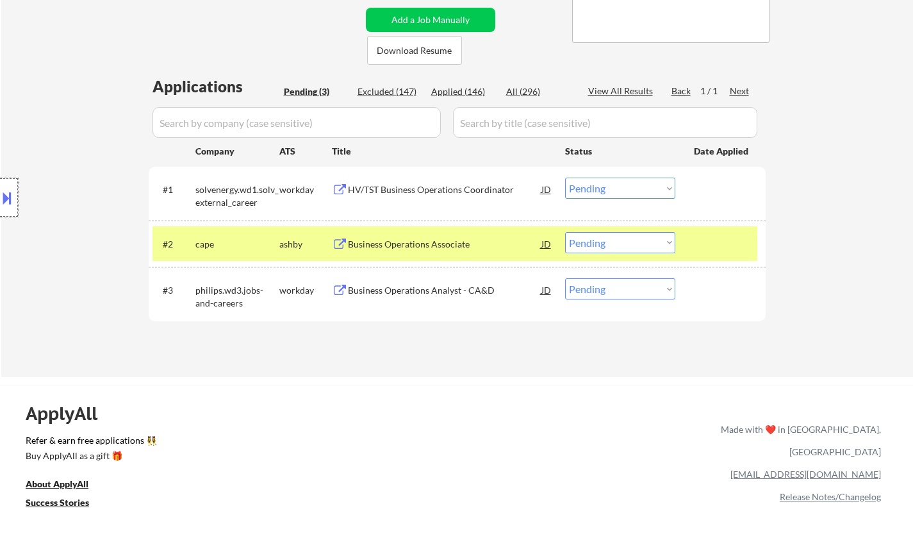
click at [3, 185] on div at bounding box center [9, 197] width 18 height 38
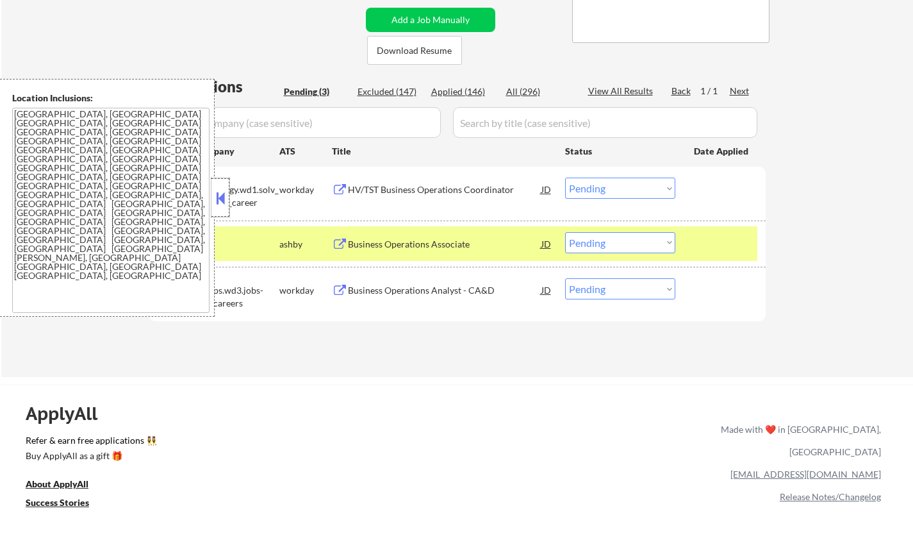
click at [213, 191] on div at bounding box center [221, 197] width 18 height 38
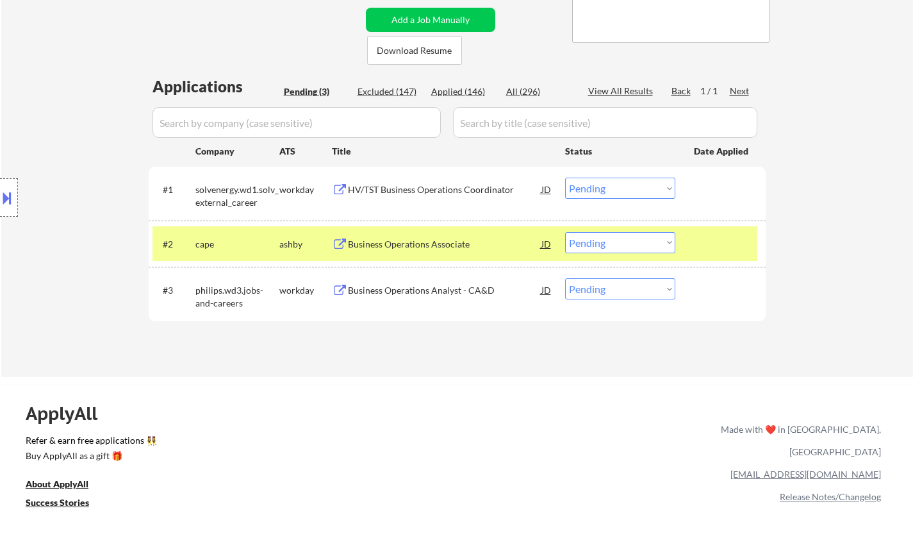
click at [633, 244] on select "Choose an option... Pending Applied Excluded (Questions) Excluded (Expired) Exc…" at bounding box center [620, 242] width 110 height 21
click at [565, 232] on select "Choose an option... Pending Applied Excluded (Questions) Excluded (Expired) Exc…" at bounding box center [620, 242] width 110 height 21
select select ""pending""
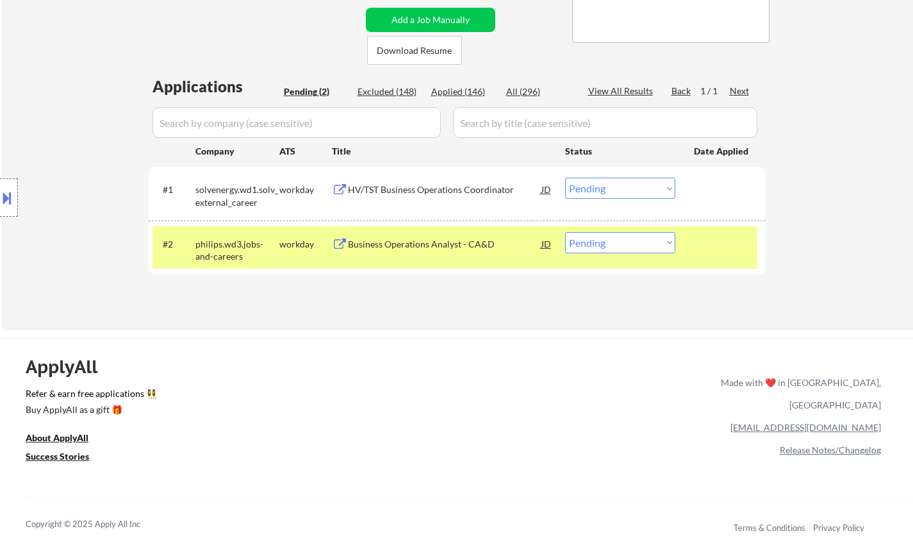
click at [407, 192] on div "HV/TST Business Operations Coordinator" at bounding box center [445, 189] width 194 height 13
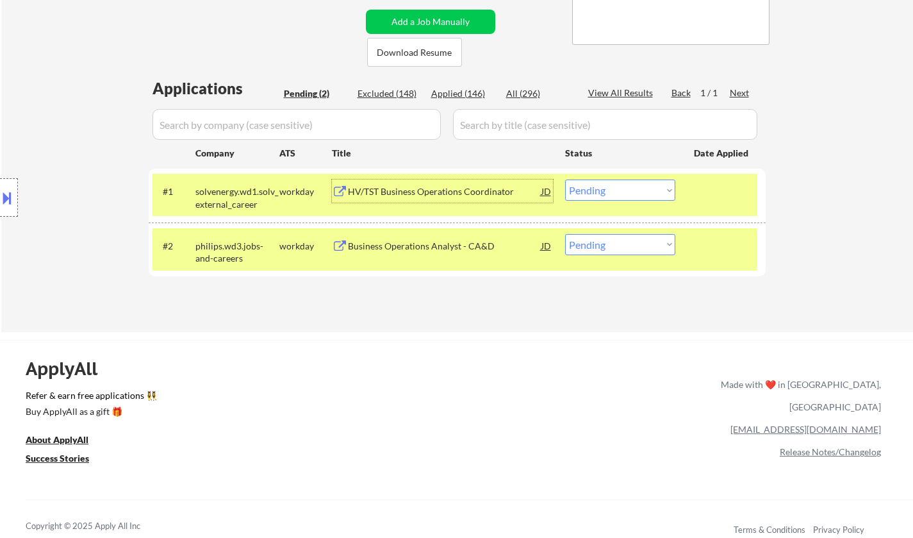
scroll to position [320, 0]
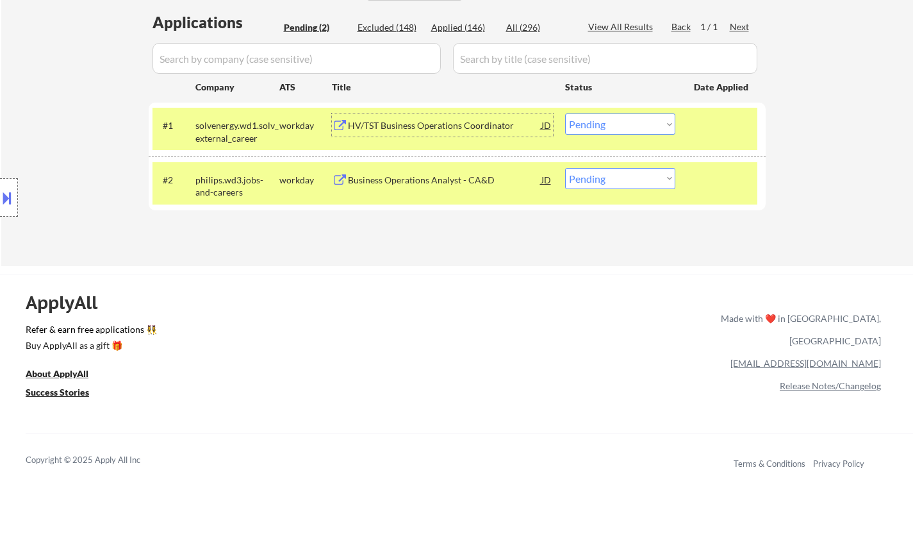
click at [24, 187] on div "Location Inclusions: [GEOGRAPHIC_DATA], [GEOGRAPHIC_DATA] [GEOGRAPHIC_DATA], [G…" at bounding box center [114, 198] width 229 height 238
click at [0, 197] on button at bounding box center [7, 197] width 14 height 21
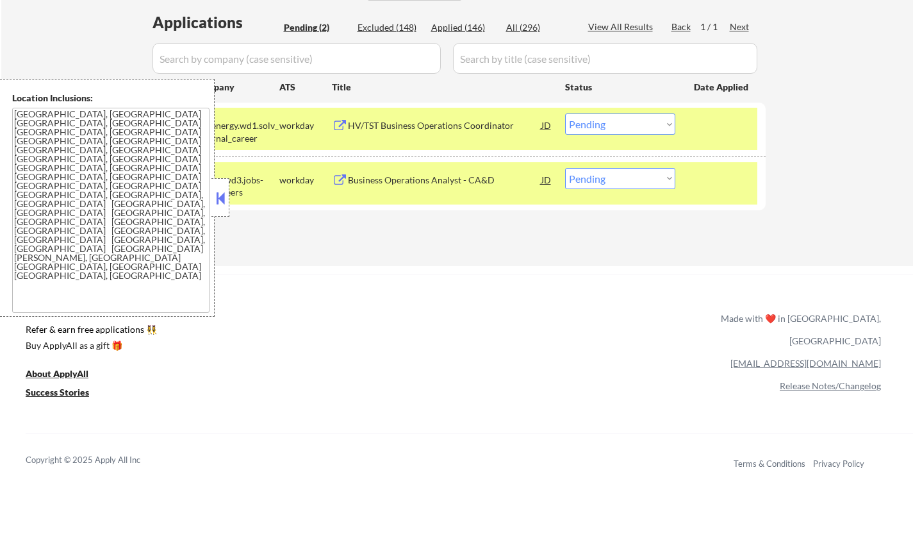
click at [224, 203] on button at bounding box center [220, 197] width 14 height 19
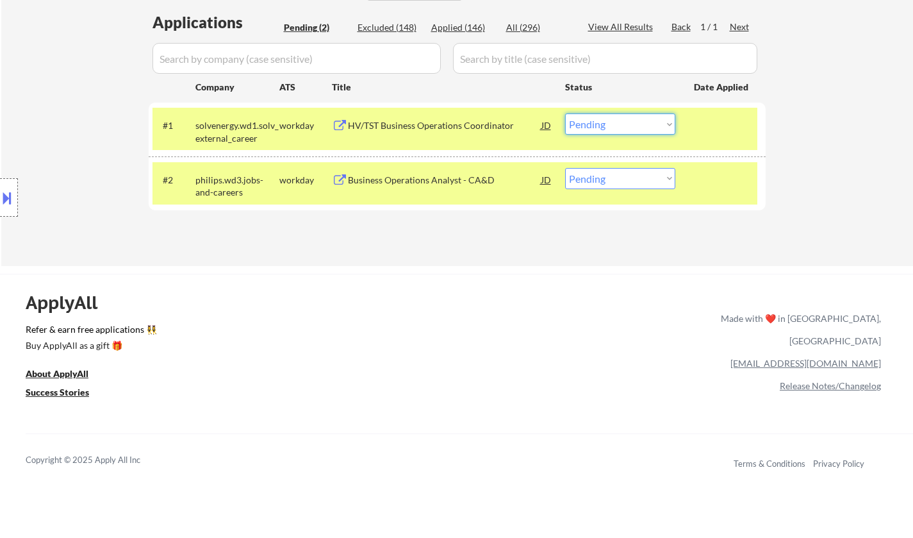
drag, startPoint x: 599, startPoint y: 122, endPoint x: 601, endPoint y: 132, distance: 10.4
click at [599, 122] on select "Choose an option... Pending Applied Excluded (Questions) Excluded (Expired) Exc…" at bounding box center [620, 123] width 110 height 21
click at [565, 113] on select "Choose an option... Pending Applied Excluded (Questions) Excluded (Expired) Exc…" at bounding box center [620, 123] width 110 height 21
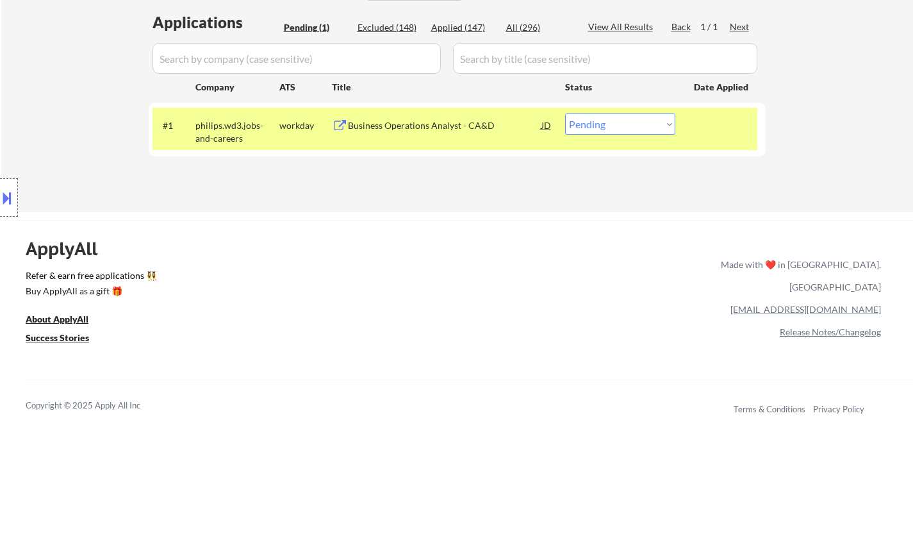
click at [415, 128] on div "Business Operations Analyst - CA&D" at bounding box center [445, 125] width 194 height 13
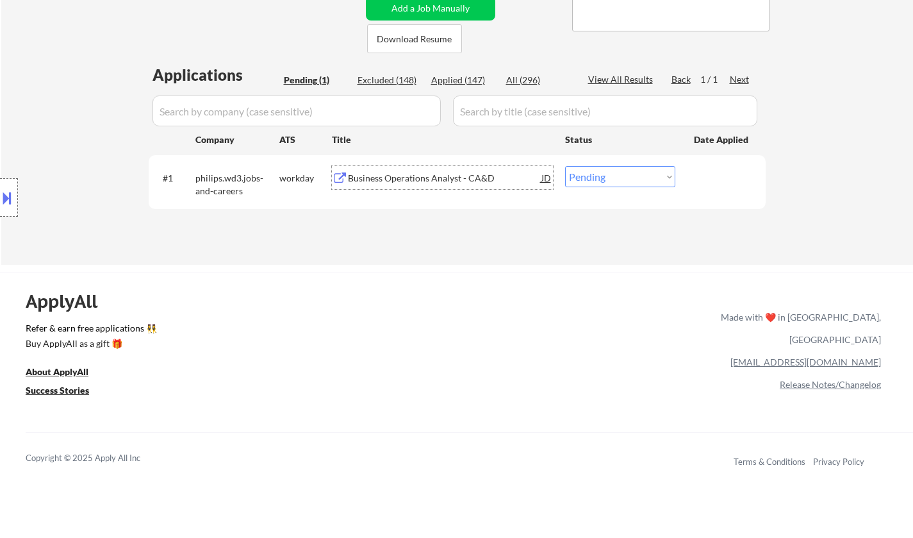
scroll to position [385, 0]
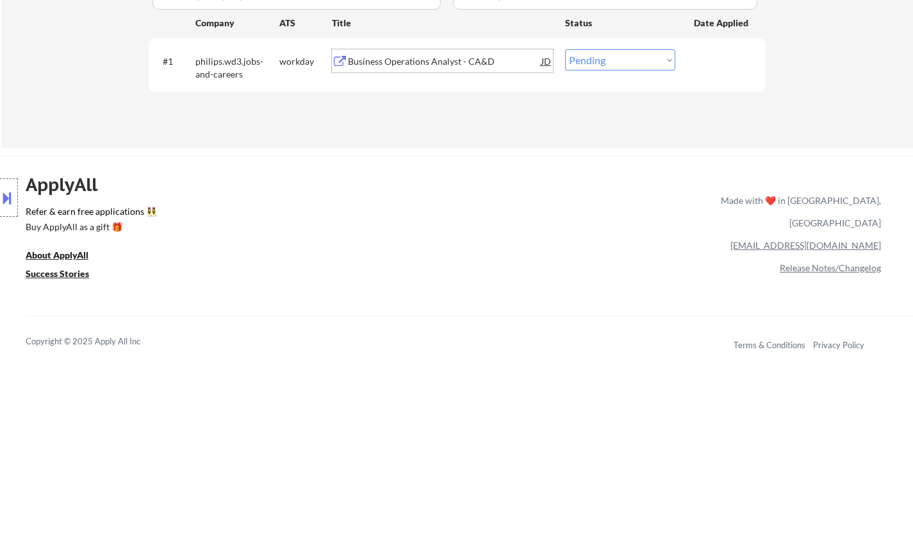
click at [424, 63] on div "Business Operations Analyst - CA&D" at bounding box center [445, 61] width 194 height 13
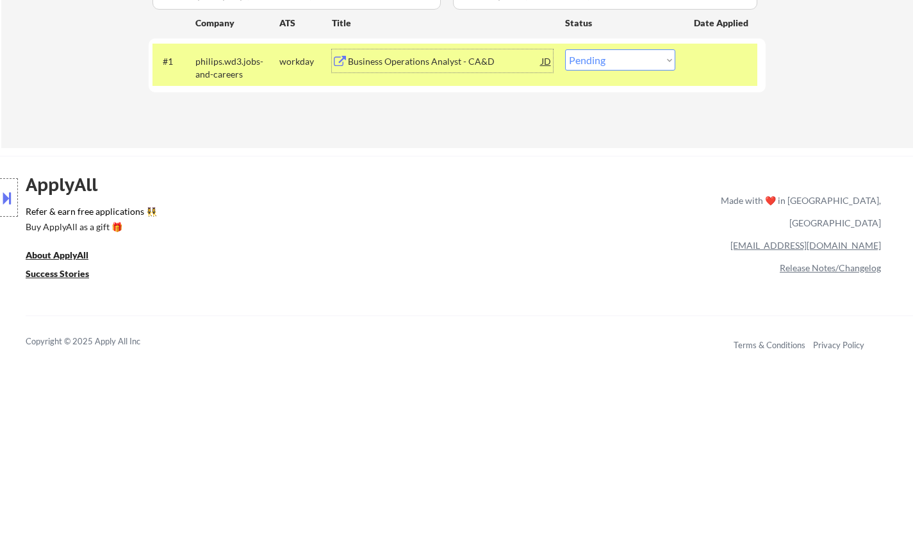
drag, startPoint x: 598, startPoint y: 63, endPoint x: 601, endPoint y: 69, distance: 7.2
click at [598, 63] on select "Choose an option... Pending Applied Excluded (Questions) Excluded (Expired) Exc…" at bounding box center [620, 59] width 110 height 21
select select ""applied""
click at [565, 49] on select "Choose an option... Pending Applied Excluded (Questions) Excluded (Expired) Exc…" at bounding box center [620, 59] width 110 height 21
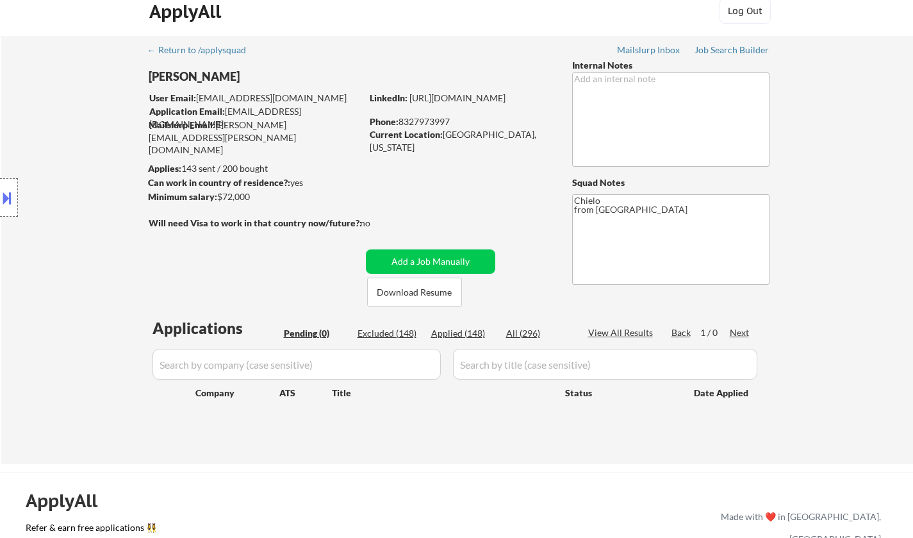
scroll to position [0, 0]
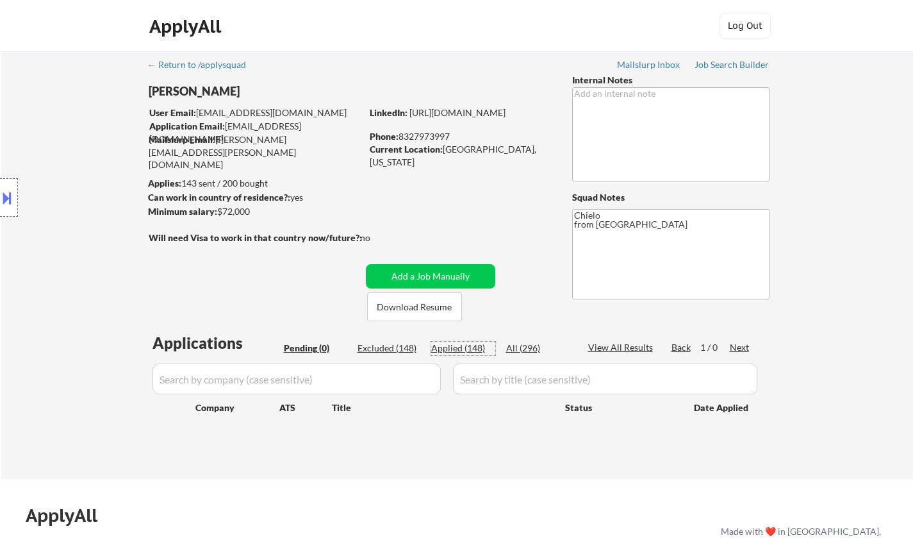
click at [456, 354] on div "Applied (148)" at bounding box center [463, 348] width 64 height 13
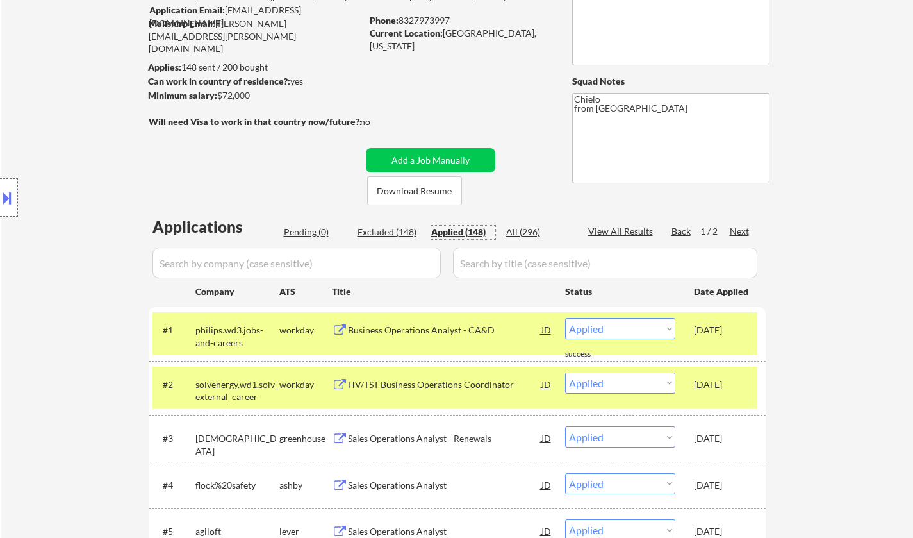
scroll to position [192, 0]
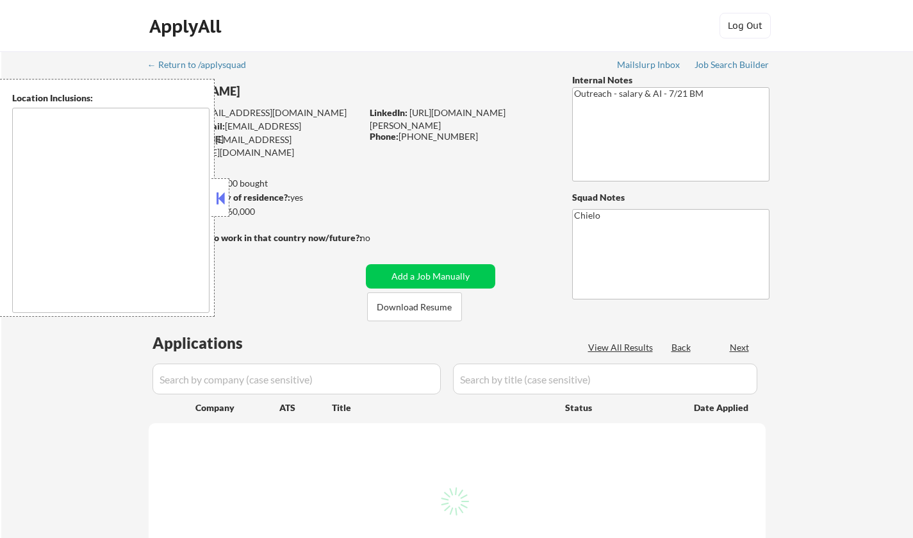
select select ""pending""
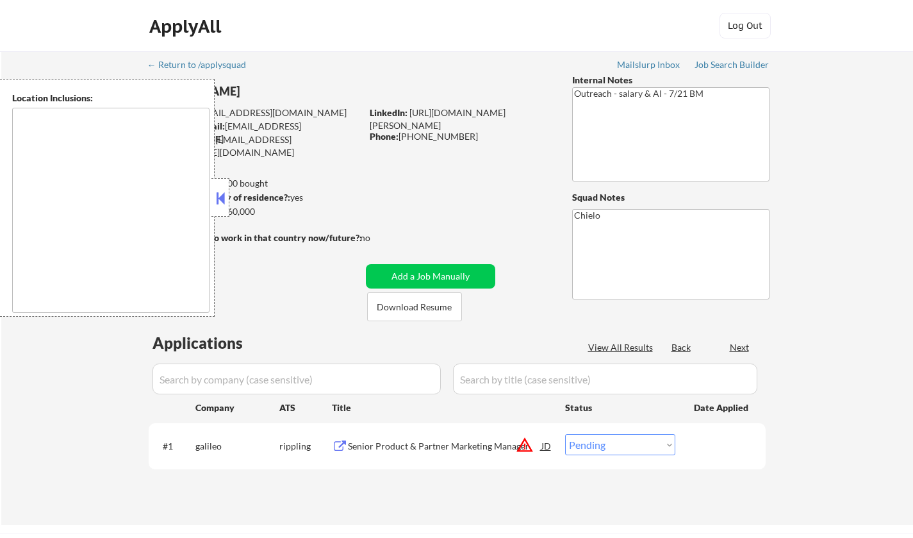
type textarea "remote"
